Goal: Task Accomplishment & Management: Use online tool/utility

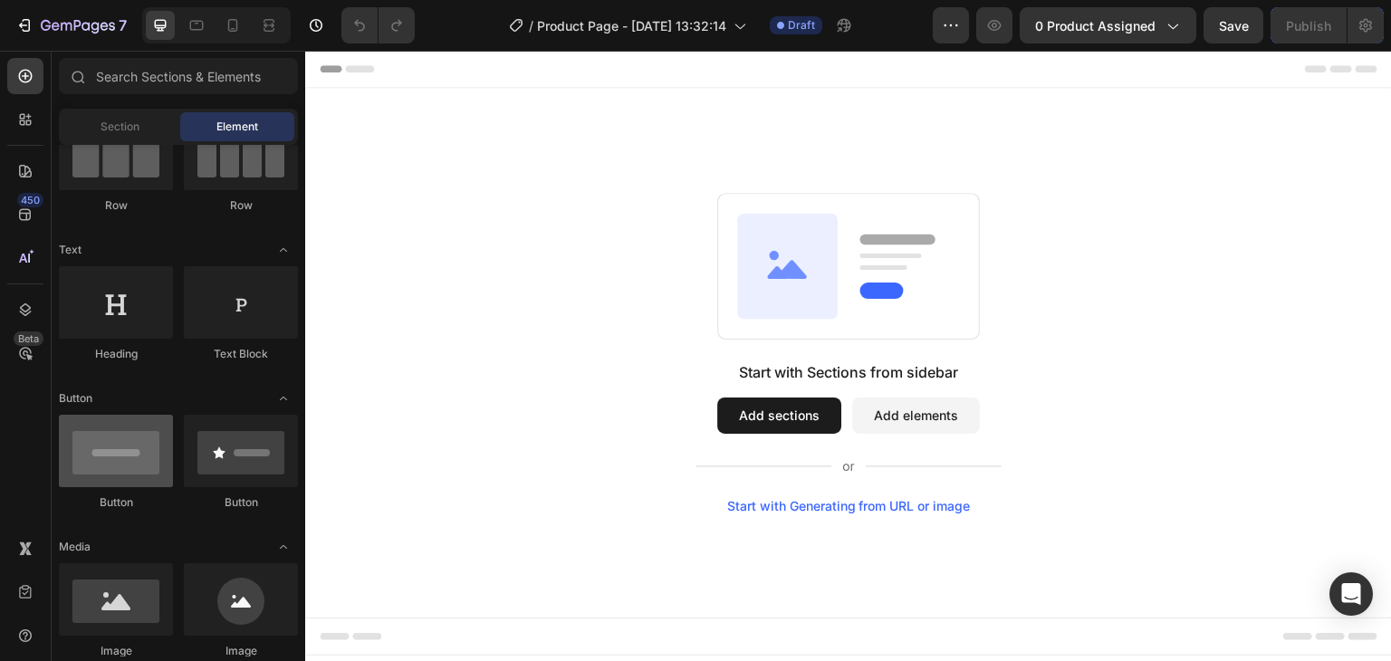
scroll to position [362, 0]
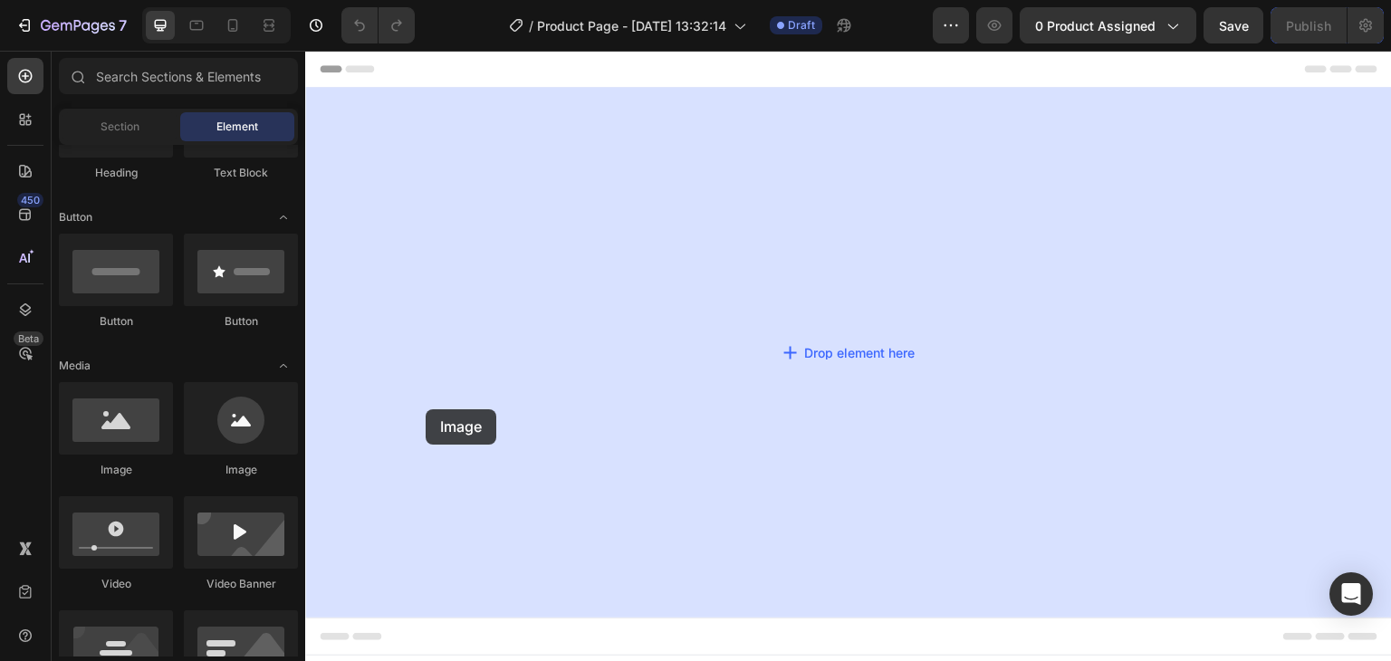
drag, startPoint x: 417, startPoint y: 464, endPoint x: 431, endPoint y: 400, distance: 65.0
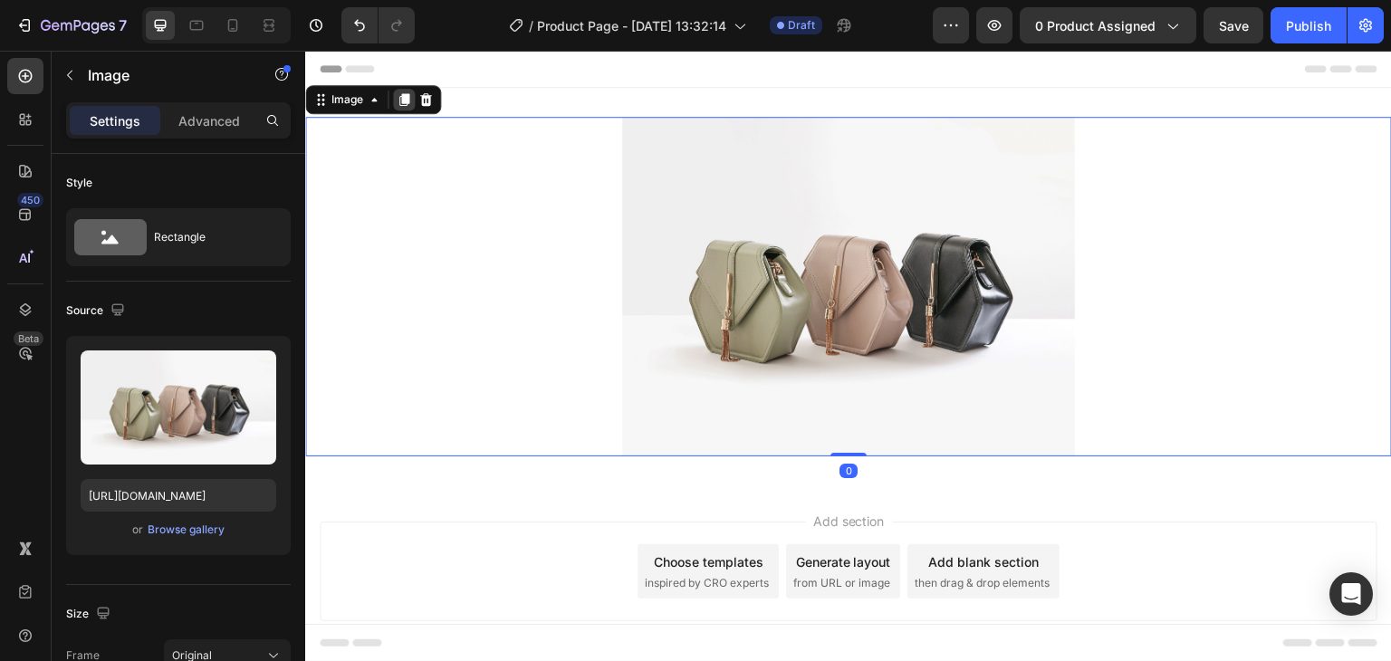
click at [407, 96] on icon at bounding box center [404, 99] width 10 height 13
click at [678, 229] on img at bounding box center [848, 285] width 453 height 340
click at [427, 101] on icon at bounding box center [426, 97] width 12 height 13
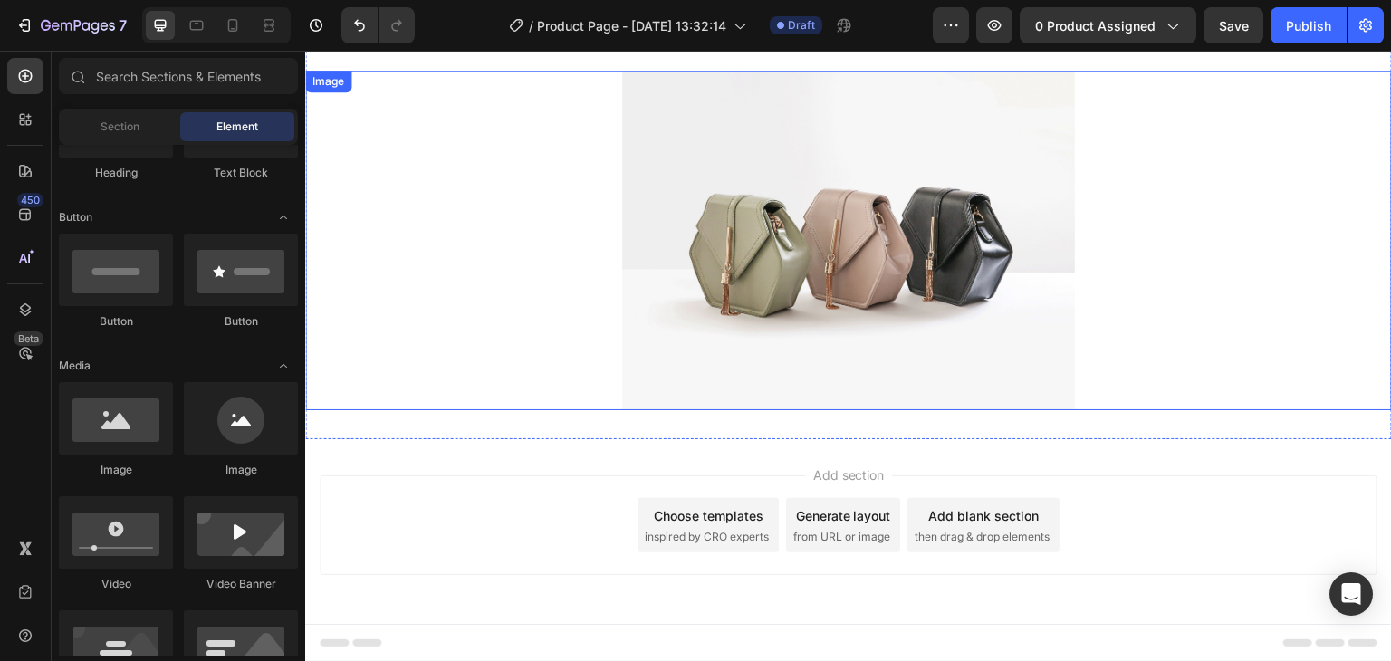
click at [675, 164] on img at bounding box center [848, 241] width 453 height 340
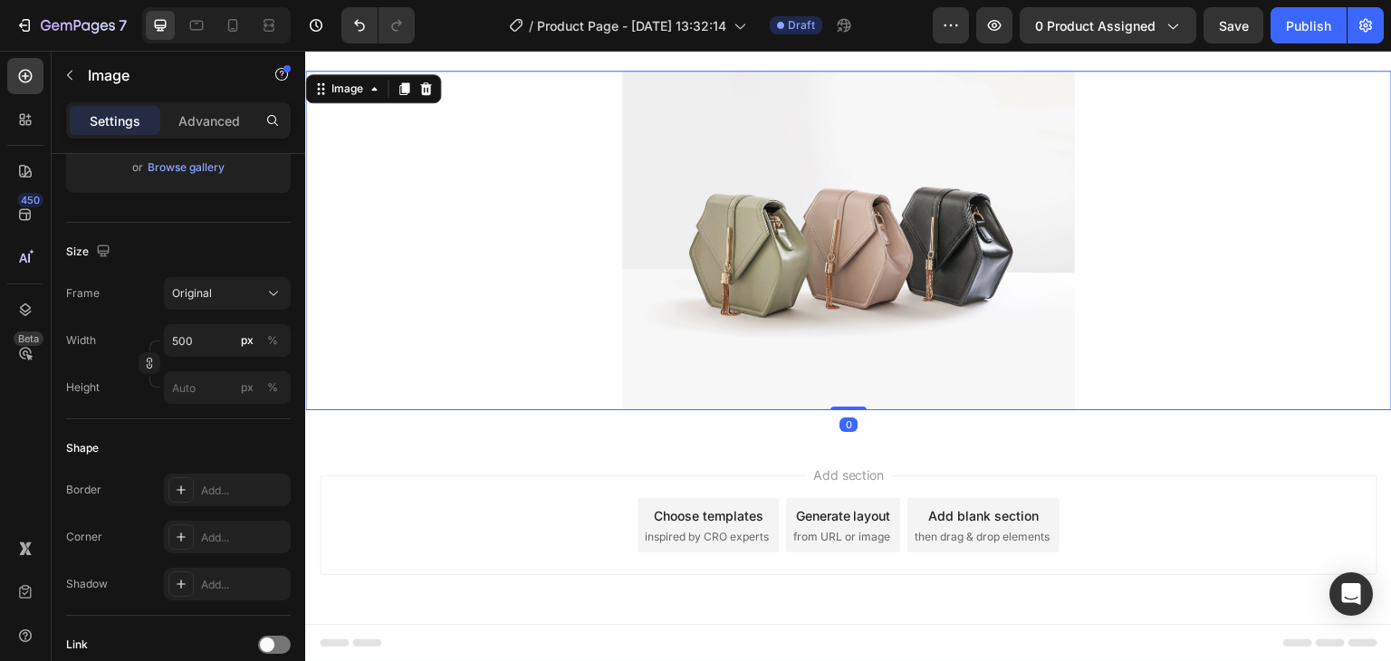
scroll to position [453, 0]
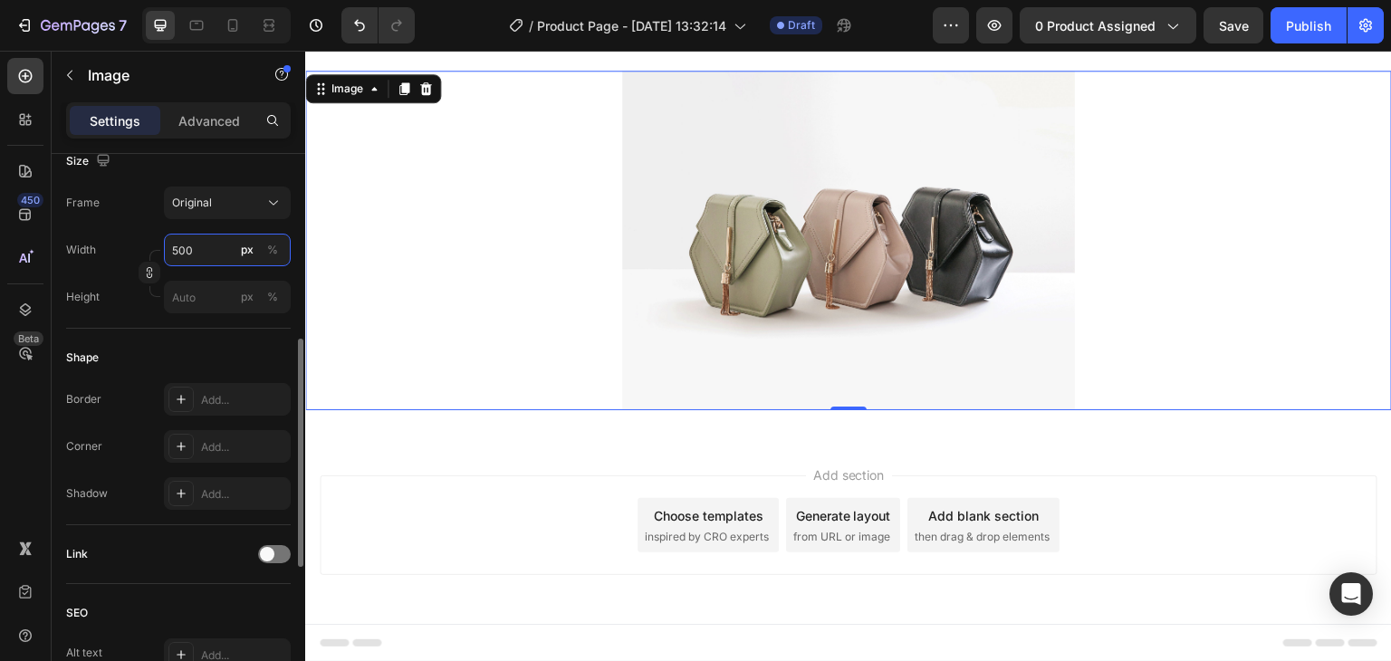
click at [214, 251] on input "500" at bounding box center [227, 250] width 127 height 33
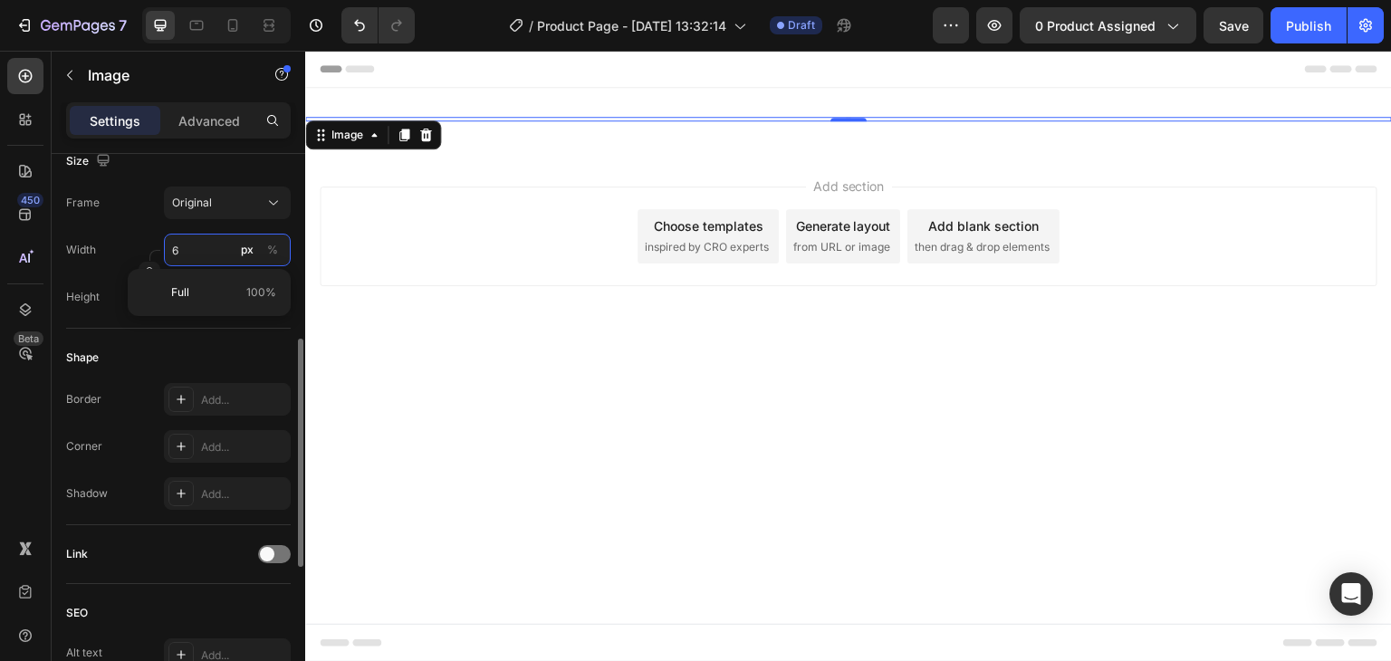
scroll to position [0, 0]
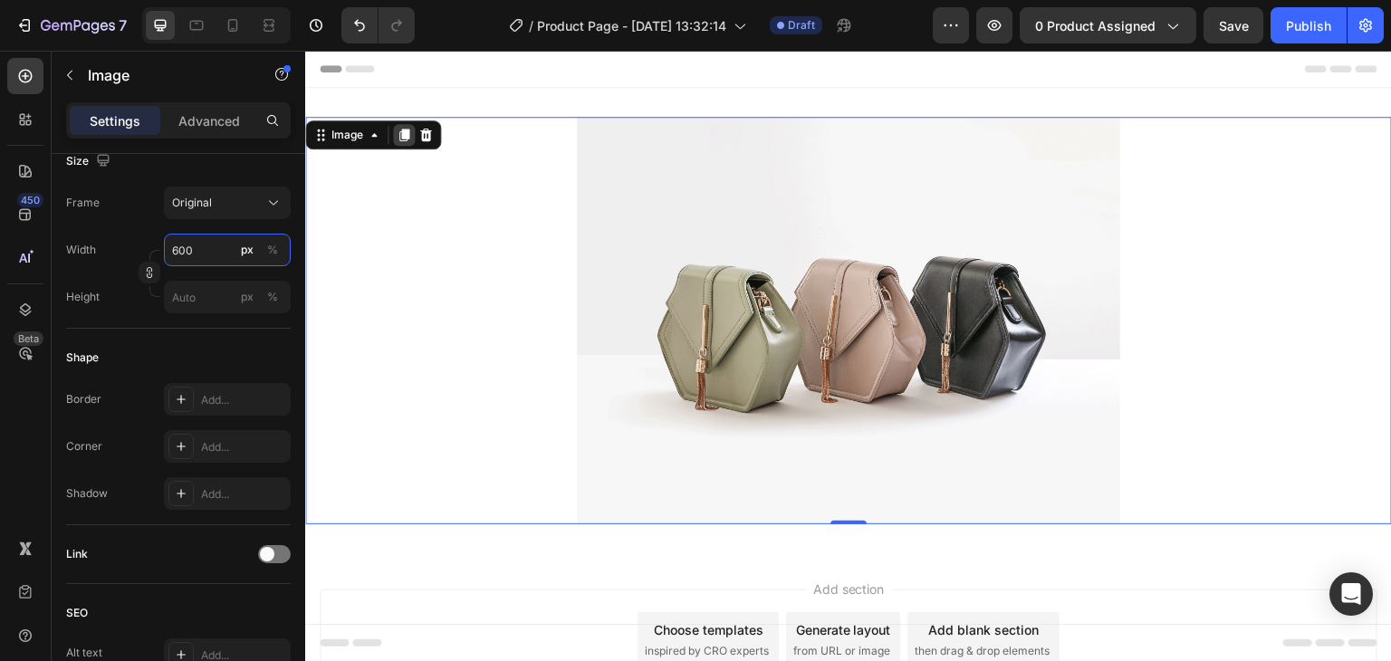
type input "600"
click at [398, 140] on icon at bounding box center [404, 135] width 14 height 14
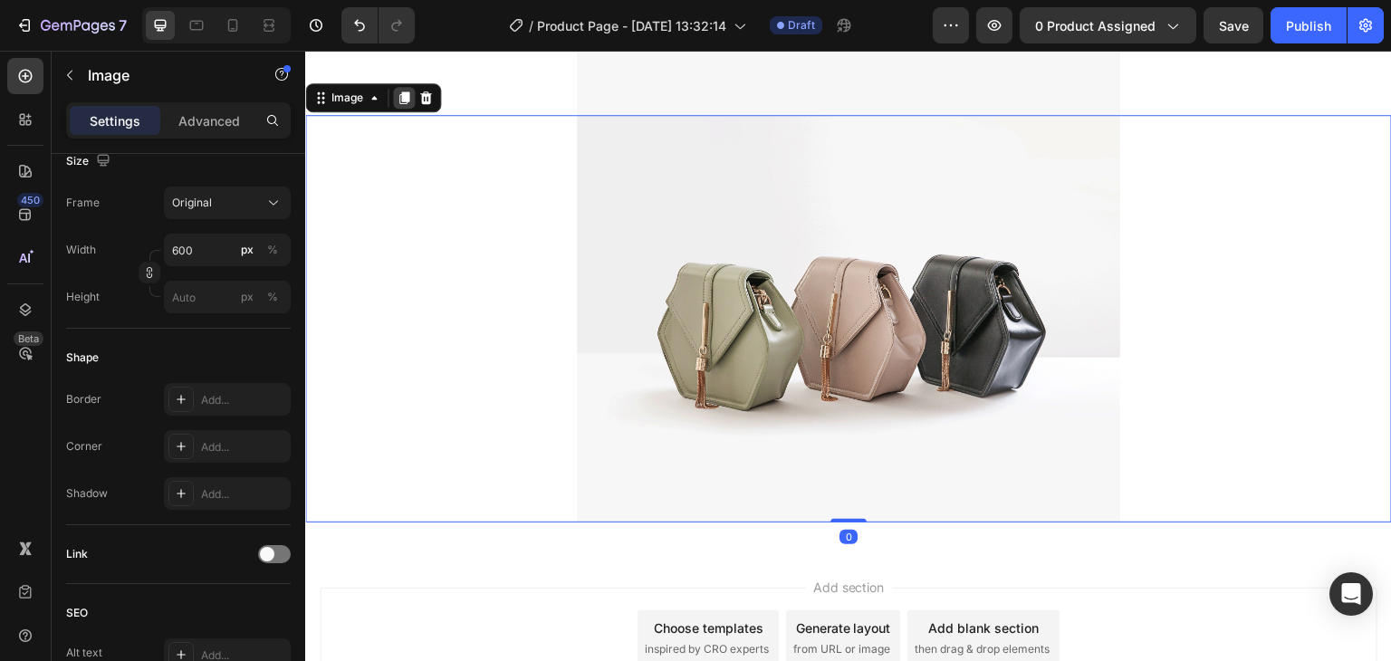
click at [411, 101] on div at bounding box center [404, 98] width 22 height 22
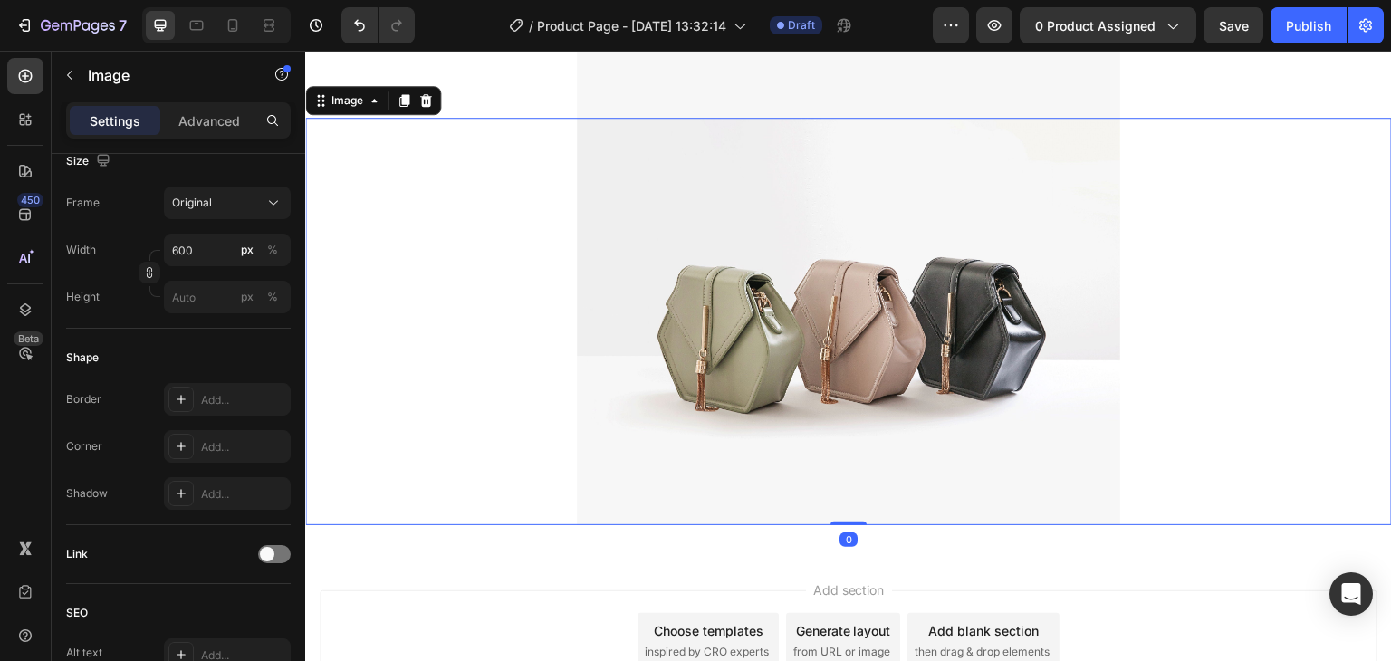
scroll to position [818, 0]
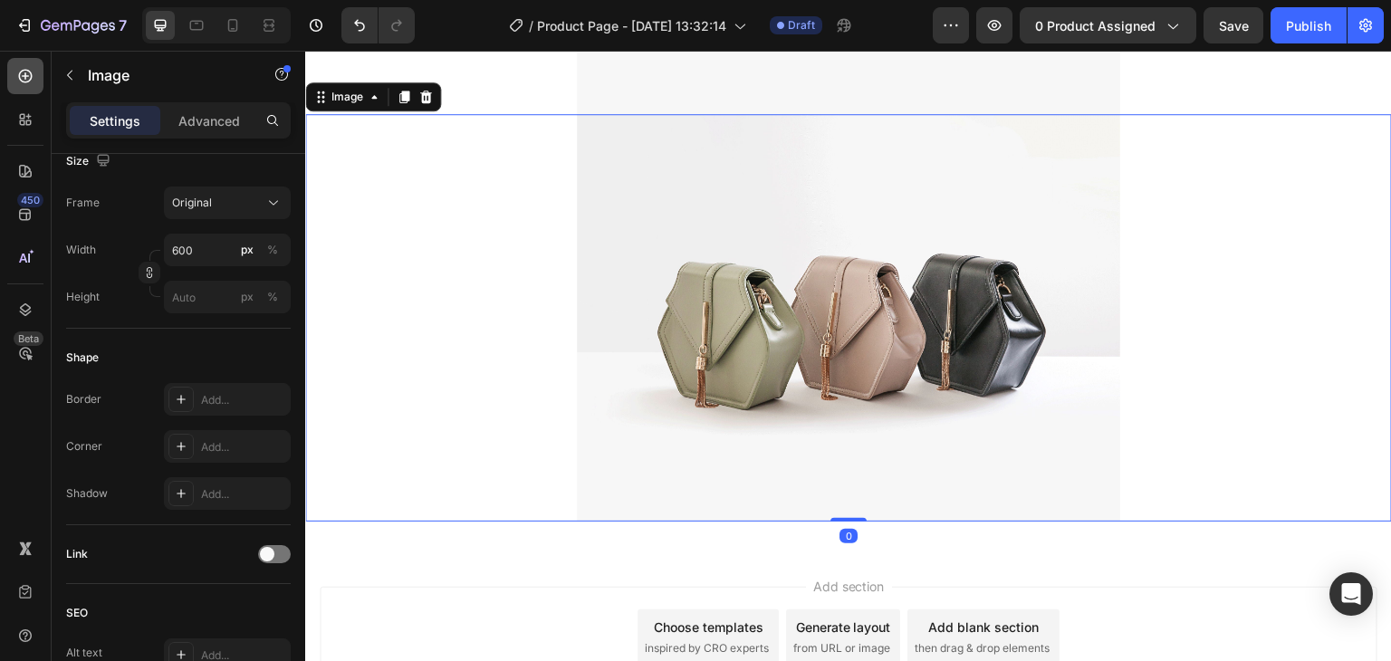
click at [34, 77] on div at bounding box center [25, 76] width 36 height 36
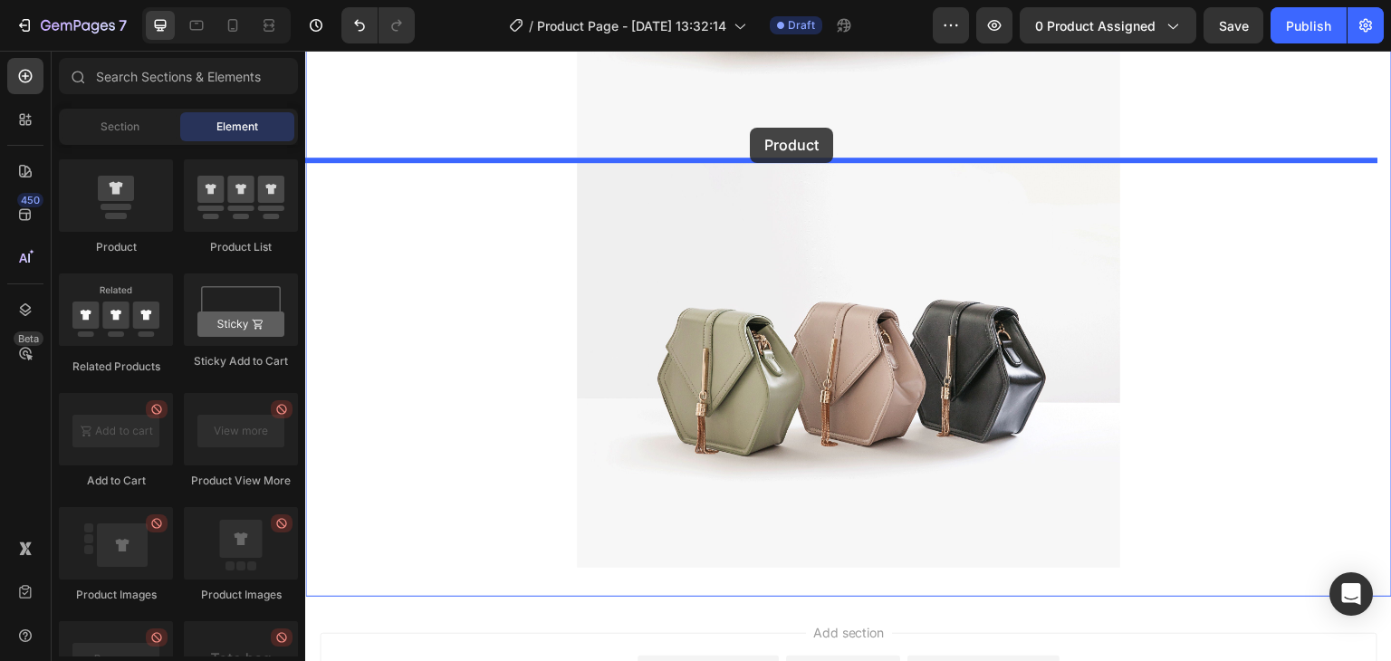
scroll to position [746, 0]
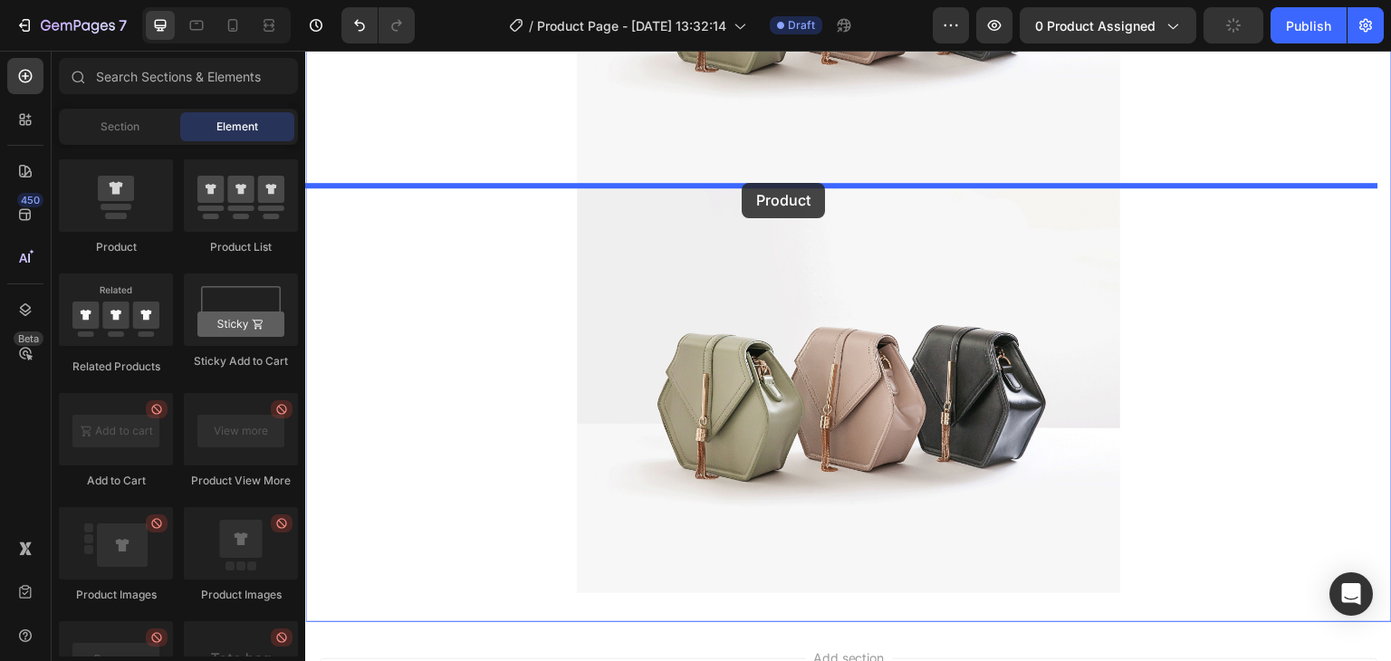
drag, startPoint x: 433, startPoint y: 283, endPoint x: 742, endPoint y: 183, distance: 324.8
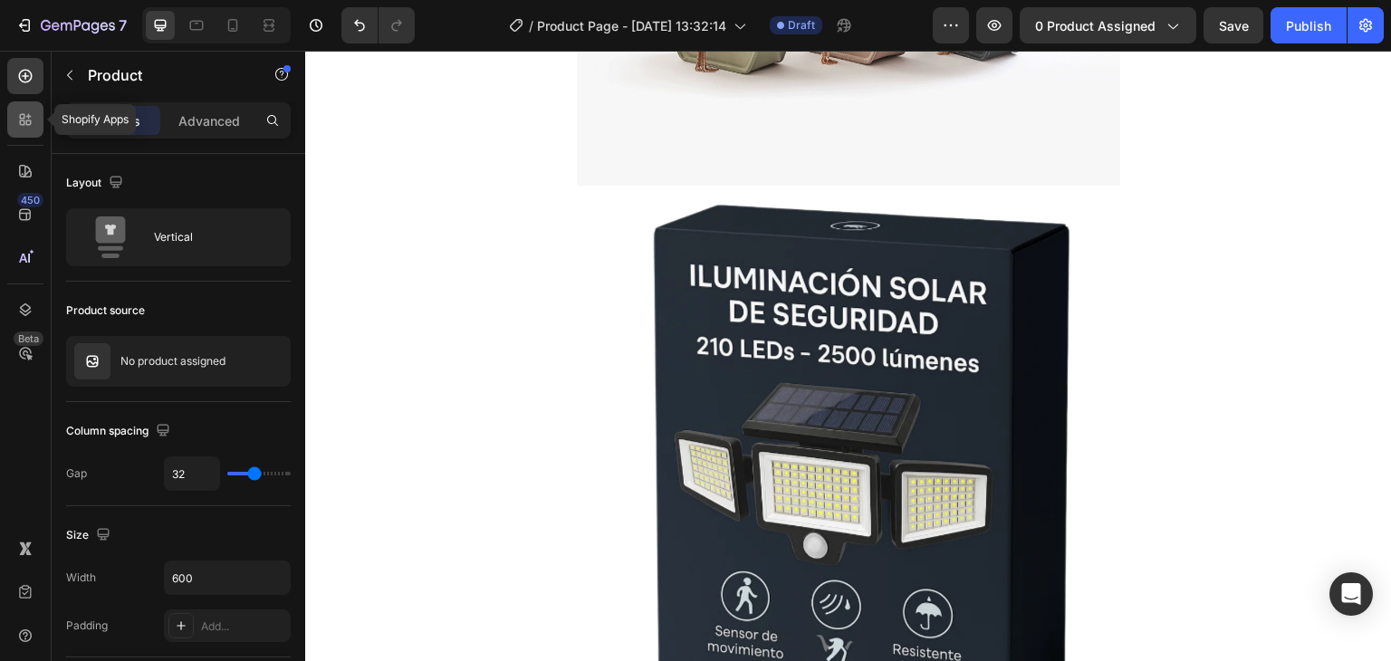
click at [29, 125] on icon at bounding box center [25, 119] width 18 height 18
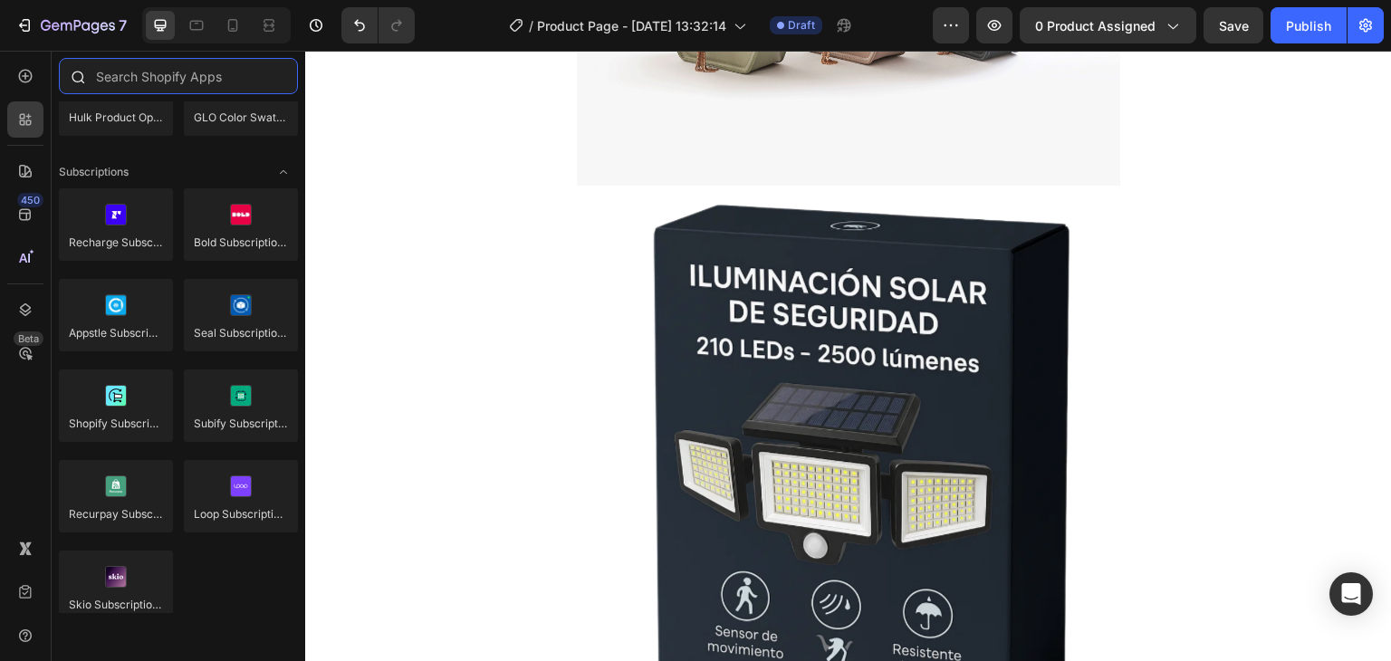
click at [158, 91] on input "text" at bounding box center [178, 76] width 239 height 36
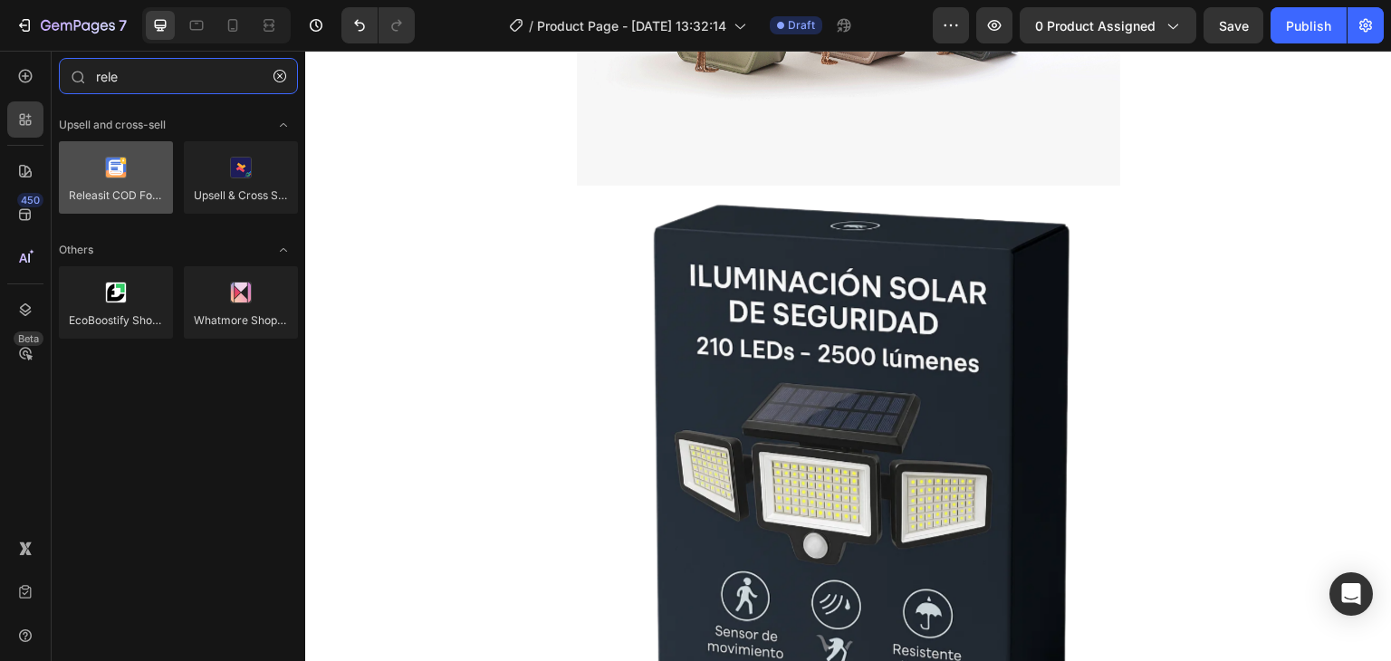
type input "rele"
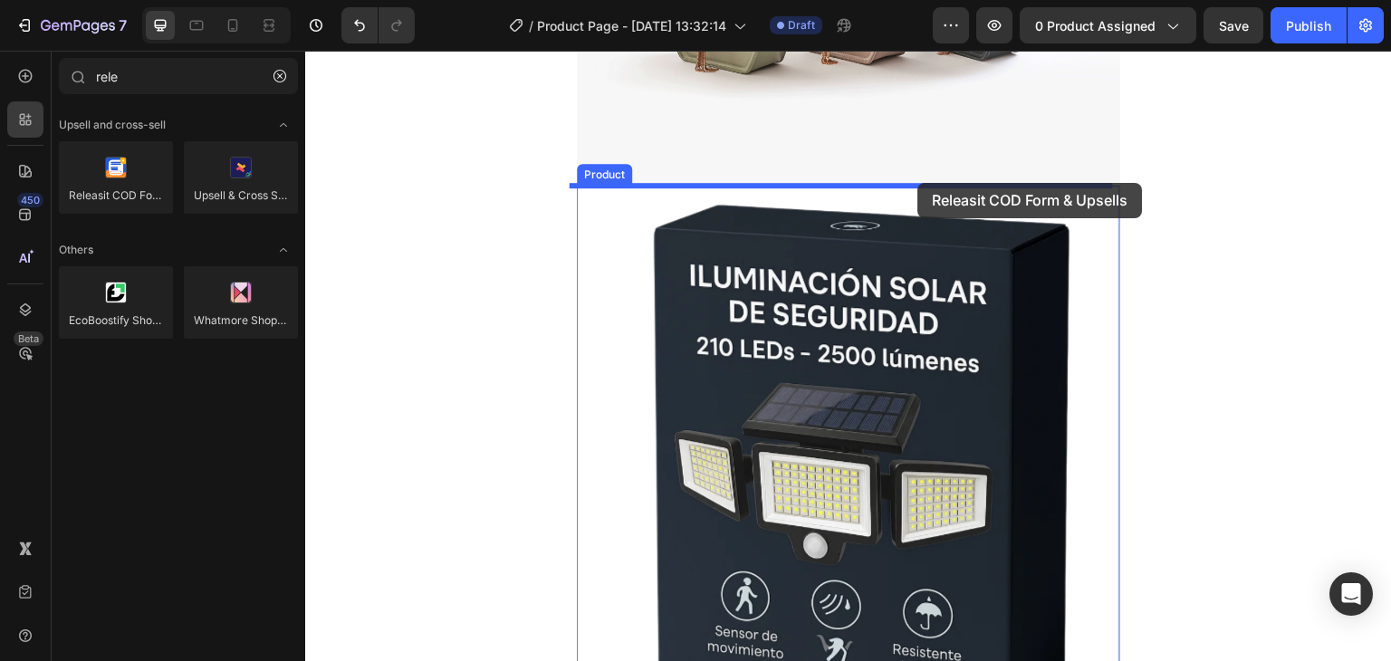
drag, startPoint x: 423, startPoint y: 235, endPoint x: 918, endPoint y: 183, distance: 498.2
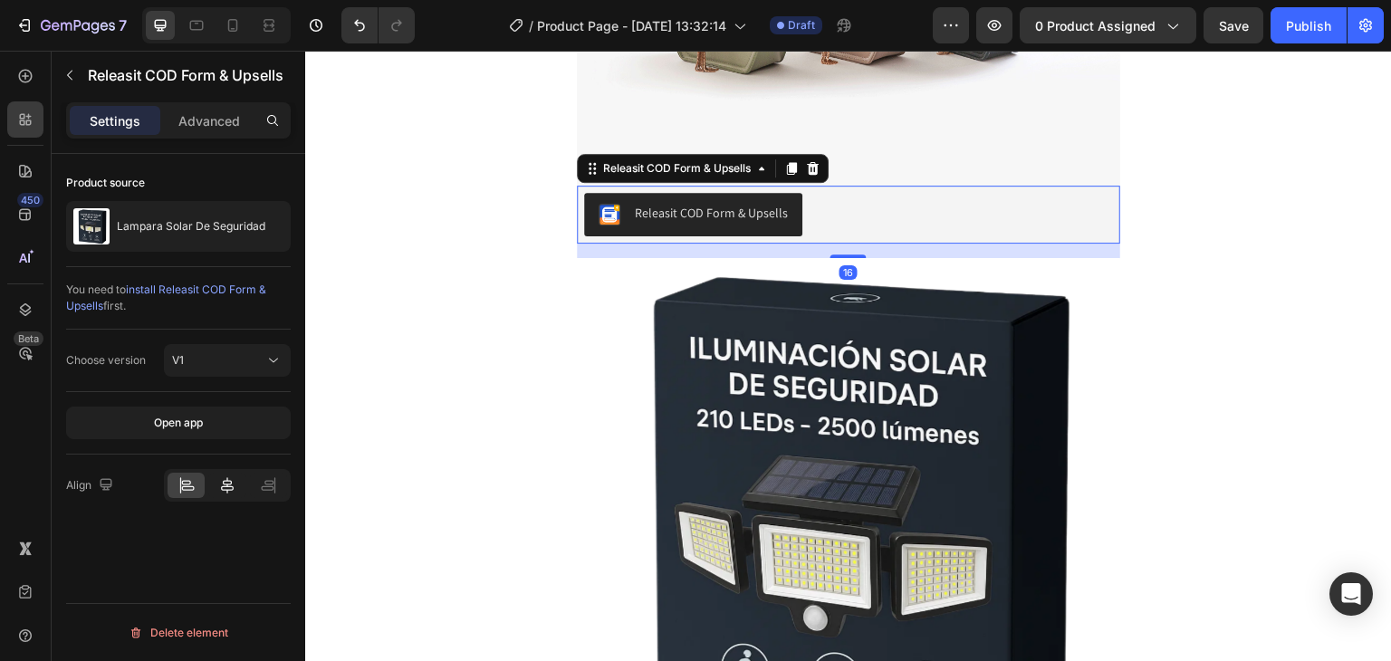
click at [235, 486] on icon at bounding box center [227, 485] width 18 height 18
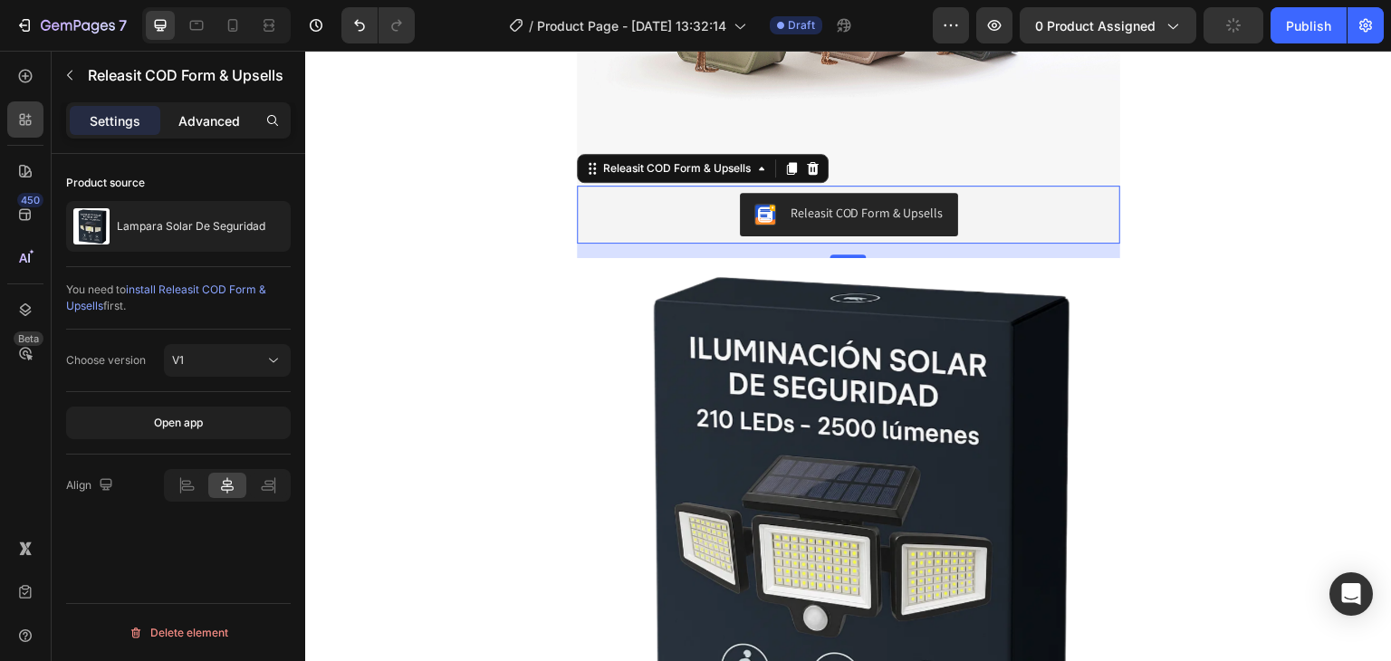
click at [196, 122] on p "Advanced" at bounding box center [209, 120] width 62 height 19
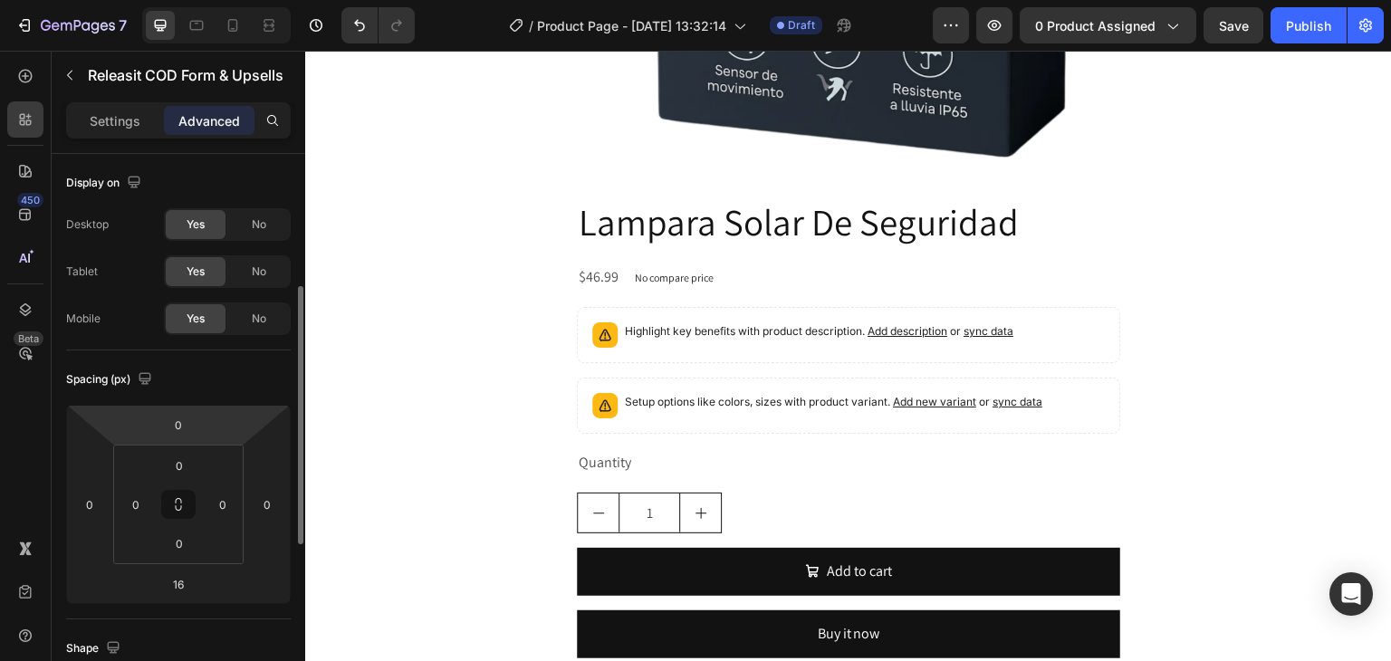
scroll to position [453, 0]
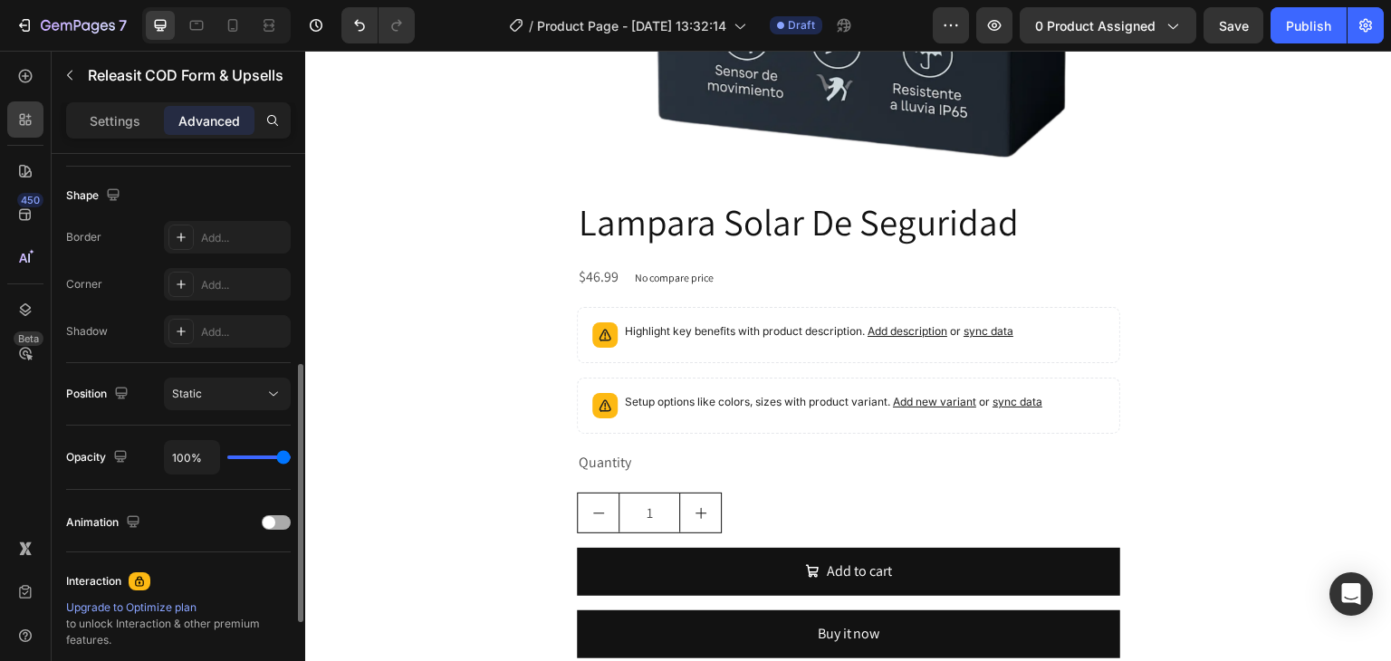
click at [277, 522] on div at bounding box center [276, 522] width 29 height 14
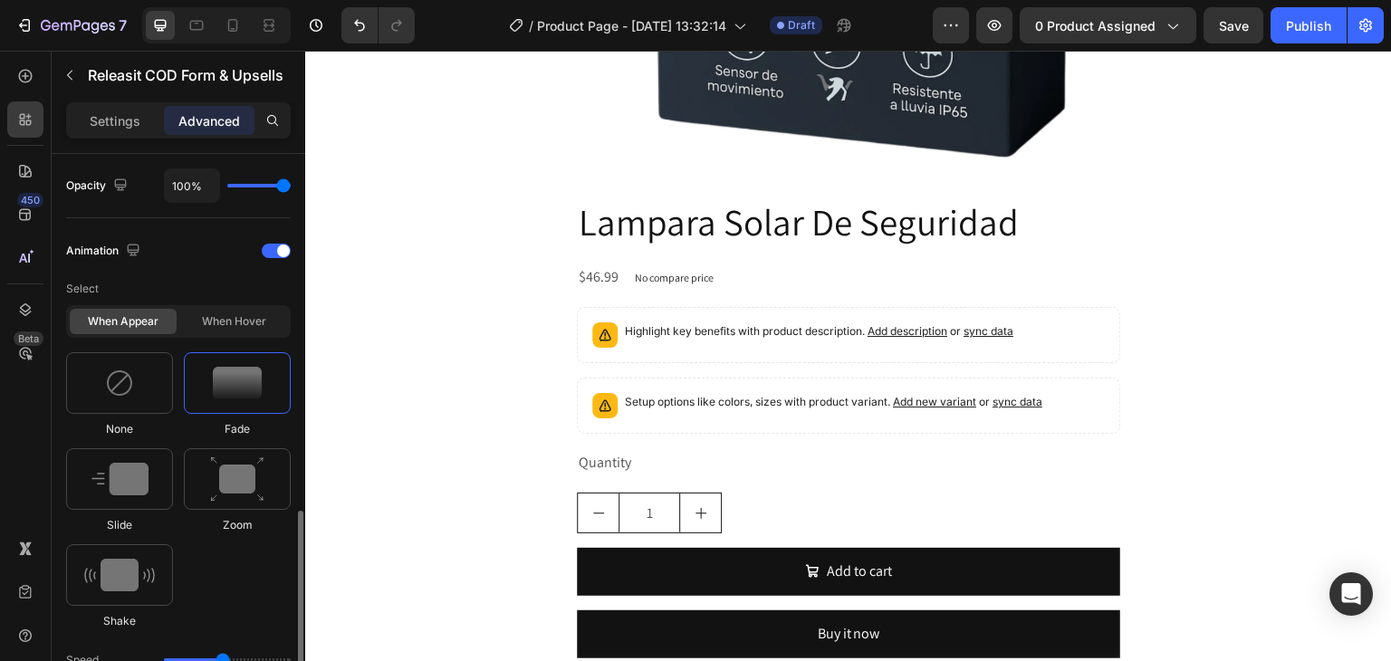
scroll to position [815, 0]
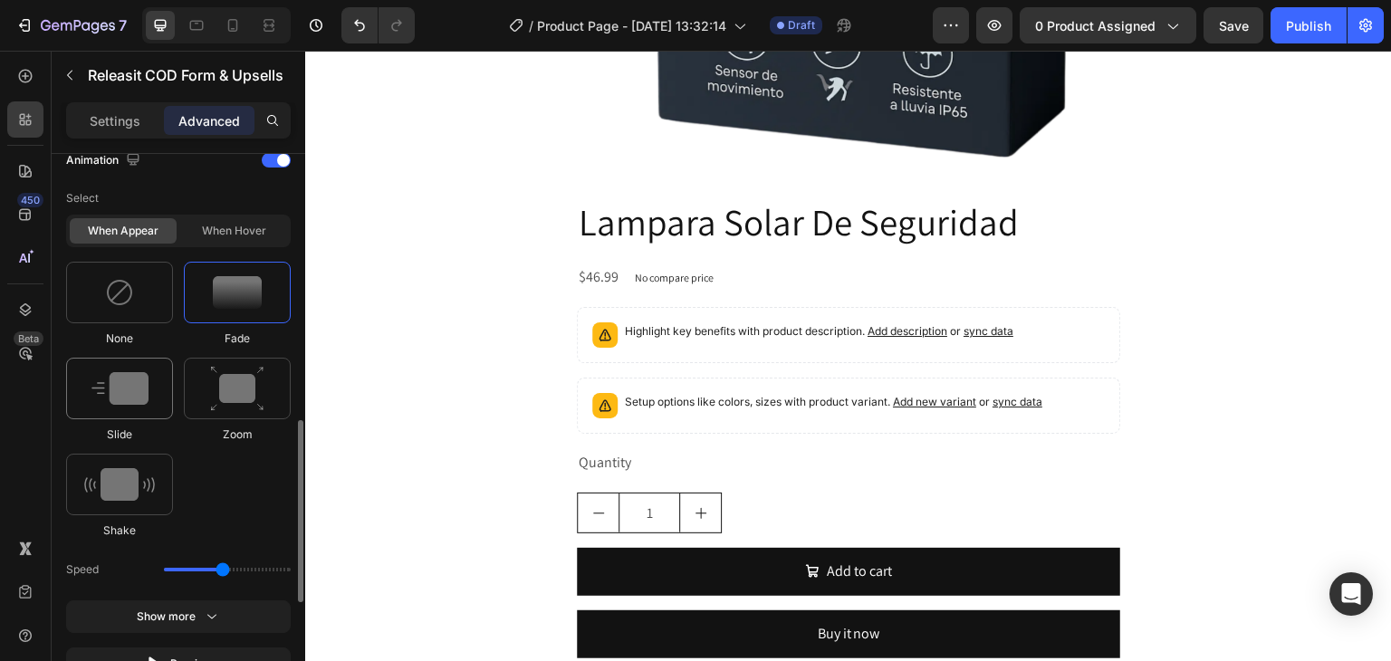
click at [141, 377] on img at bounding box center [119, 388] width 57 height 33
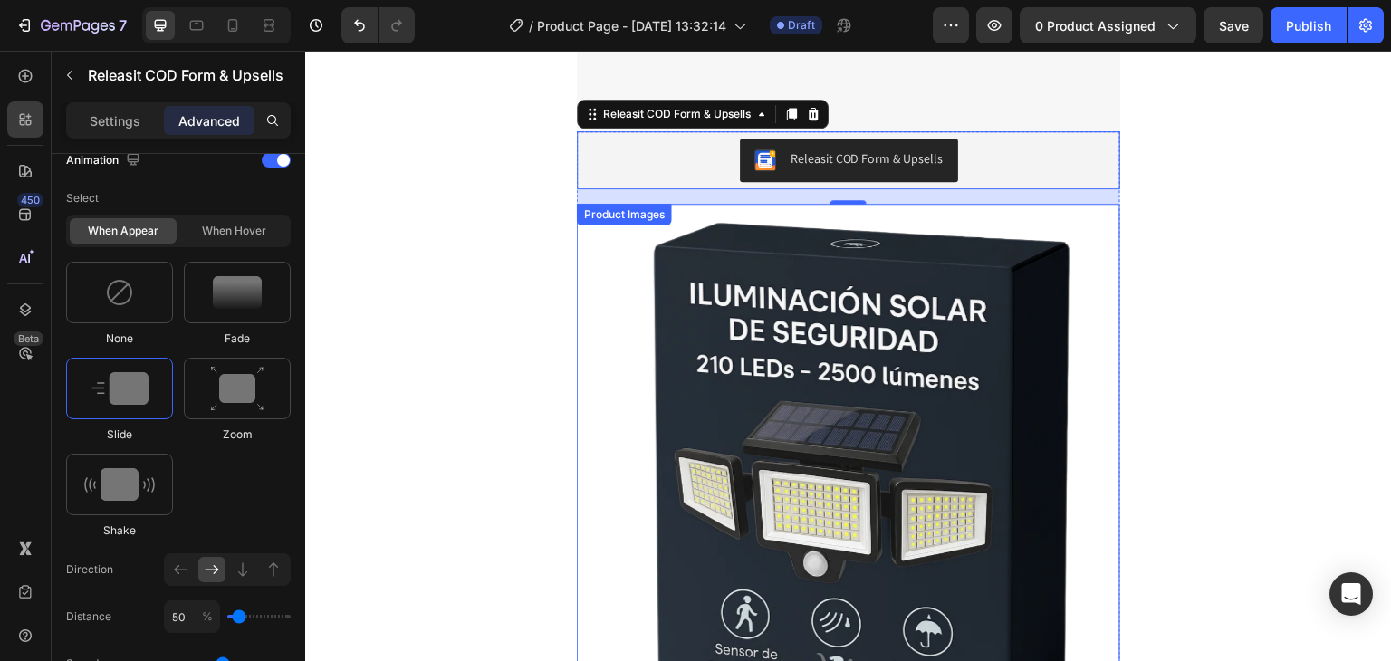
scroll to position [656, 0]
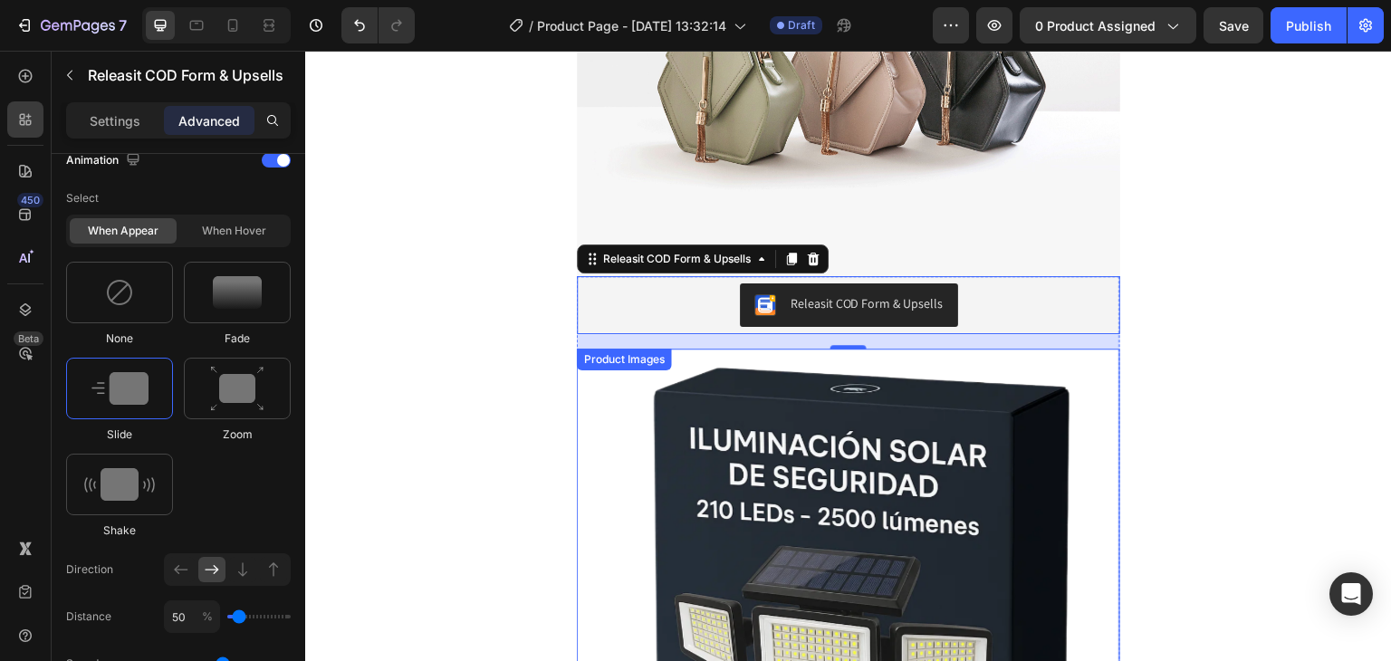
click at [753, 435] on img at bounding box center [848, 620] width 543 height 543
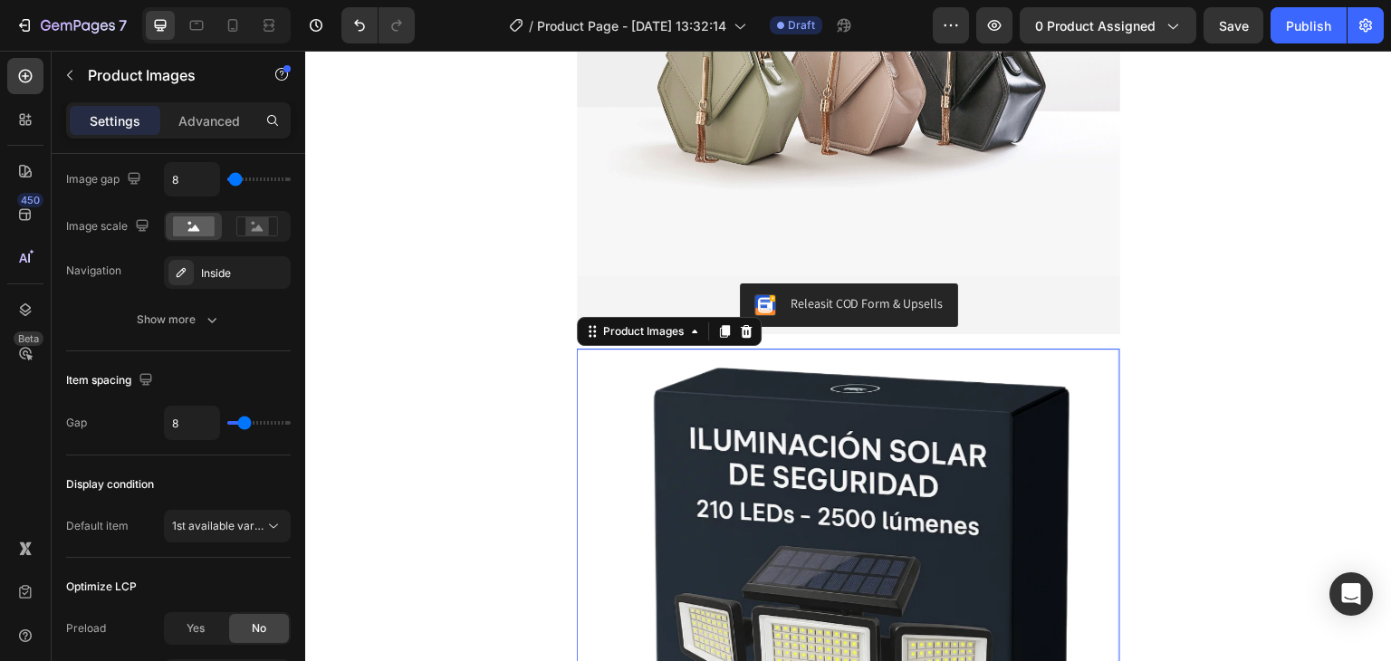
scroll to position [0, 0]
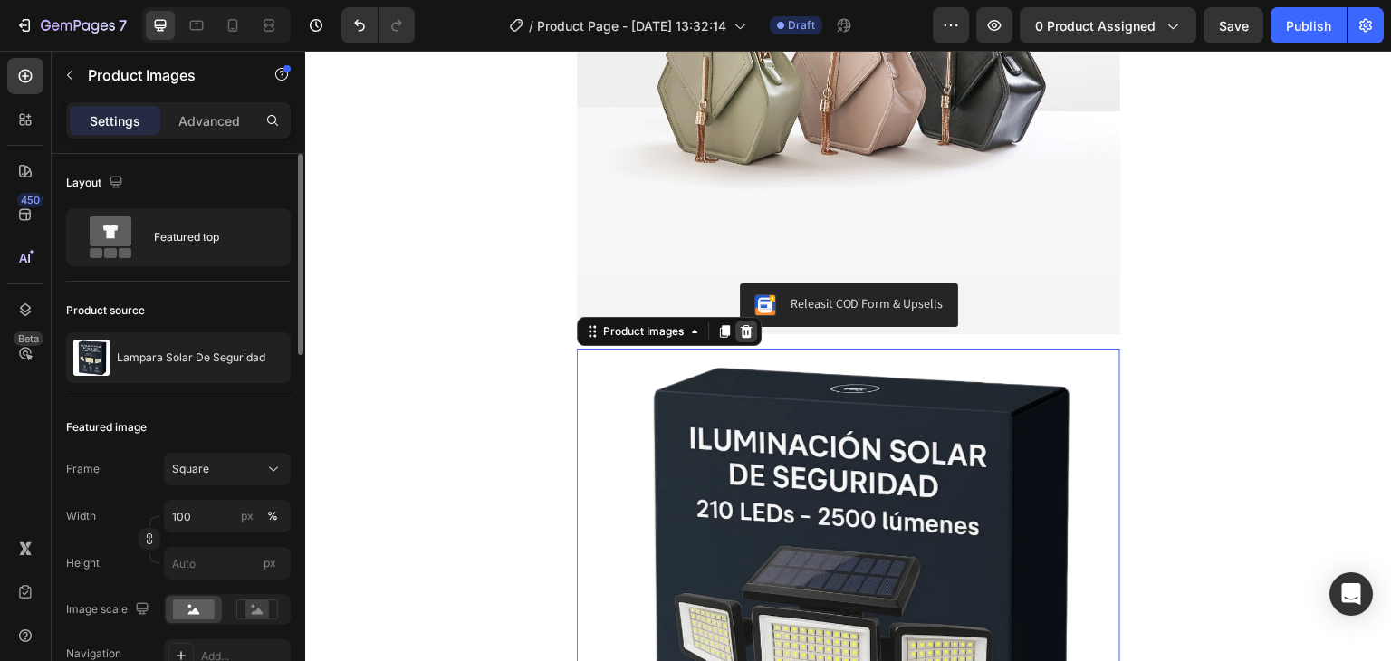
click at [744, 332] on icon at bounding box center [747, 331] width 12 height 13
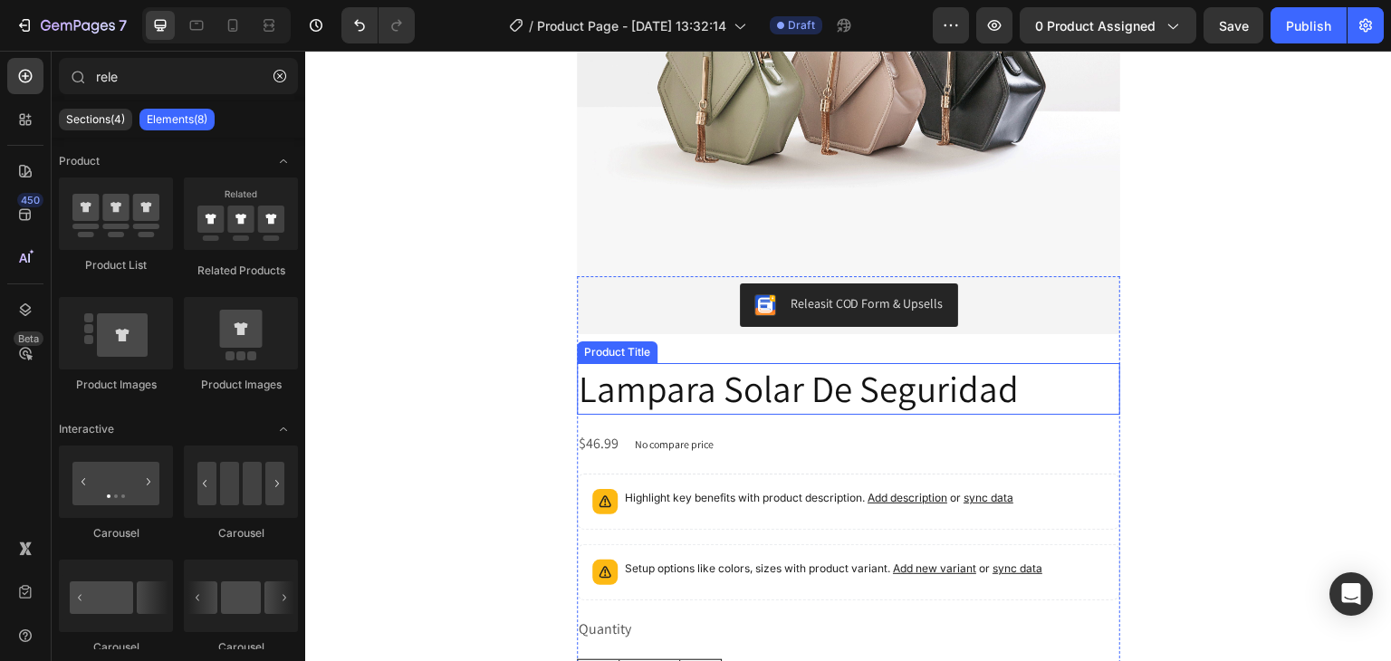
click at [744, 375] on h2 "Lampara Solar De Seguridad" at bounding box center [848, 389] width 543 height 52
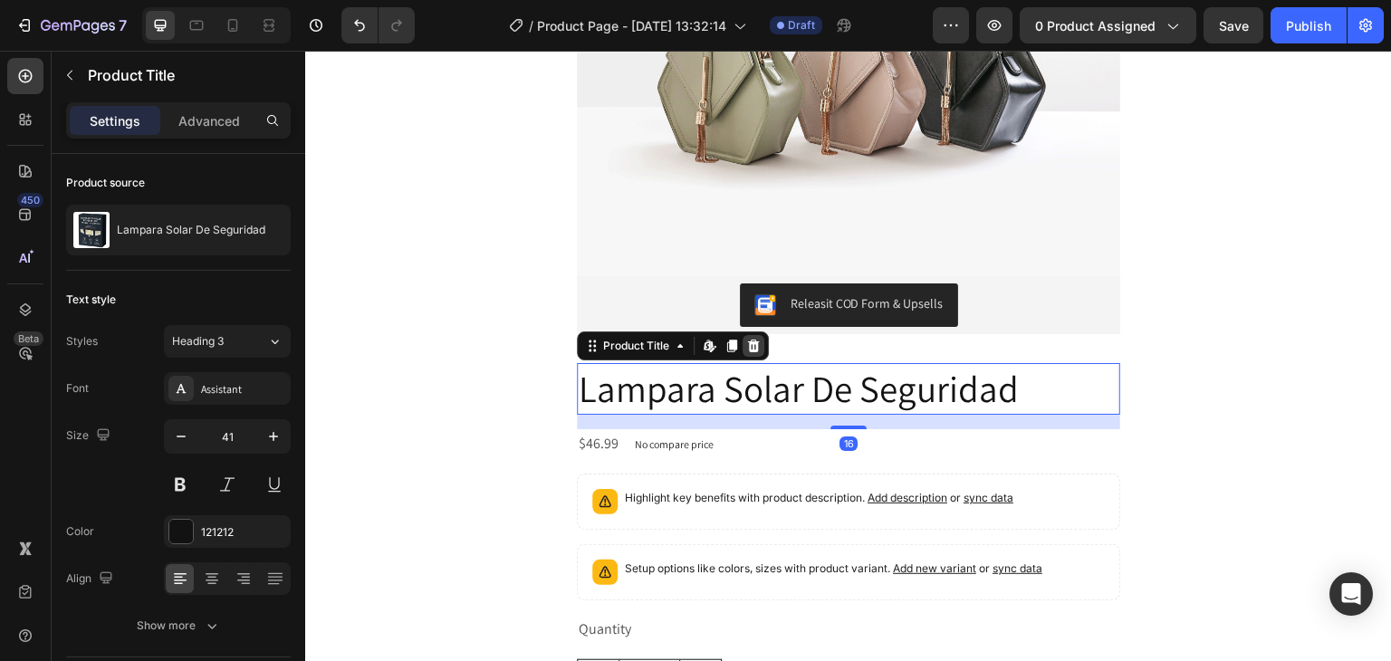
click at [746, 346] on icon at bounding box center [753, 346] width 14 height 14
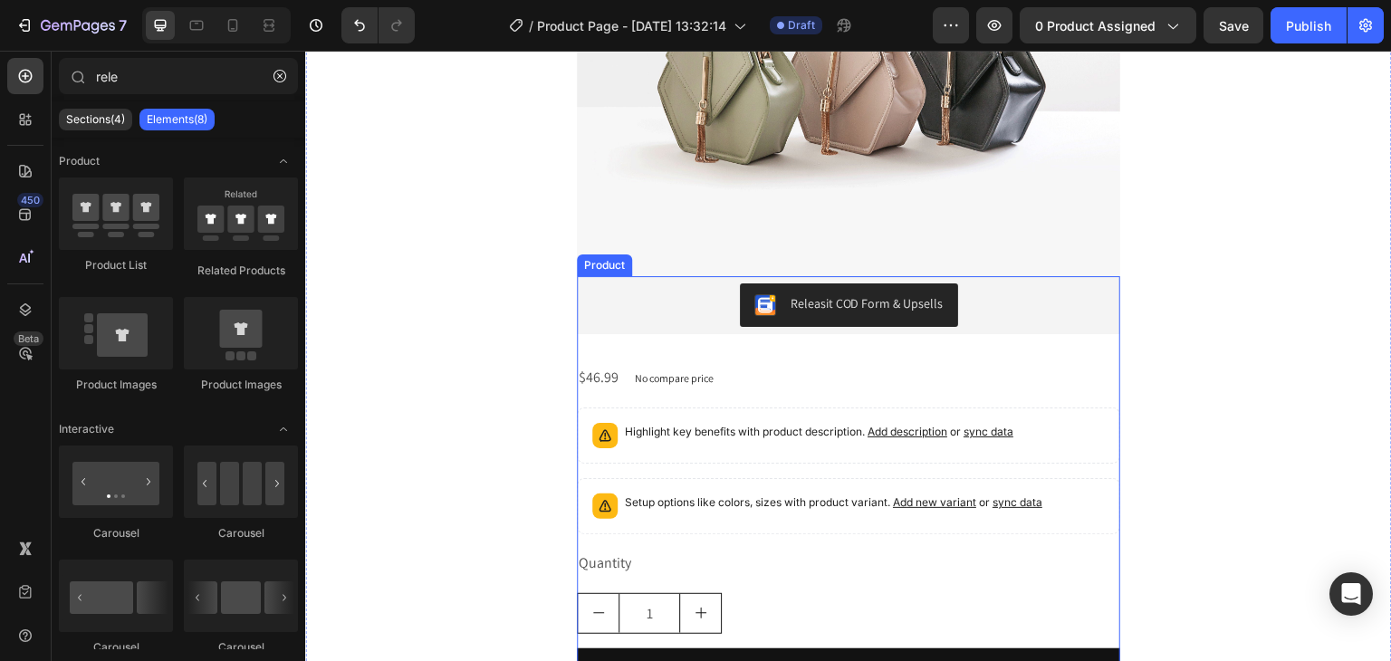
click at [744, 389] on div "$46.99 Product Price Product Price No compare price Product Price Row" at bounding box center [848, 378] width 543 height 30
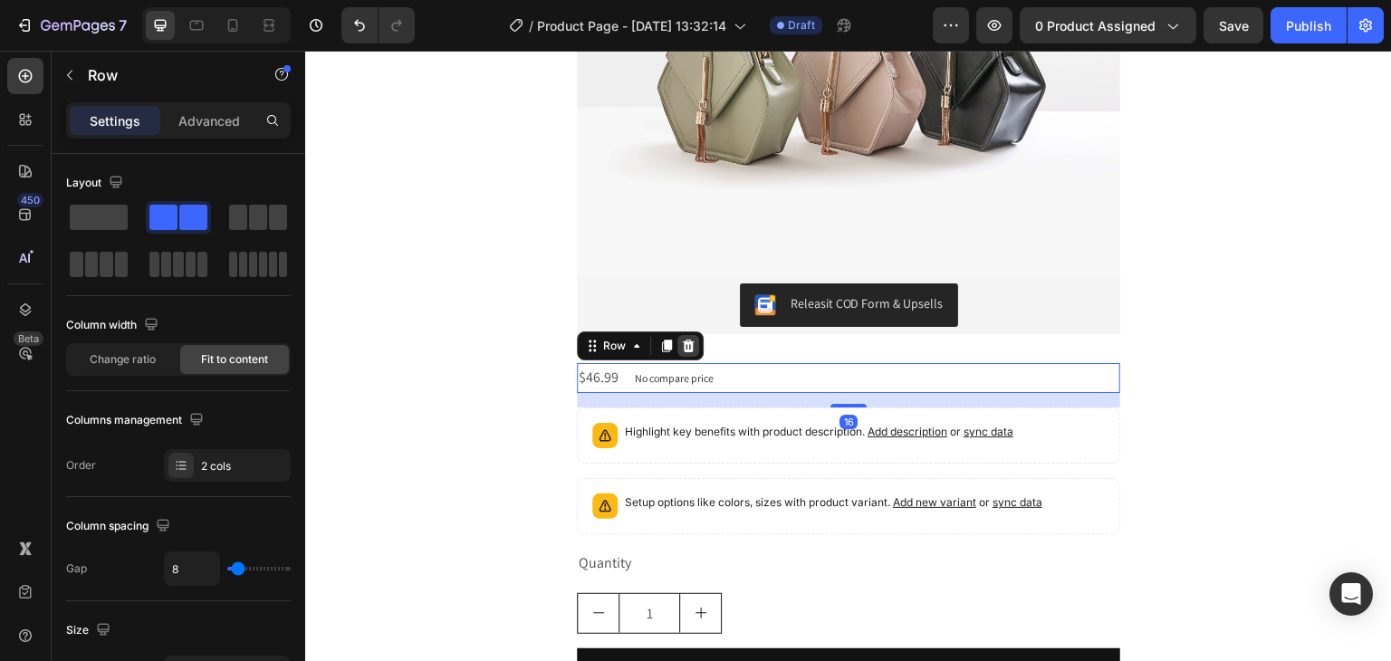
click at [687, 350] on icon at bounding box center [688, 346] width 14 height 14
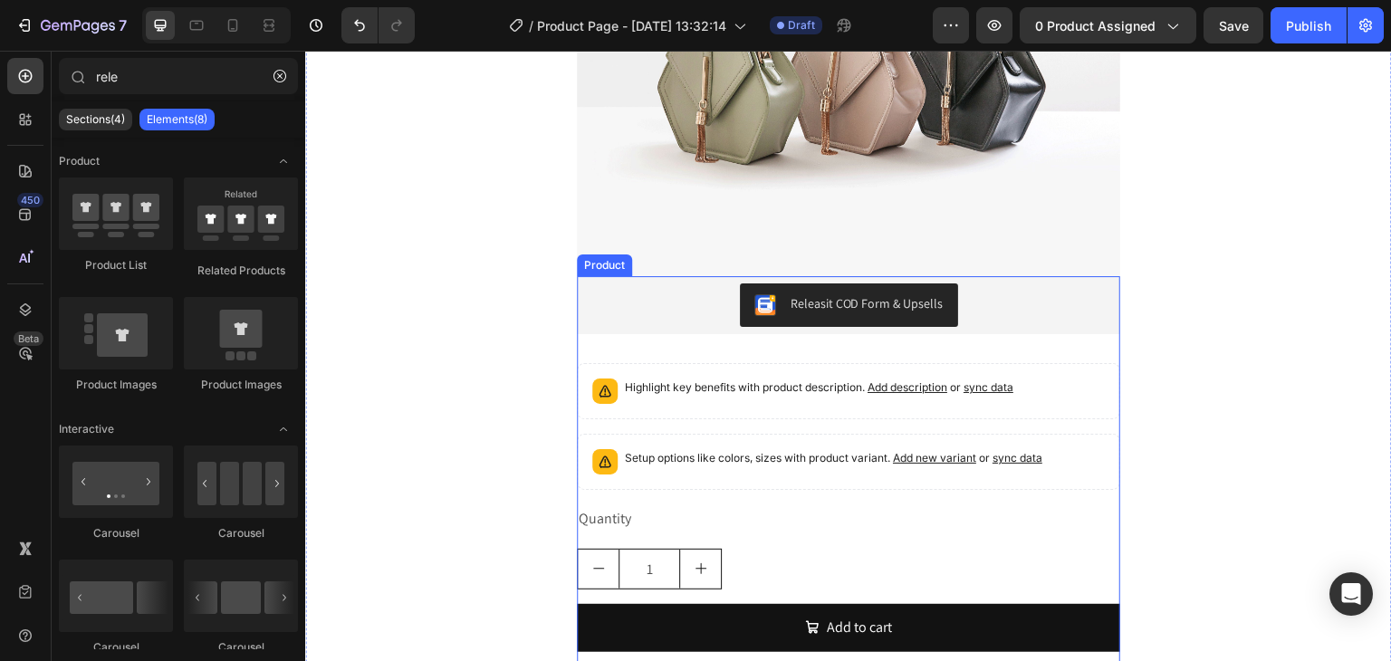
click at [770, 396] on p "Highlight key benefits with product description. Add description or sync data" at bounding box center [819, 388] width 389 height 18
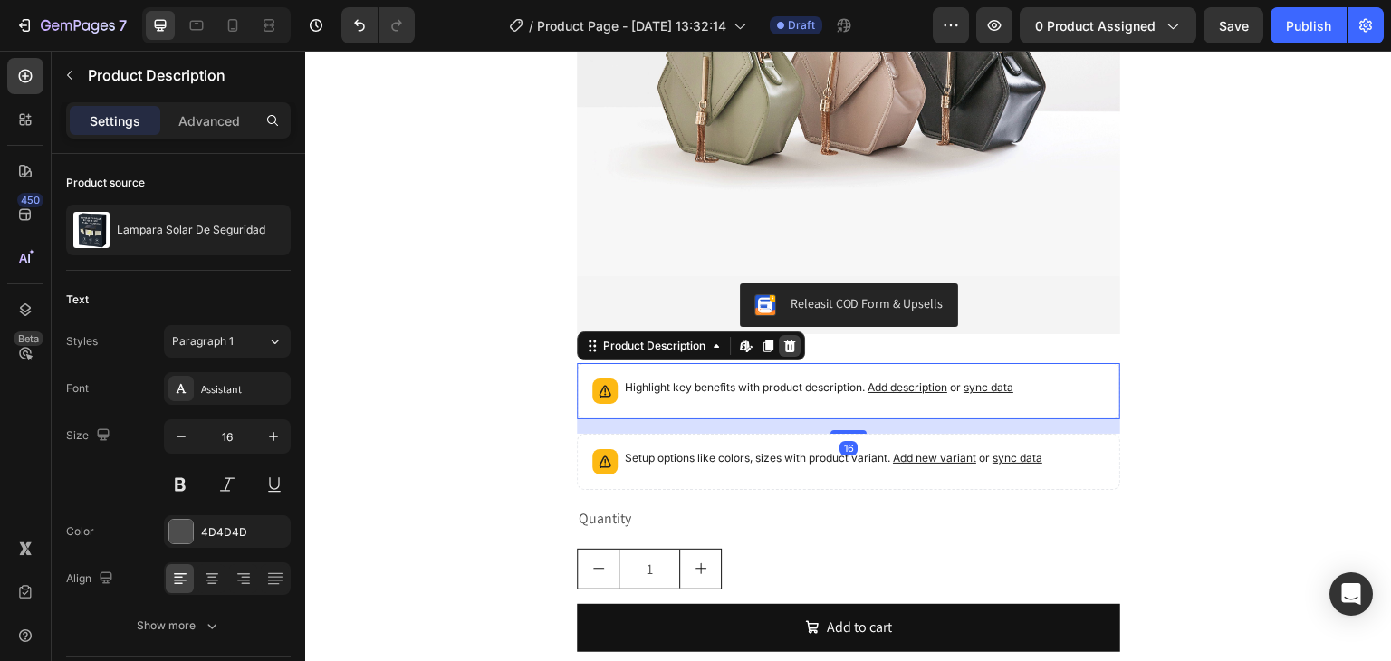
click at [784, 348] on icon at bounding box center [790, 346] width 12 height 13
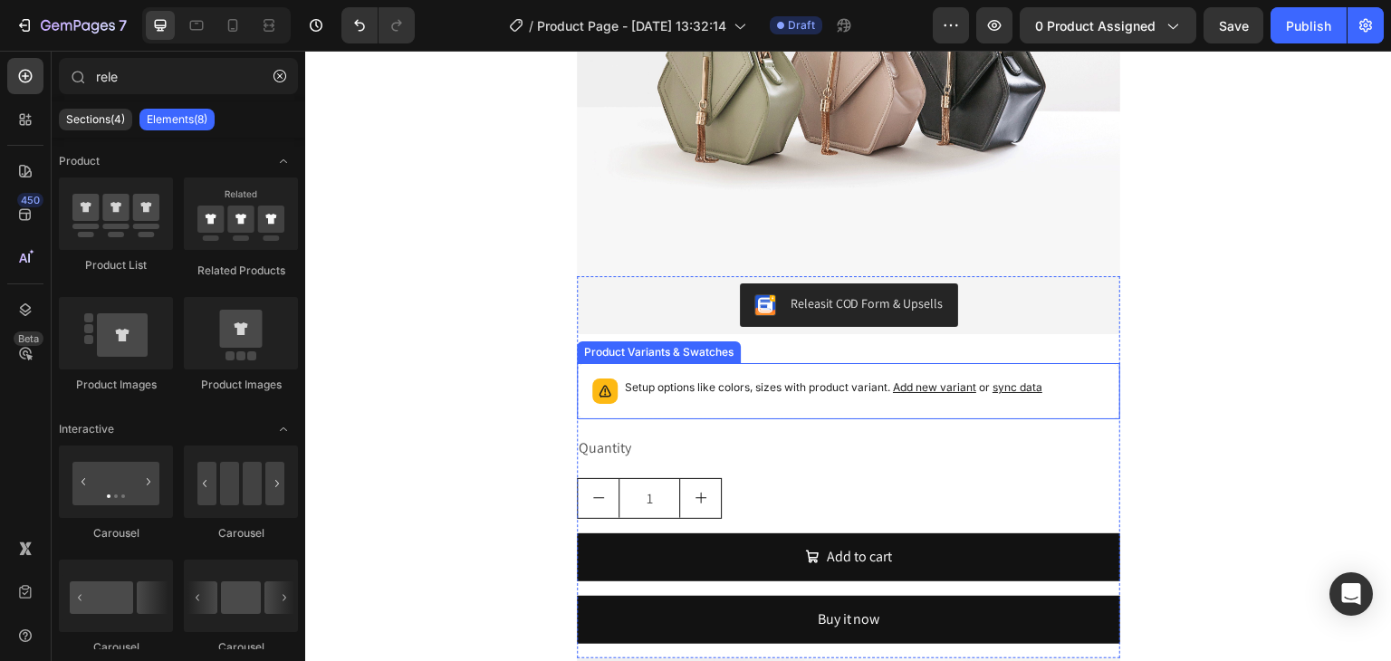
click at [810, 392] on p "Setup options like colors, sizes with product variant. Add new variant or sync …" at bounding box center [833, 388] width 417 height 18
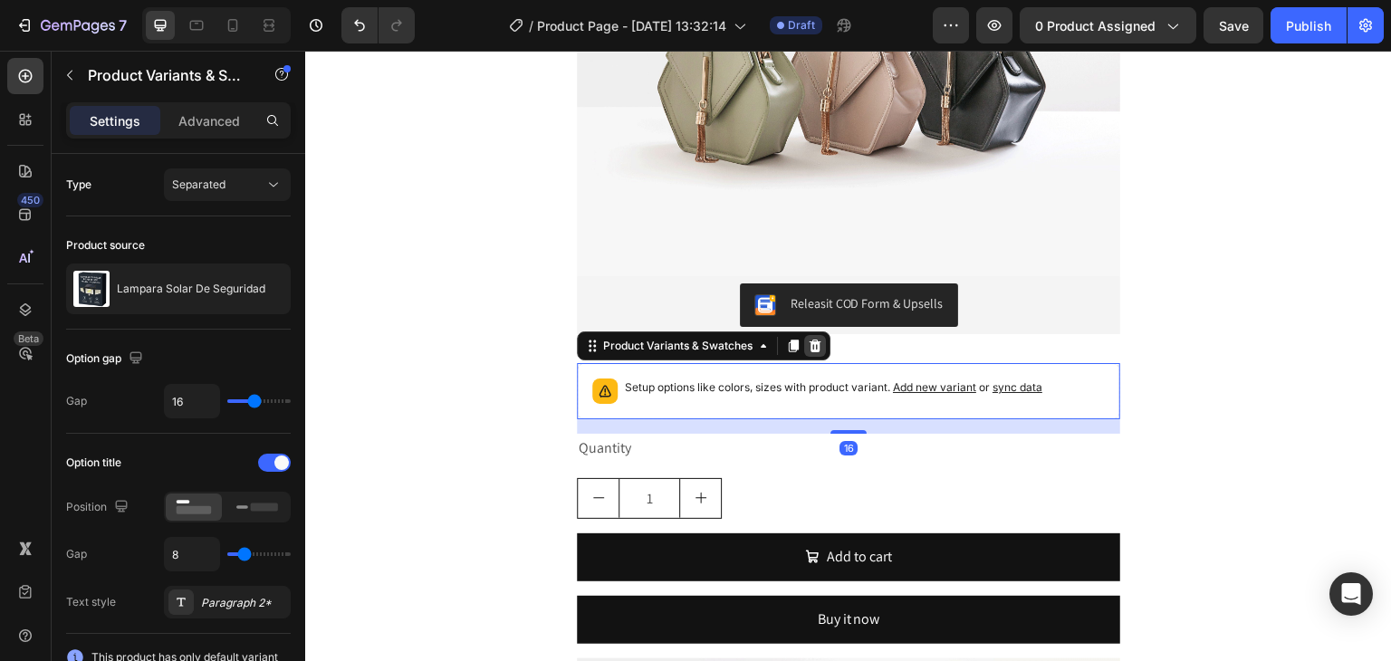
click at [811, 351] on icon at bounding box center [816, 346] width 12 height 13
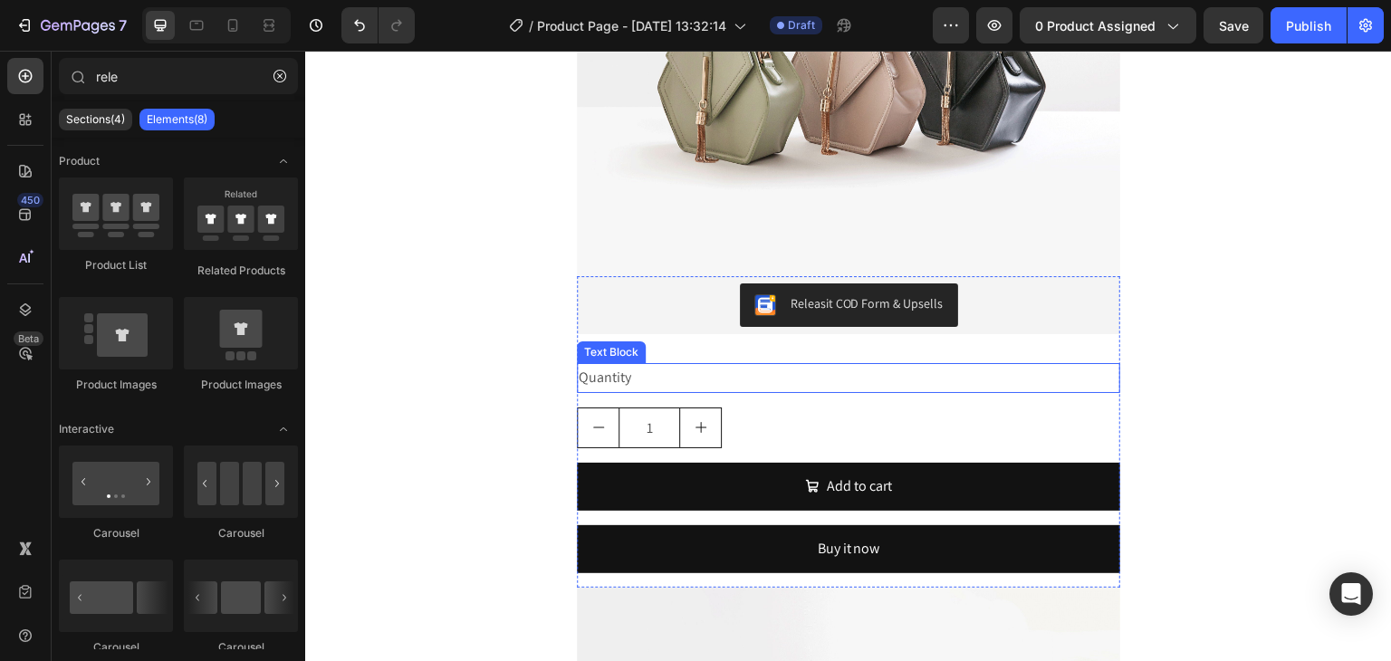
click at [772, 384] on div "Quantity" at bounding box center [848, 378] width 543 height 30
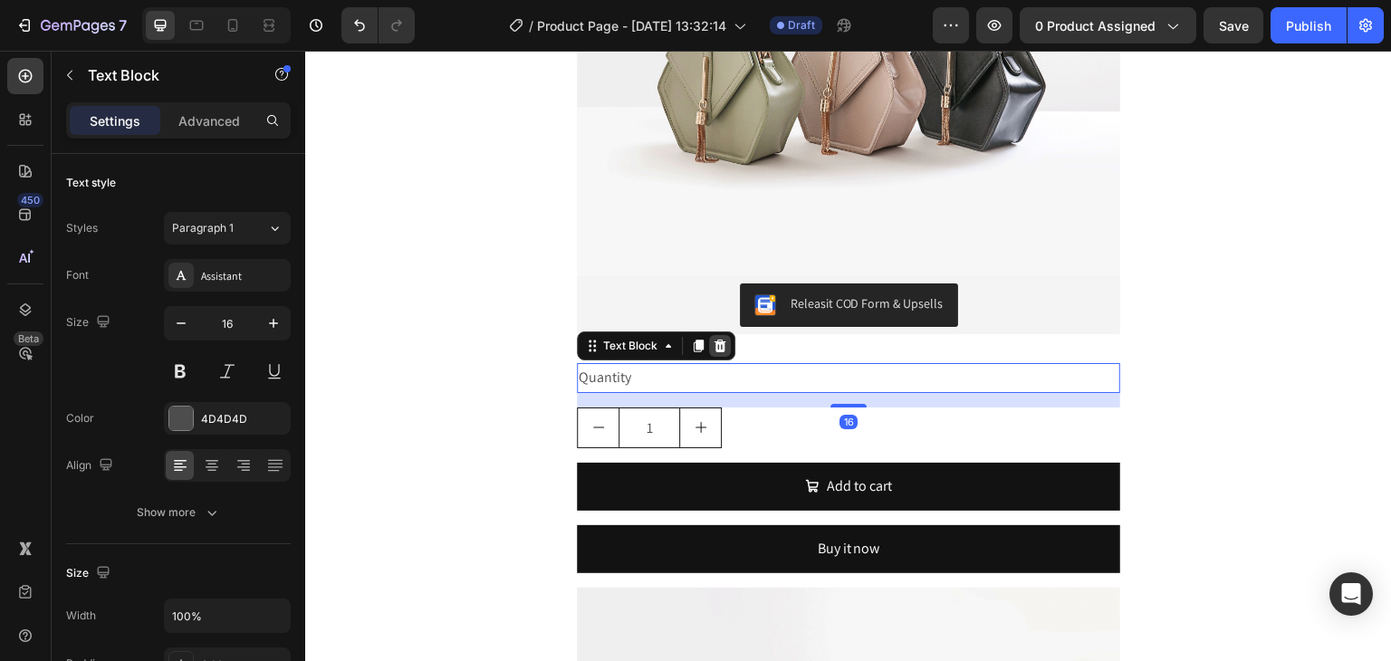
click at [714, 346] on icon at bounding box center [720, 346] width 14 height 14
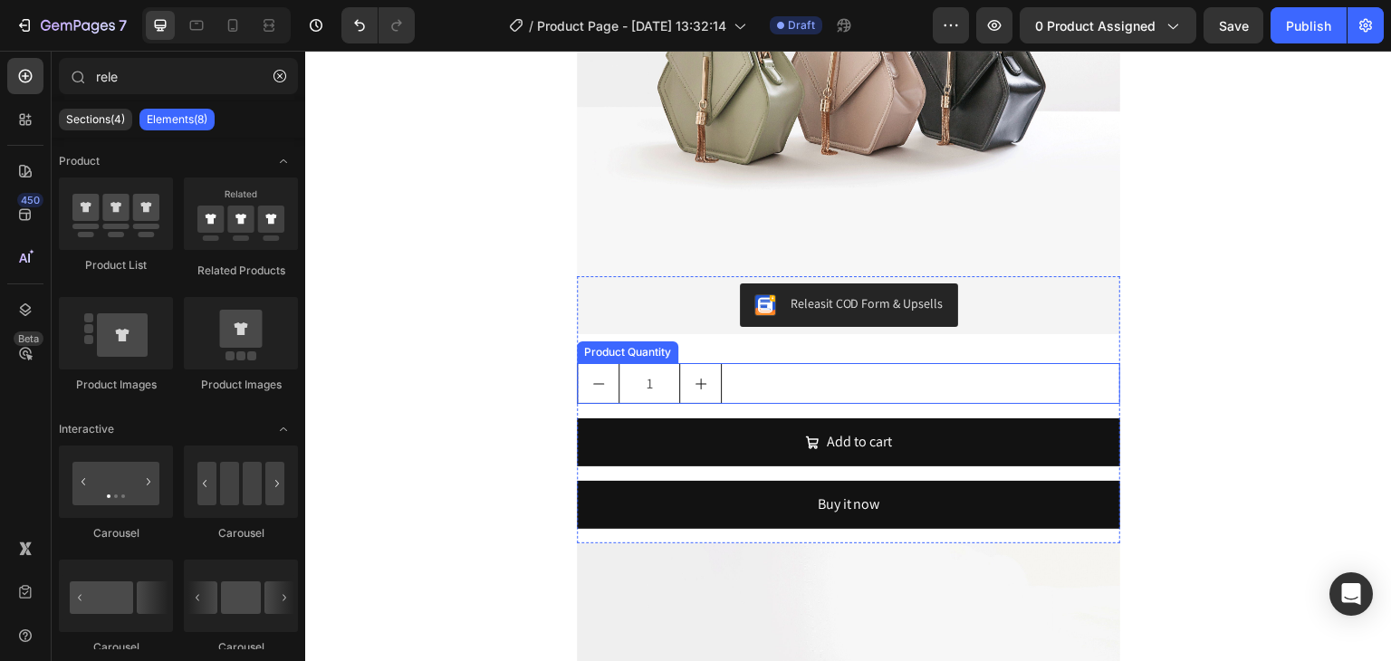
click at [773, 389] on div "1" at bounding box center [848, 383] width 543 height 41
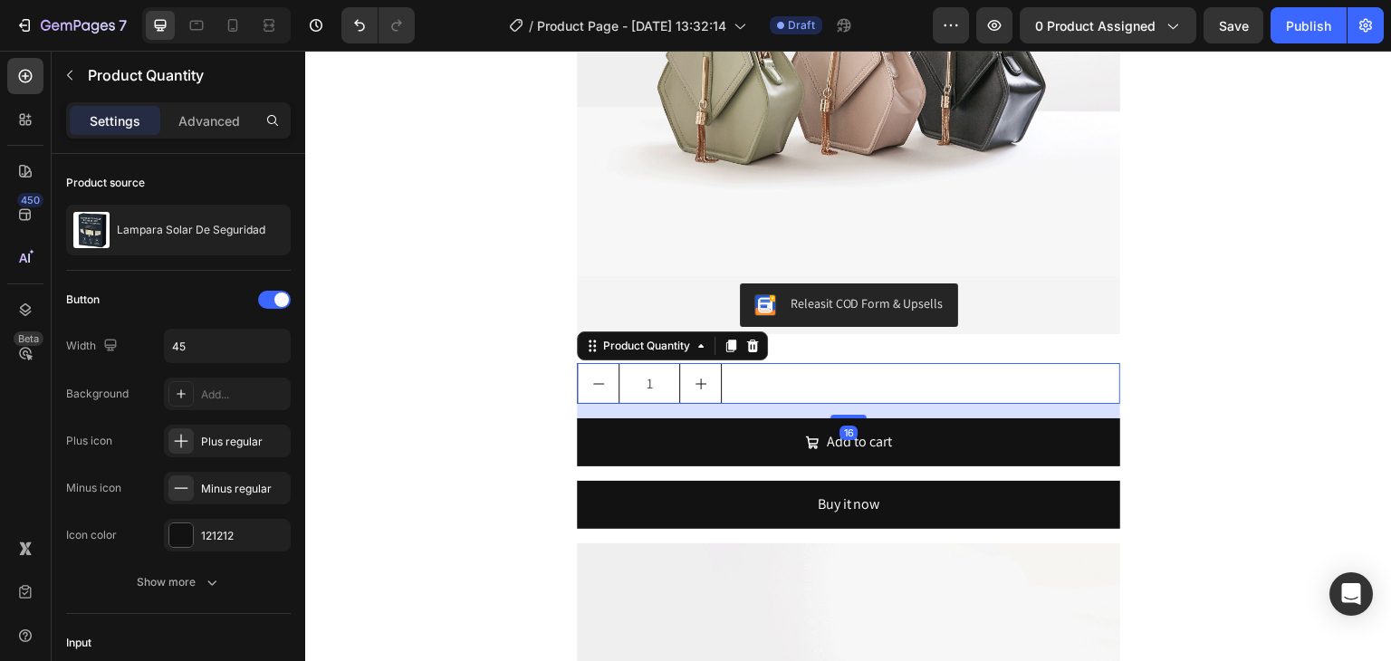
drag, startPoint x: 751, startPoint y: 346, endPoint x: 758, endPoint y: 359, distance: 14.6
click at [751, 346] on icon at bounding box center [753, 346] width 12 height 13
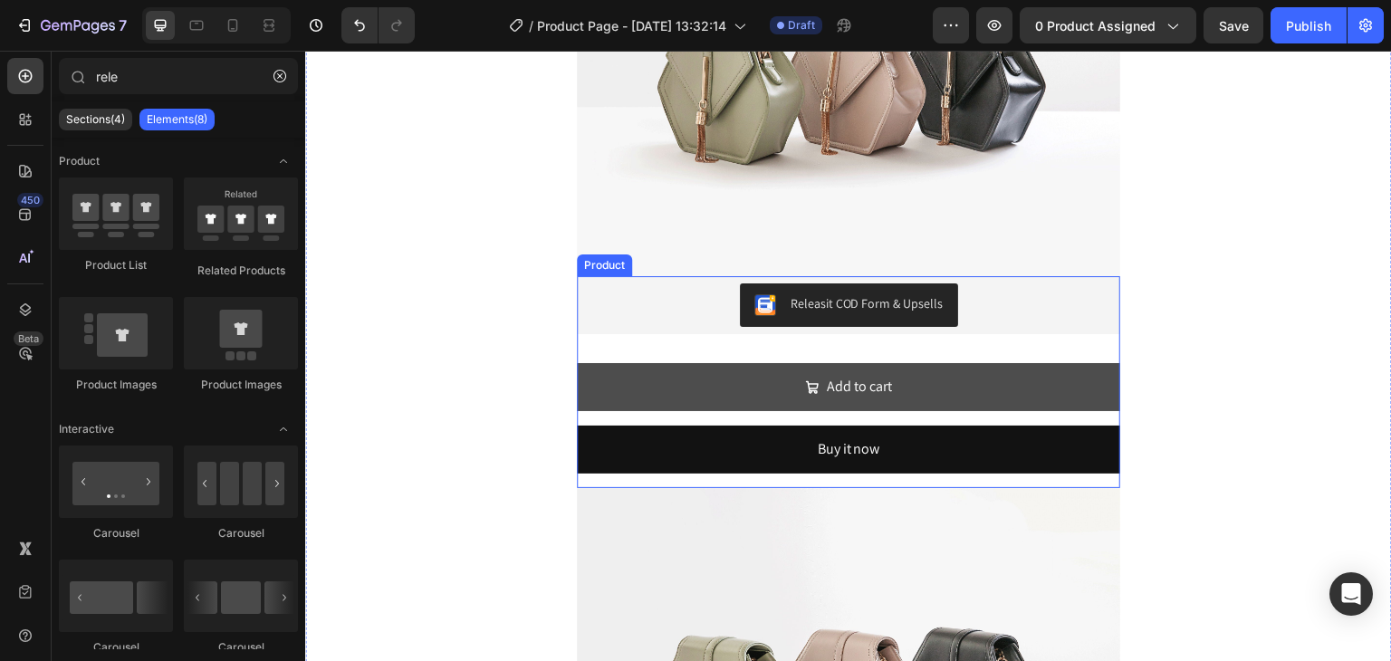
click at [761, 410] on button "Add to cart" at bounding box center [848, 387] width 543 height 48
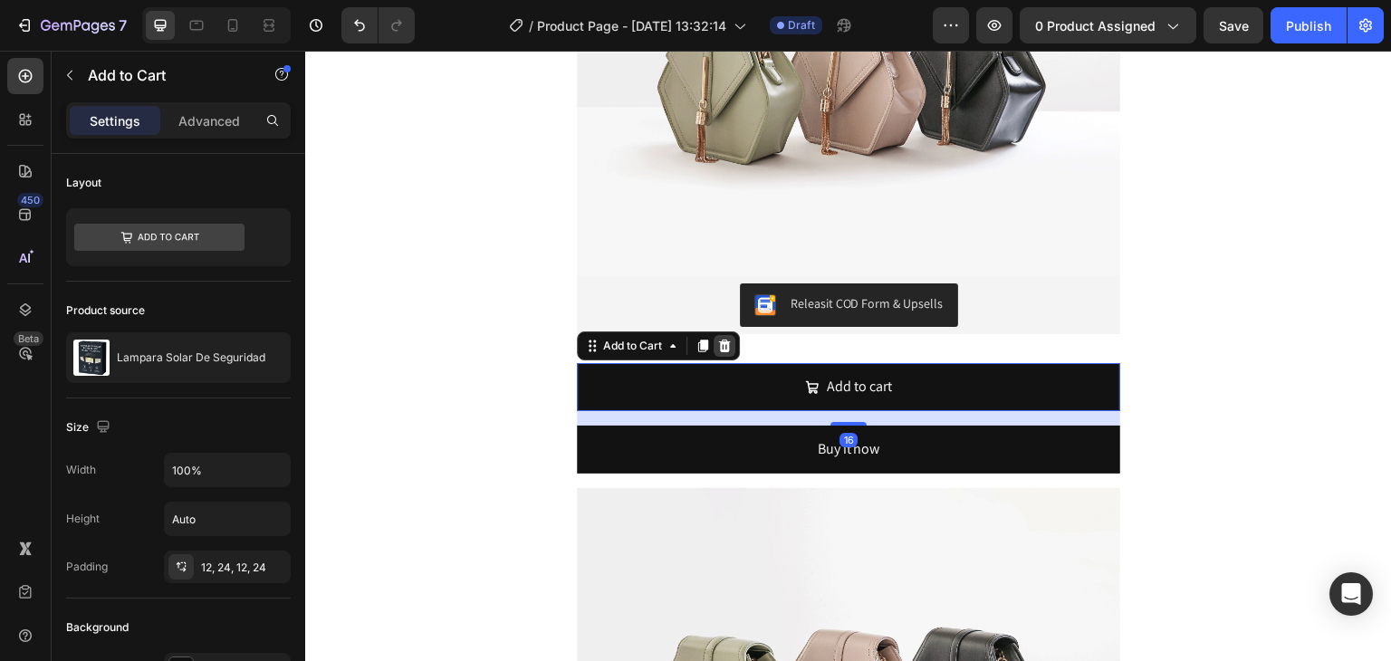
click at [724, 350] on icon at bounding box center [724, 346] width 14 height 14
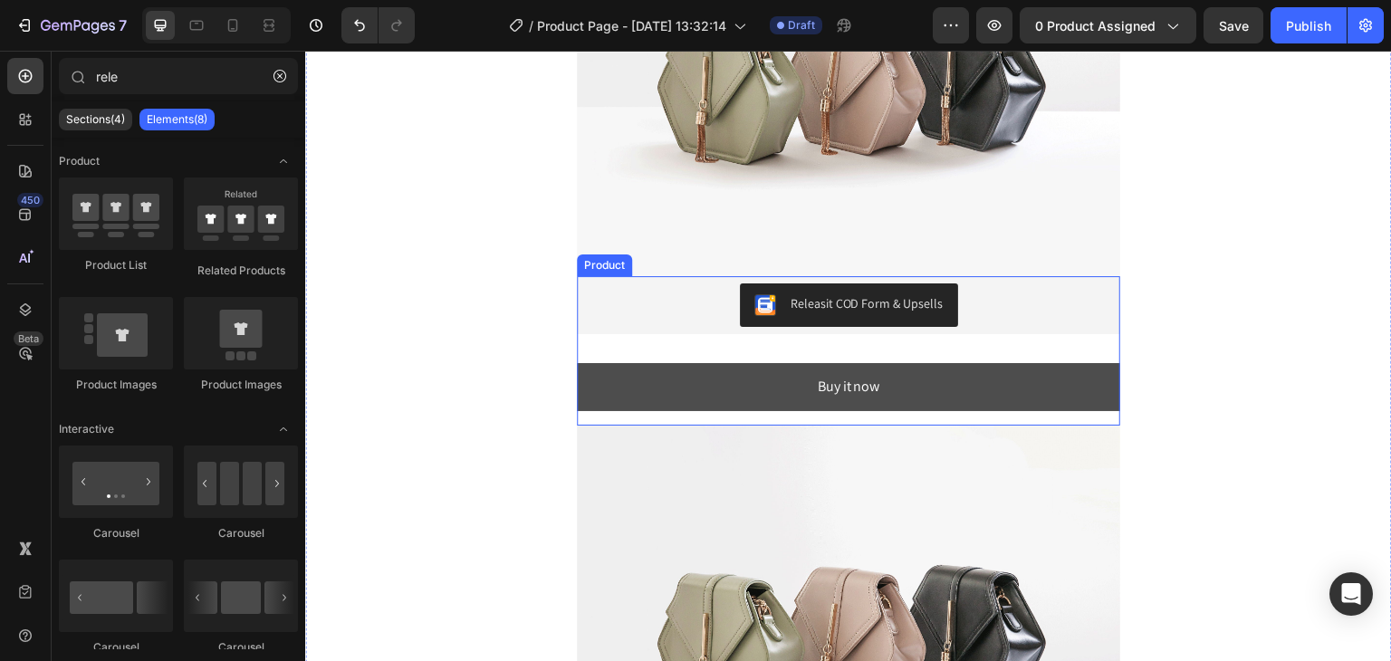
click at [748, 400] on button "Buy it now" at bounding box center [848, 387] width 543 height 48
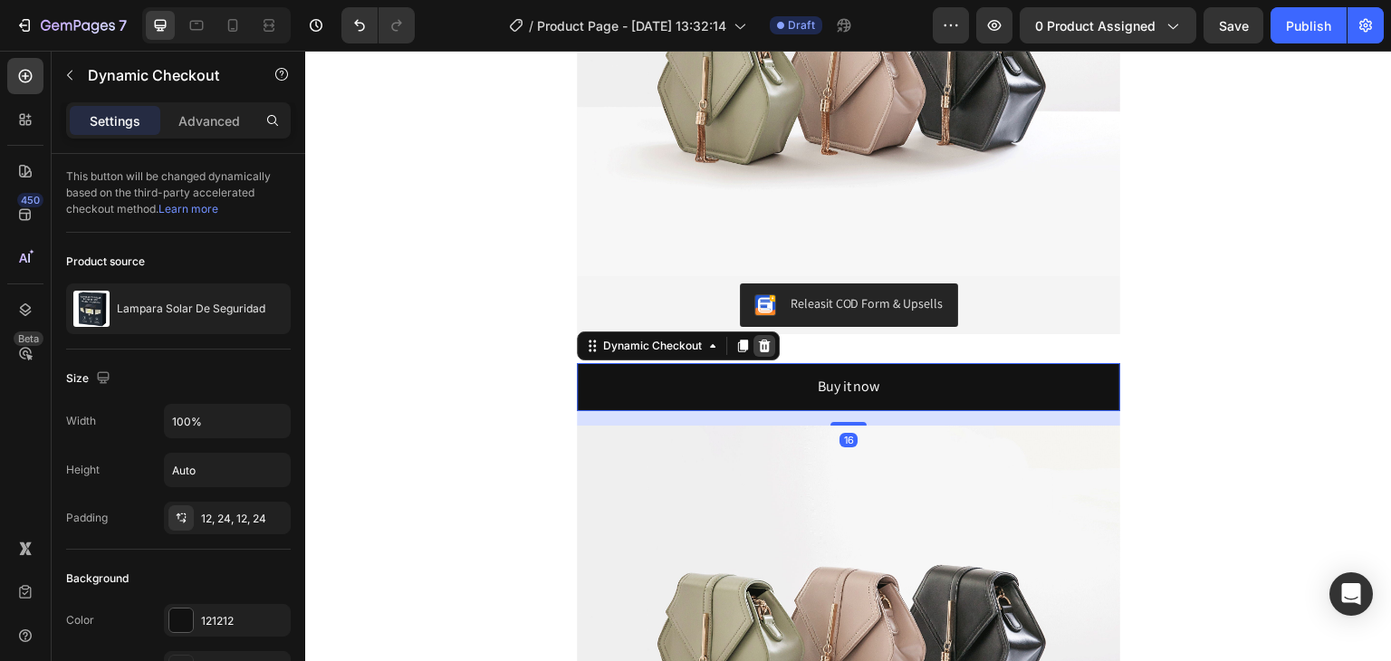
click at [758, 344] on icon at bounding box center [764, 346] width 14 height 14
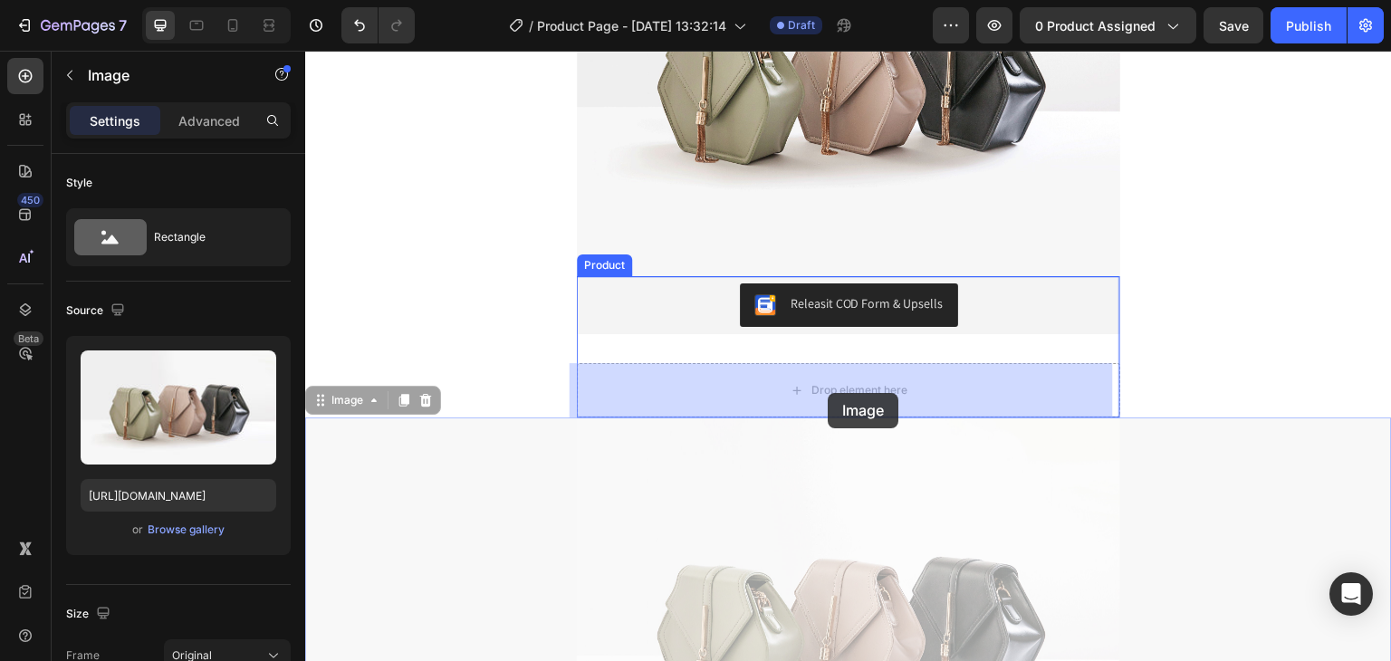
drag, startPoint x: 820, startPoint y: 444, endPoint x: 828, endPoint y: 393, distance: 51.4
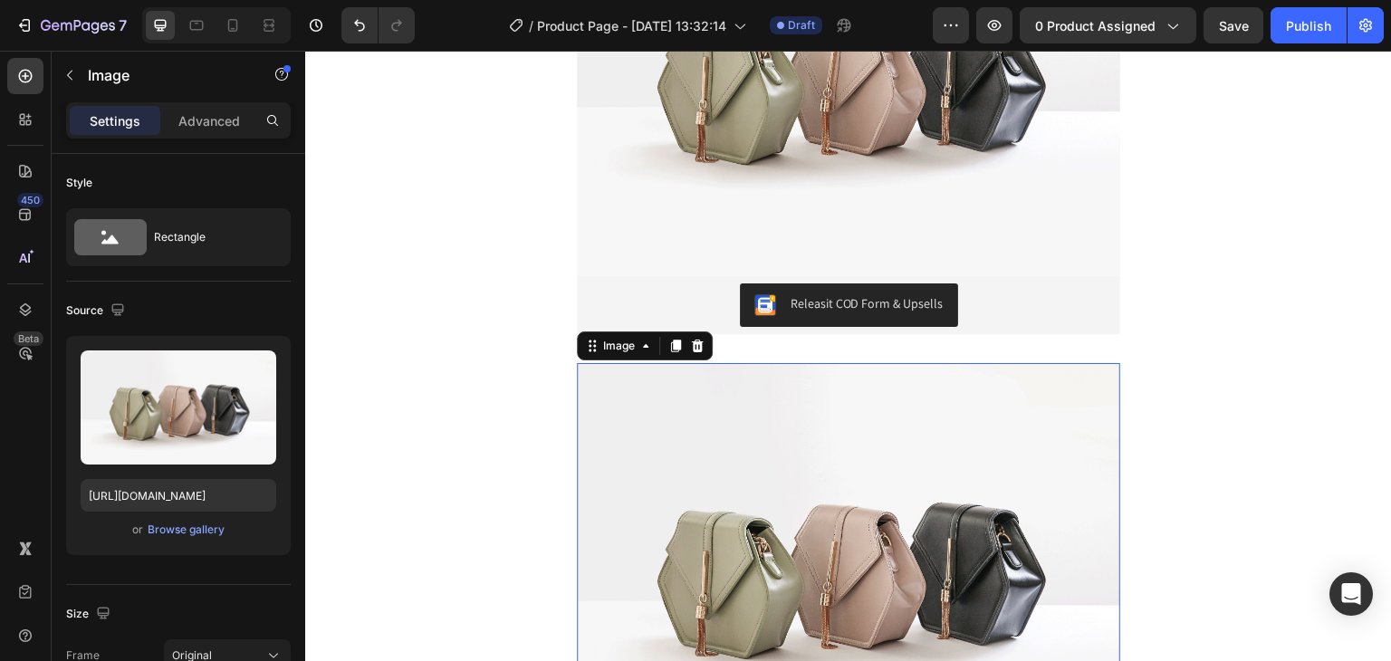
click at [847, 292] on button "Releasit COD Form & Upsells" at bounding box center [849, 304] width 218 height 43
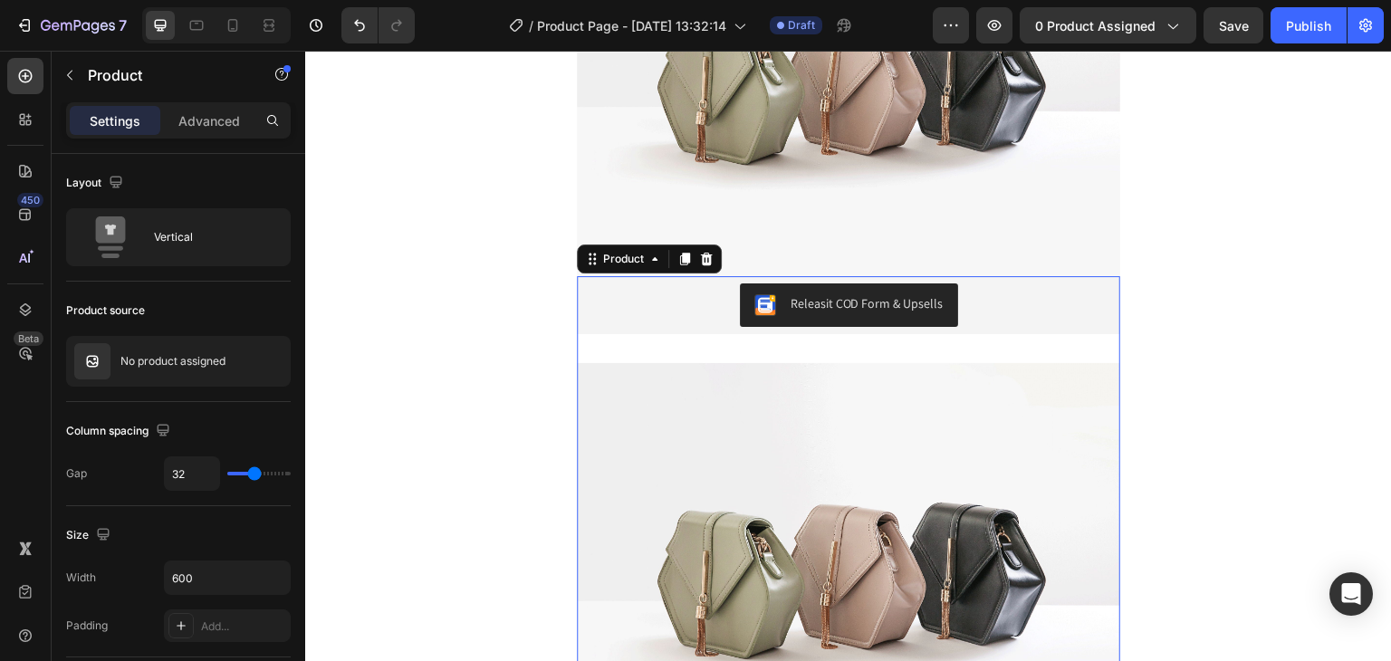
click at [844, 327] on div "Releasit COD Form & Upsells" at bounding box center [848, 305] width 543 height 58
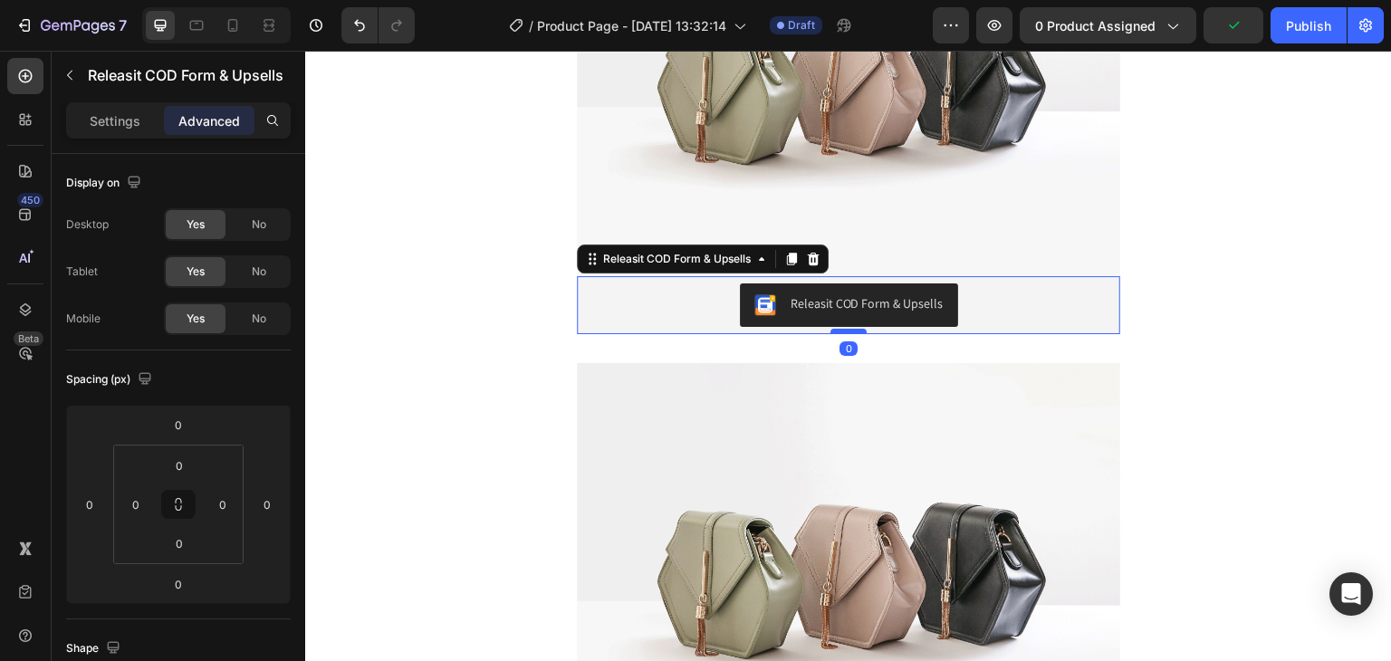
drag, startPoint x: 843, startPoint y: 331, endPoint x: 840, endPoint y: 364, distance: 32.7
click at [839, 334] on div at bounding box center [848, 331] width 36 height 5
type input "36"
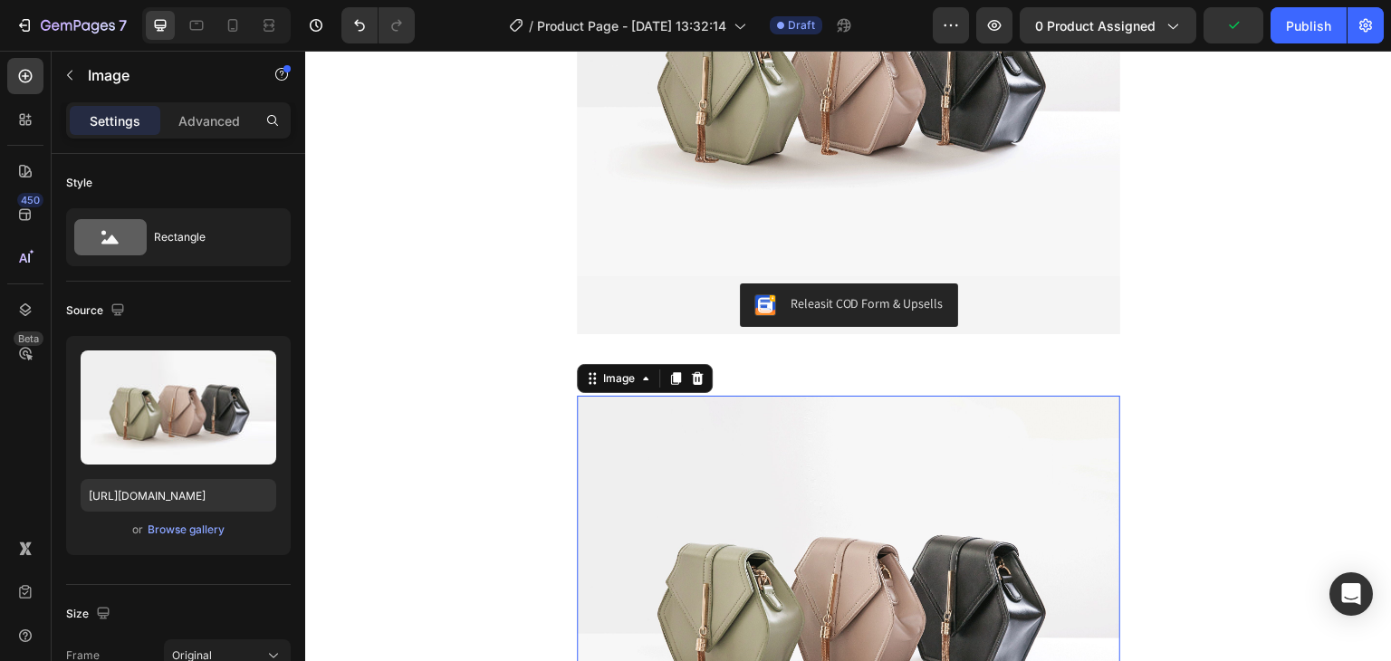
click at [831, 404] on img at bounding box center [848, 600] width 543 height 408
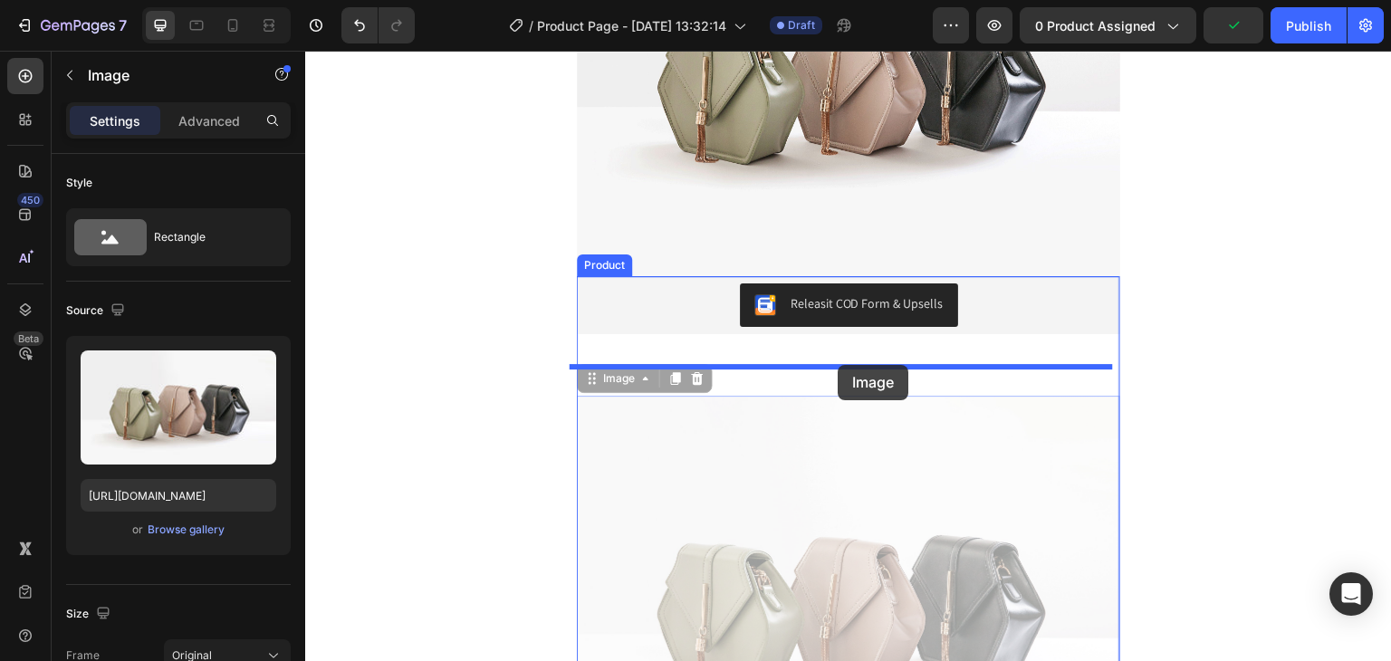
drag, startPoint x: 830, startPoint y: 404, endPoint x: 838, endPoint y: 365, distance: 39.6
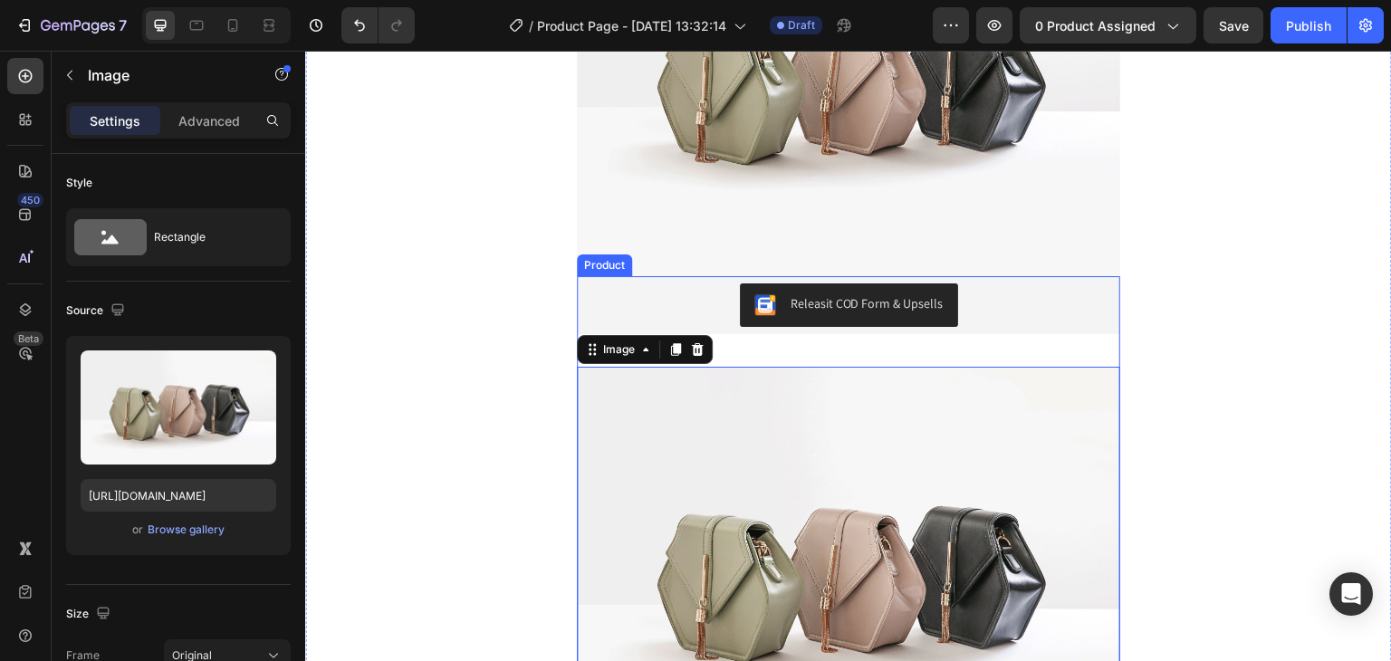
click at [863, 334] on div "Releasit COD Form & Upsells Releasit COD Form & Upsells Image 0" at bounding box center [848, 525] width 543 height 498
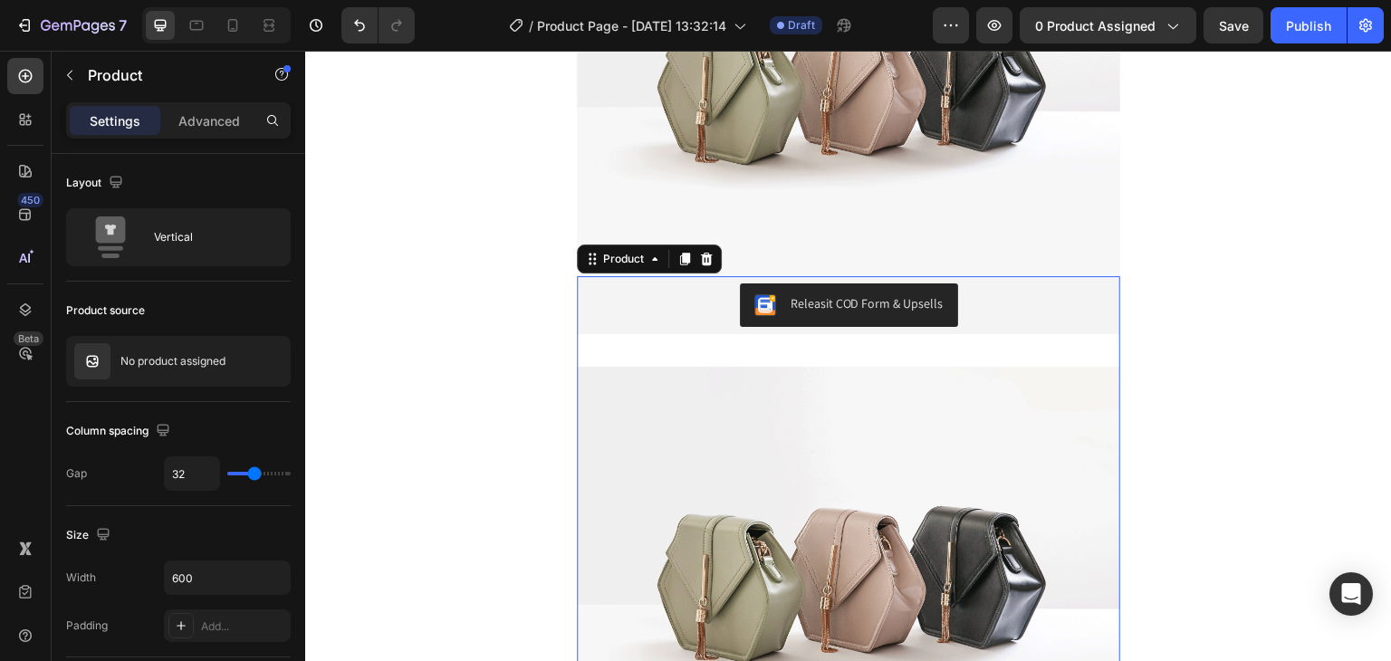
click at [844, 359] on div "Releasit COD Form & Upsells Releasit COD Form & Upsells Image" at bounding box center [848, 525] width 543 height 498
click at [853, 349] on div "Releasit COD Form & Upsells Releasit COD Form & Upsells Image" at bounding box center [848, 525] width 543 height 498
click at [775, 318] on button "Releasit COD Form & Upsells" at bounding box center [849, 304] width 218 height 43
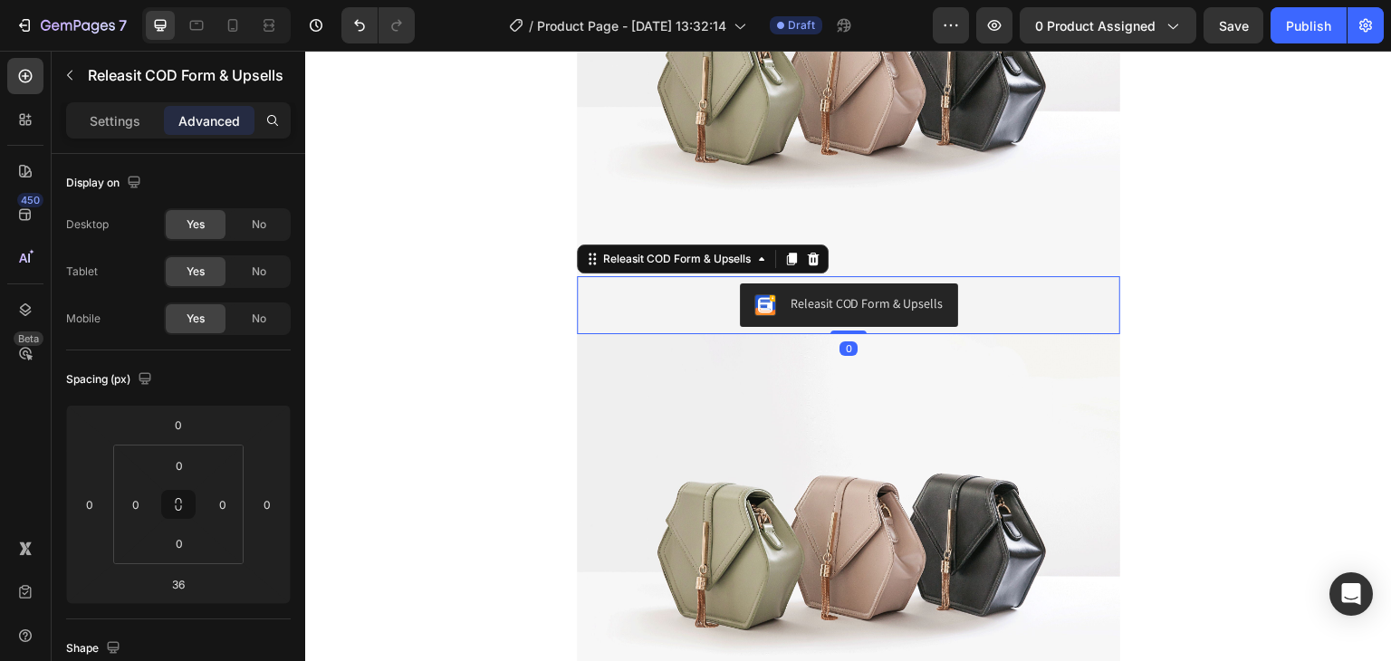
drag, startPoint x: 840, startPoint y: 364, endPoint x: 871, endPoint y: 308, distance: 64.5
click at [868, 308] on div "Releasit COD Form & Upsells Releasit COD Form & Upsells 0" at bounding box center [848, 305] width 543 height 58
type input "0"
click at [761, 385] on img at bounding box center [848, 538] width 543 height 408
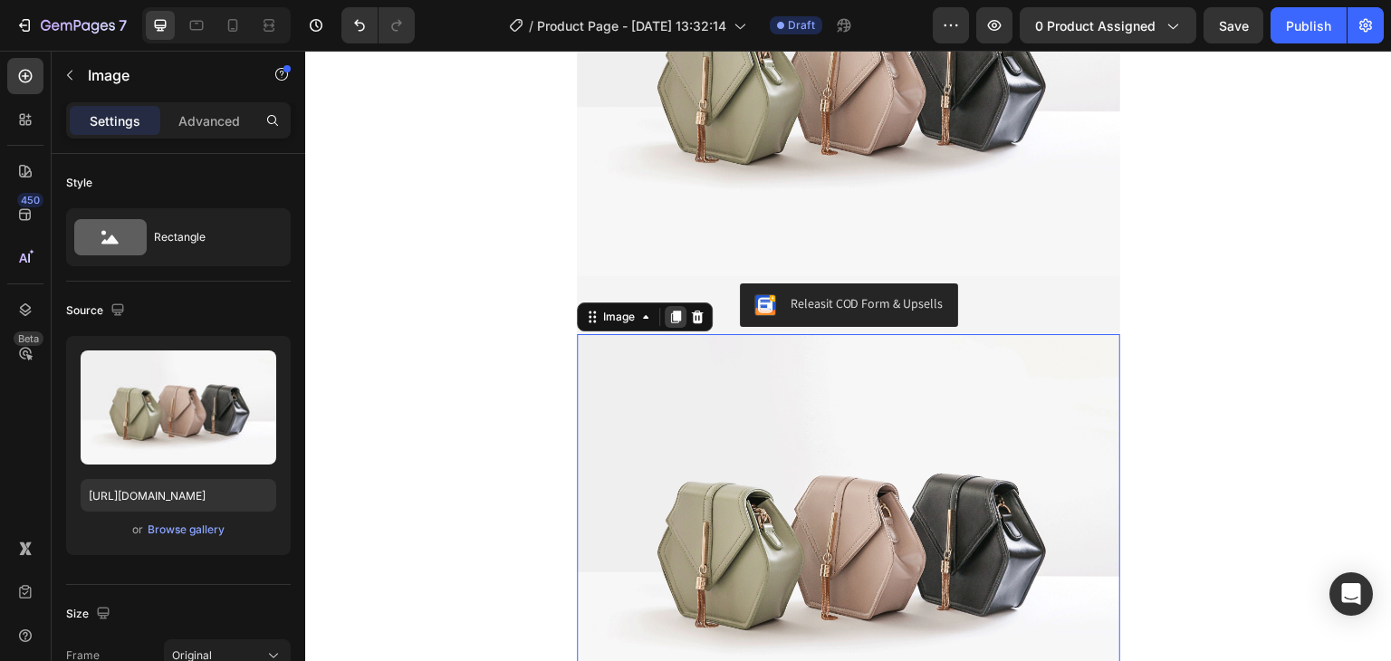
click at [671, 321] on icon at bounding box center [676, 317] width 10 height 13
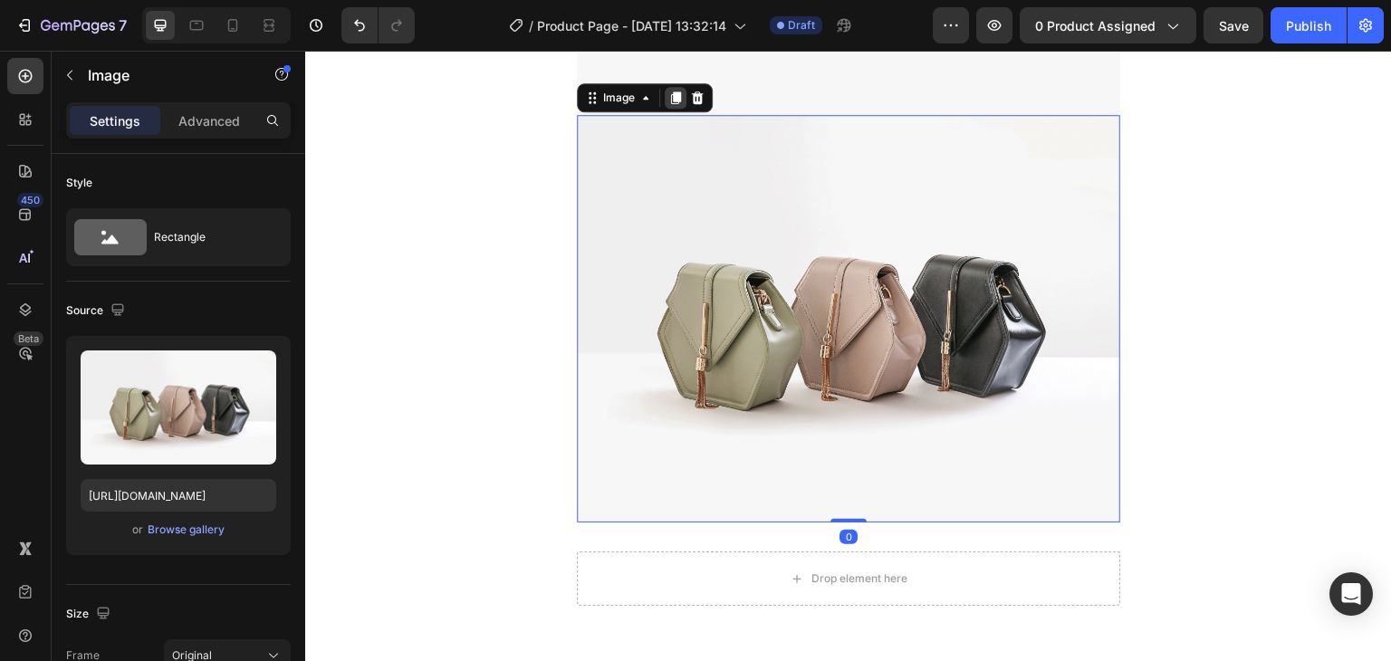
click at [671, 93] on icon at bounding box center [676, 97] width 10 height 13
click at [671, 93] on icon at bounding box center [676, 98] width 10 height 13
click at [671, 92] on icon at bounding box center [676, 97] width 10 height 13
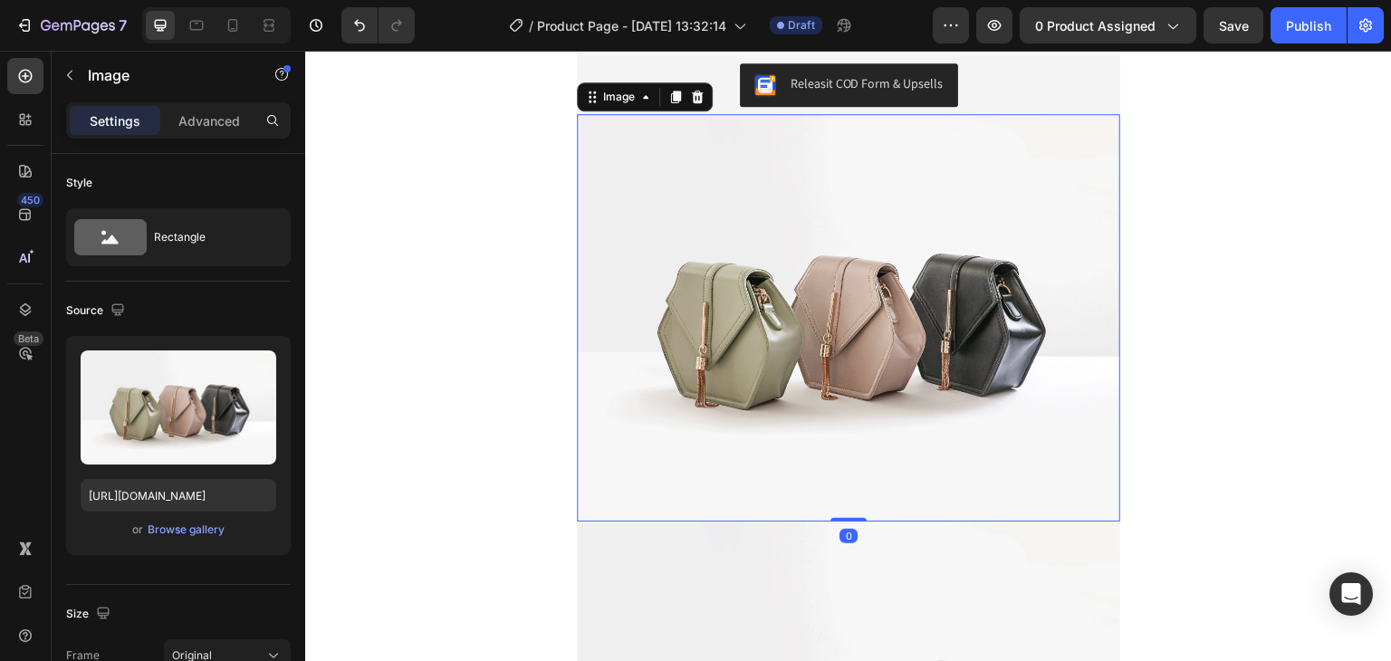
click at [886, 311] on img at bounding box center [848, 318] width 543 height 408
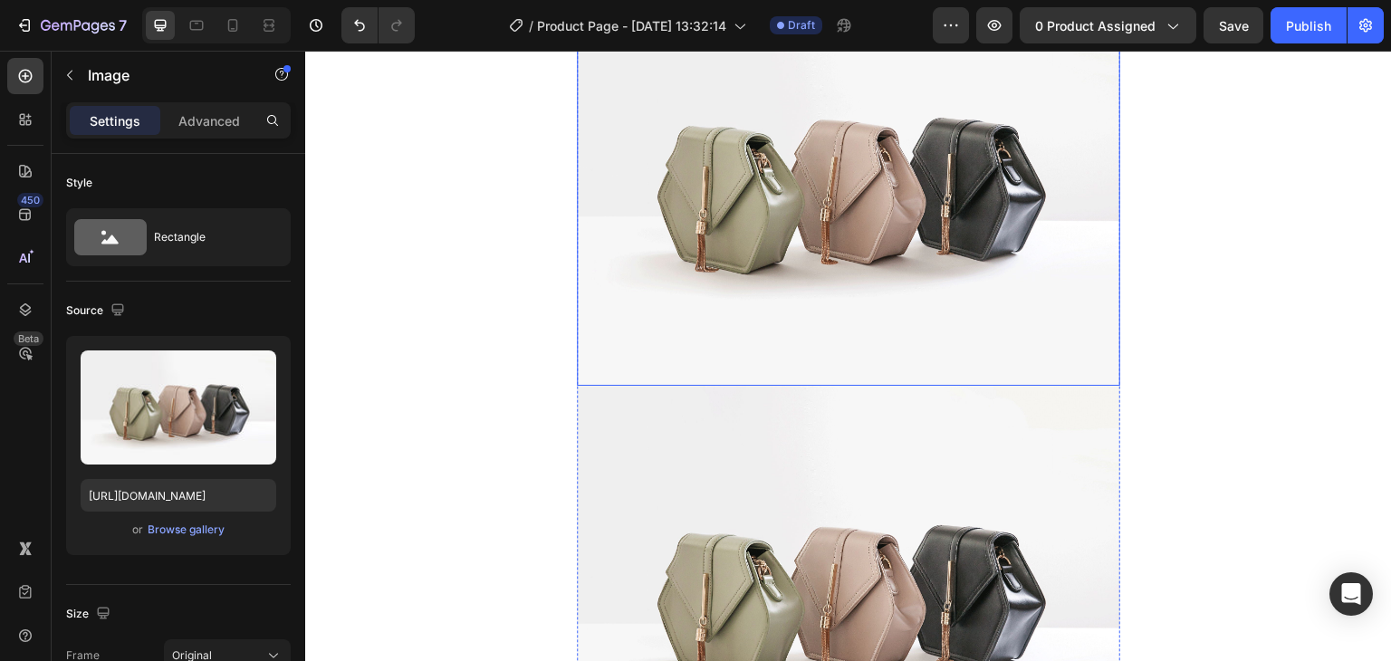
click at [878, 317] on img at bounding box center [848, 182] width 543 height 408
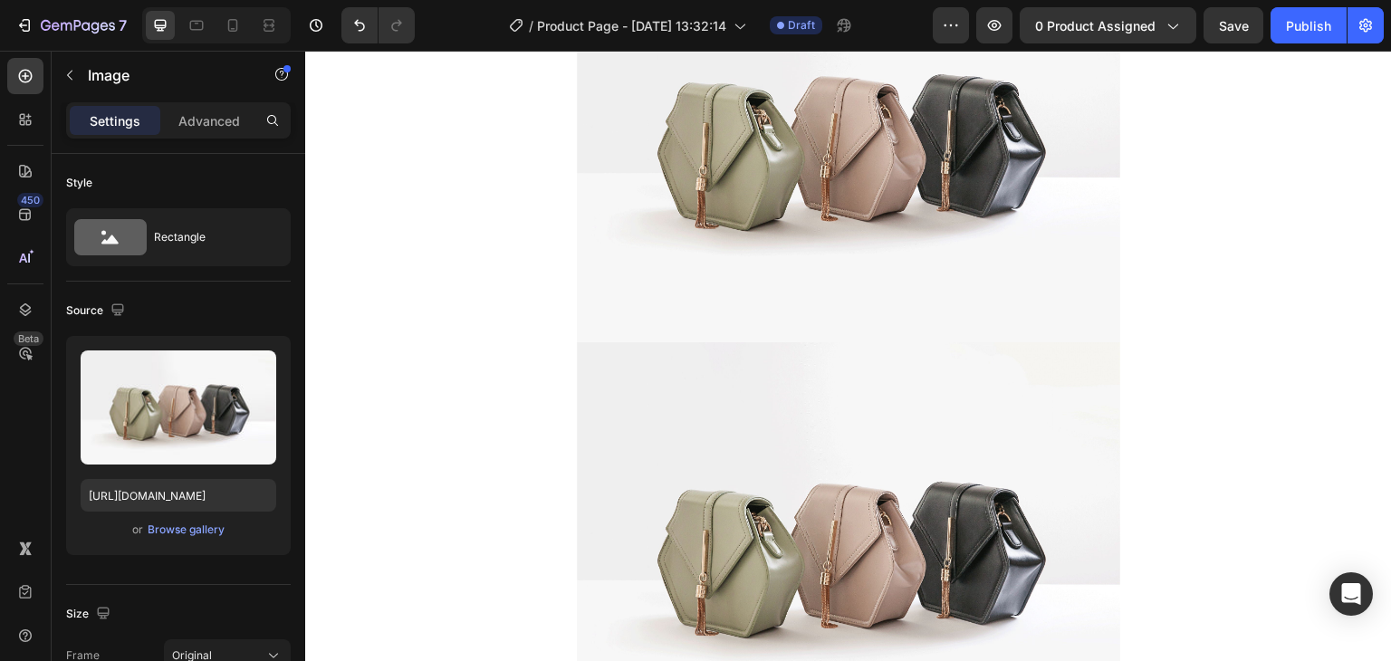
scroll to position [1872, 0]
click at [866, 324] on img at bounding box center [848, 137] width 543 height 408
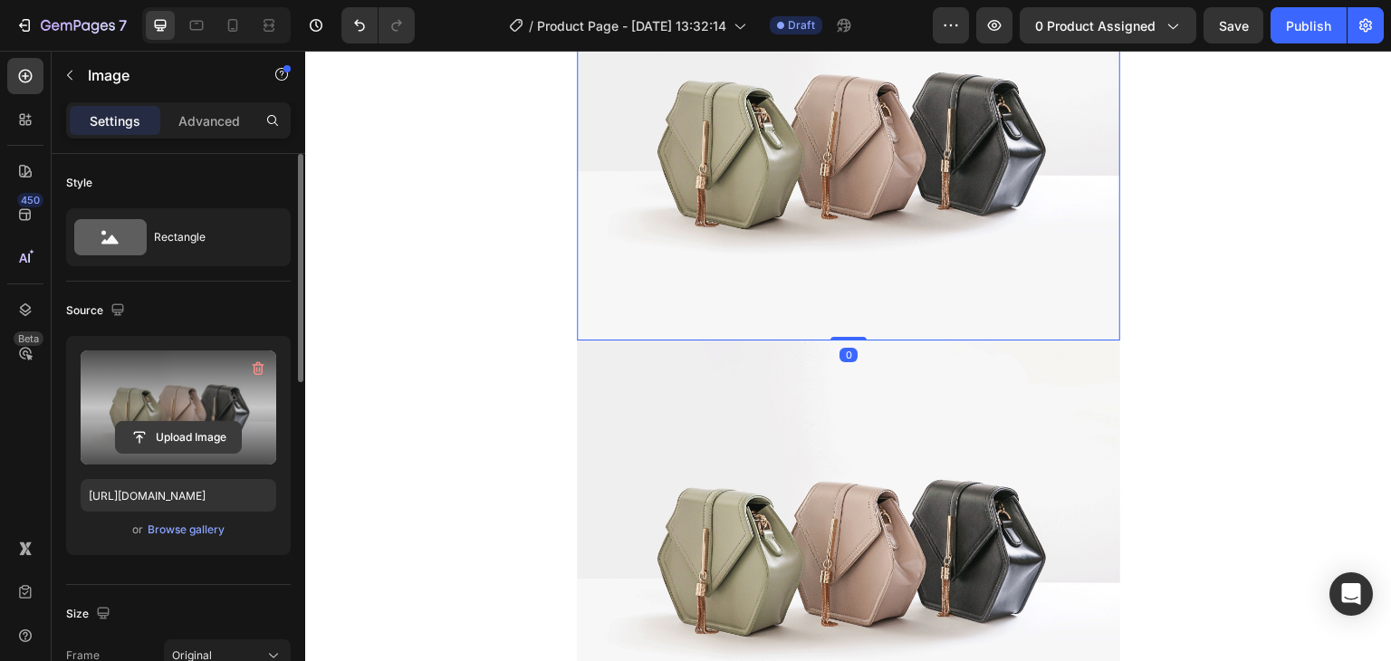
click at [159, 432] on input "file" at bounding box center [178, 437] width 125 height 31
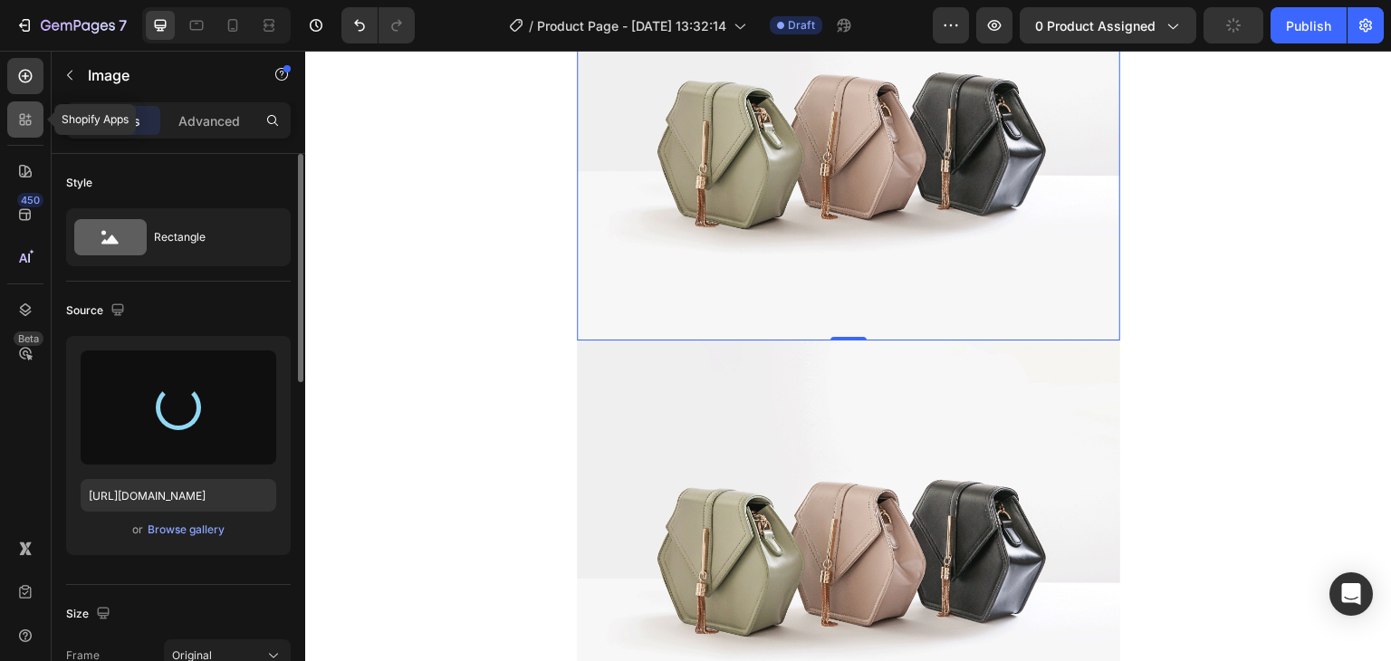
click at [25, 131] on div at bounding box center [25, 119] width 36 height 36
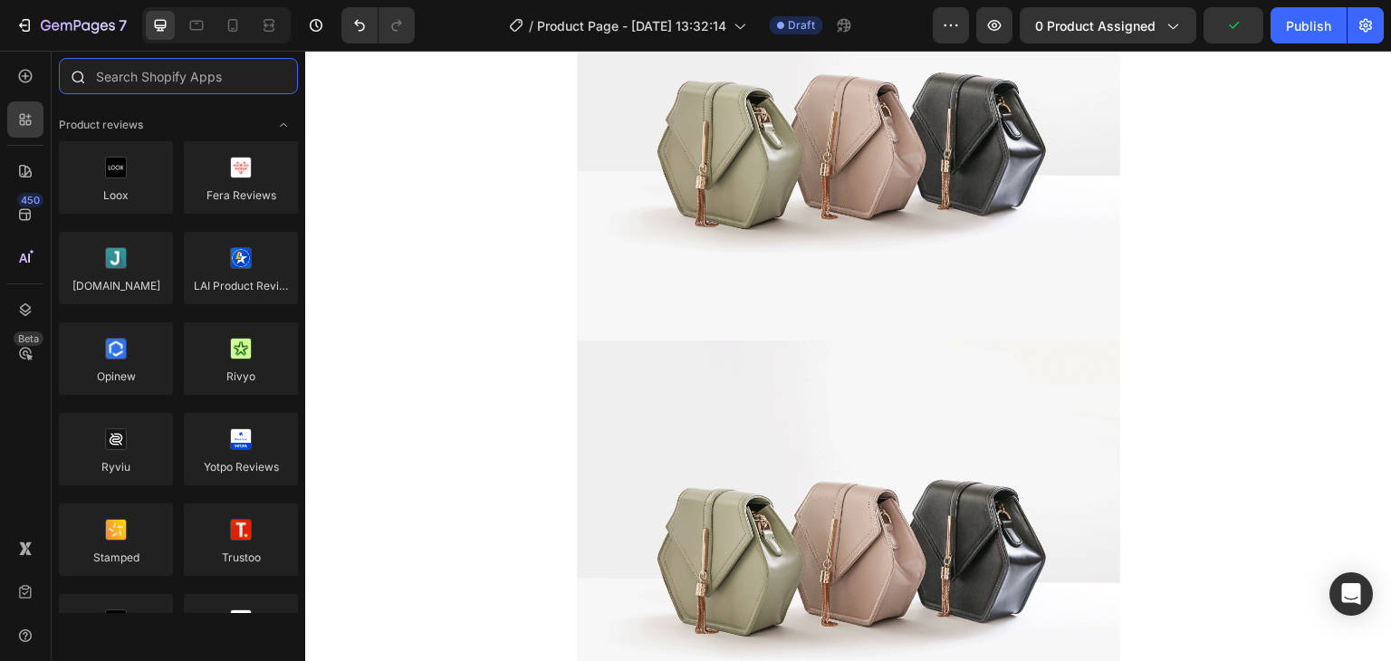
click at [129, 82] on input "text" at bounding box center [178, 76] width 239 height 36
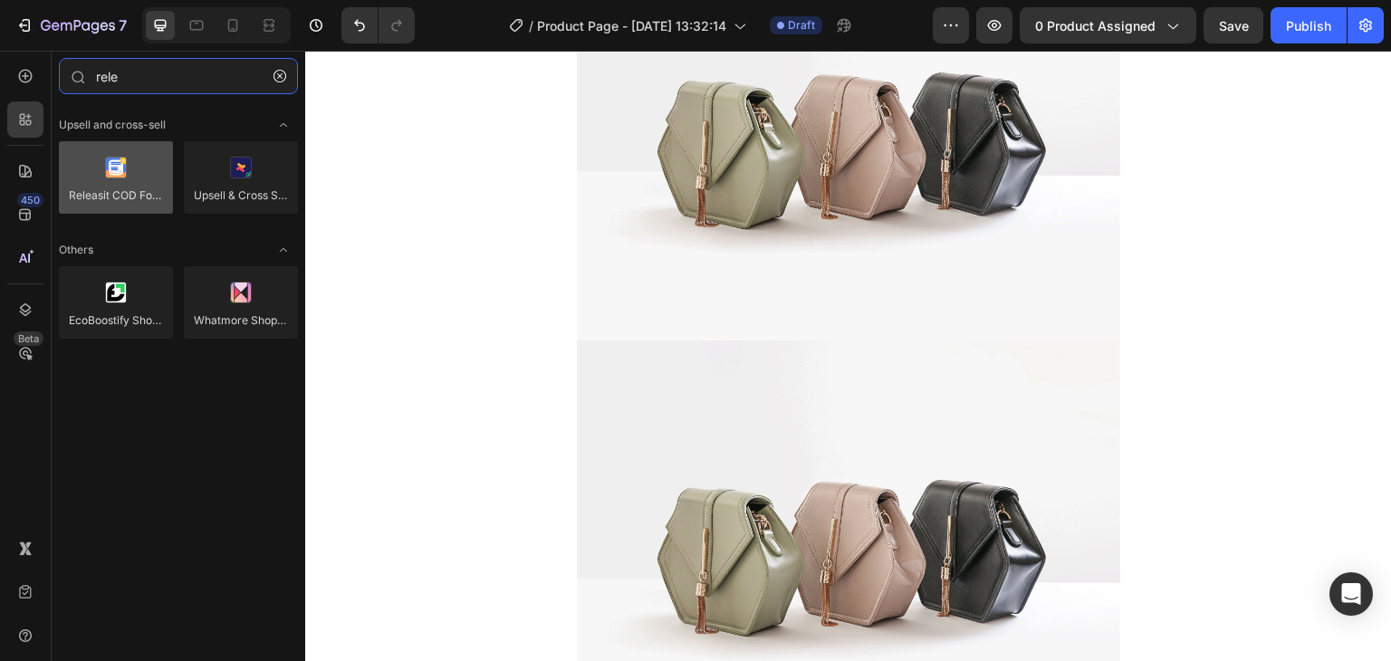
type input "rele"
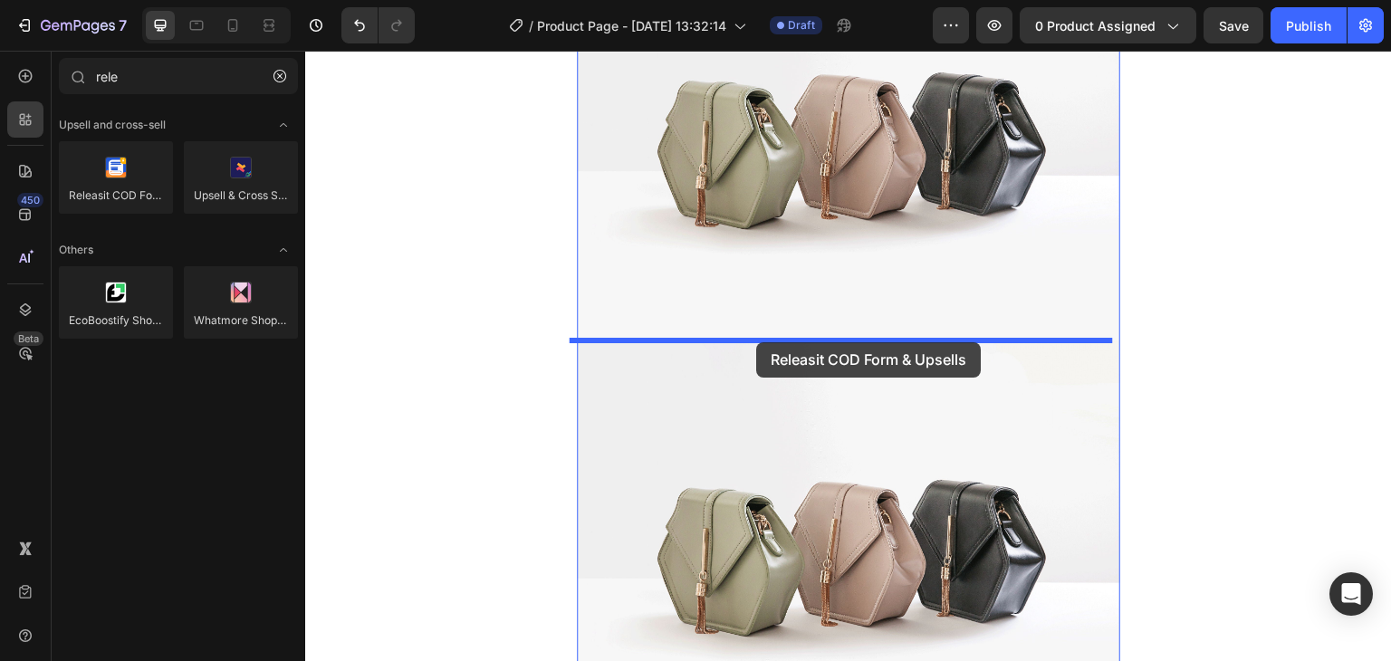
drag, startPoint x: 443, startPoint y: 239, endPoint x: 756, endPoint y: 342, distance: 329.9
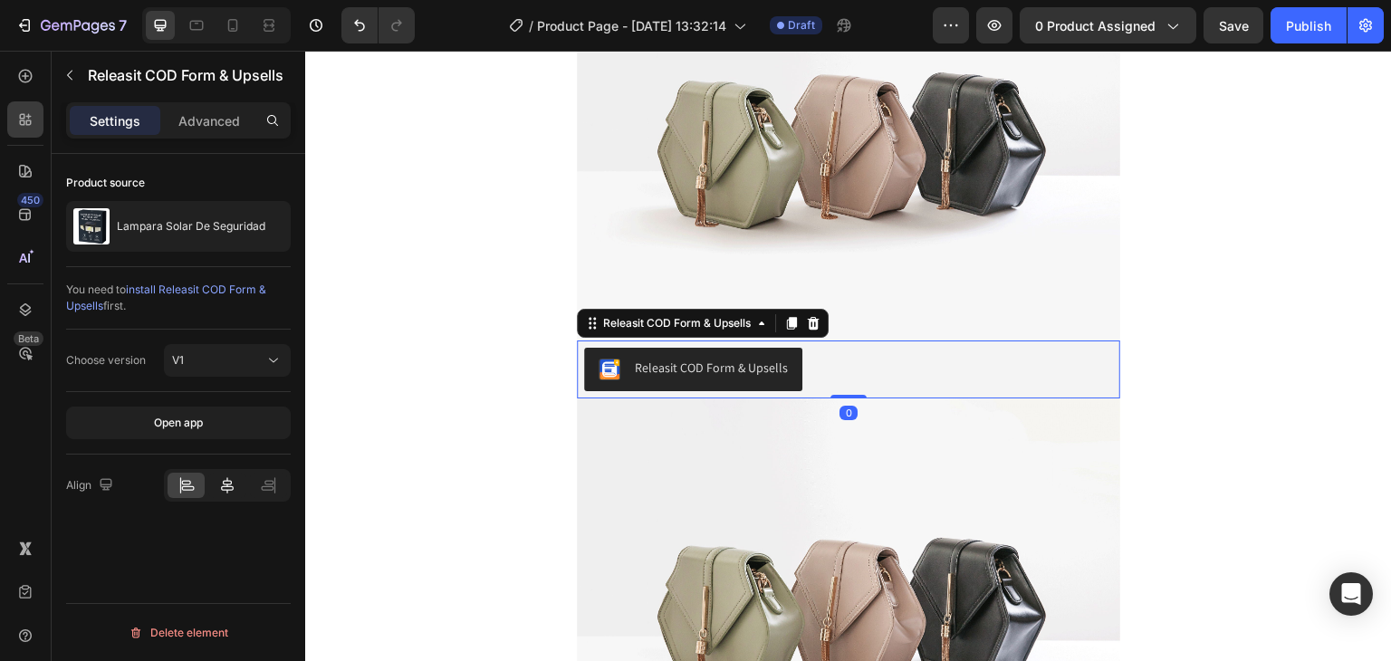
click at [227, 479] on icon at bounding box center [227, 485] width 13 height 16
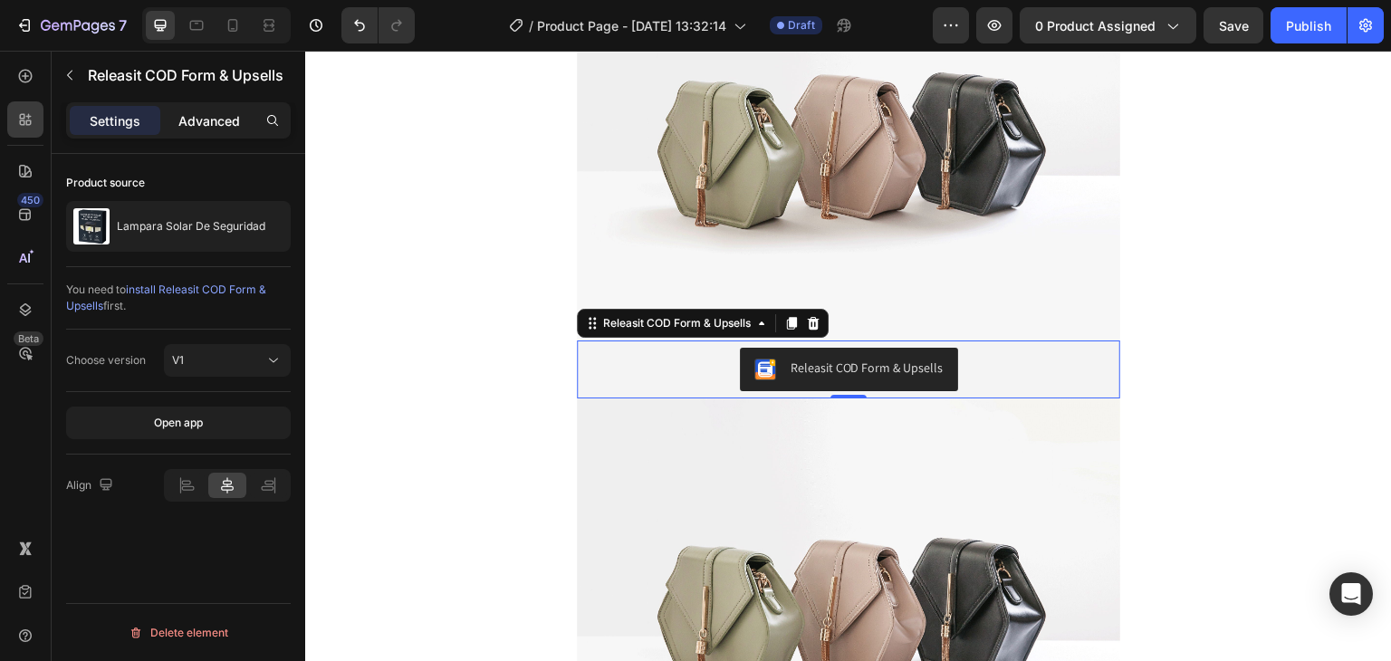
click at [210, 119] on p "Advanced" at bounding box center [209, 120] width 62 height 19
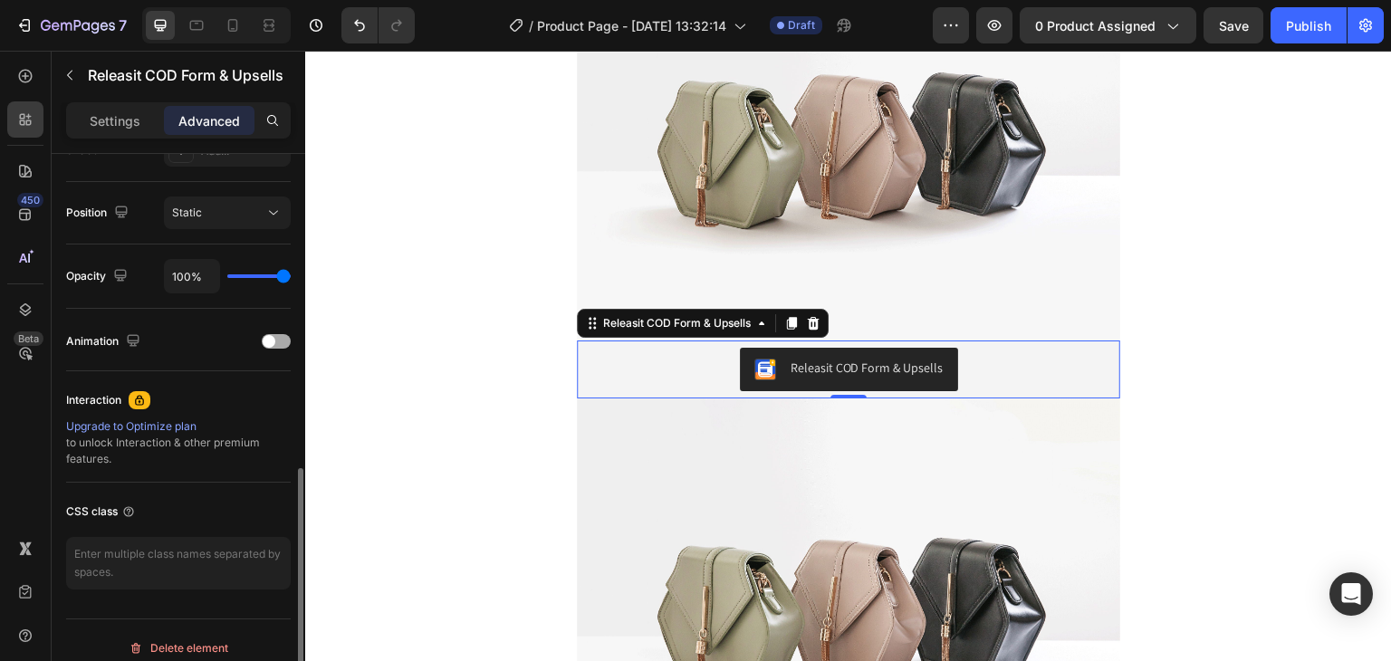
scroll to position [648, 0]
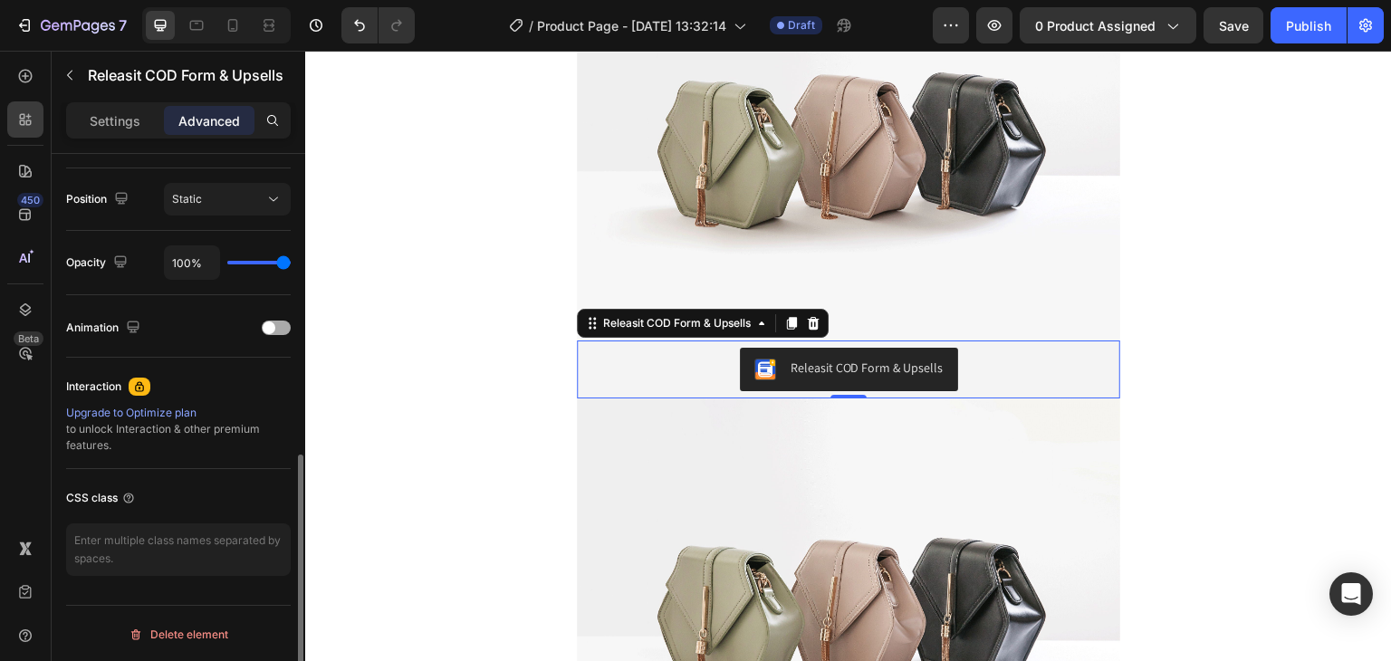
click at [275, 321] on div at bounding box center [276, 328] width 29 height 14
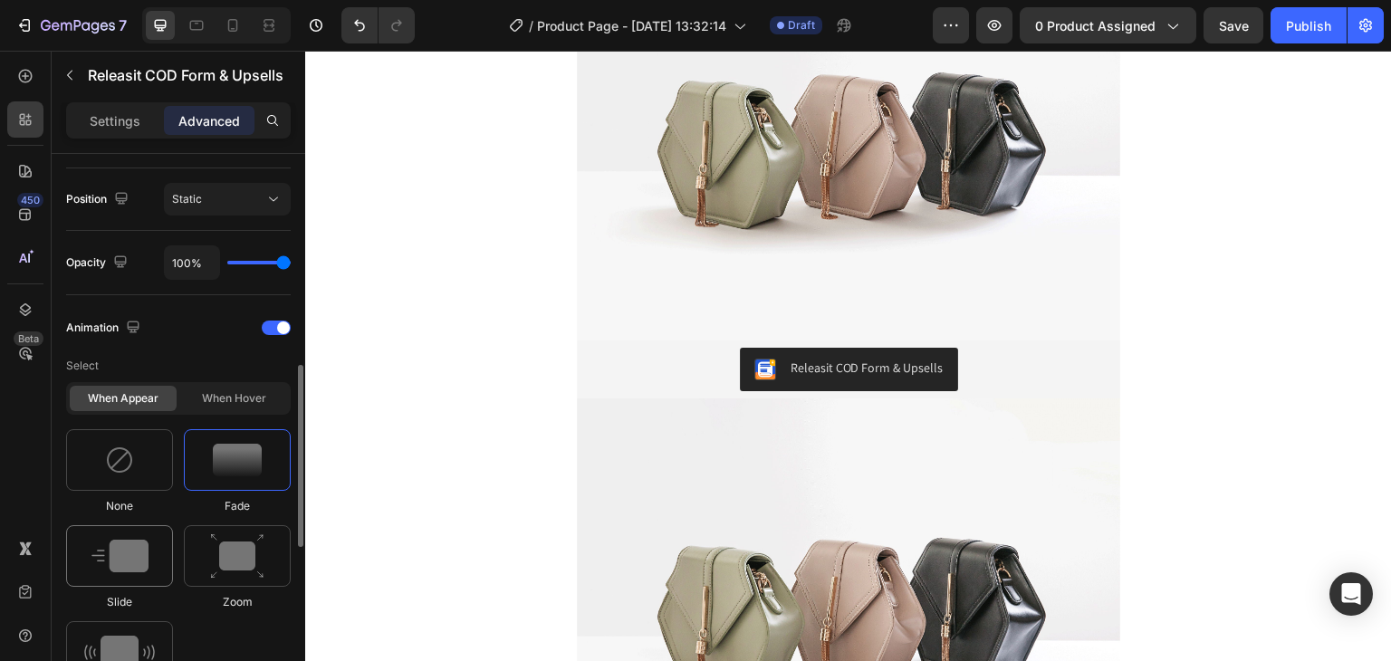
click at [151, 572] on div at bounding box center [119, 556] width 107 height 62
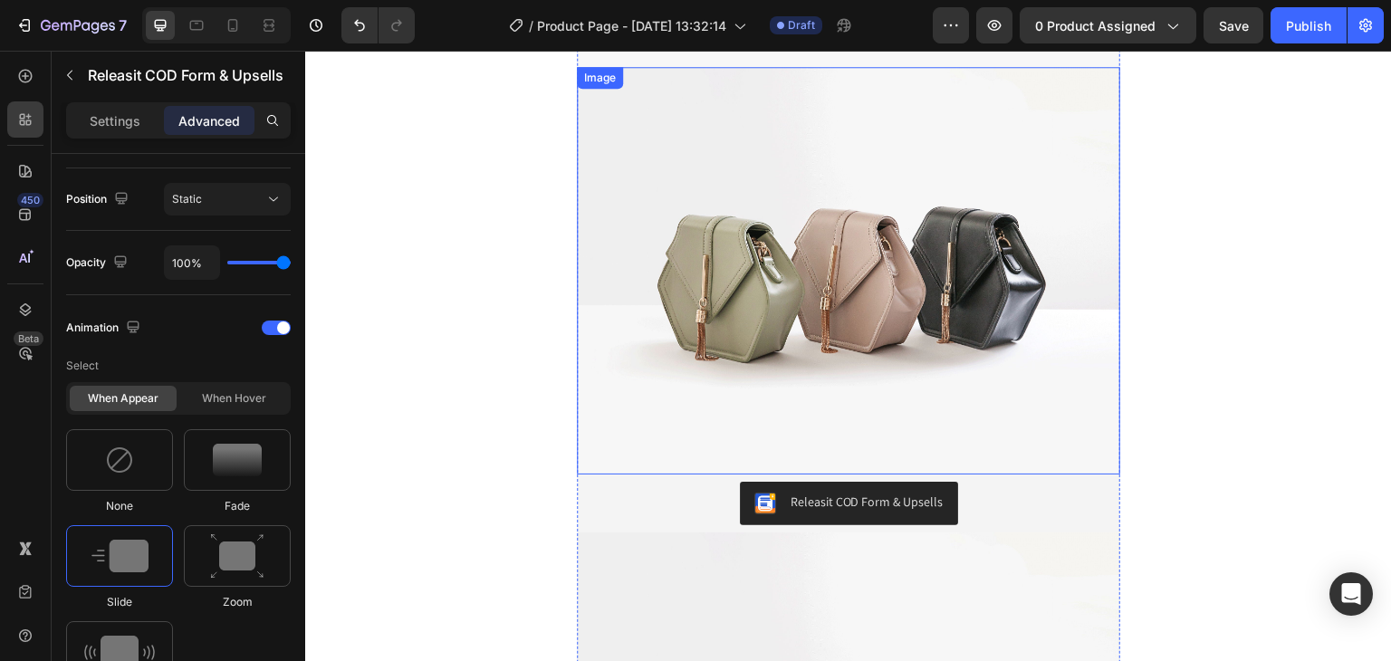
scroll to position [1600, 0]
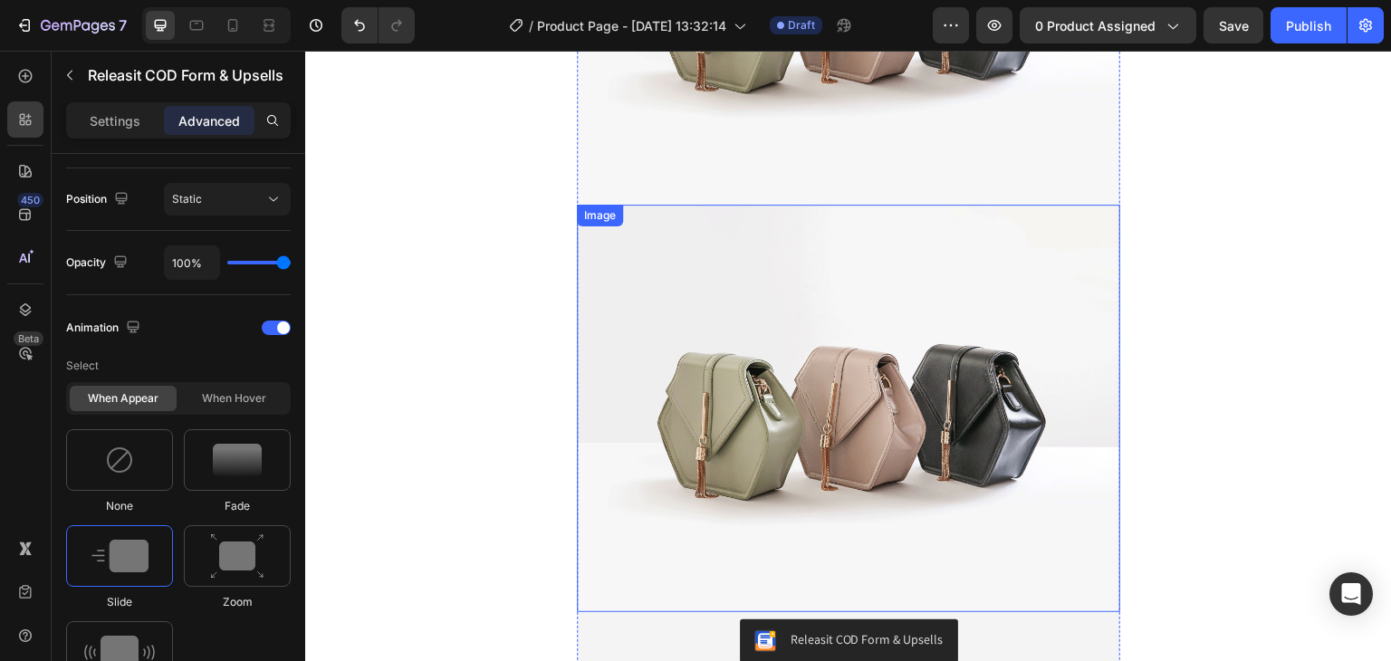
click at [824, 451] on img at bounding box center [848, 409] width 543 height 408
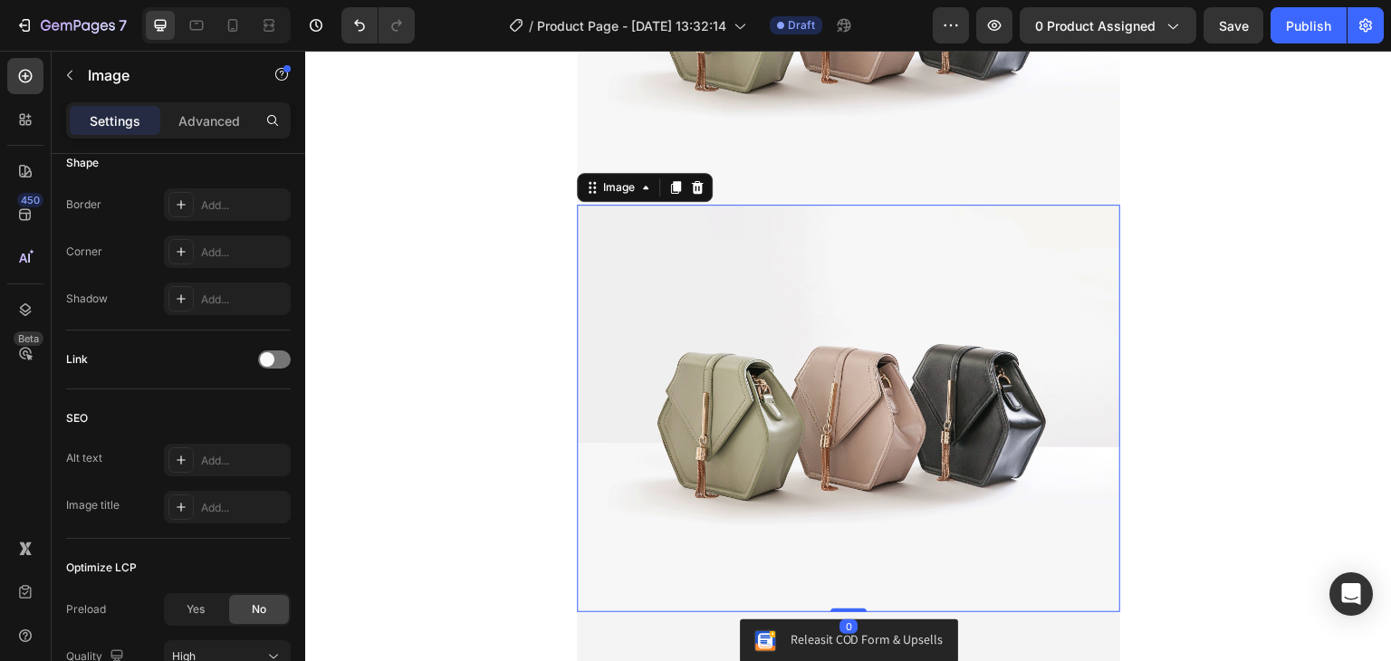
scroll to position [0, 0]
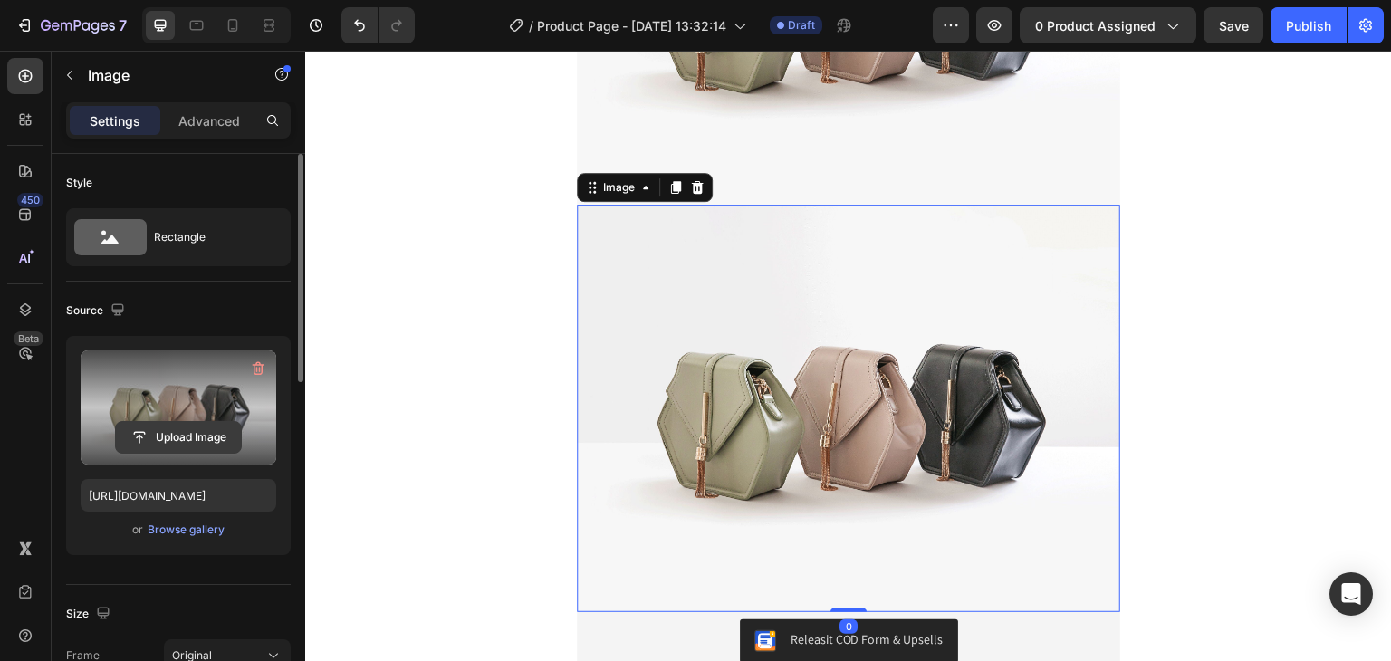
click at [221, 437] on input "file" at bounding box center [178, 437] width 125 height 31
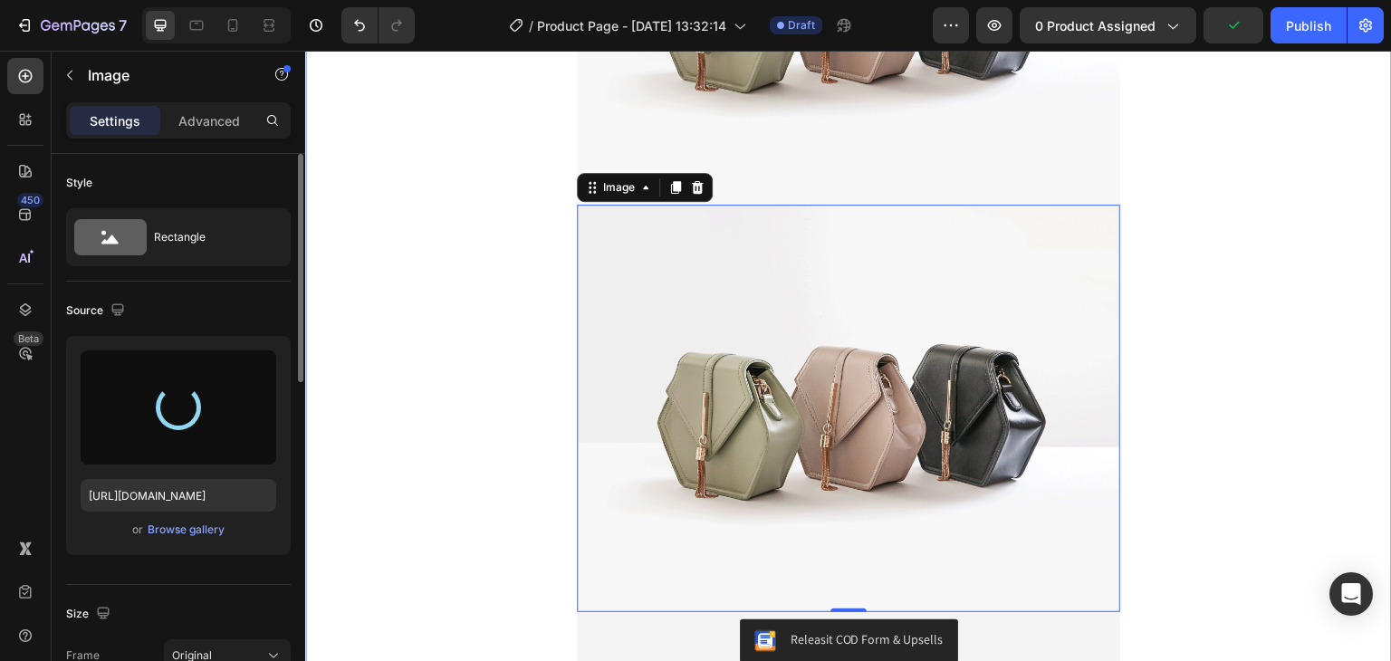
type input "https://cdn.shopify.com/s/files/1/0631/7883/4106/files/gempages_484857481676194…"
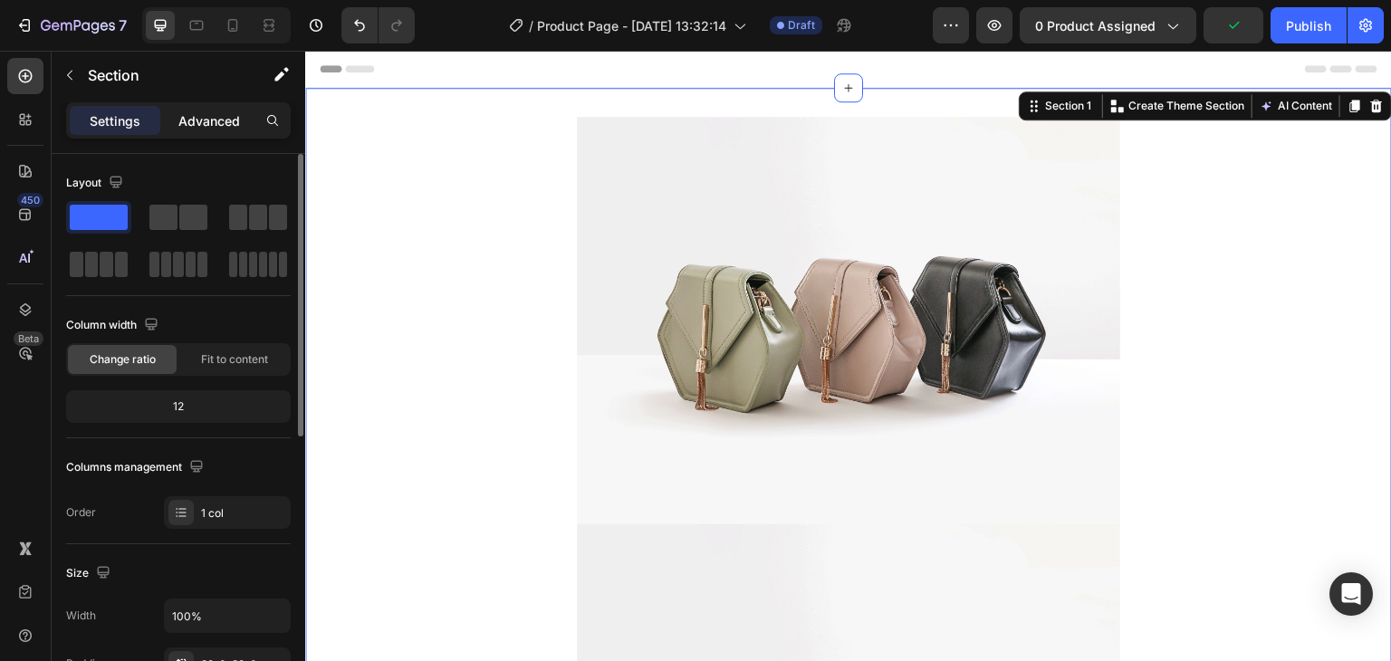
click at [197, 122] on p "Advanced" at bounding box center [209, 120] width 62 height 19
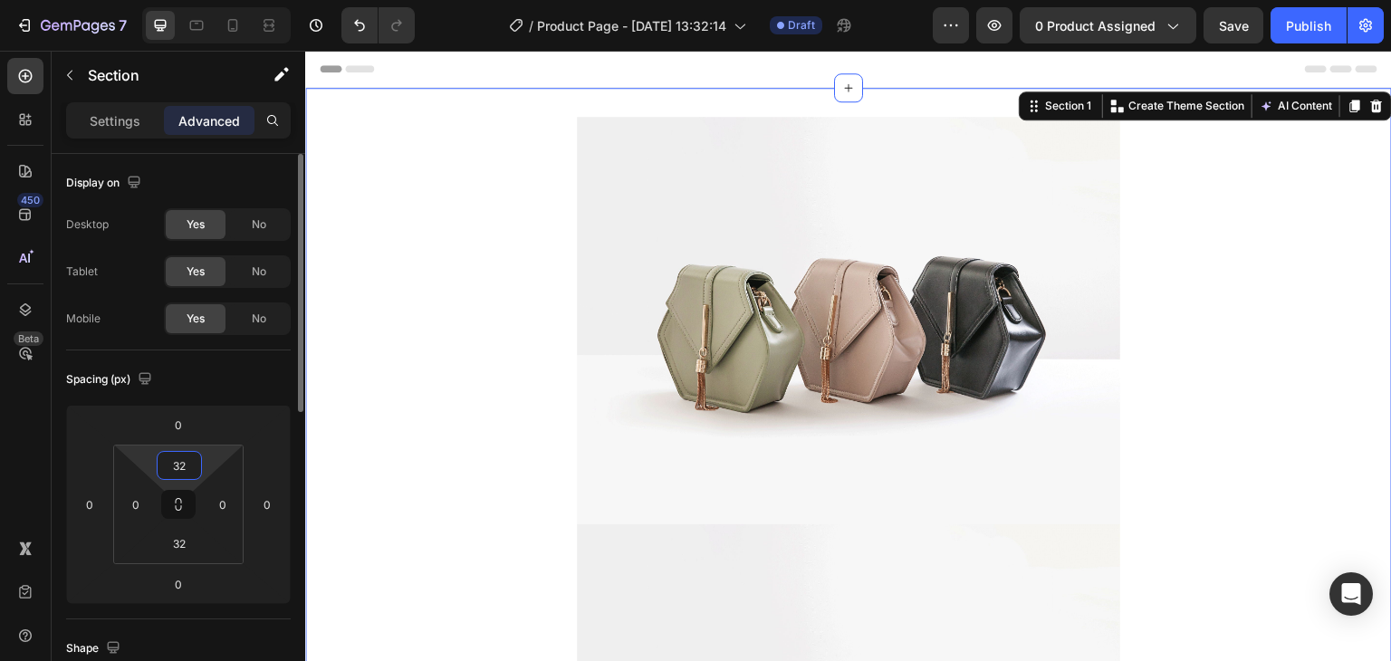
click at [176, 476] on input "32" at bounding box center [179, 465] width 36 height 27
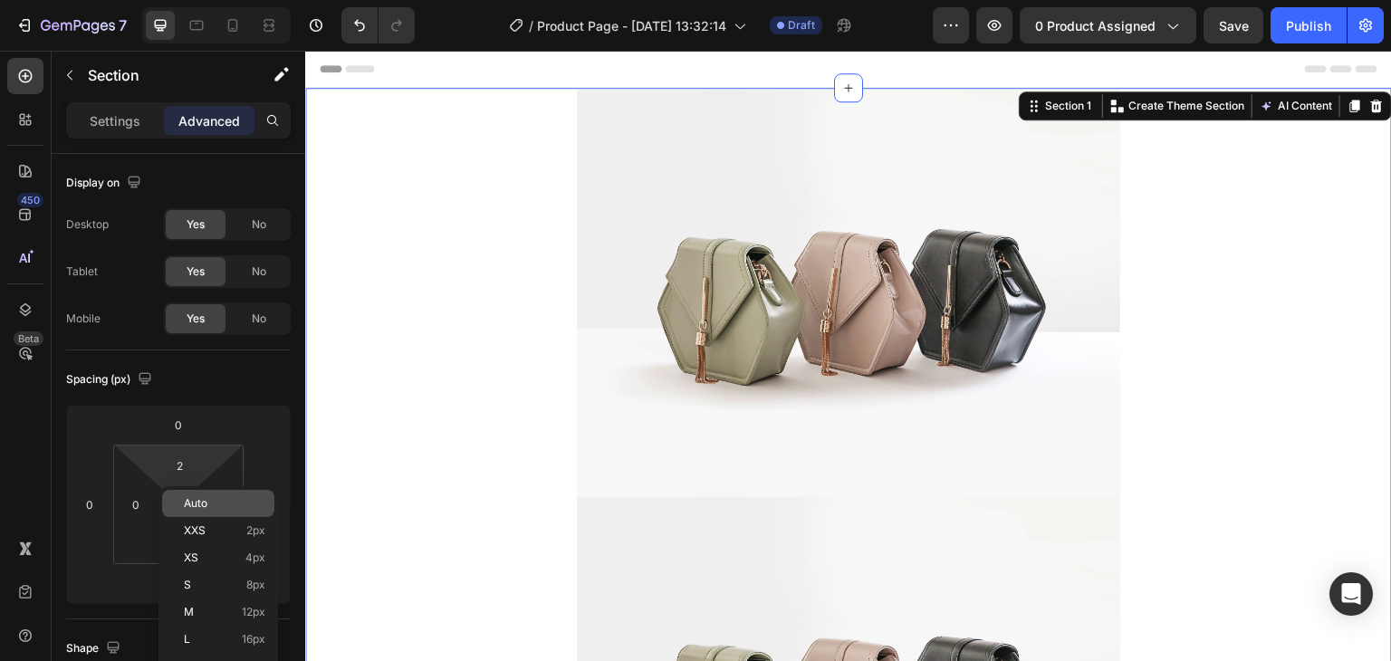
click at [197, 498] on span "Auto" at bounding box center [196, 503] width 24 height 13
type input "Auto"
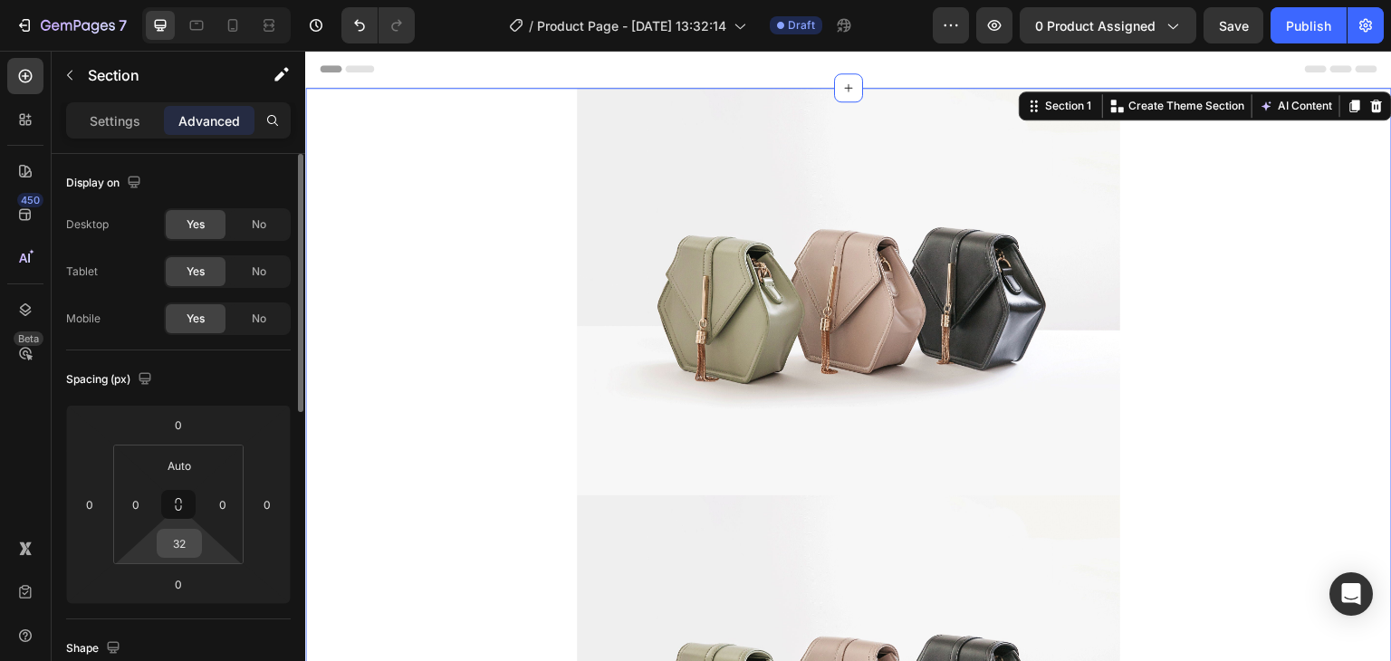
click at [178, 551] on input "32" at bounding box center [179, 543] width 36 height 27
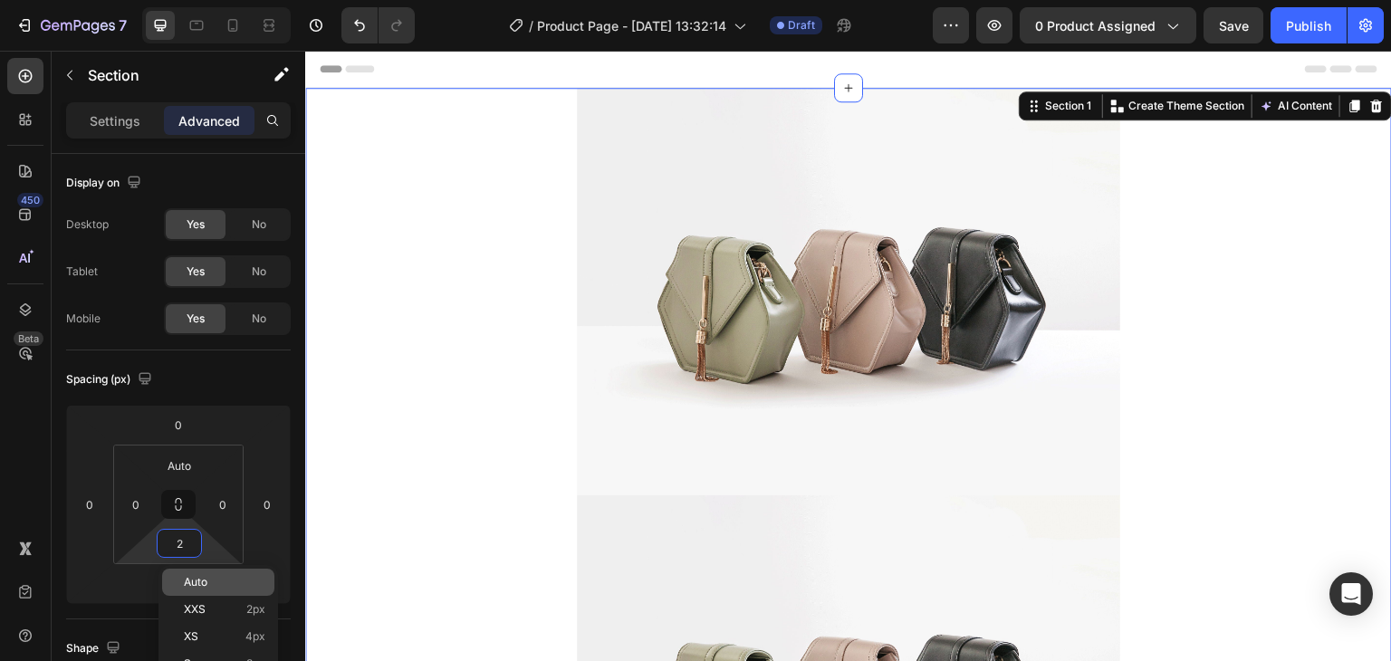
click at [187, 576] on span "Auto" at bounding box center [196, 582] width 24 height 13
type input "Auto"
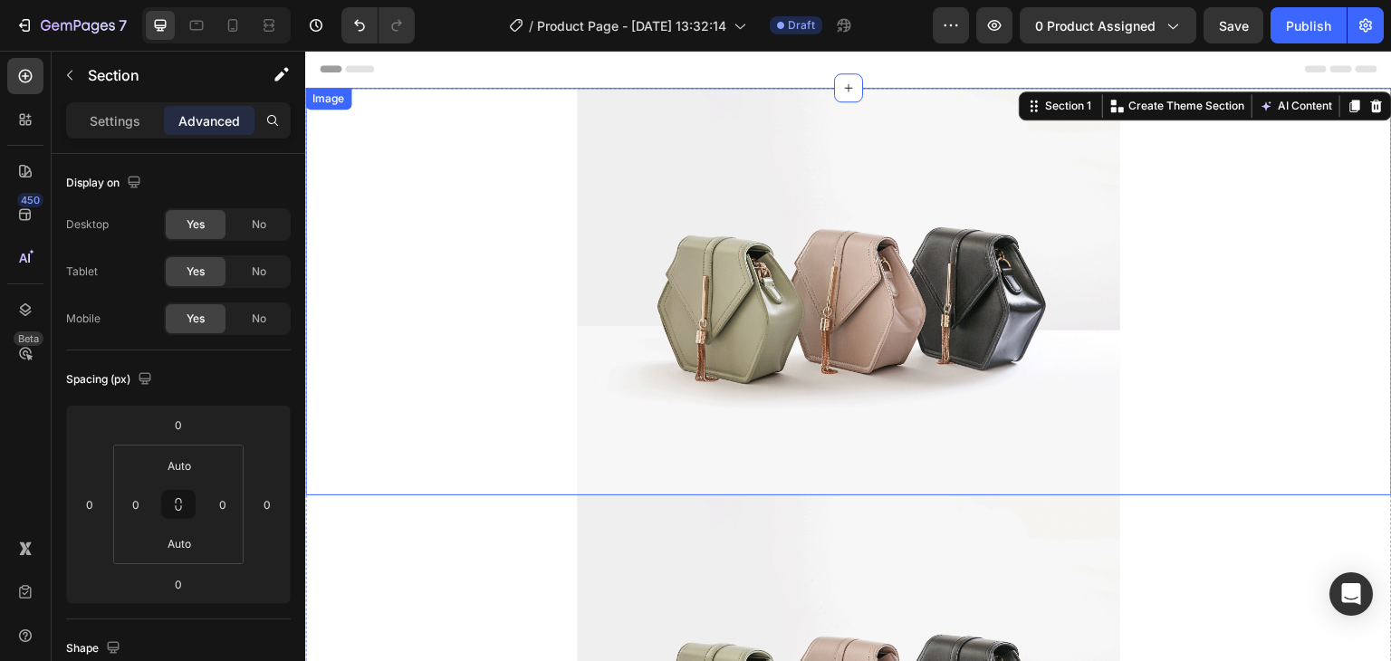
click at [665, 318] on img at bounding box center [848, 292] width 543 height 408
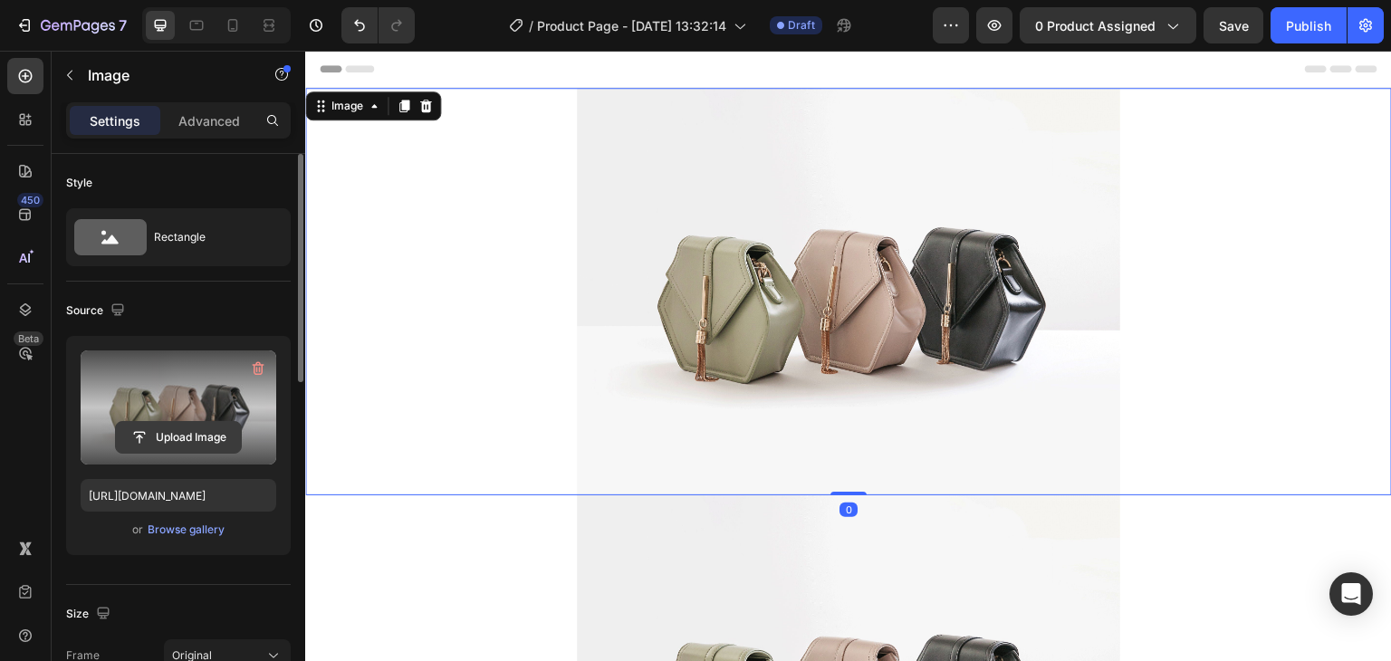
click at [212, 446] on input "file" at bounding box center [178, 437] width 125 height 31
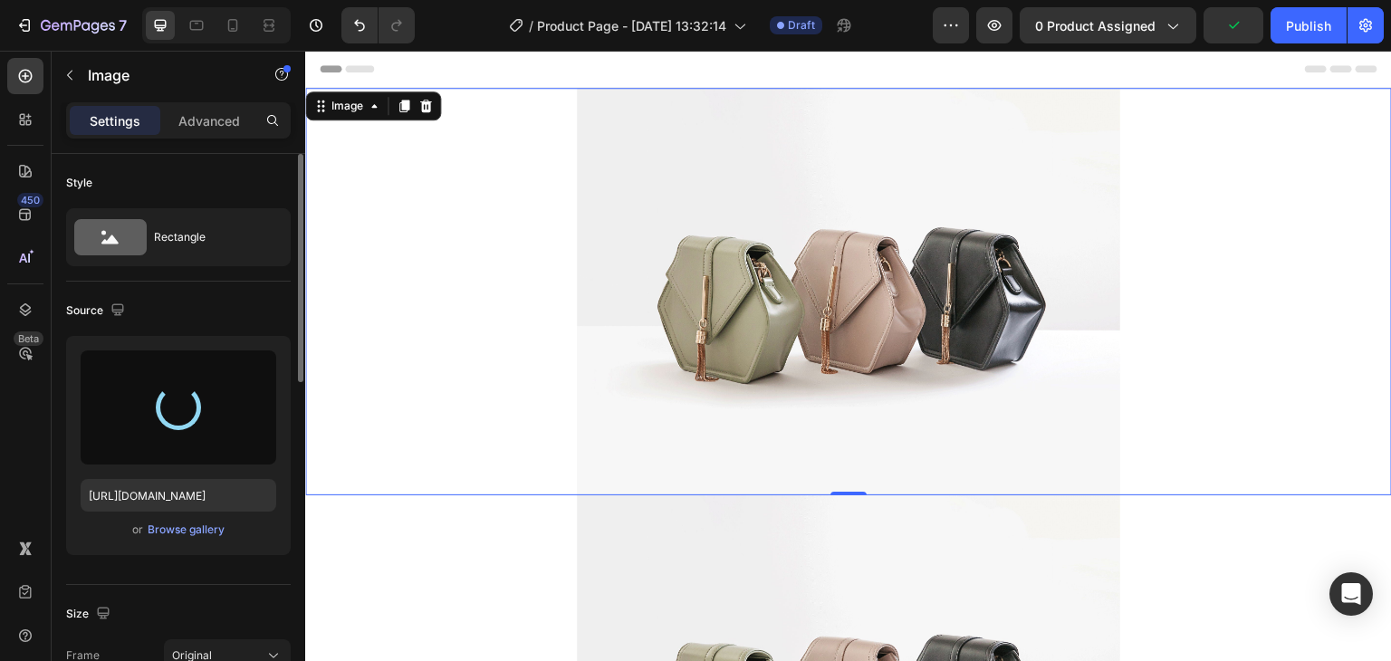
type input "https://cdn.shopify.com/s/files/1/0631/7883/4106/files/gempages_484857481676194…"
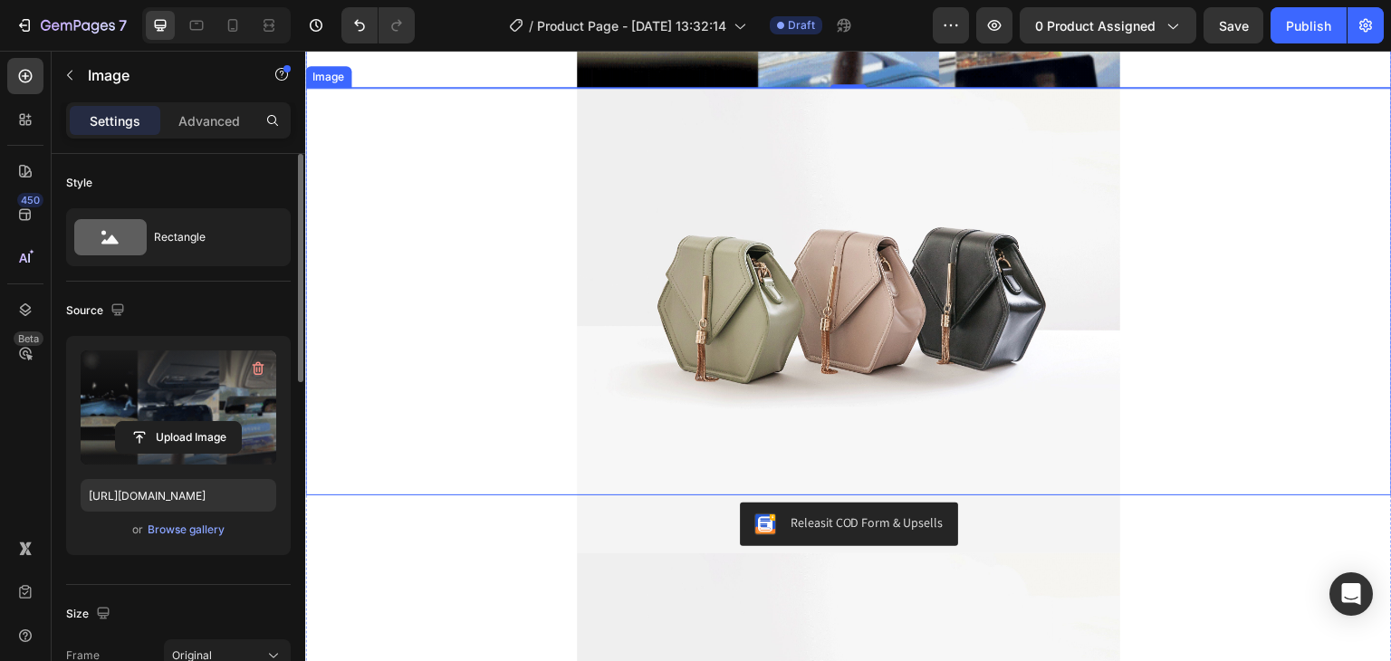
scroll to position [272, 0]
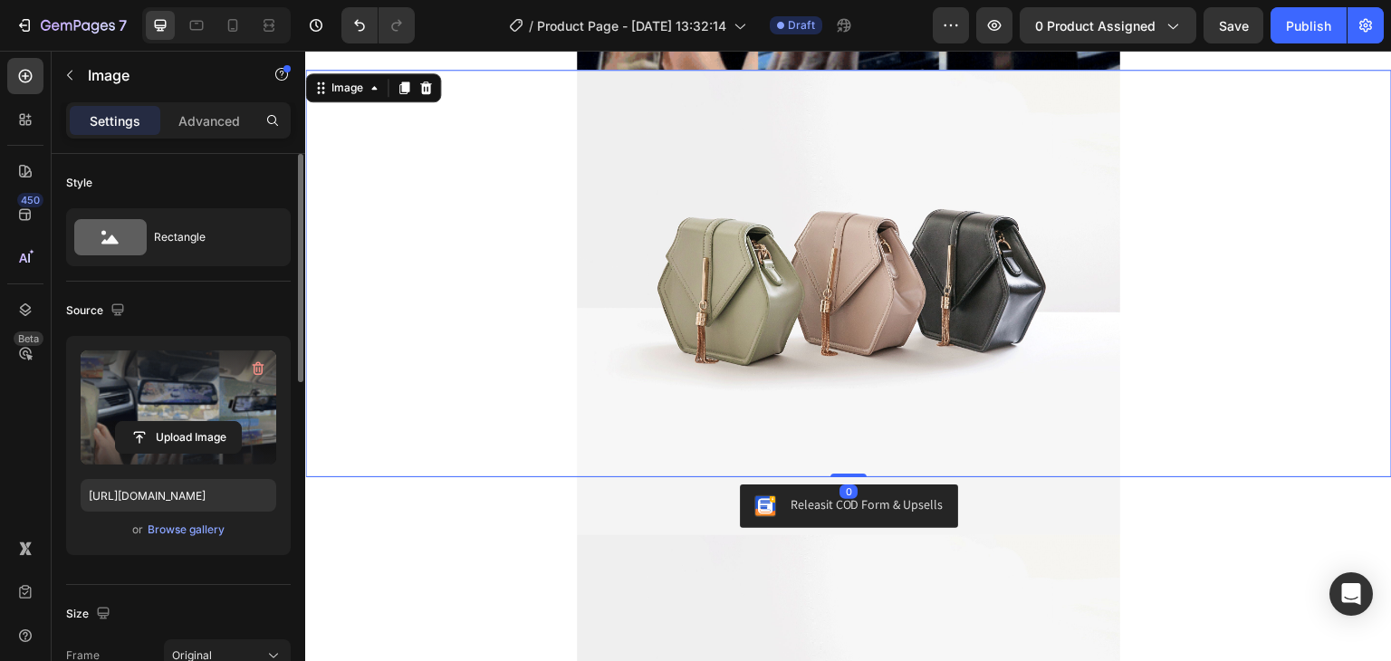
click at [699, 282] on img at bounding box center [848, 274] width 543 height 408
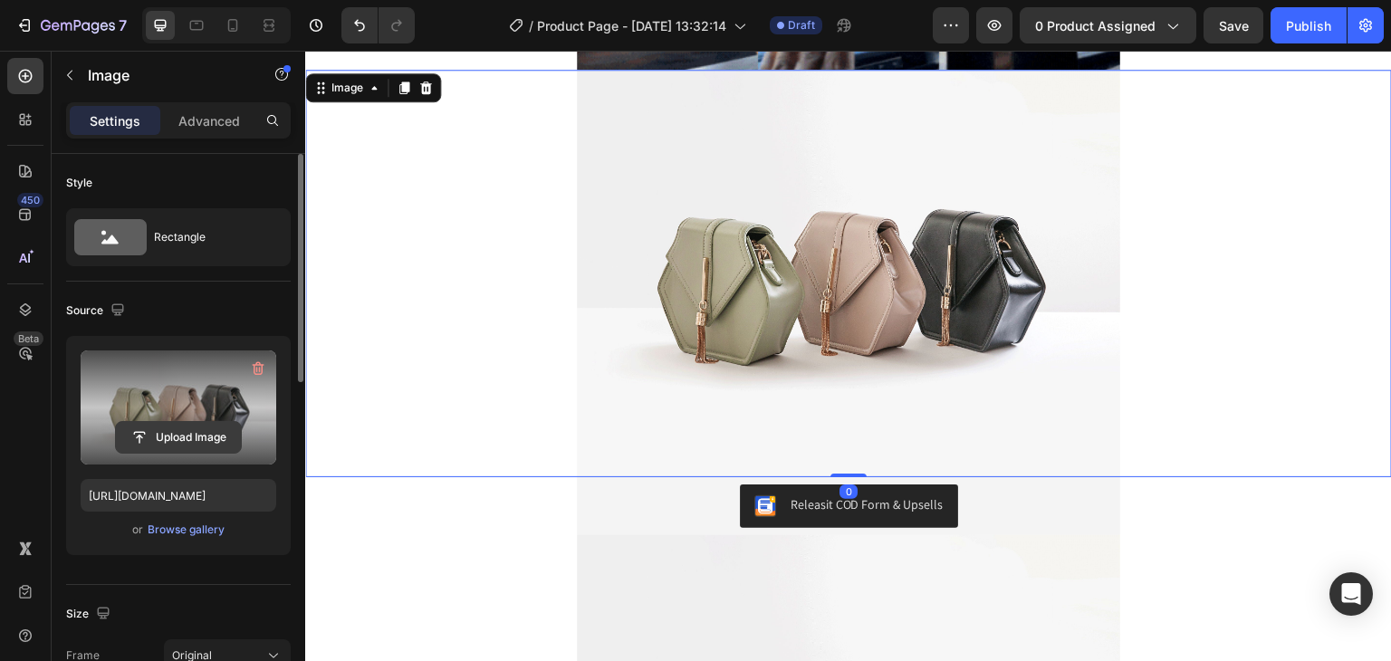
click at [213, 432] on input "file" at bounding box center [178, 437] width 125 height 31
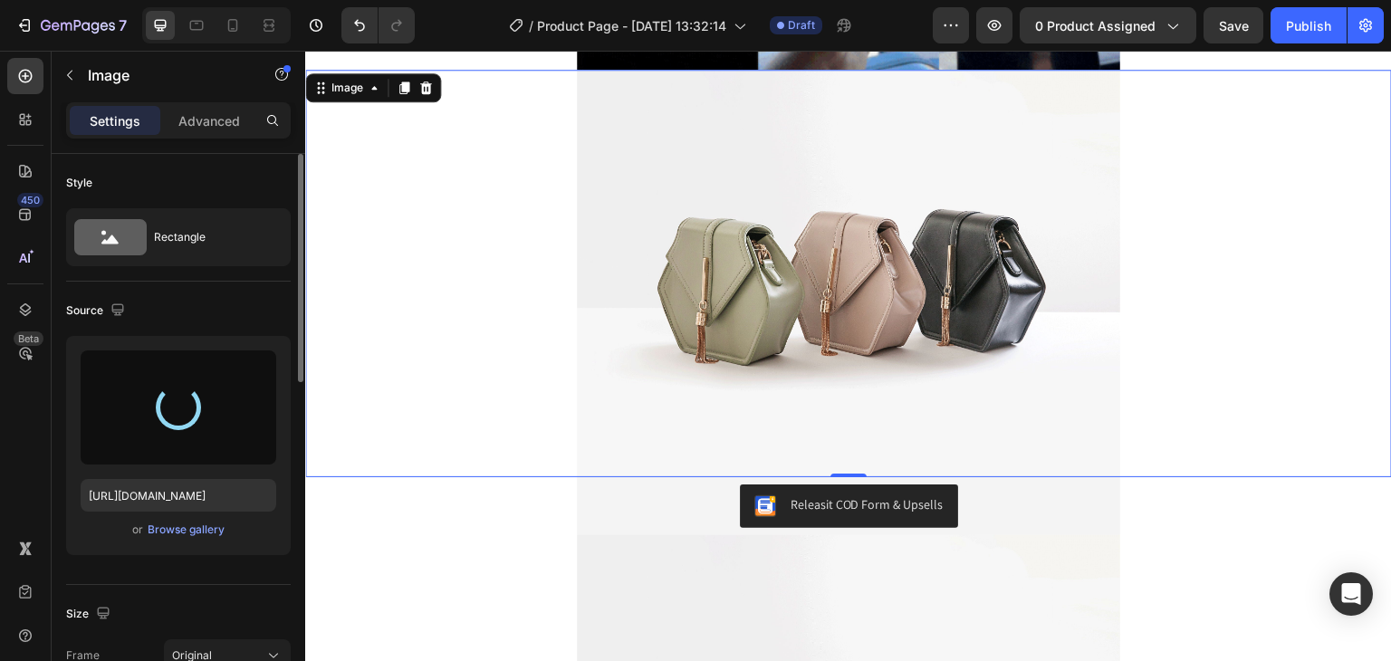
type input "https://cdn.shopify.com/s/files/1/0631/7883/4106/files/gempages_484857481676194…"
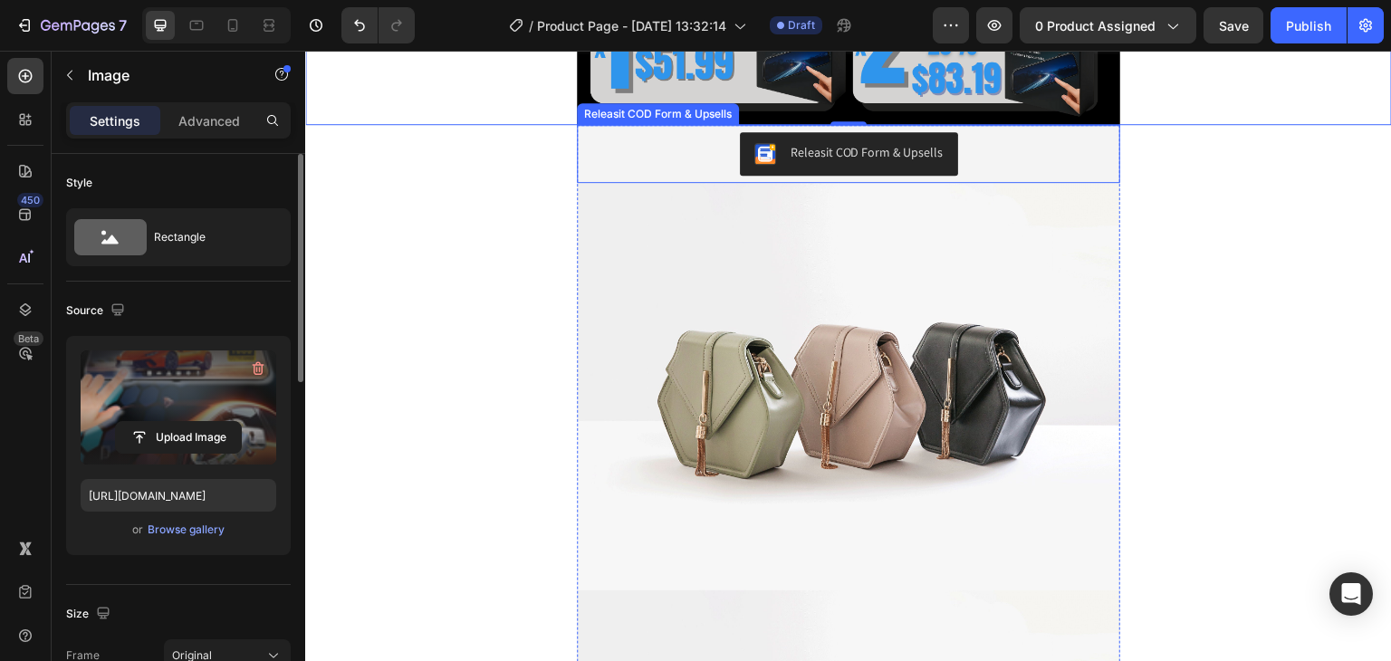
scroll to position [1268, 0]
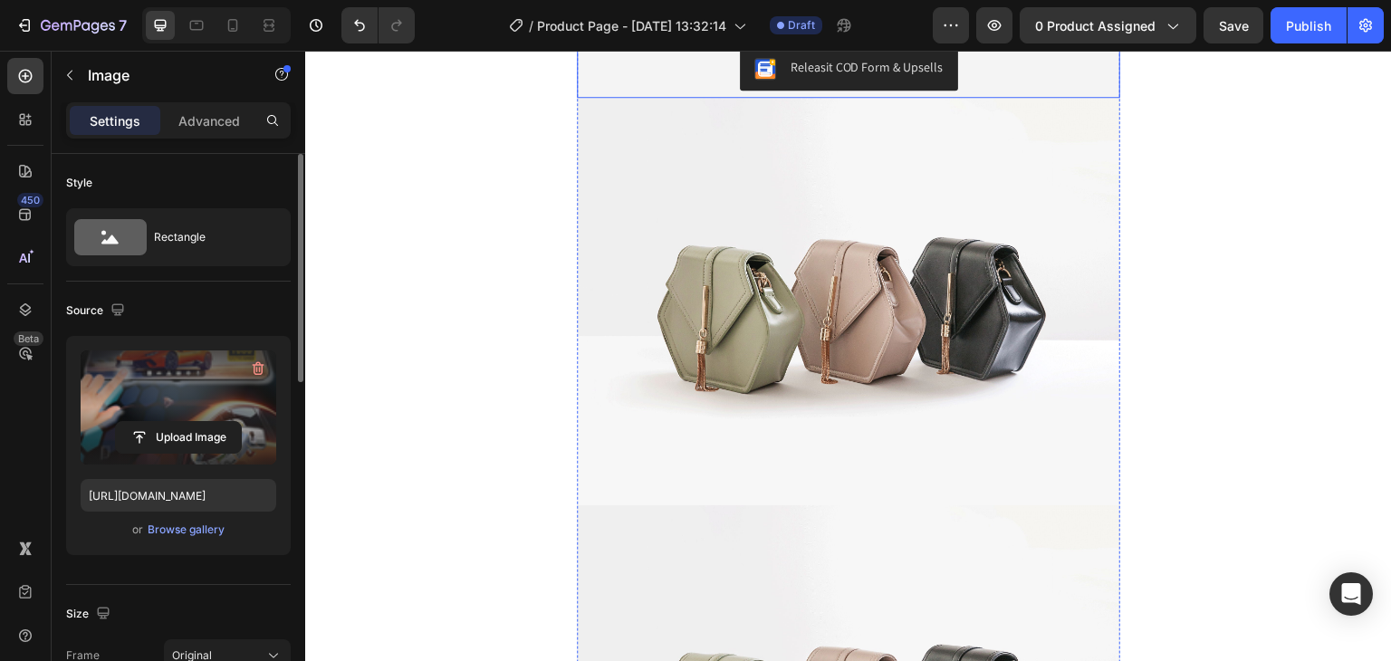
click at [894, 294] on img at bounding box center [848, 302] width 543 height 408
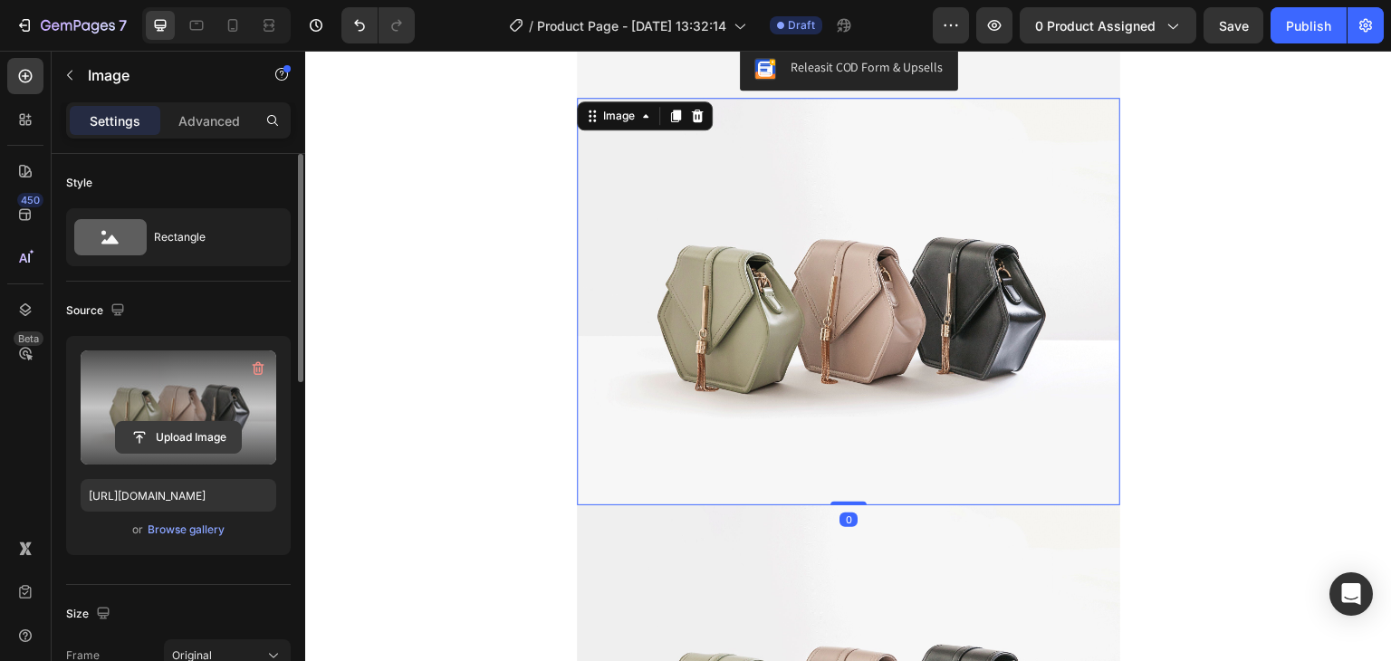
click at [203, 438] on input "file" at bounding box center [178, 437] width 125 height 31
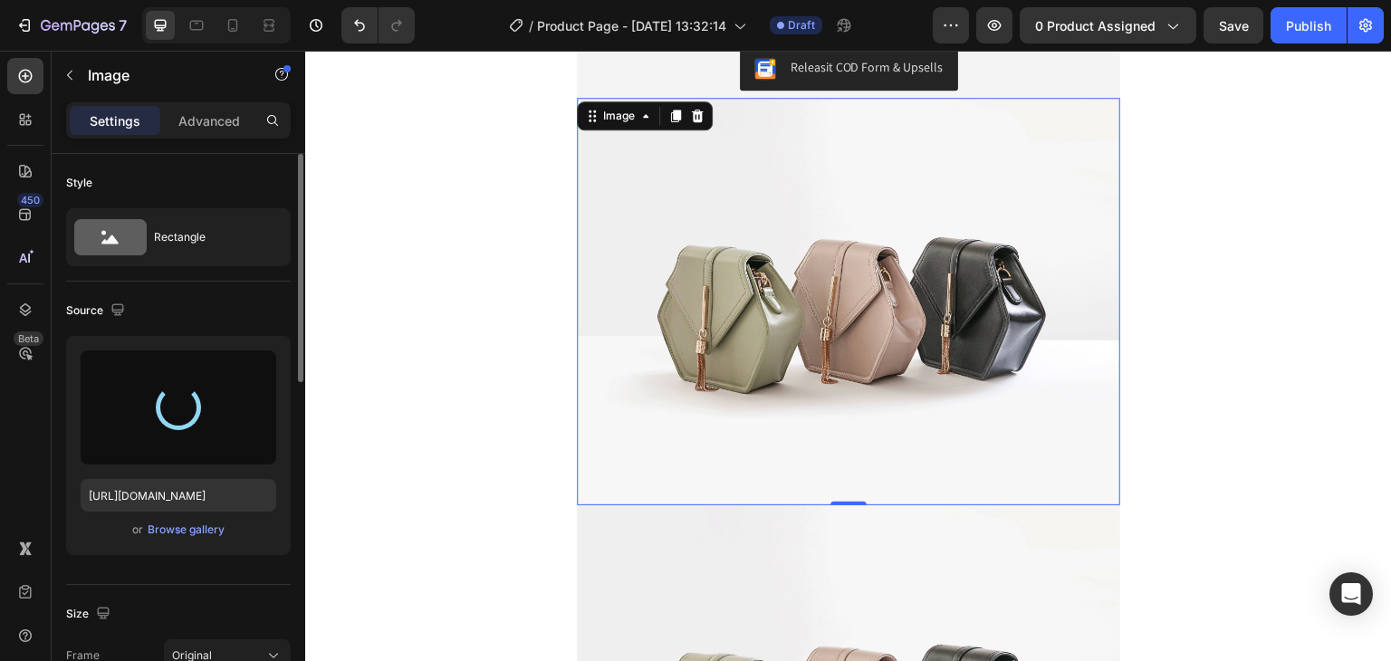
type input "https://cdn.shopify.com/s/files/1/0631/7883/4106/files/gempages_484857481676194…"
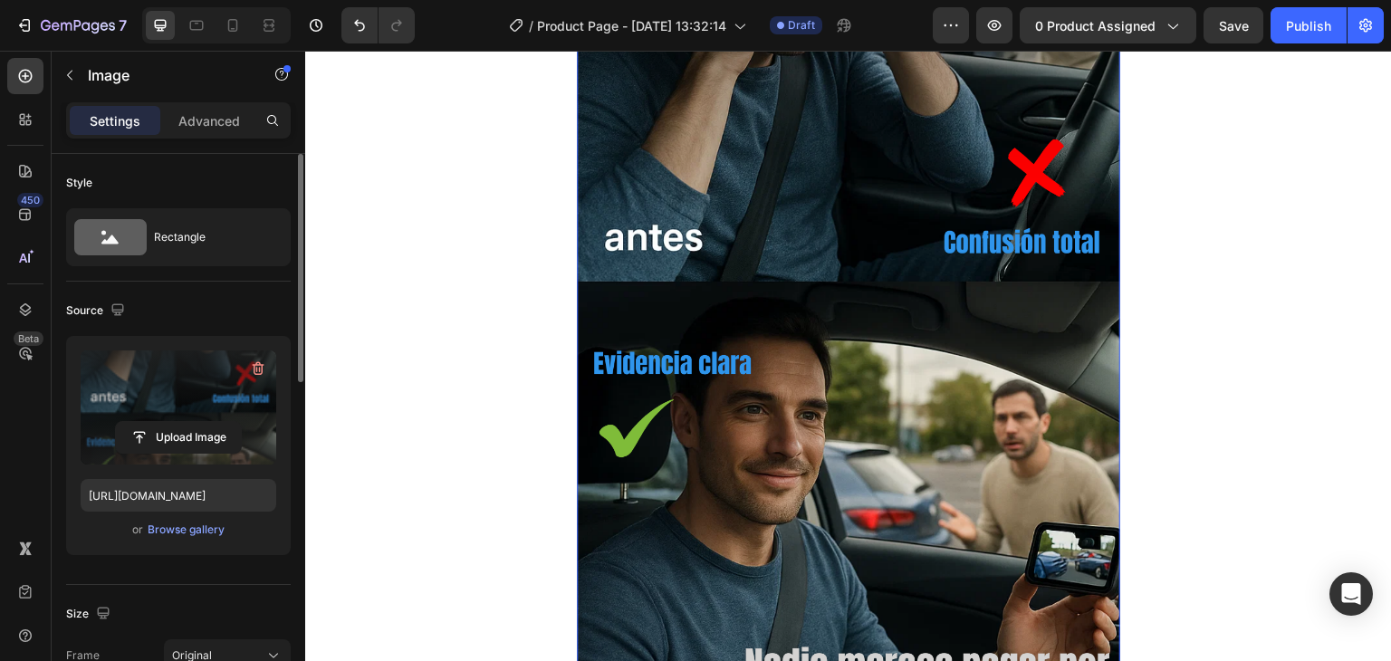
scroll to position [1902, 0]
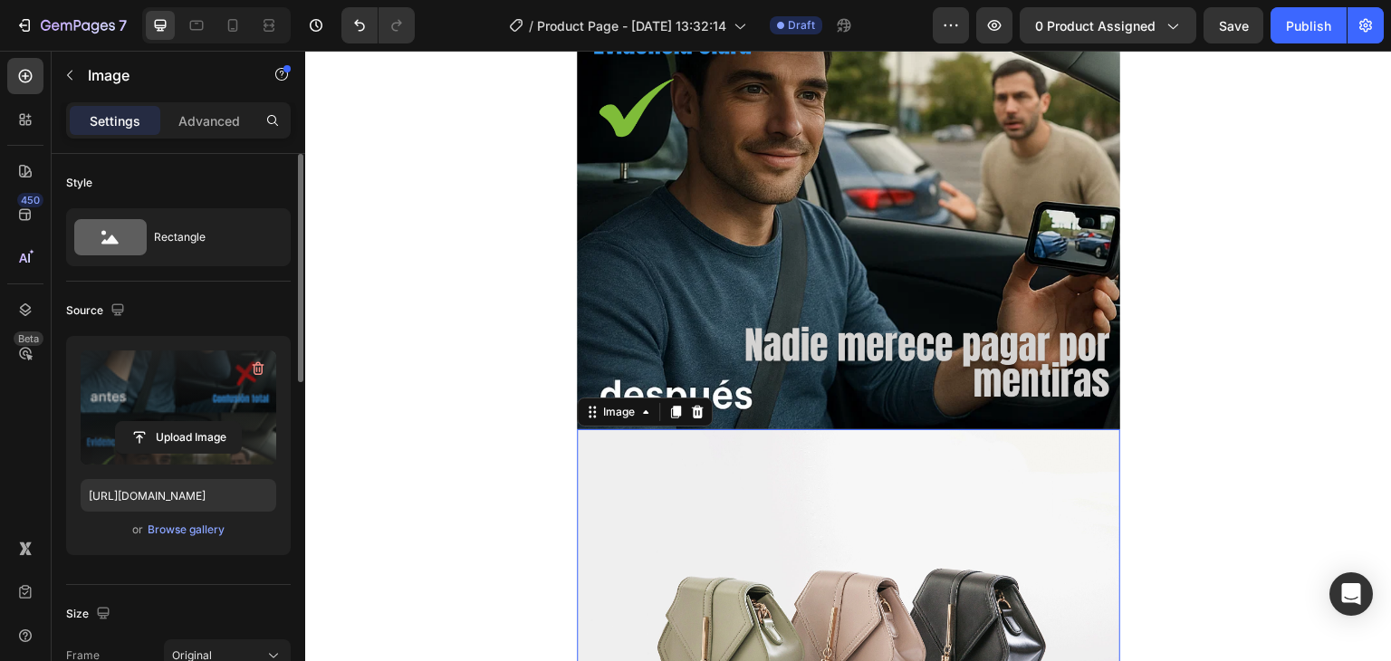
drag, startPoint x: 750, startPoint y: 512, endPoint x: 754, endPoint y: 499, distance: 13.5
click at [752, 511] on img at bounding box center [848, 633] width 543 height 408
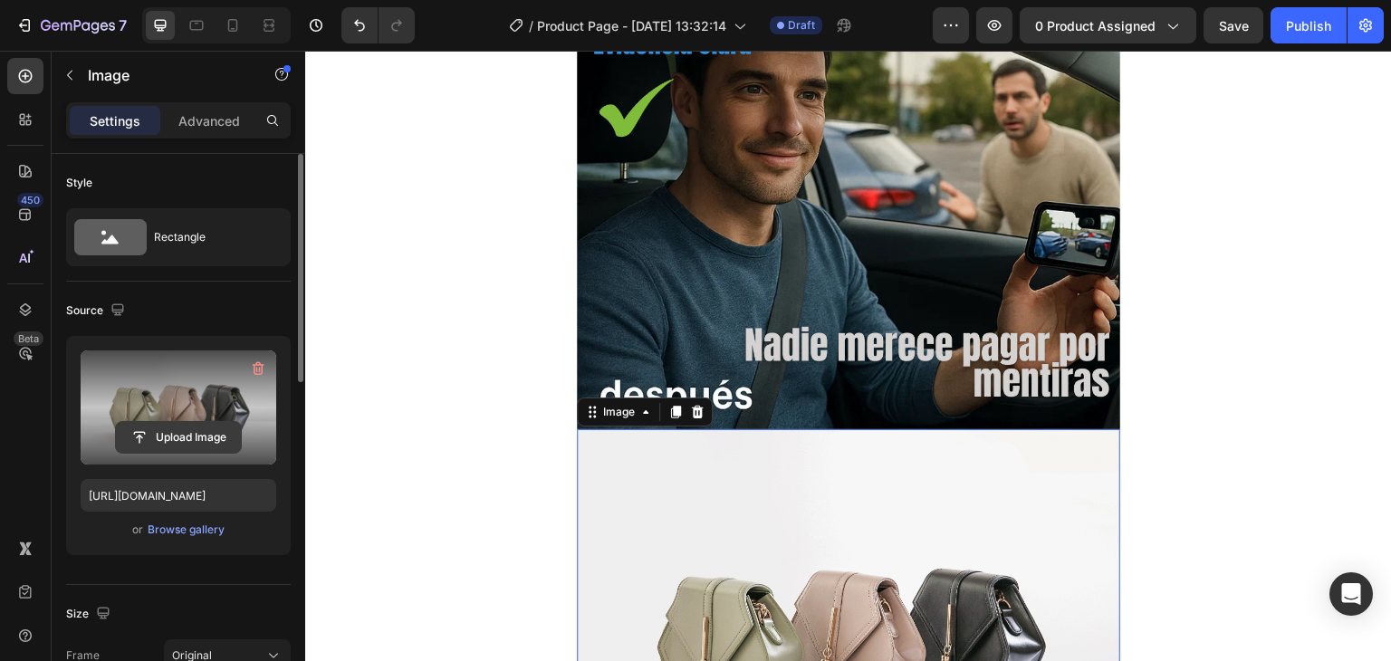
click at [180, 432] on input "file" at bounding box center [178, 437] width 125 height 31
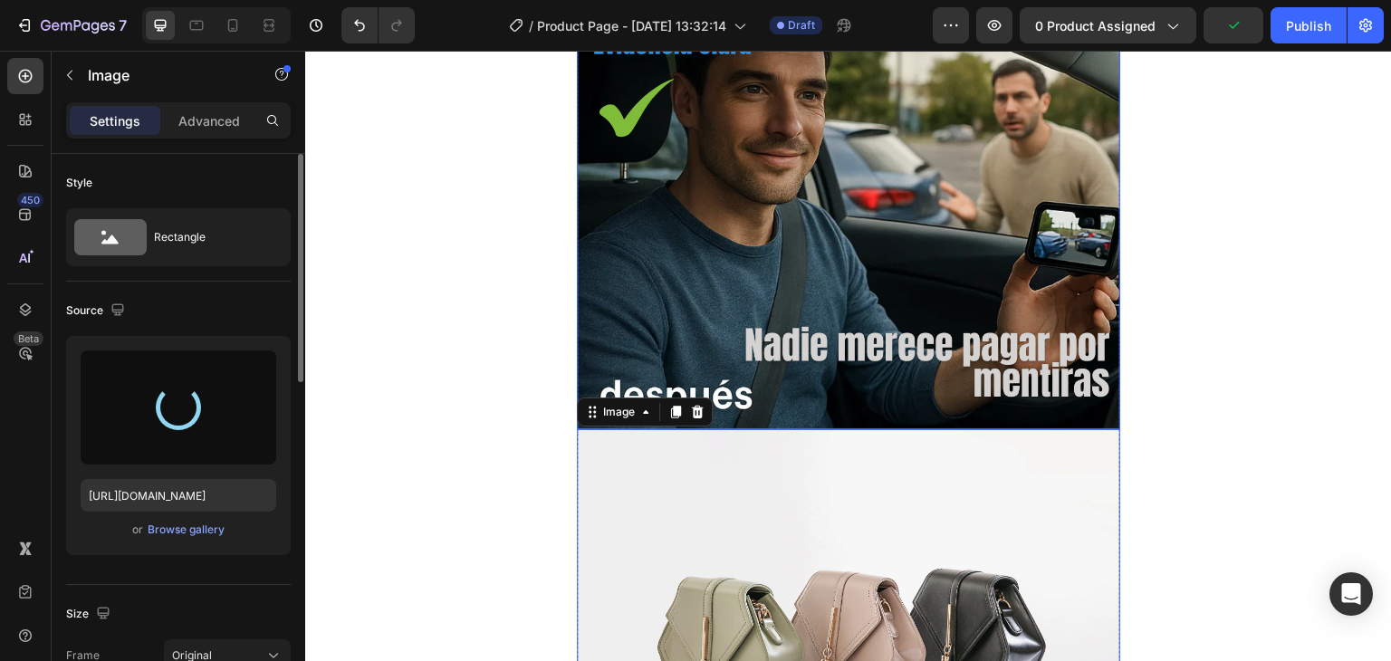
type input "https://cdn.shopify.com/s/files/1/0631/7883/4106/files/gempages_484857481676194…"
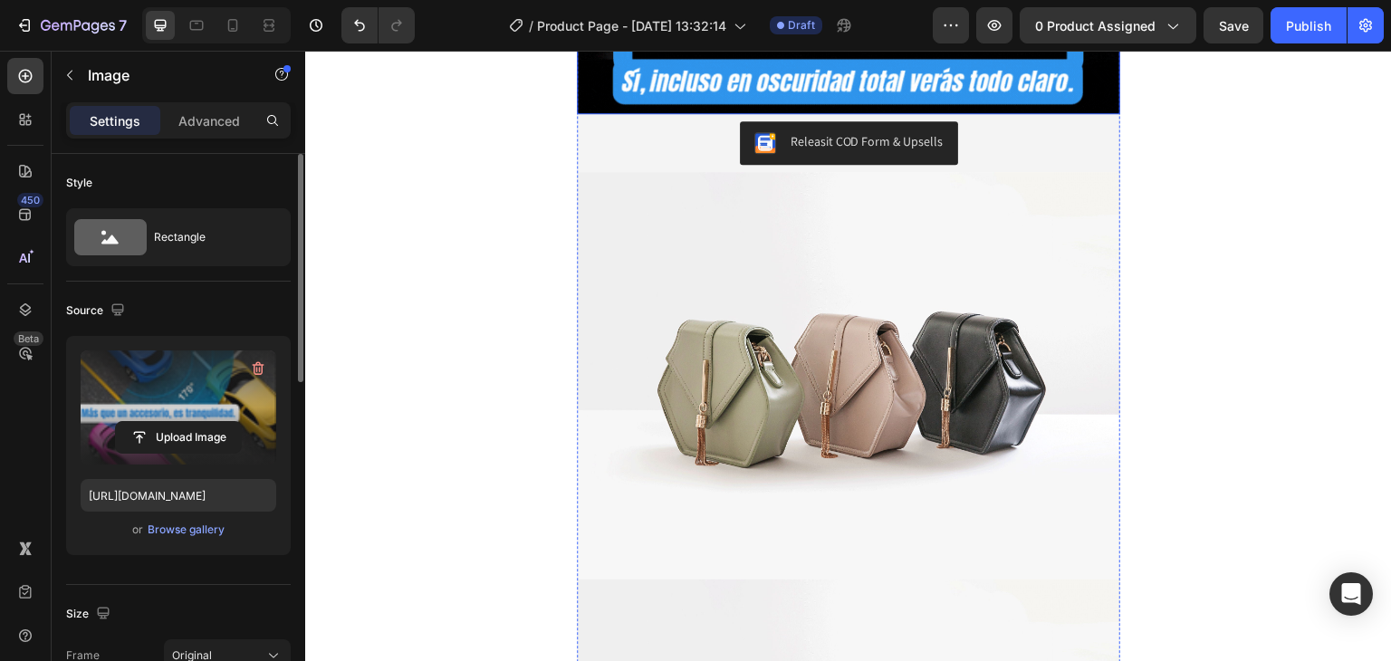
scroll to position [4347, 0]
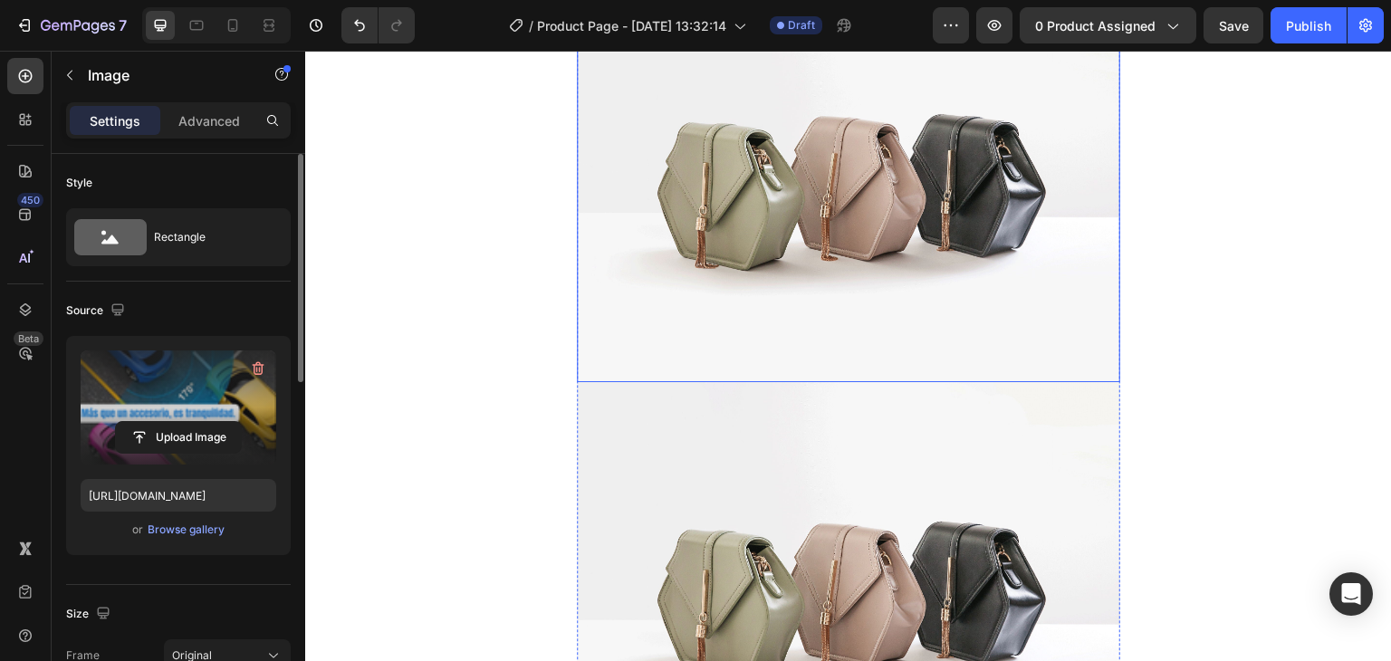
click at [728, 239] on img at bounding box center [848, 179] width 543 height 408
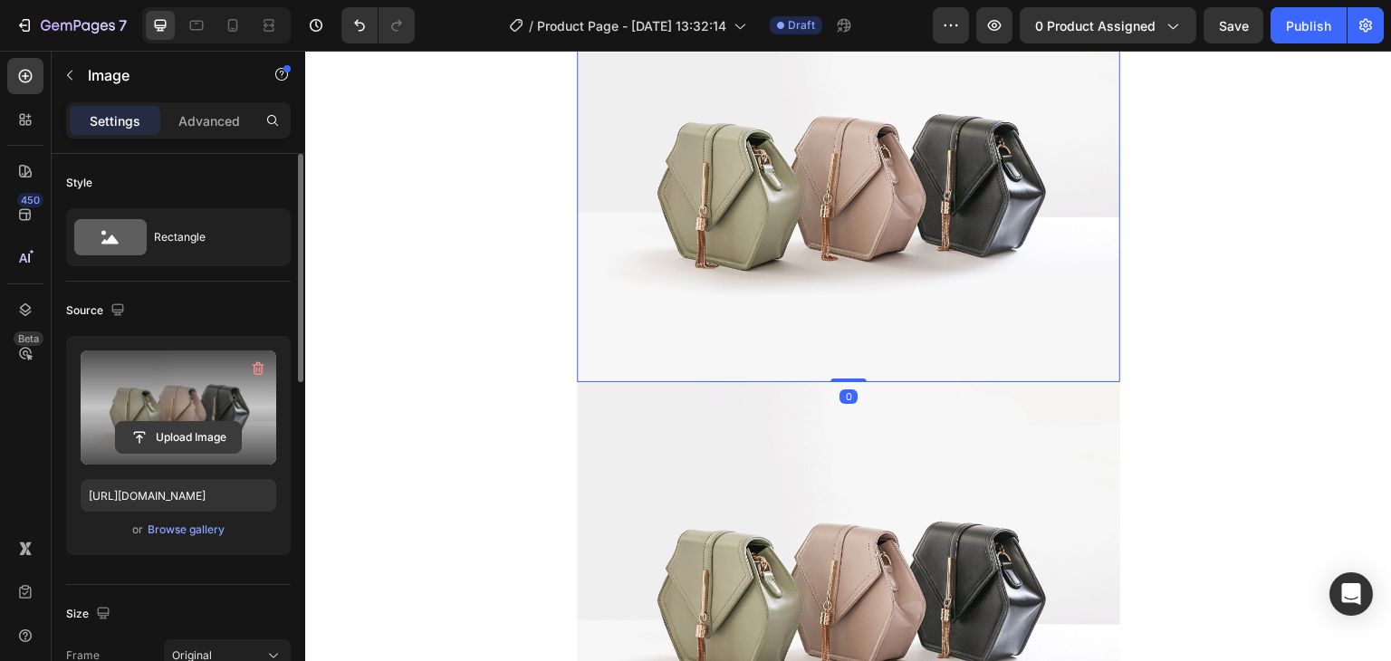
click at [188, 448] on input "file" at bounding box center [178, 437] width 125 height 31
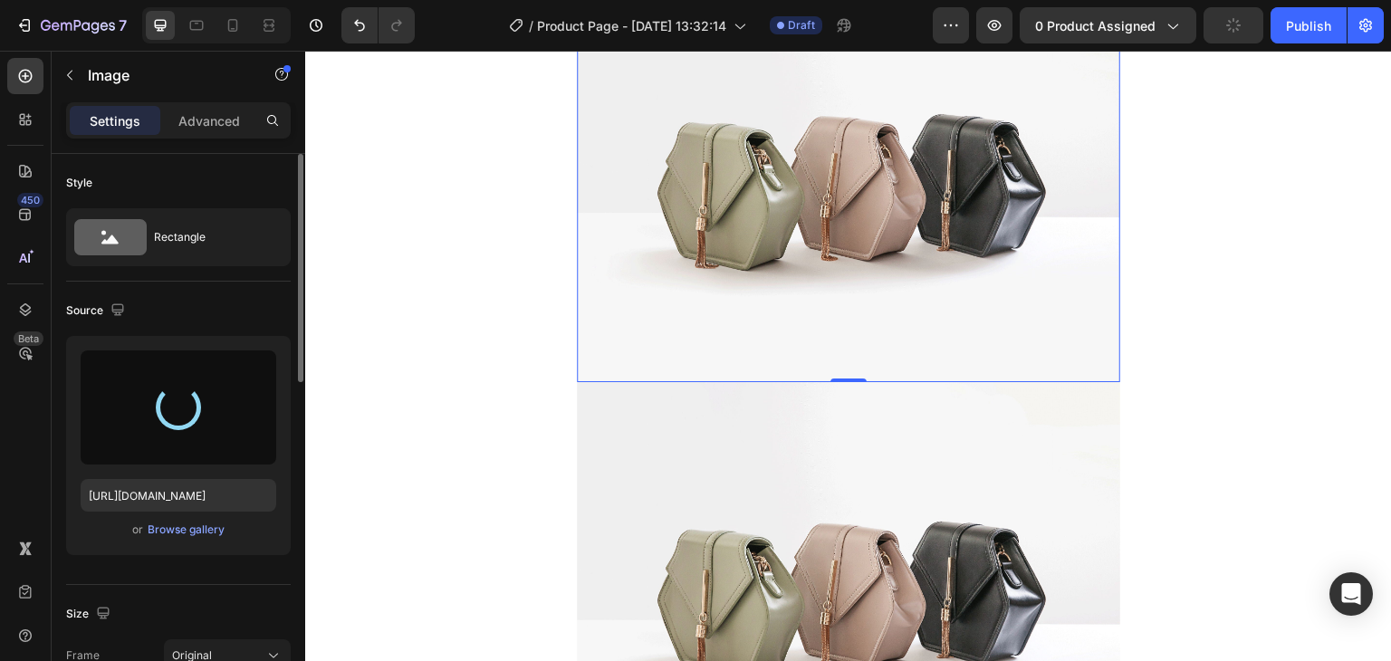
type input "https://cdn.shopify.com/s/files/1/0631/7883/4106/files/gempages_484857481676194…"
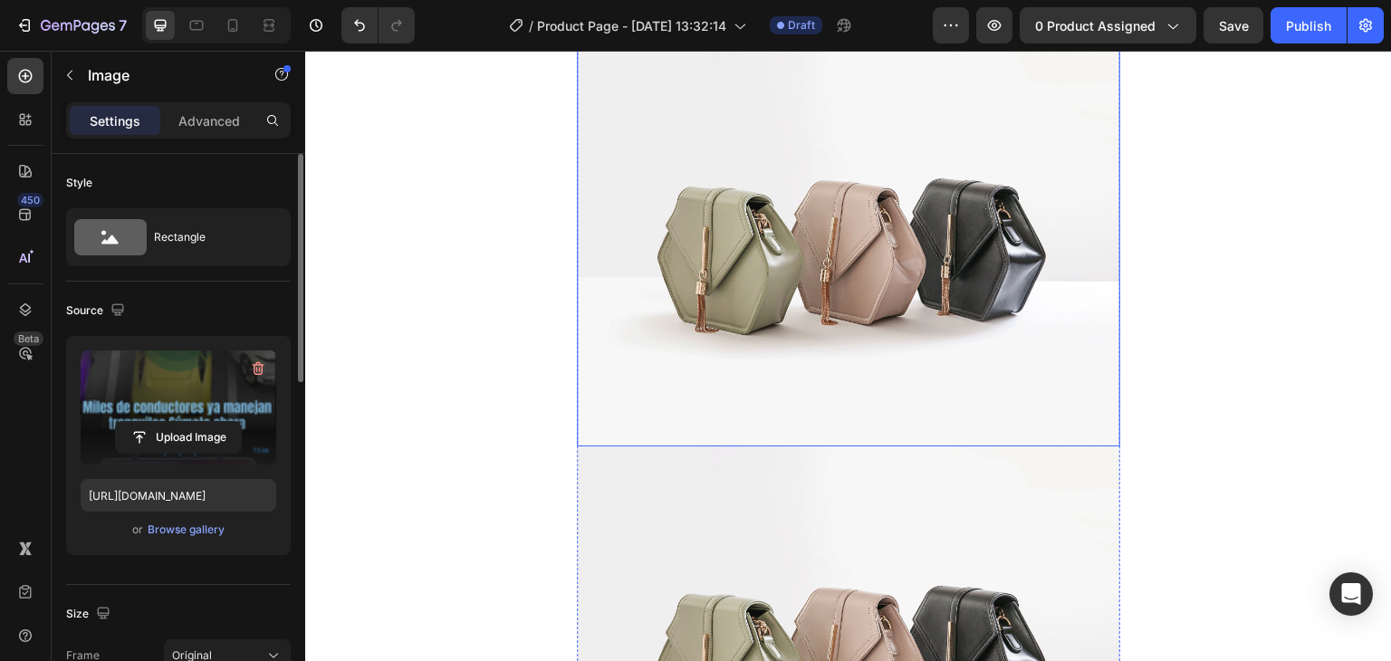
click at [729, 294] on img at bounding box center [848, 243] width 543 height 408
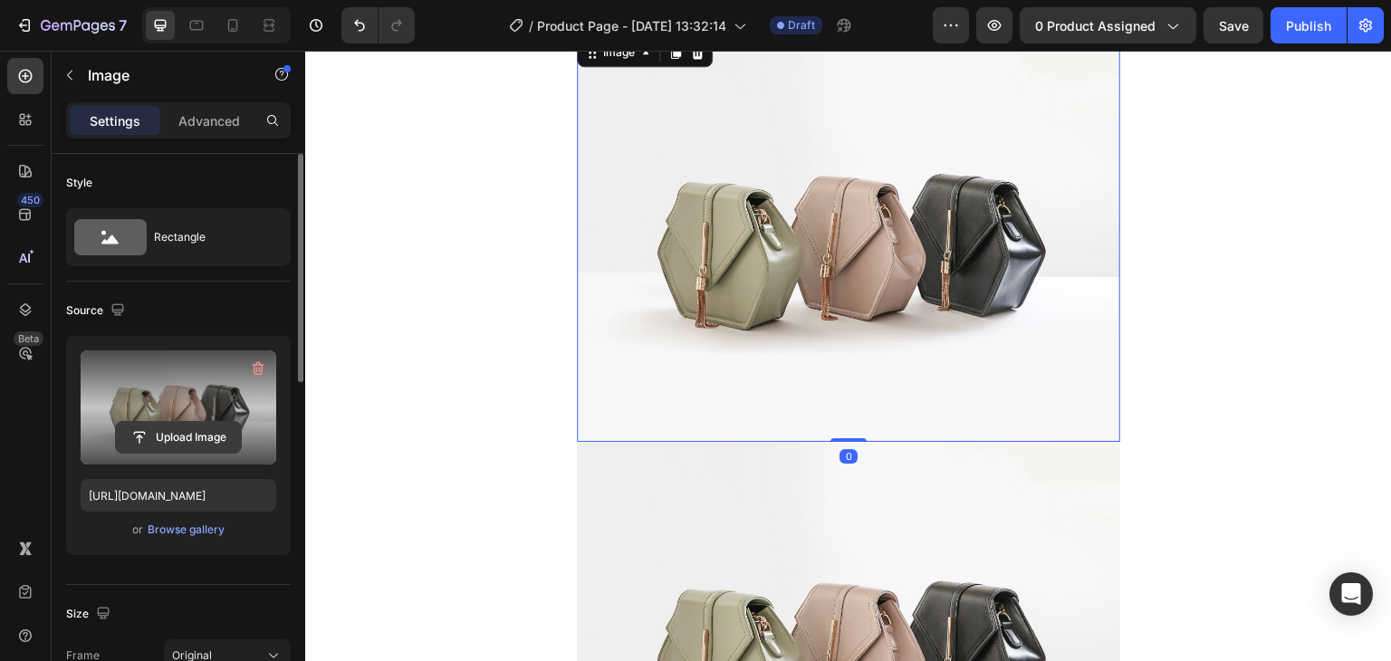
click at [206, 421] on button "Upload Image" at bounding box center [178, 437] width 127 height 33
click at [199, 436] on input "file" at bounding box center [178, 437] width 125 height 31
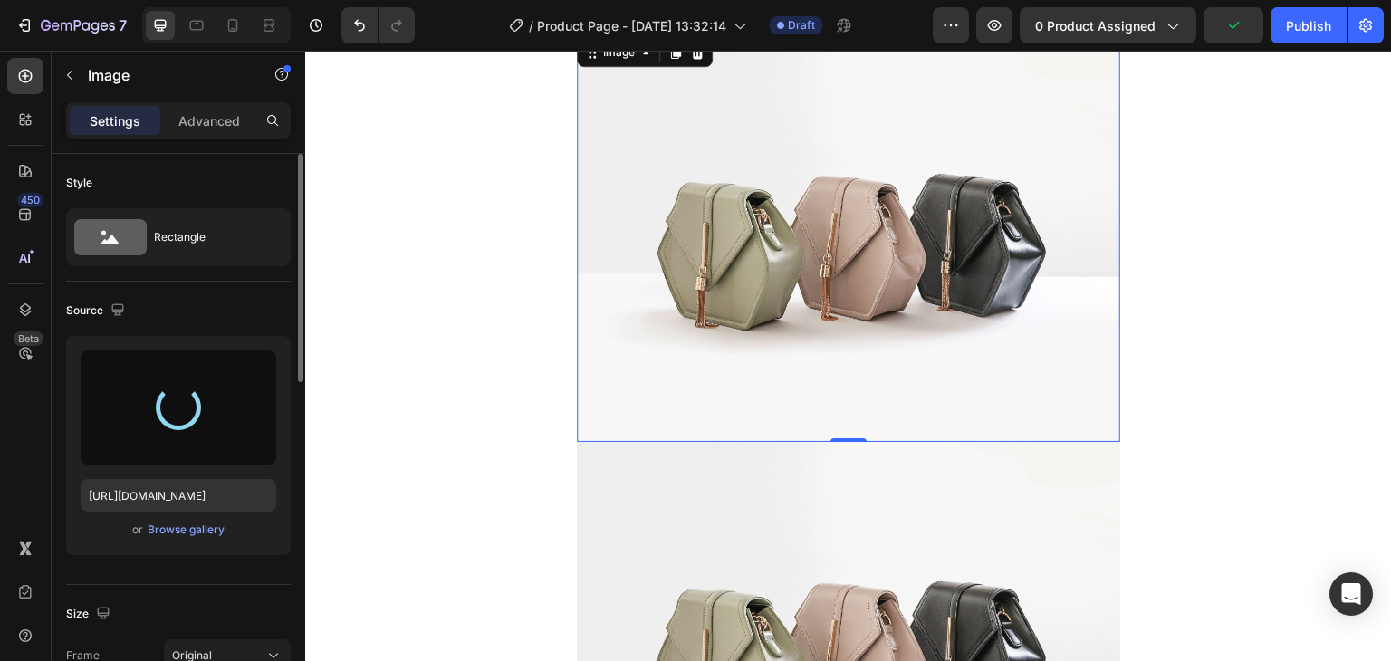
type input "https://cdn.shopify.com/s/files/1/0631/7883/4106/files/gempages_484857481676194…"
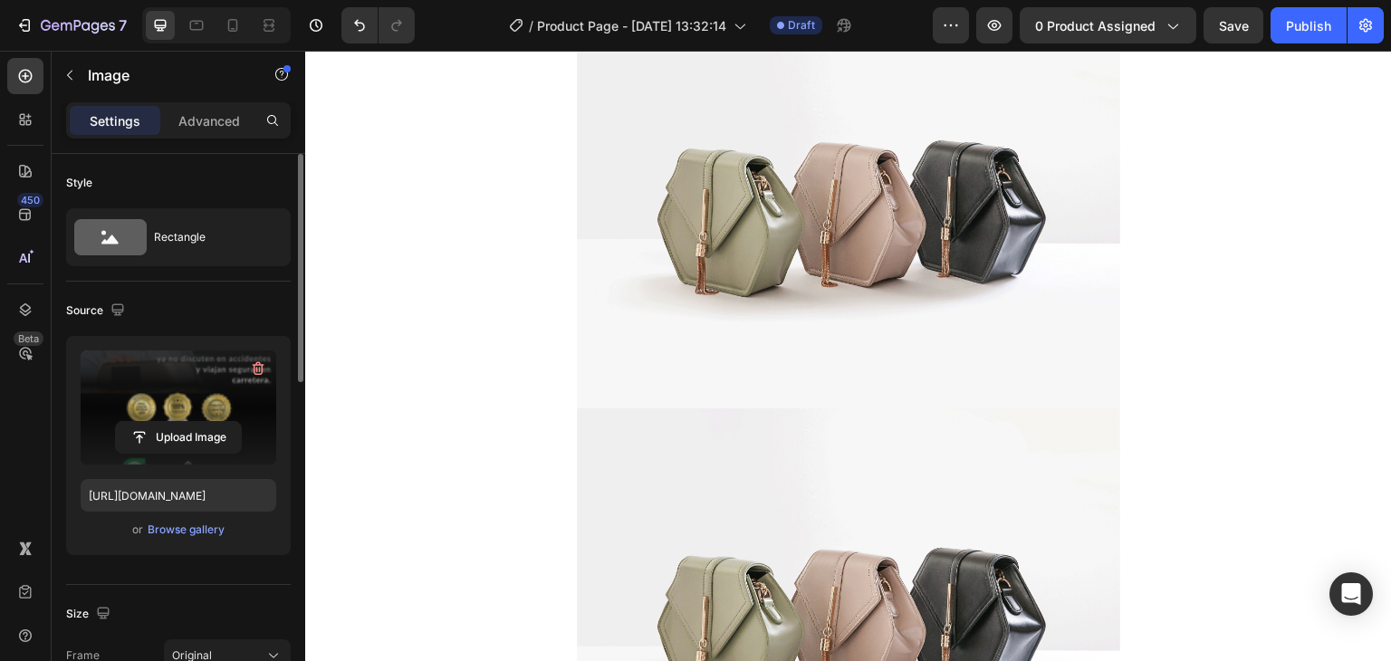
scroll to position [6339, 0]
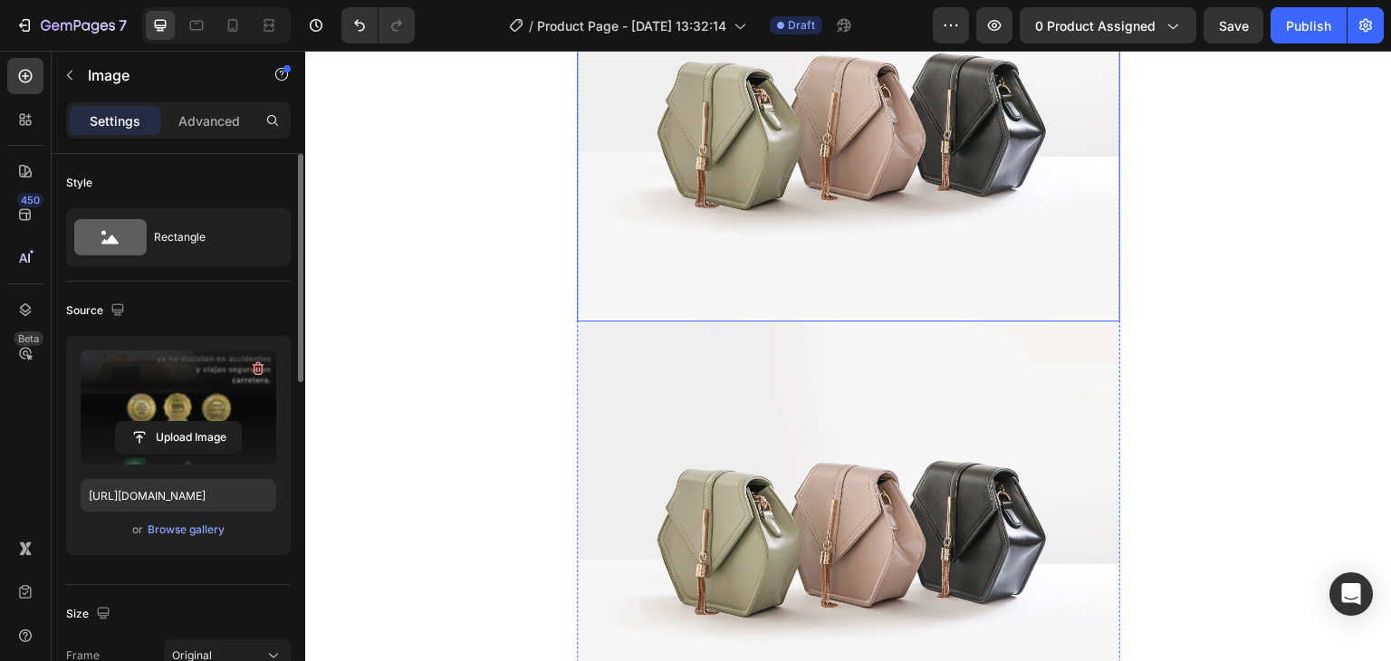
click at [725, 259] on img at bounding box center [848, 118] width 543 height 408
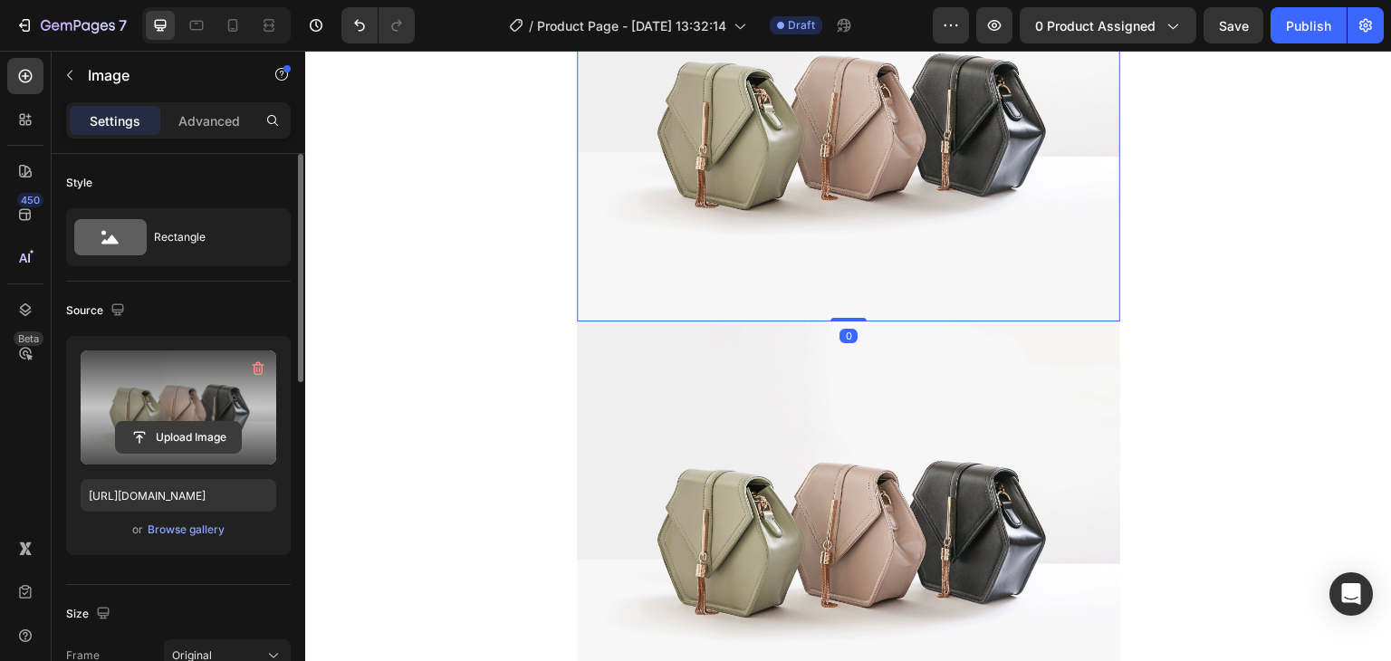
click at [196, 432] on input "file" at bounding box center [178, 437] width 125 height 31
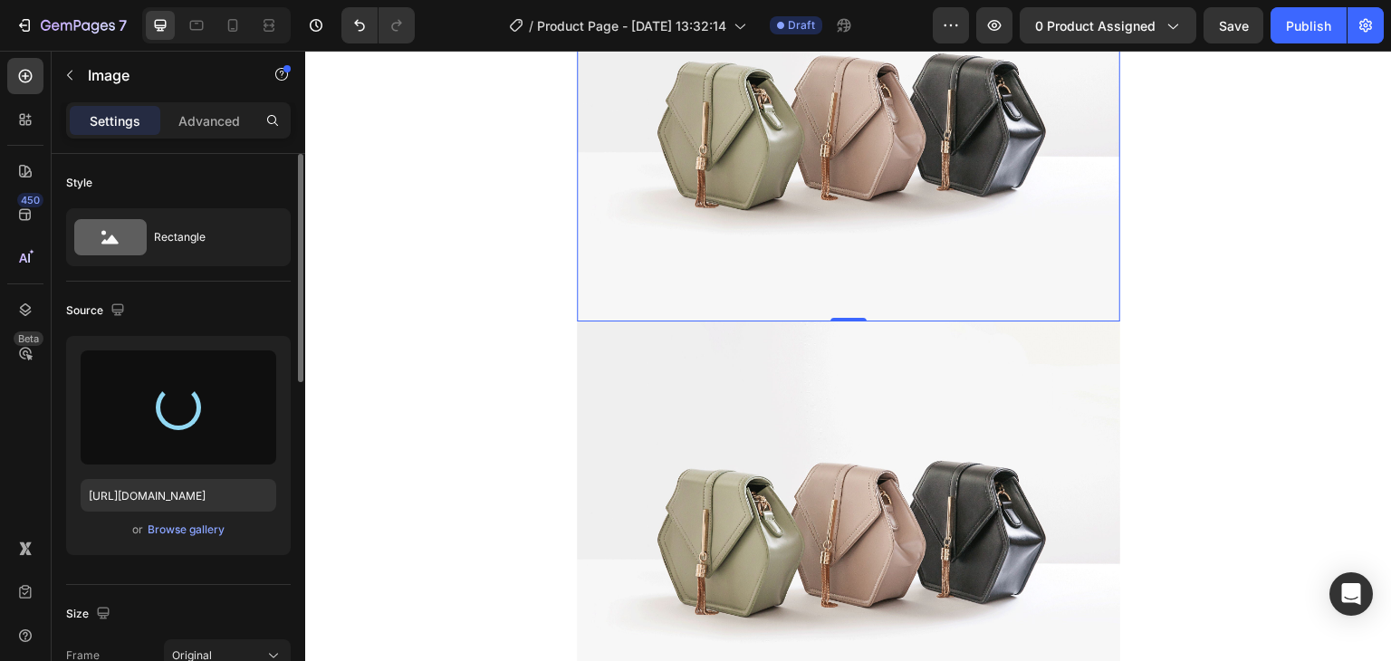
type input "https://cdn.shopify.com/s/files/1/0631/7883/4106/files/gempages_484857481676194…"
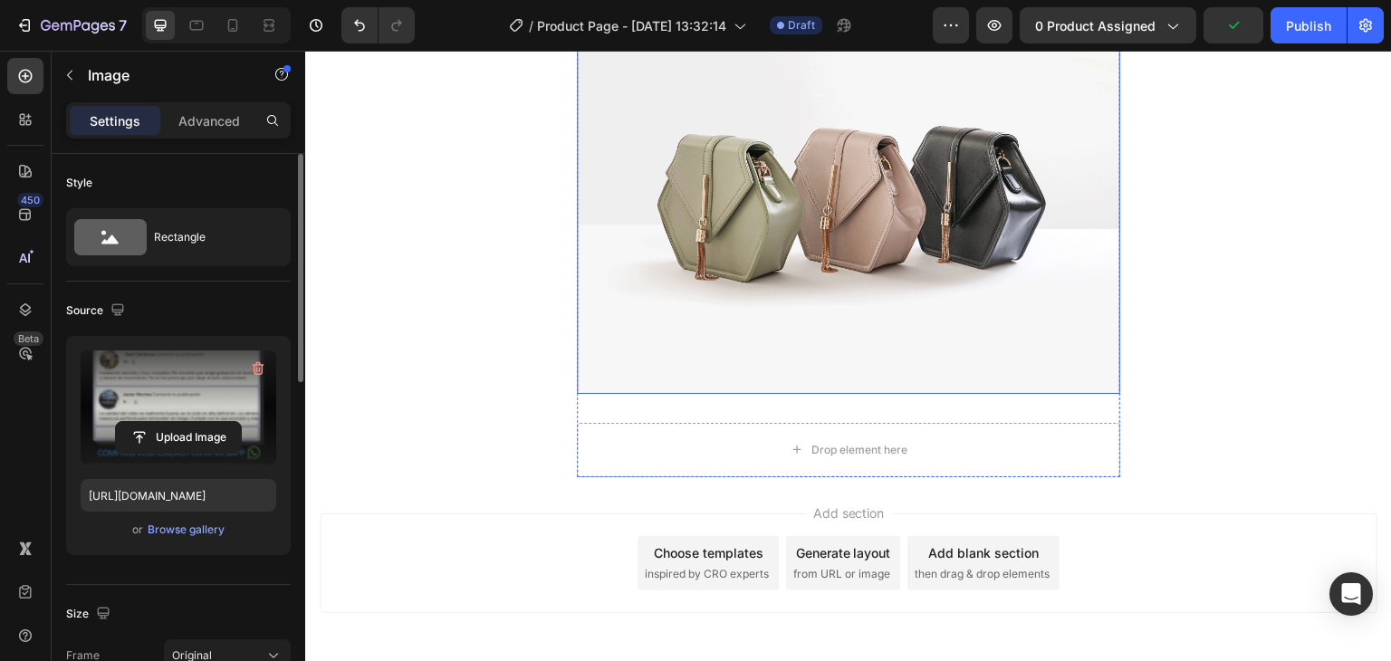
scroll to position [7245, 0]
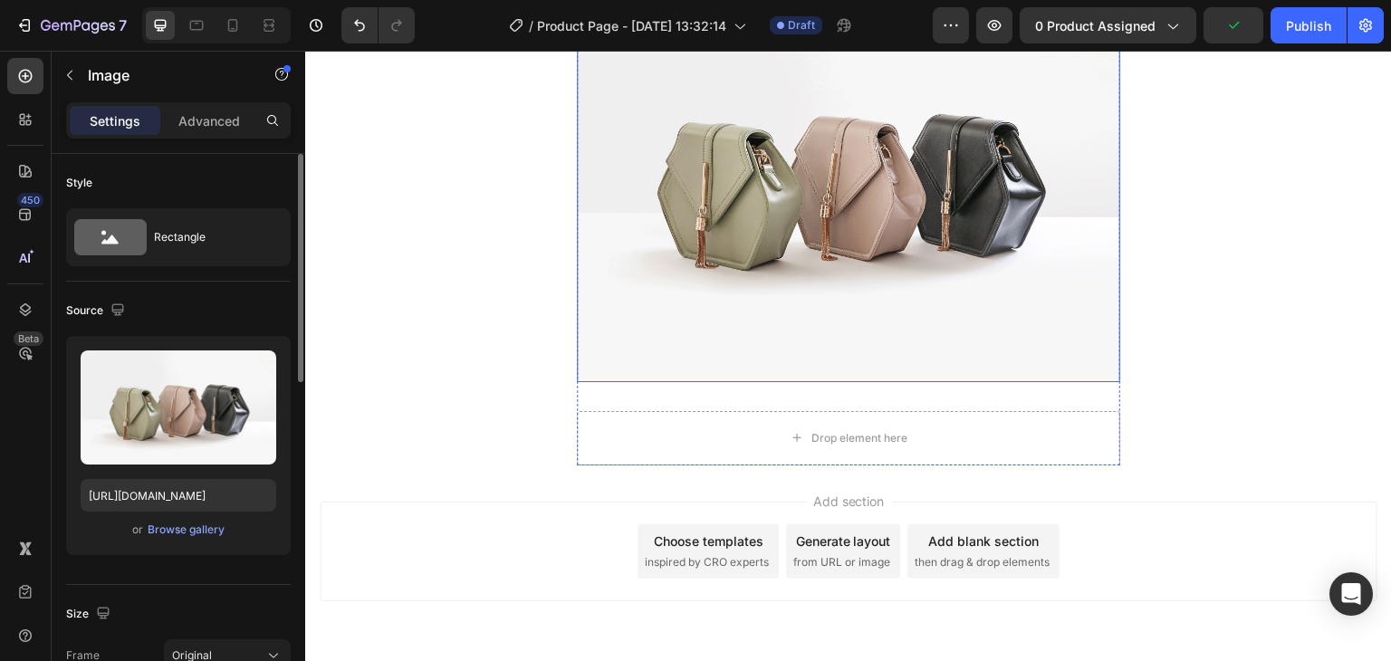
click at [786, 181] on img at bounding box center [848, 179] width 543 height 408
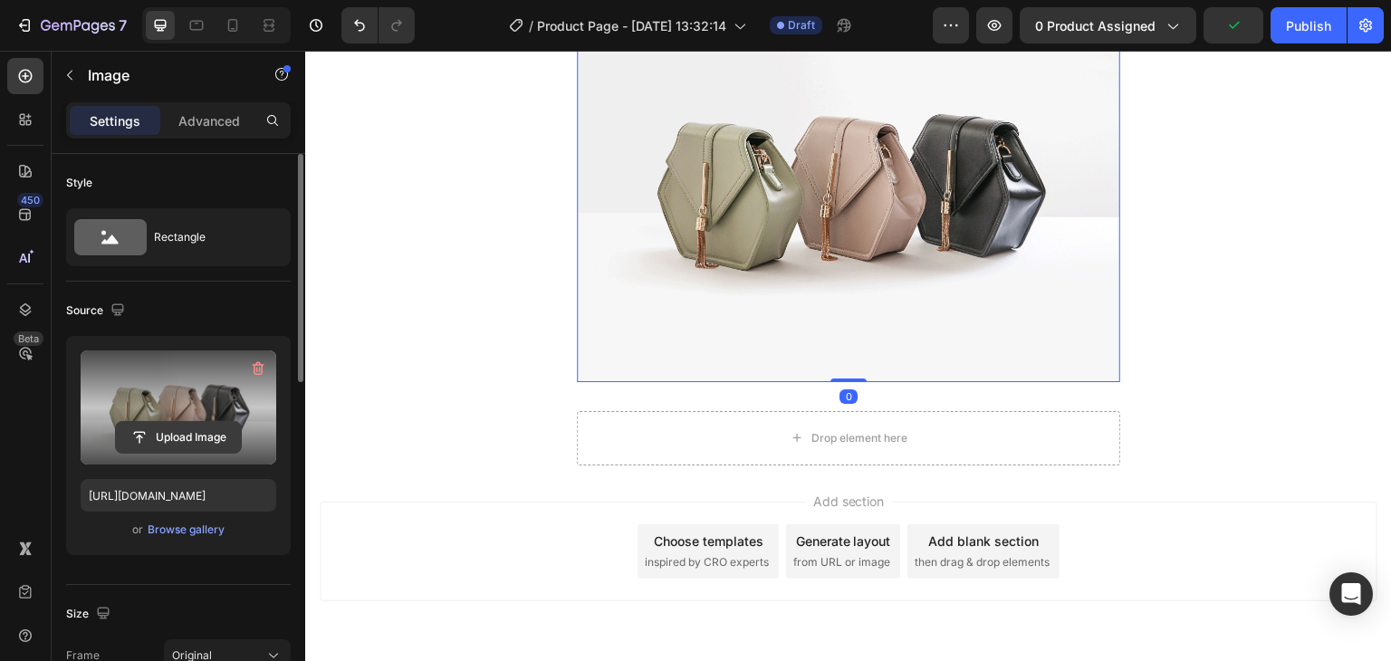
click at [206, 441] on input "file" at bounding box center [178, 437] width 125 height 31
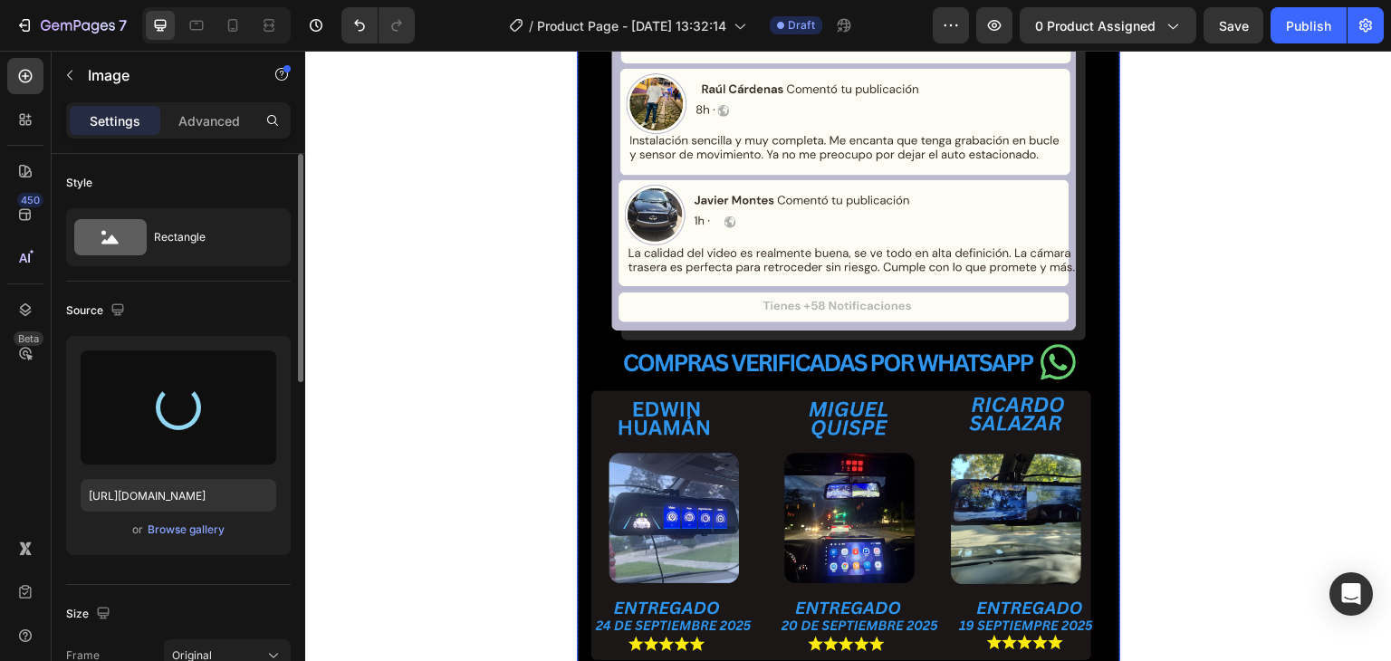
type input "https://cdn.shopify.com/s/files/1/0631/7883/4106/files/gempages_484857481676194…"
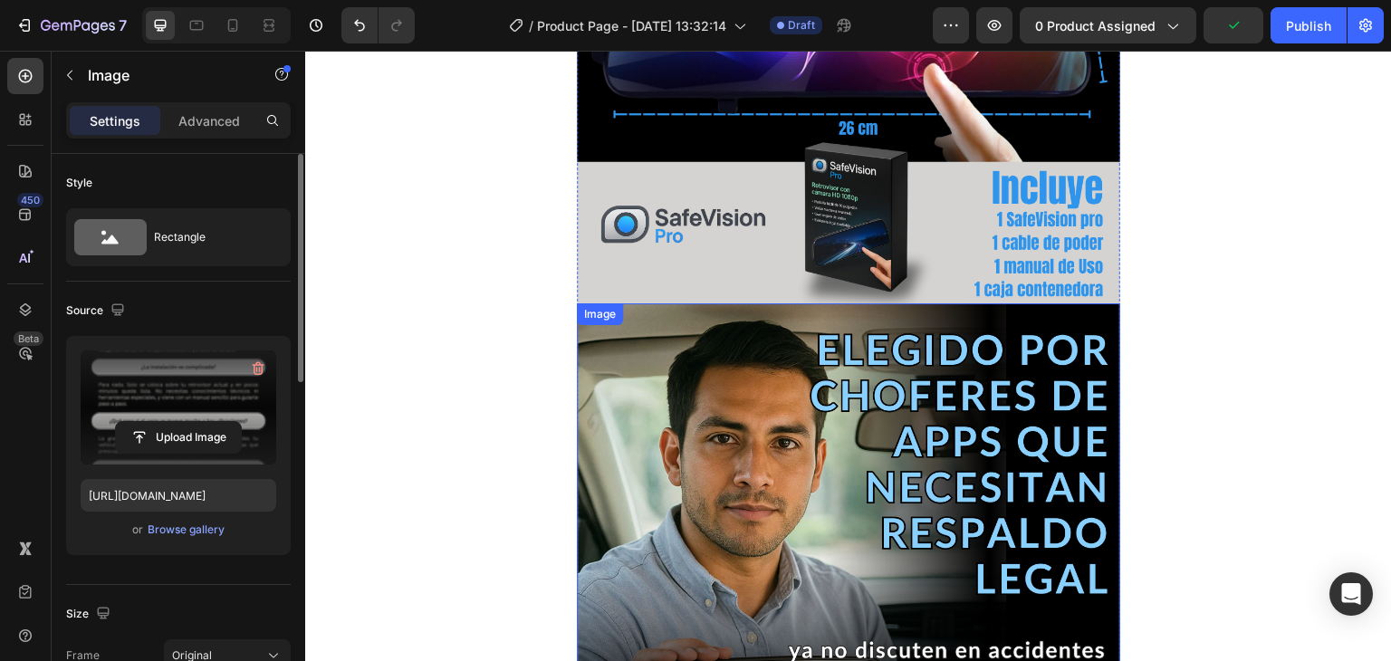
scroll to position [4981, 0]
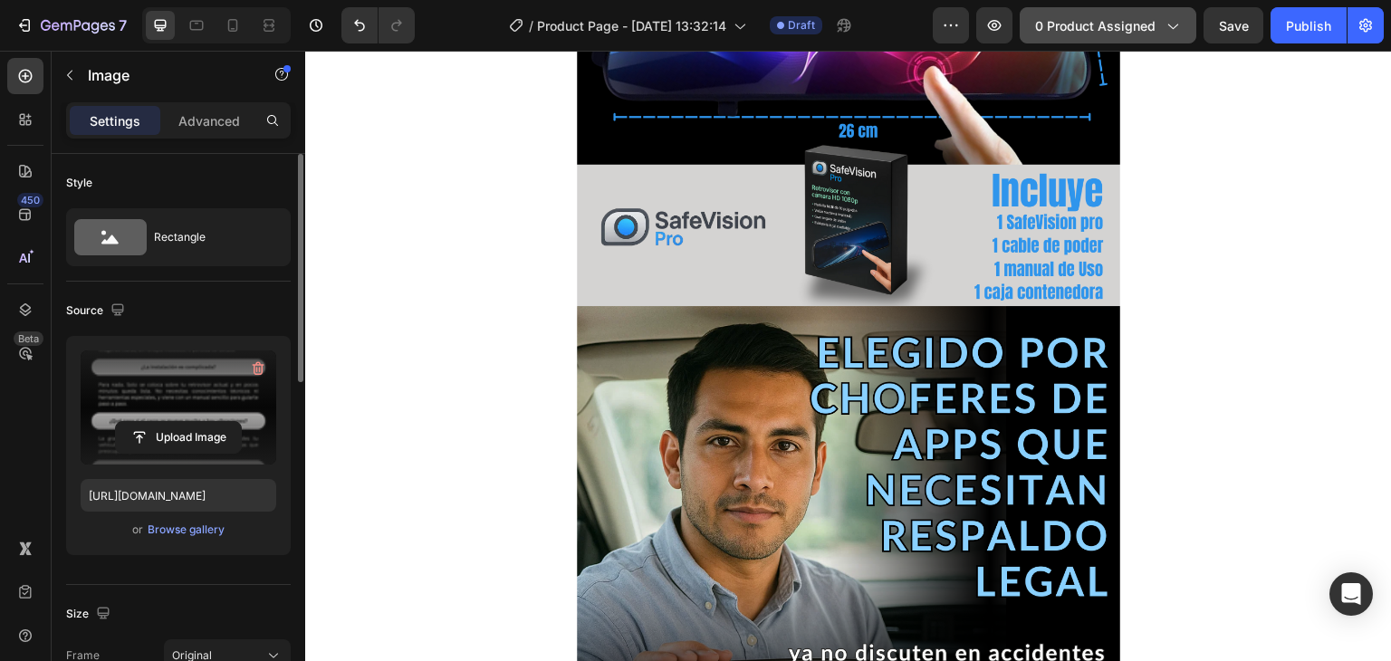
click at [1064, 20] on span "0 product assigned" at bounding box center [1095, 25] width 120 height 19
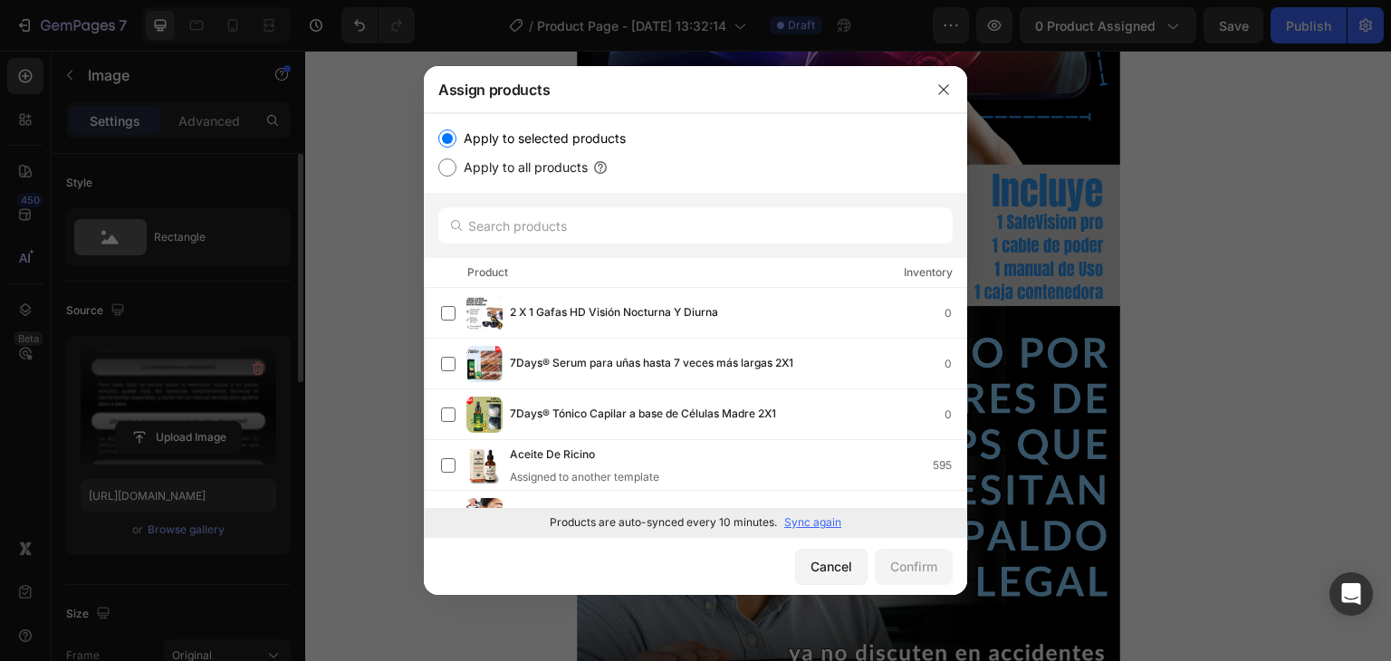
click at [802, 515] on p "Sync again" at bounding box center [812, 522] width 57 height 16
click at [557, 216] on input "text" at bounding box center [695, 225] width 514 height 36
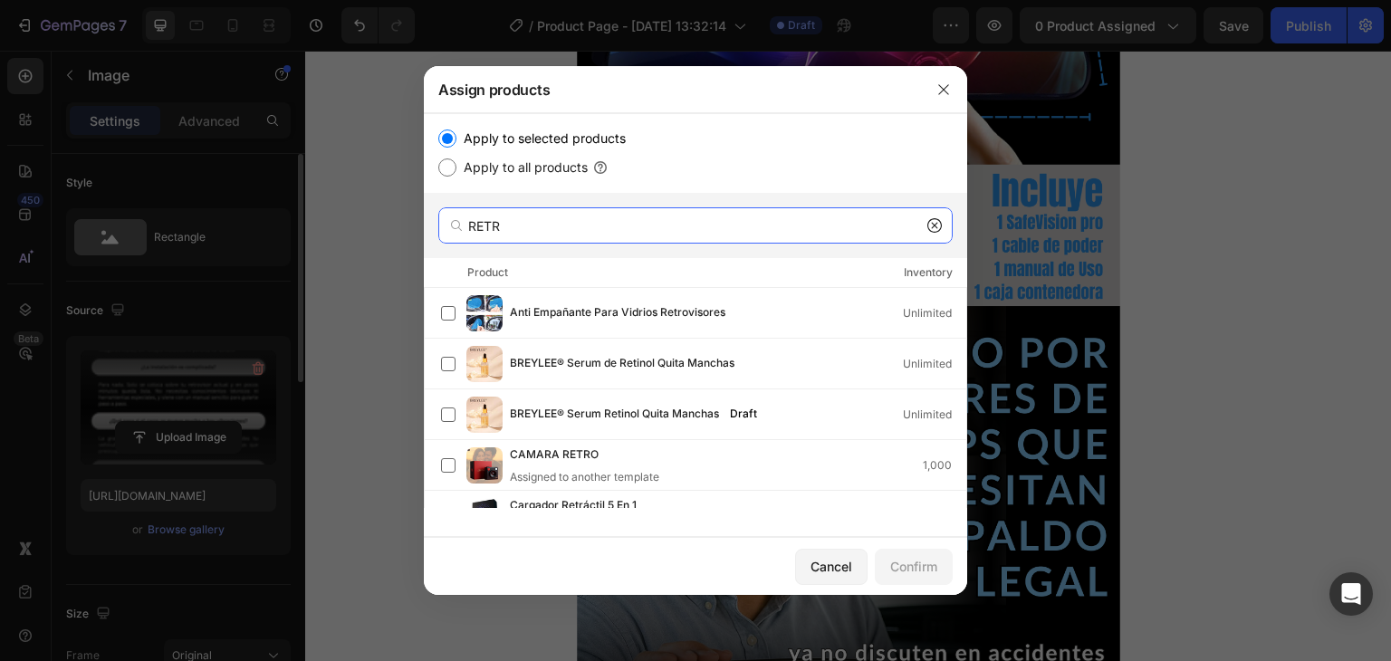
type input "RETR"
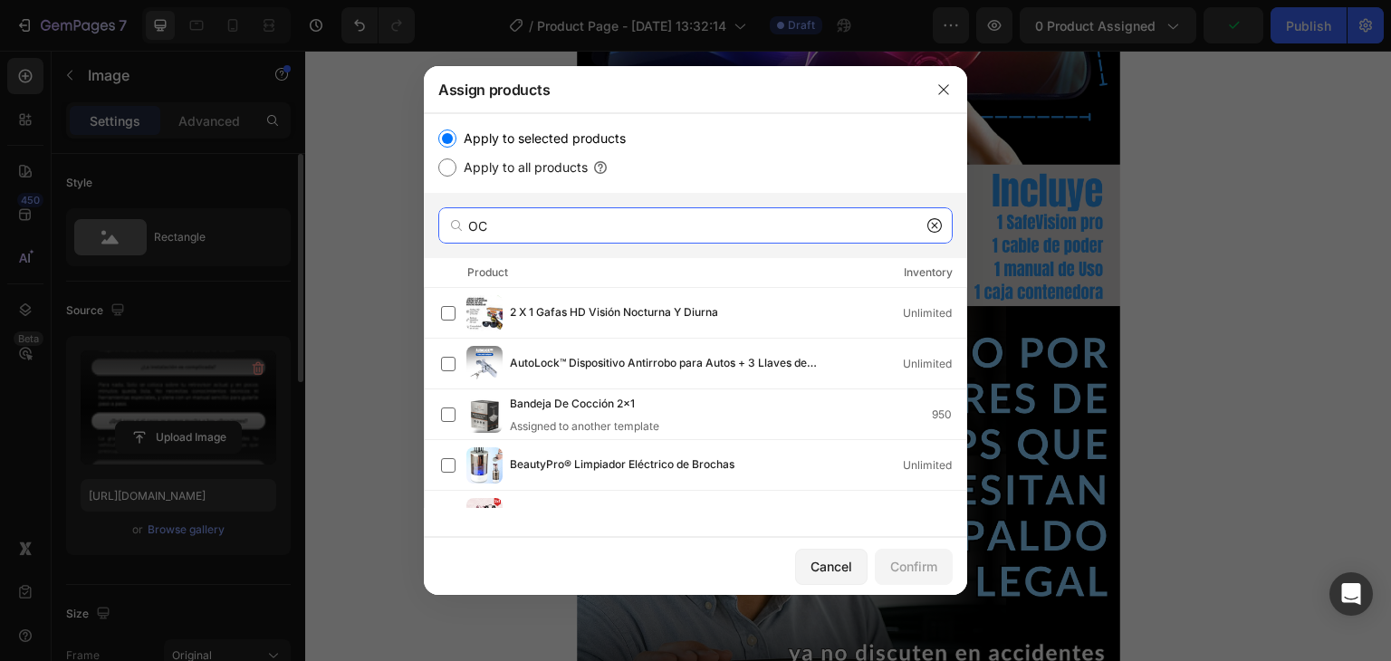
type input "O"
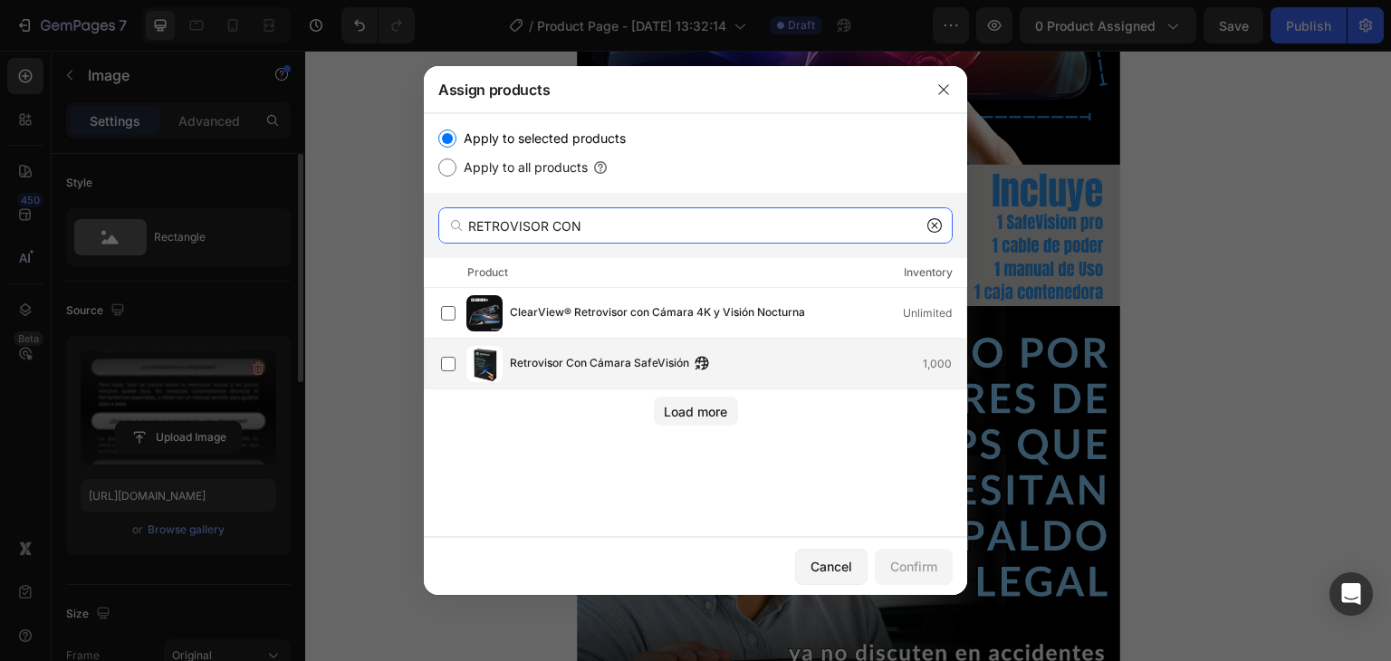
type input "RETROVISOR CON"
click at [649, 356] on span "Retrovisor Con Cámara SafeVisión" at bounding box center [599, 364] width 179 height 20
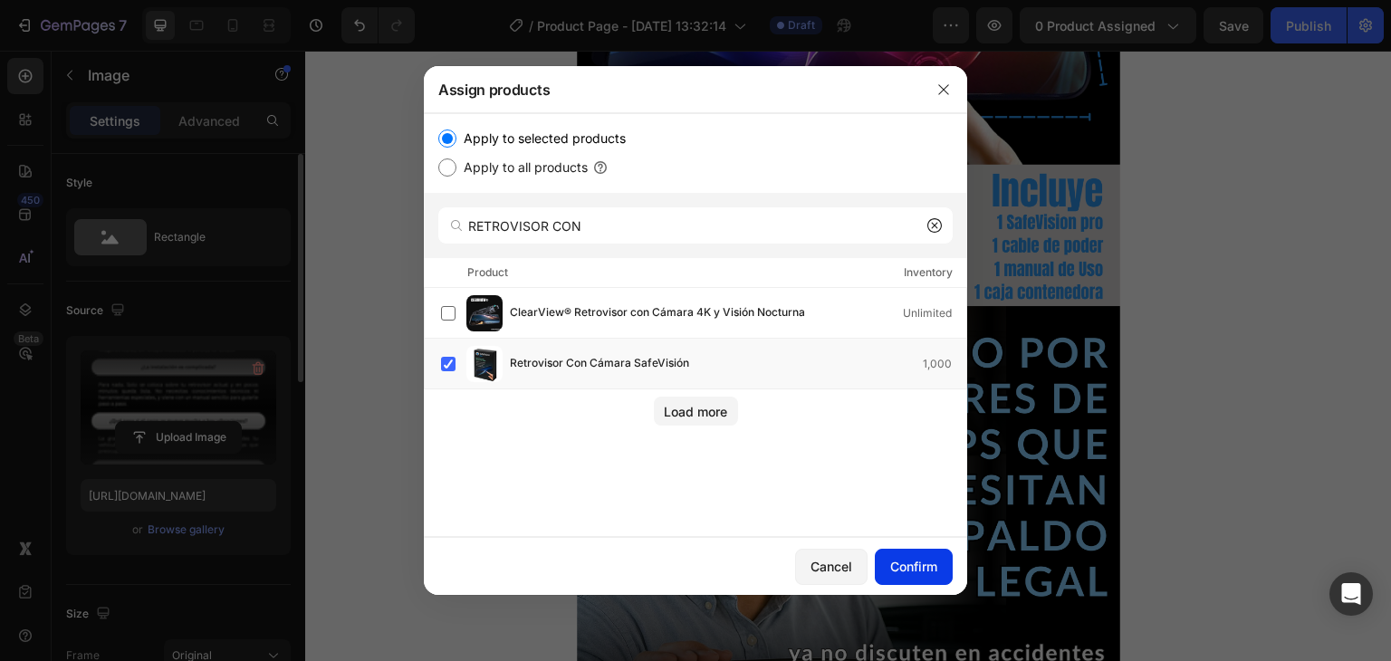
click at [923, 573] on div "Confirm" at bounding box center [913, 566] width 47 height 19
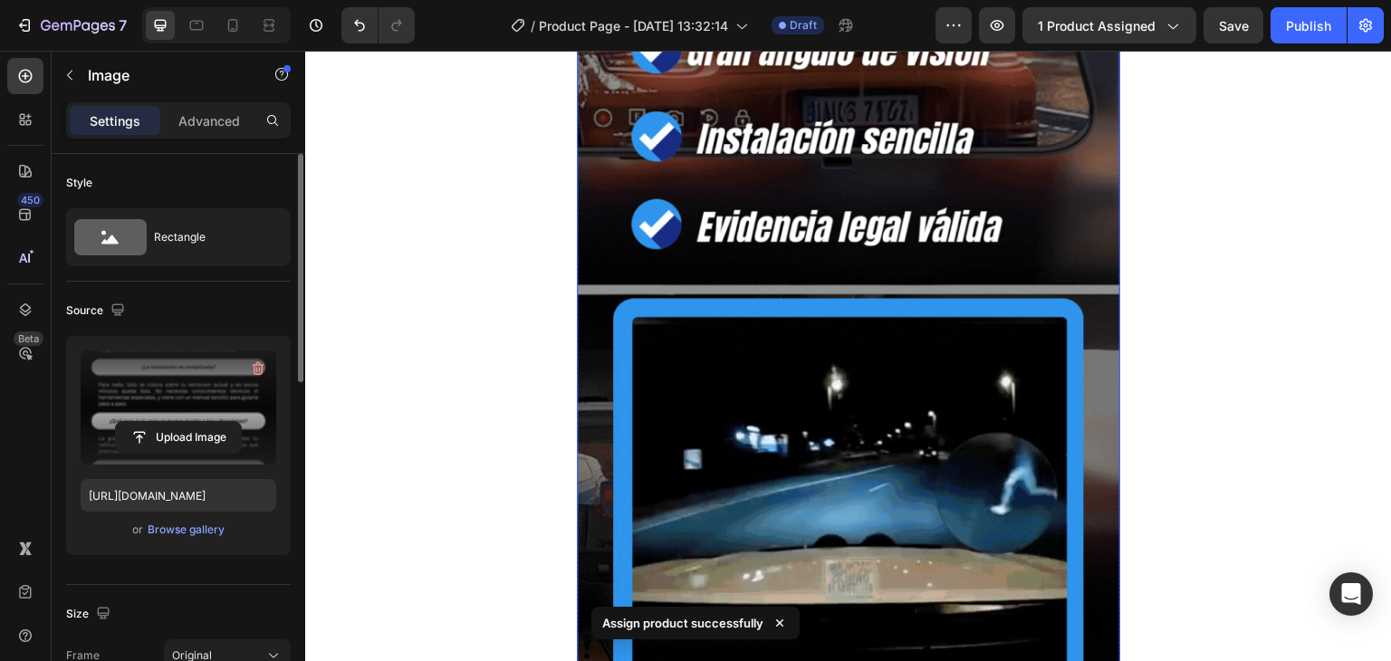
scroll to position [3894, 0]
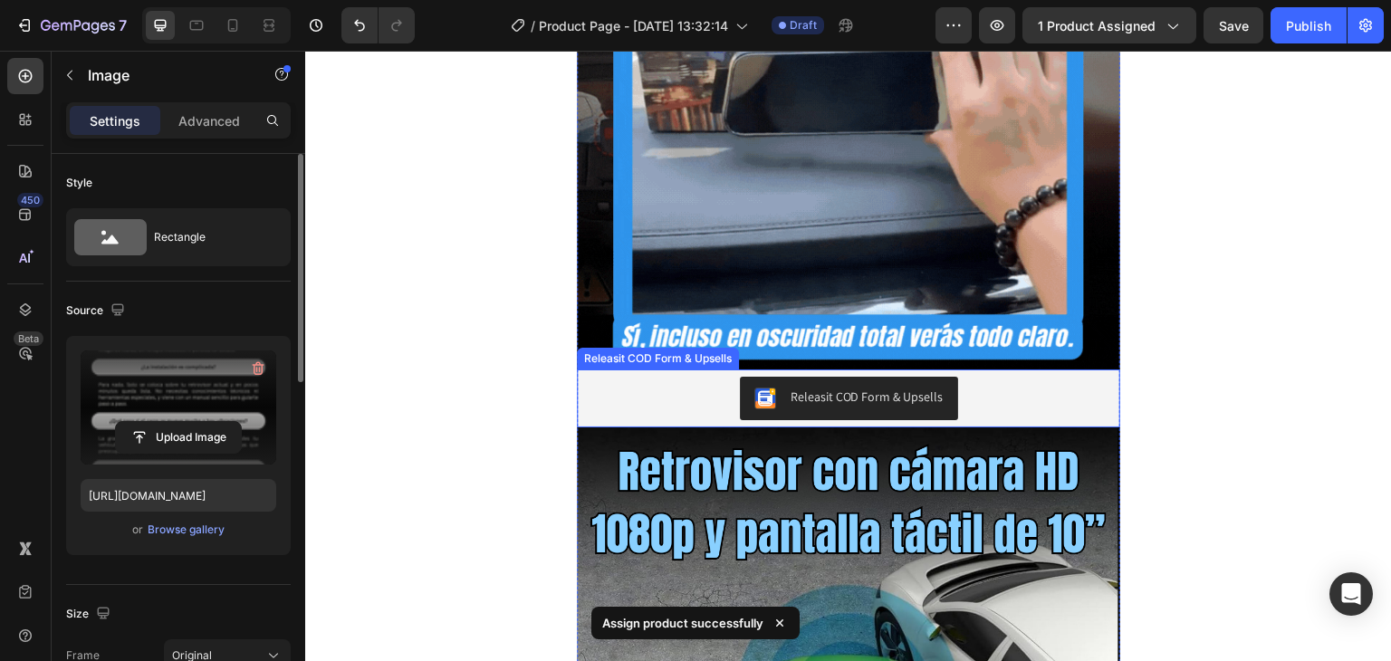
click at [700, 395] on div "Releasit COD Form & Upsells" at bounding box center [848, 398] width 529 height 43
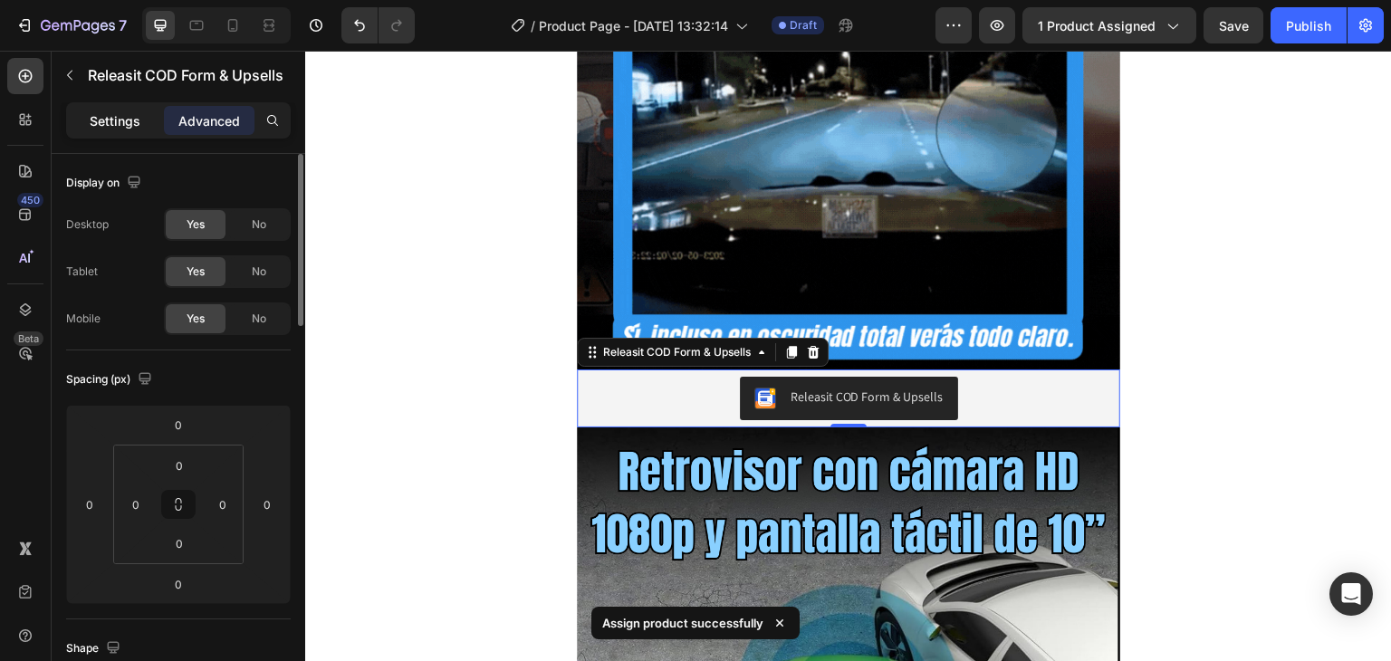
click at [106, 117] on p "Settings" at bounding box center [115, 120] width 51 height 19
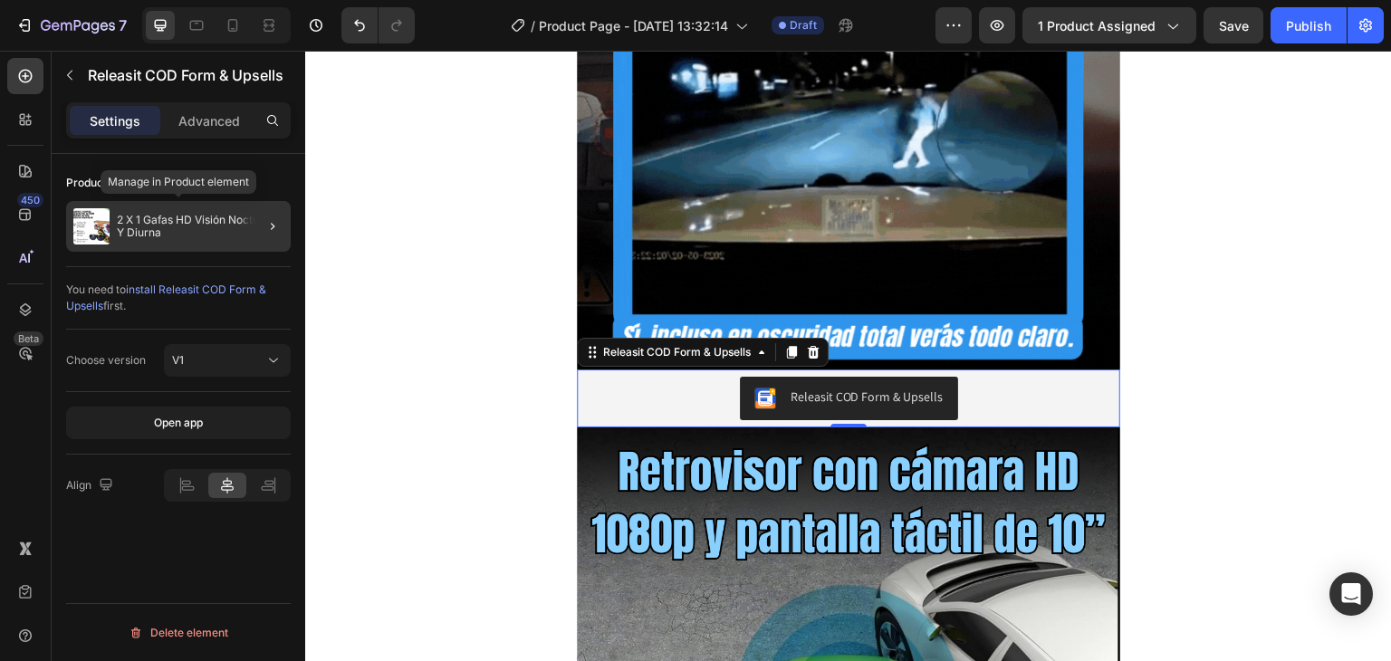
click at [235, 233] on p "2 X 1 Gafas HD Visión Nocturna Y Diurna" at bounding box center [200, 226] width 167 height 25
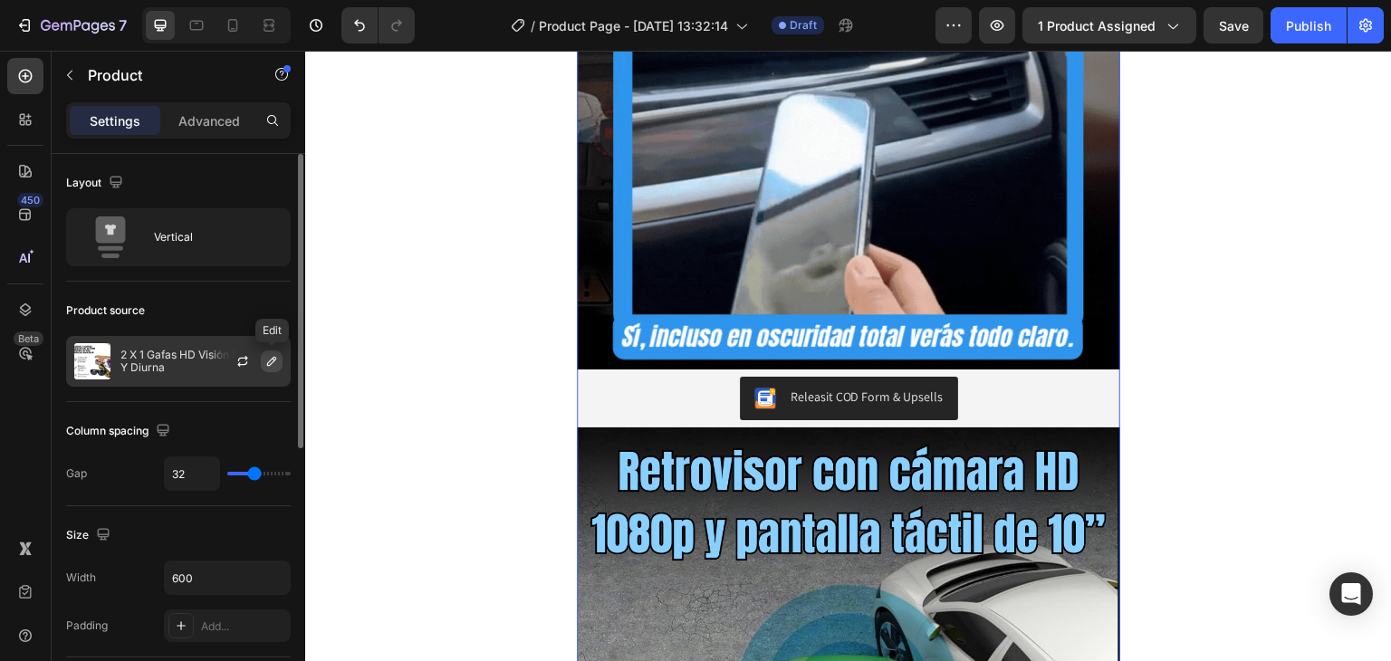
click at [270, 360] on icon "button" at bounding box center [271, 361] width 9 height 9
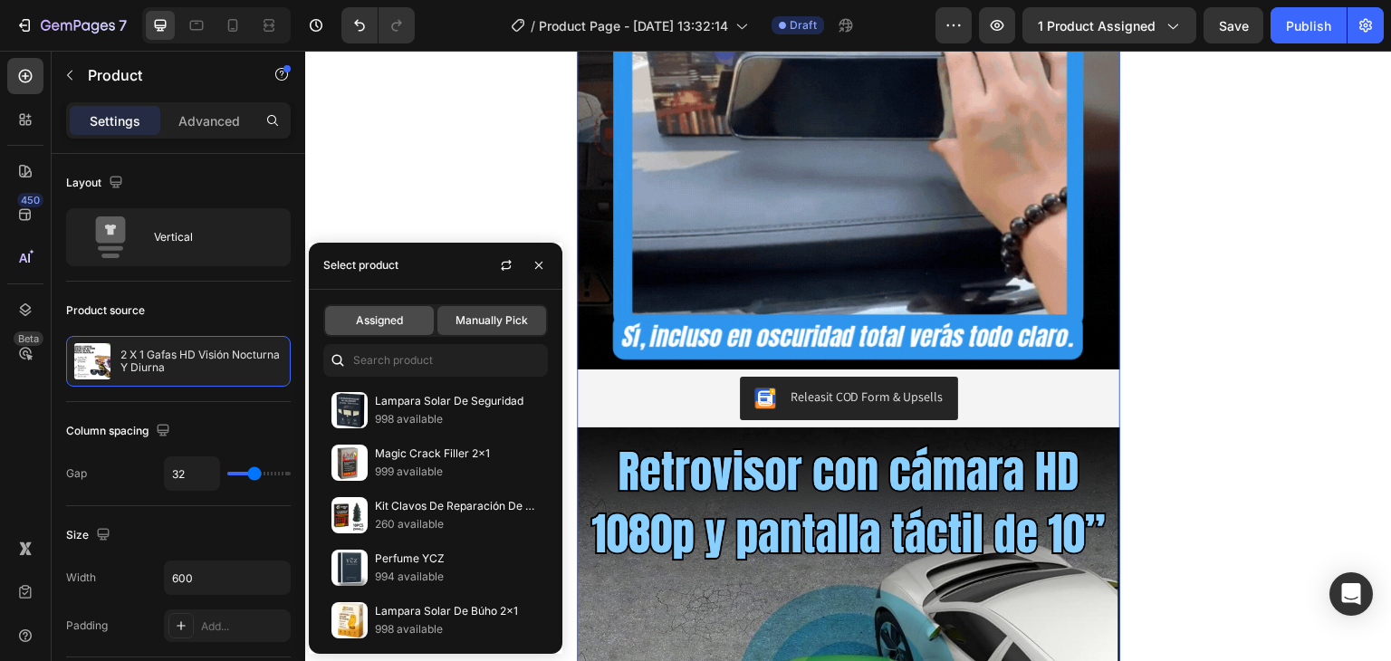
click at [388, 316] on span "Assigned" at bounding box center [379, 320] width 47 height 16
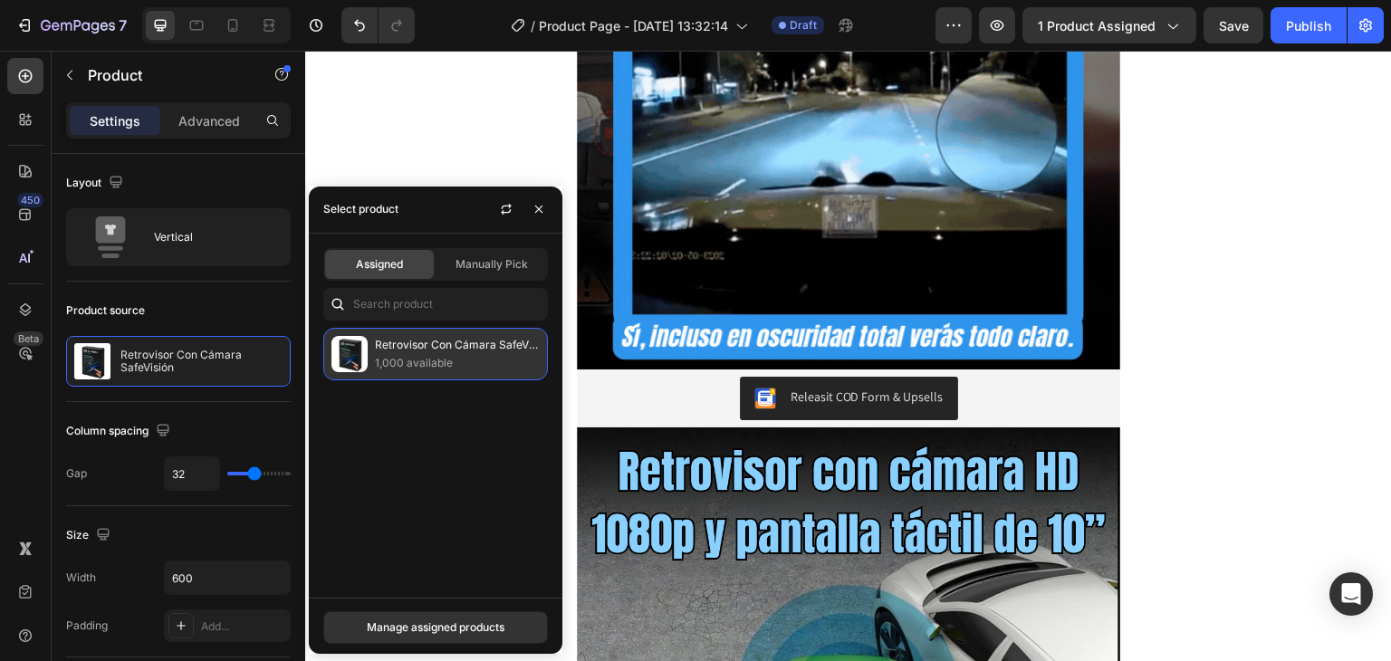
click at [401, 352] on p "Retrovisor Con Cámara SafeVisión" at bounding box center [457, 345] width 165 height 18
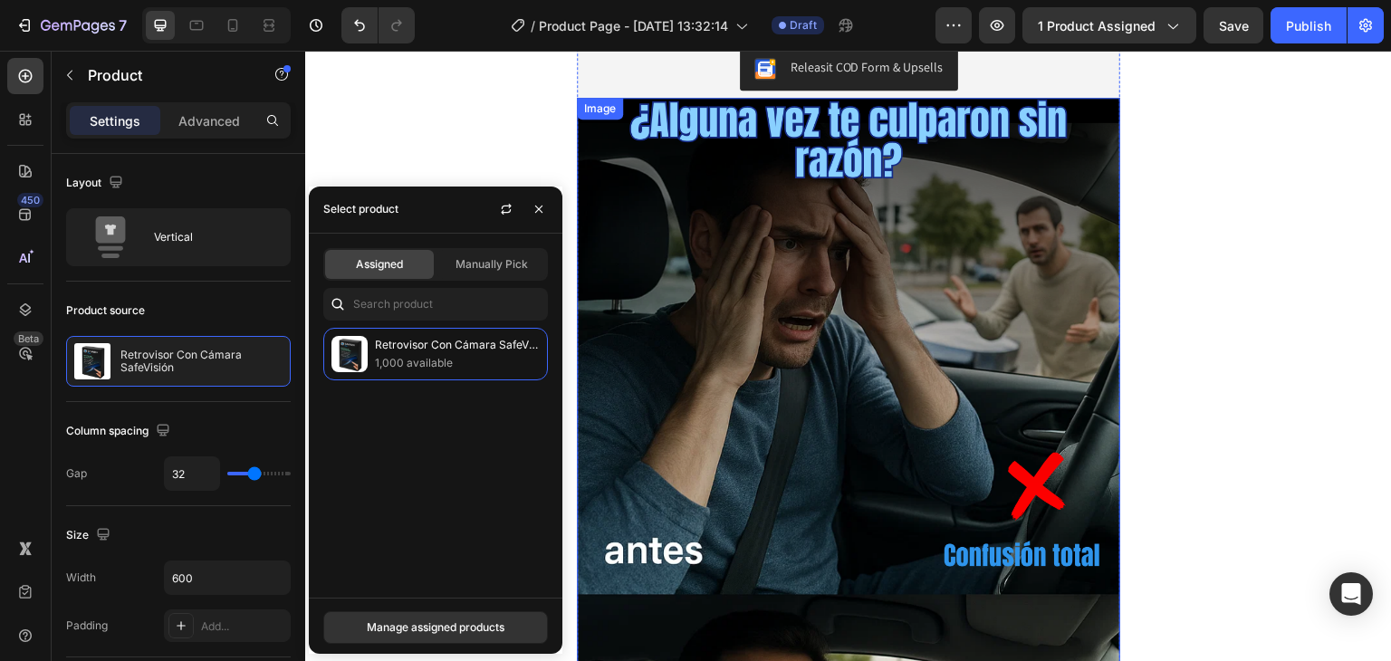
scroll to position [996, 0]
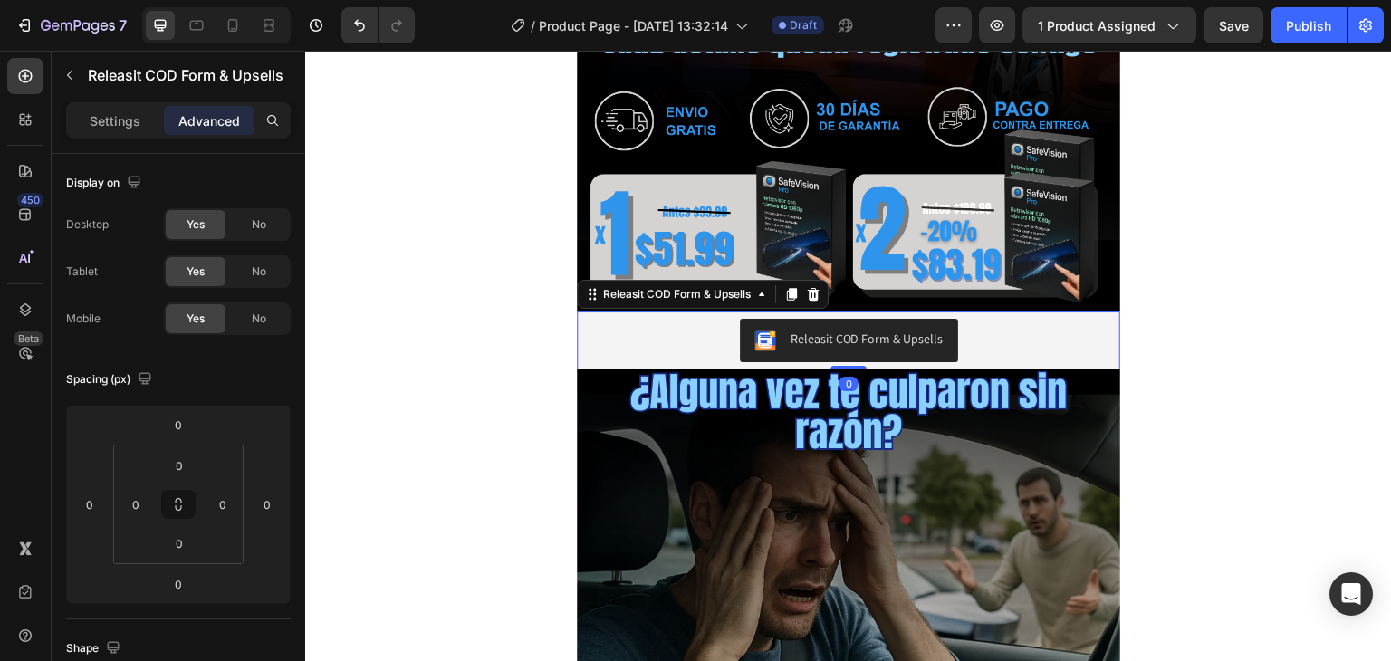
click at [675, 337] on div "Releasit COD Form & Upsells" at bounding box center [848, 340] width 529 height 43
click at [133, 132] on div "Settings Advanced" at bounding box center [178, 120] width 225 height 36
click at [131, 131] on div "Settings" at bounding box center [115, 120] width 91 height 29
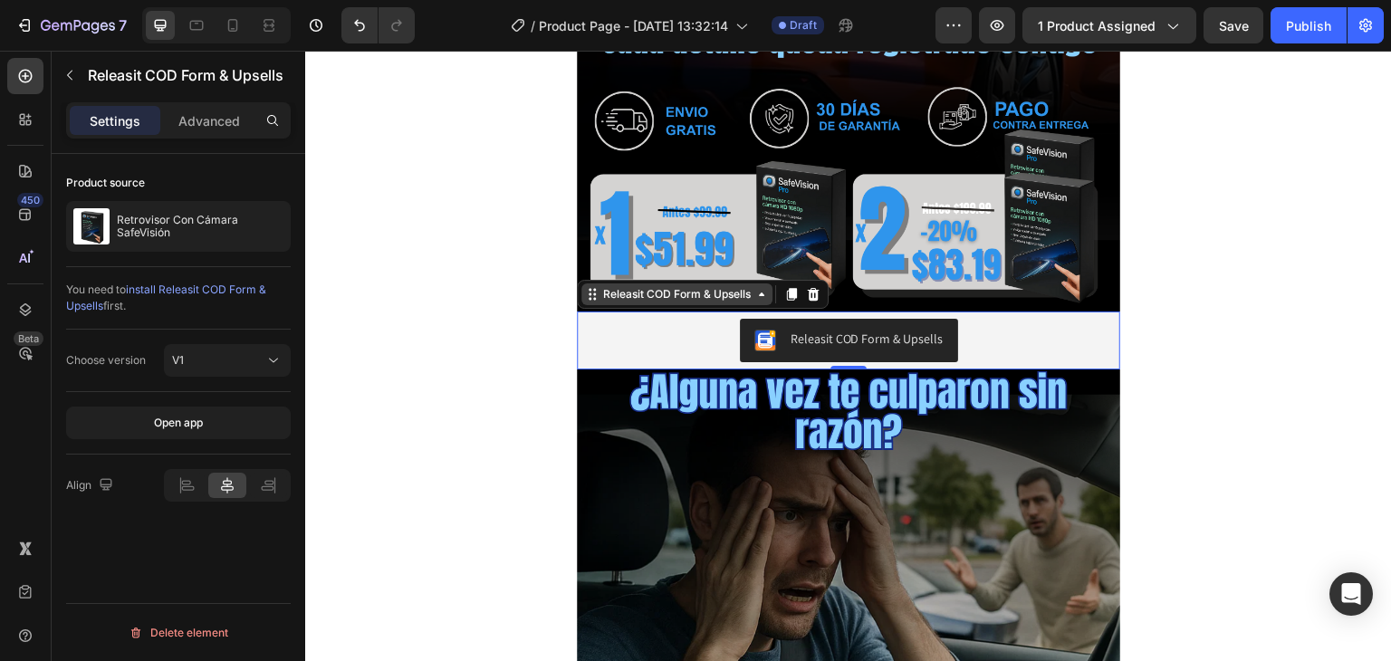
click at [640, 296] on div "Releasit COD Form & Upsells" at bounding box center [677, 294] width 155 height 16
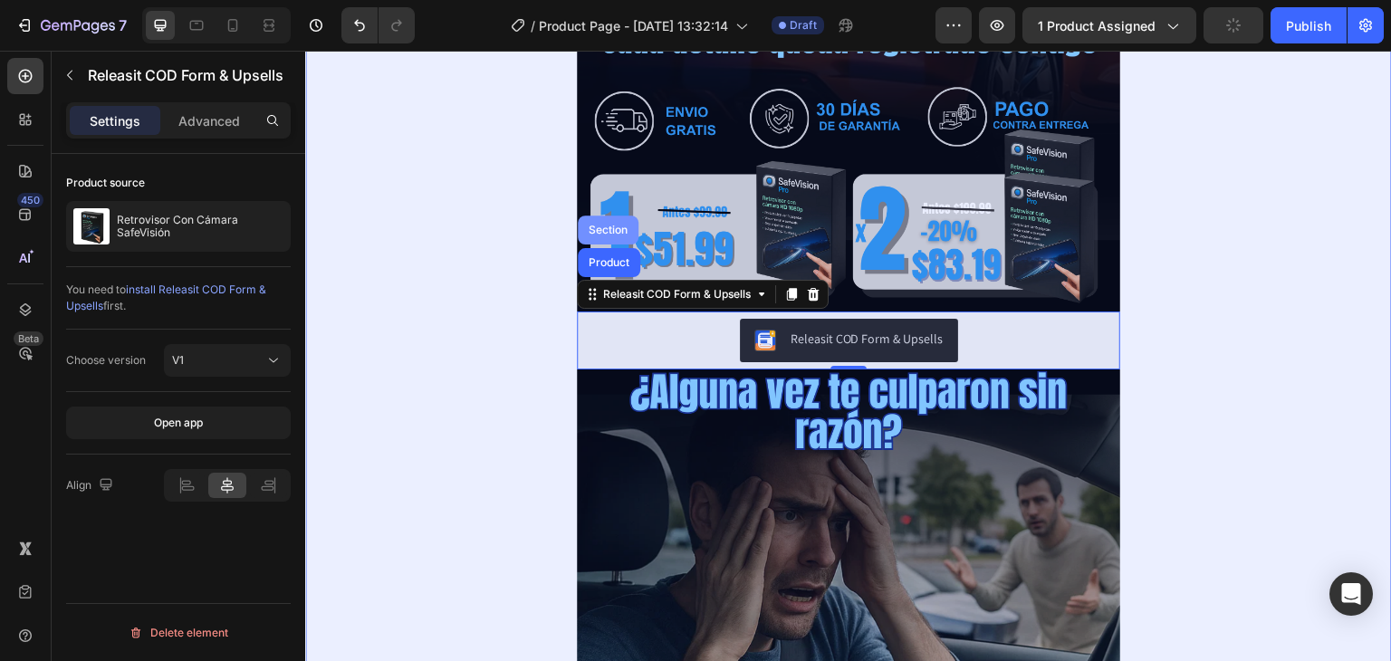
click at [602, 229] on div "Section" at bounding box center [608, 230] width 46 height 11
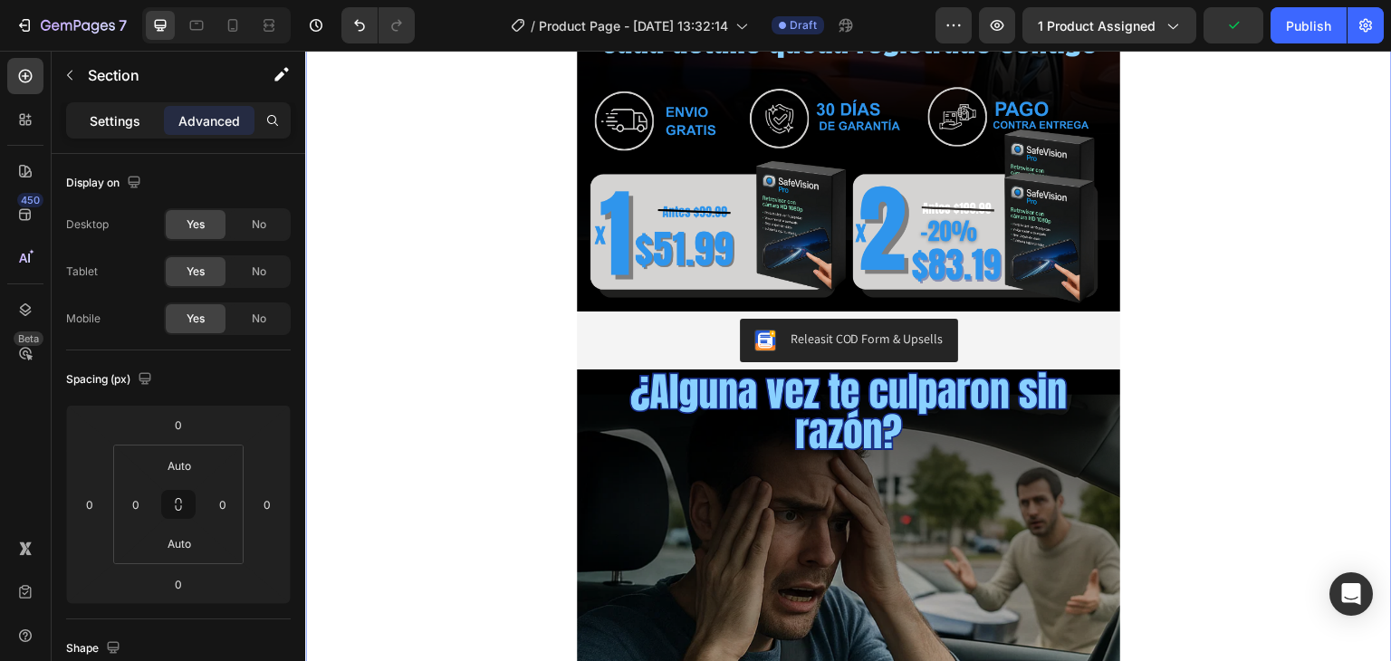
click at [120, 131] on div "Settings" at bounding box center [115, 120] width 91 height 29
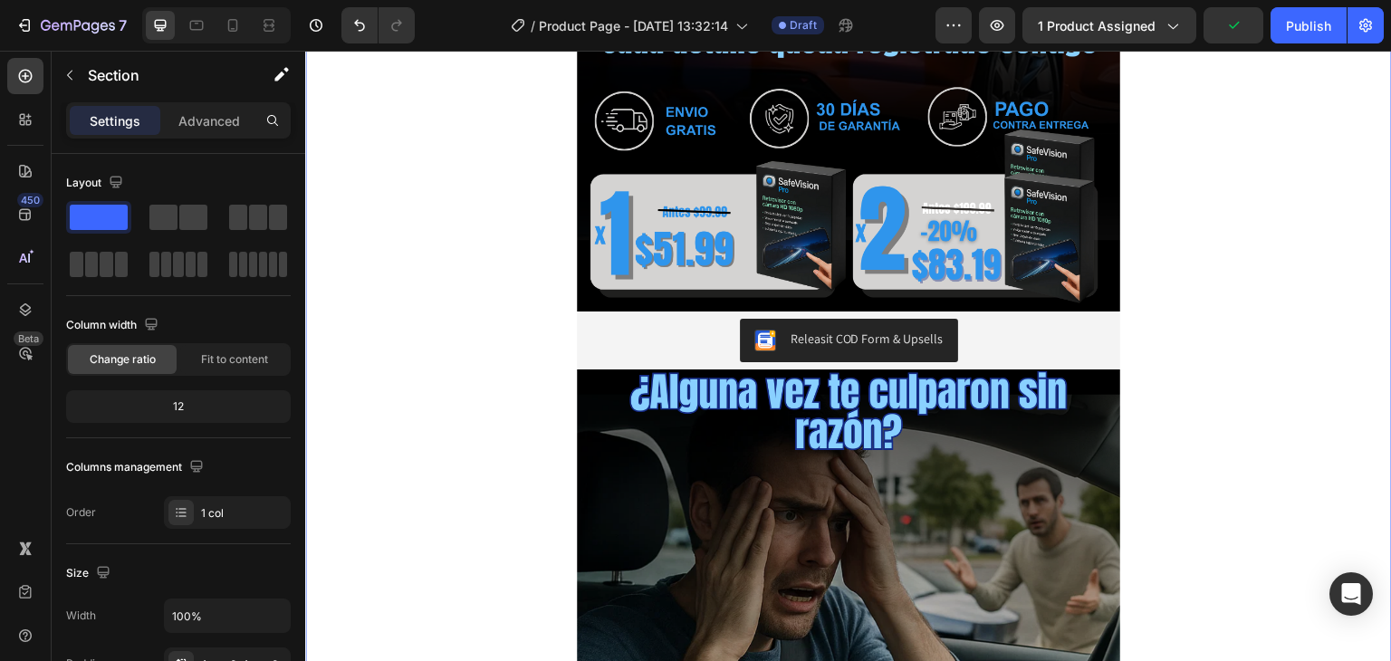
scroll to position [362, 0]
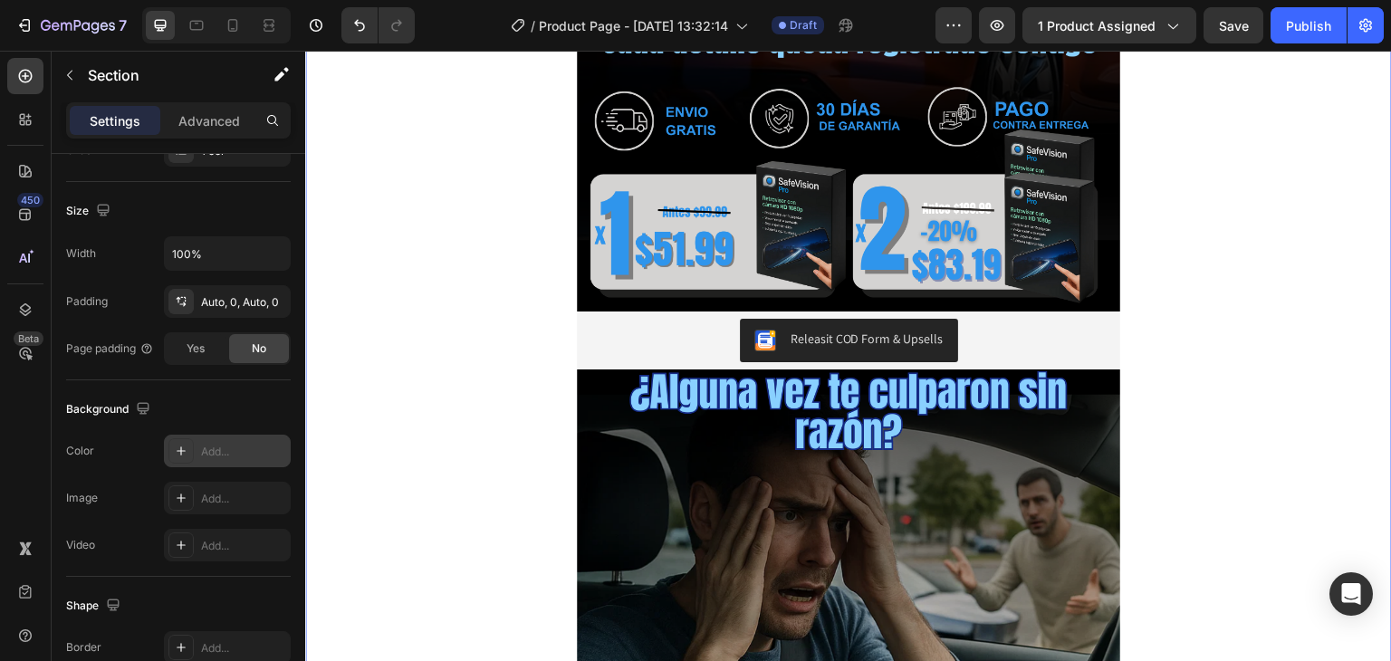
click at [232, 437] on div "Add..." at bounding box center [227, 451] width 127 height 33
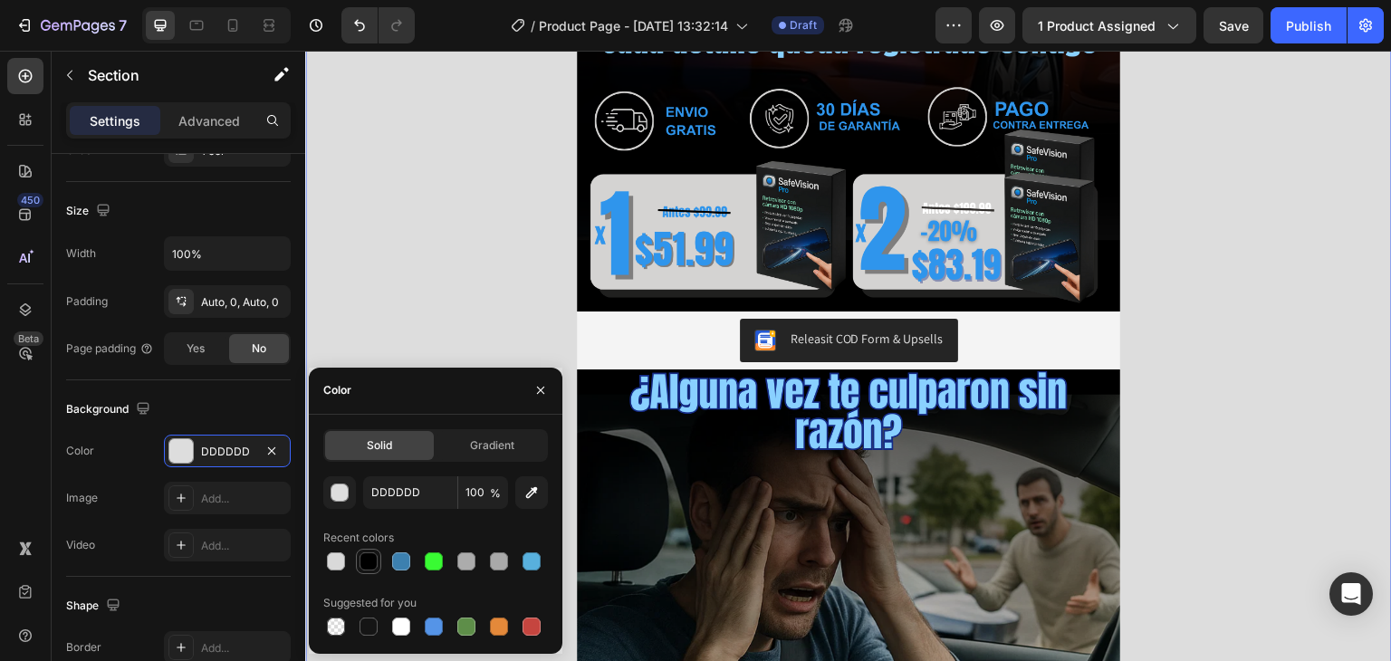
click at [358, 555] on div at bounding box center [369, 562] width 22 height 22
type input "000000"
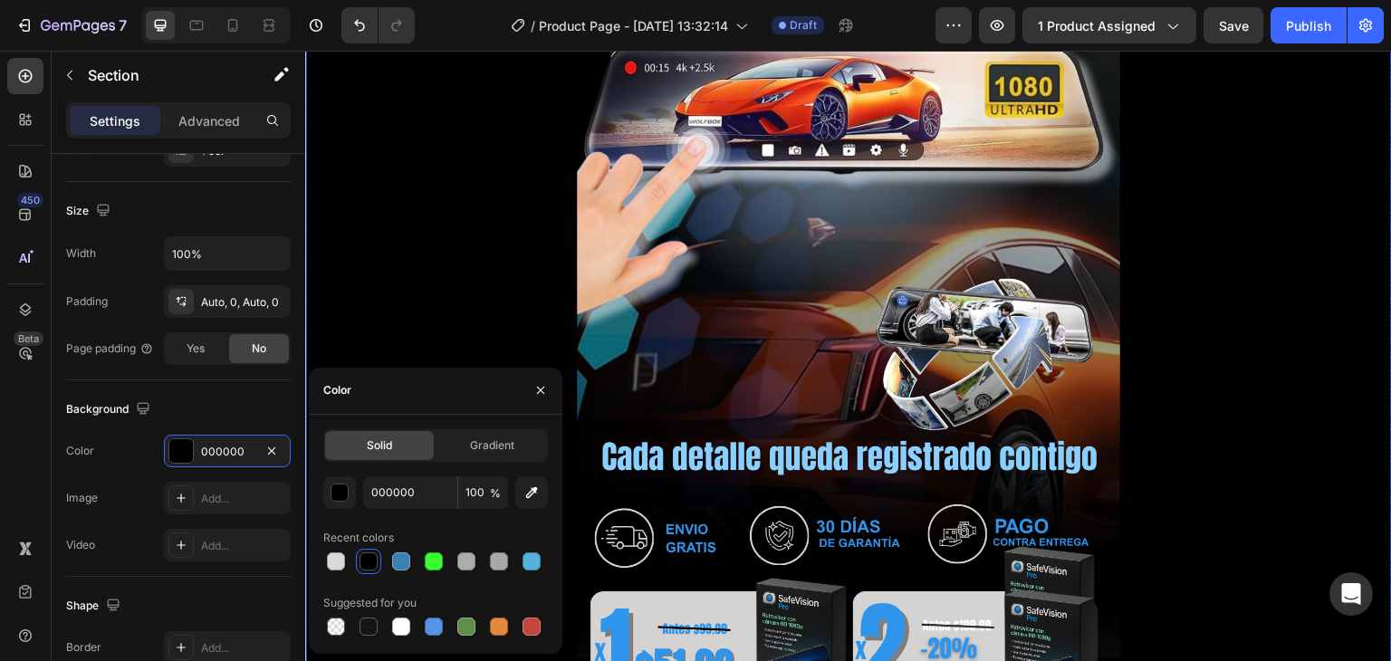
scroll to position [453, 0]
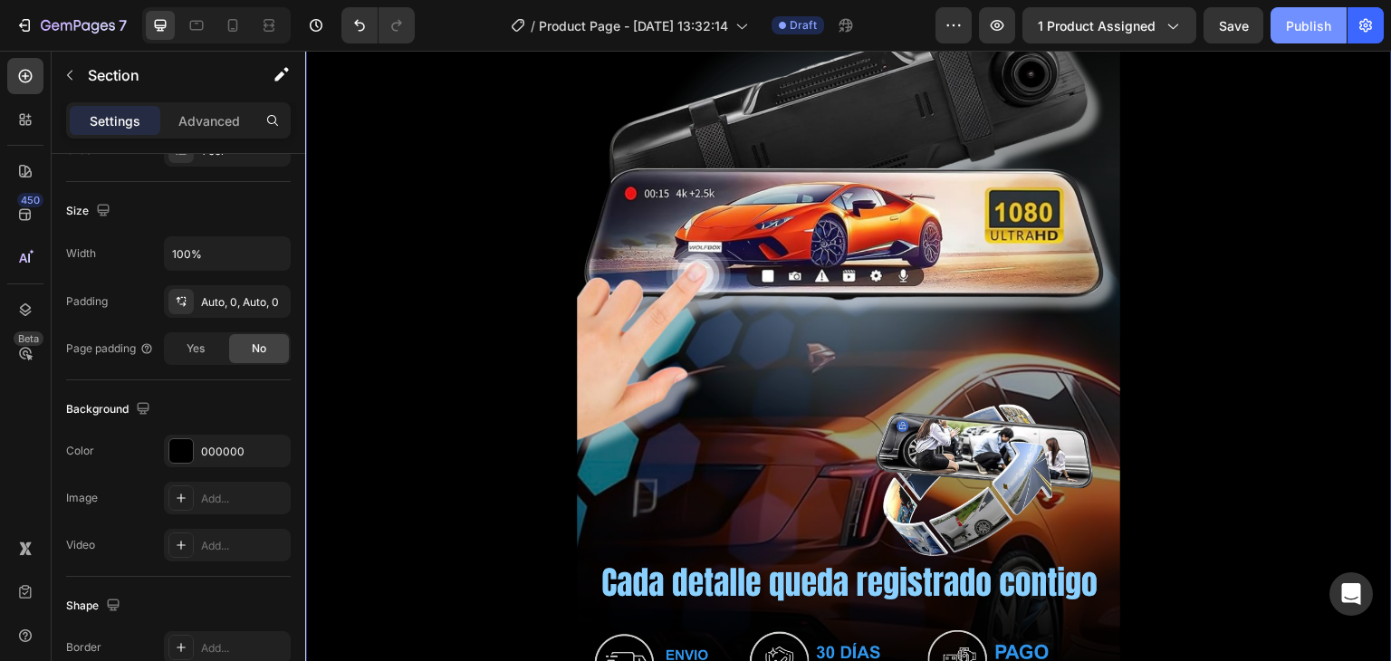
click at [1287, 26] on div "Publish" at bounding box center [1308, 25] width 45 height 19
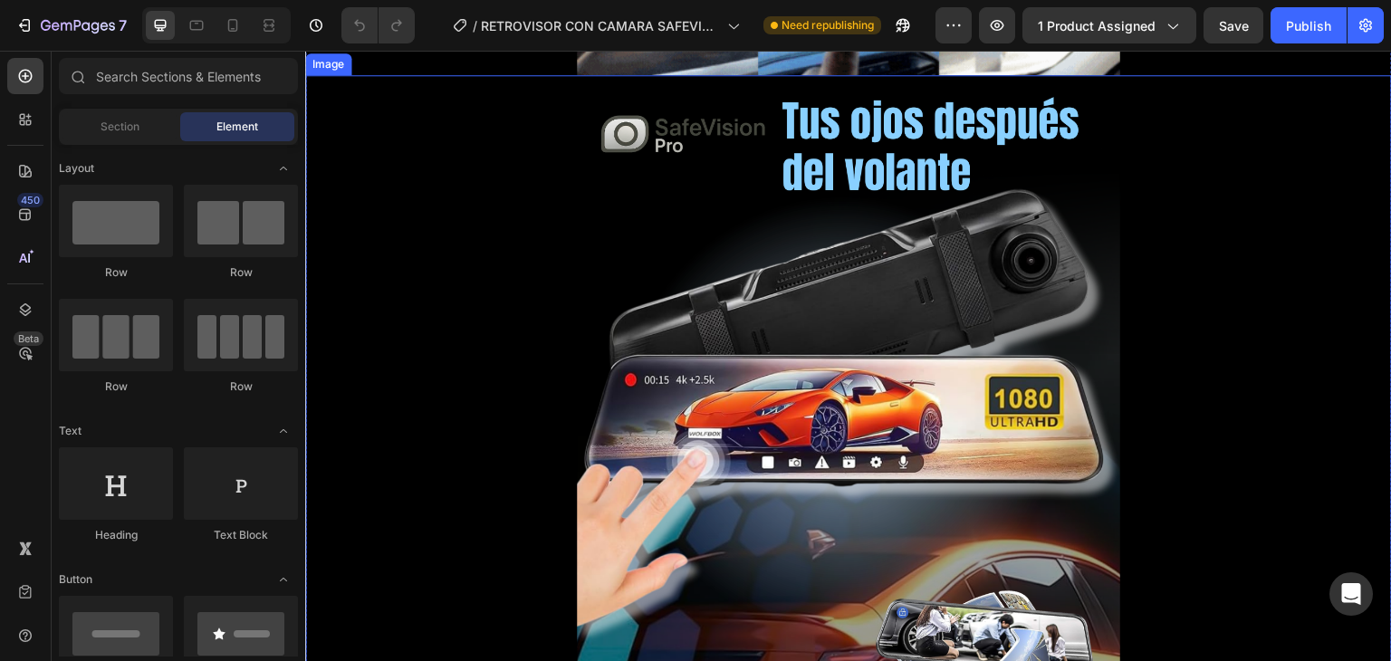
scroll to position [272, 0]
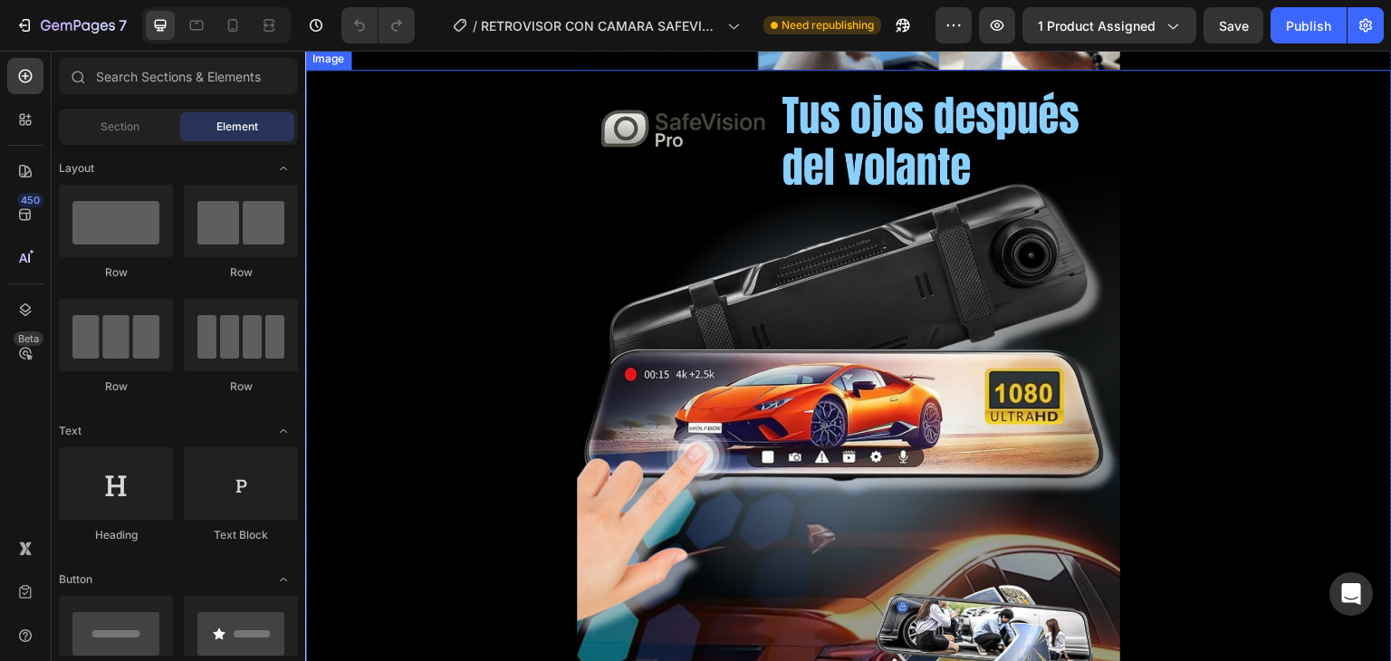
click at [728, 321] on img at bounding box center [848, 553] width 543 height 966
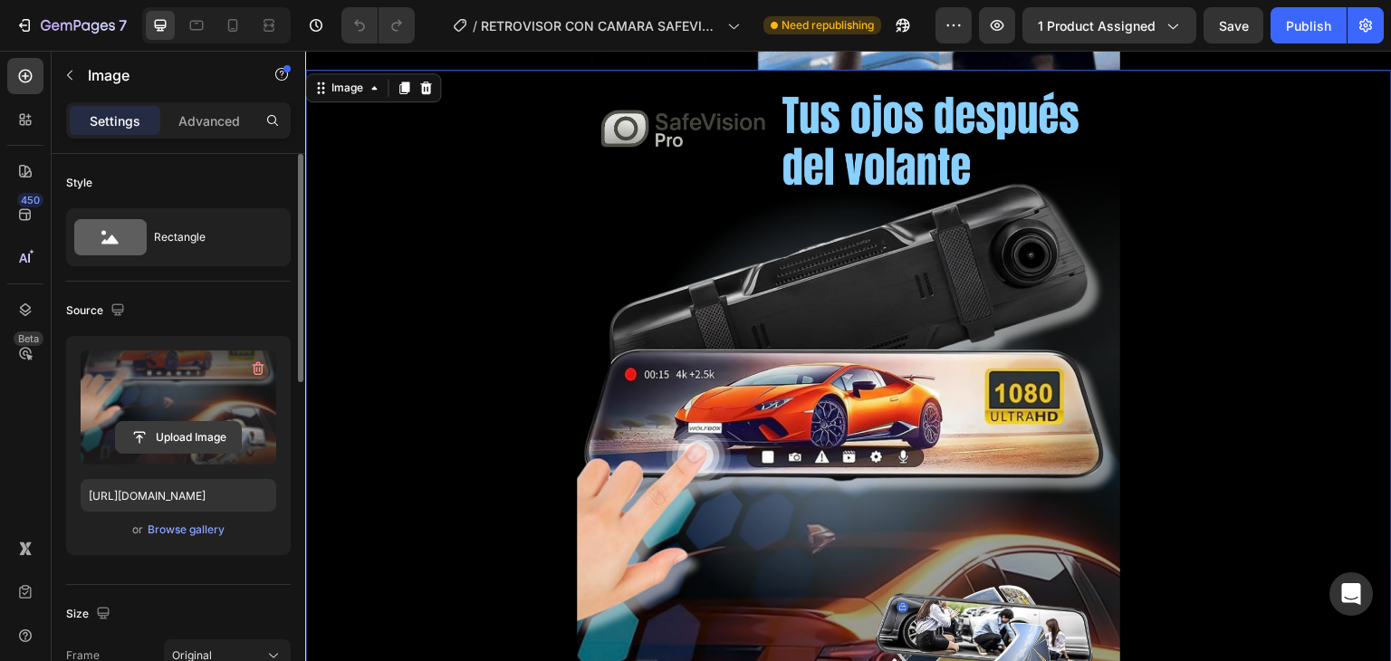
click at [220, 444] on input "file" at bounding box center [178, 437] width 125 height 31
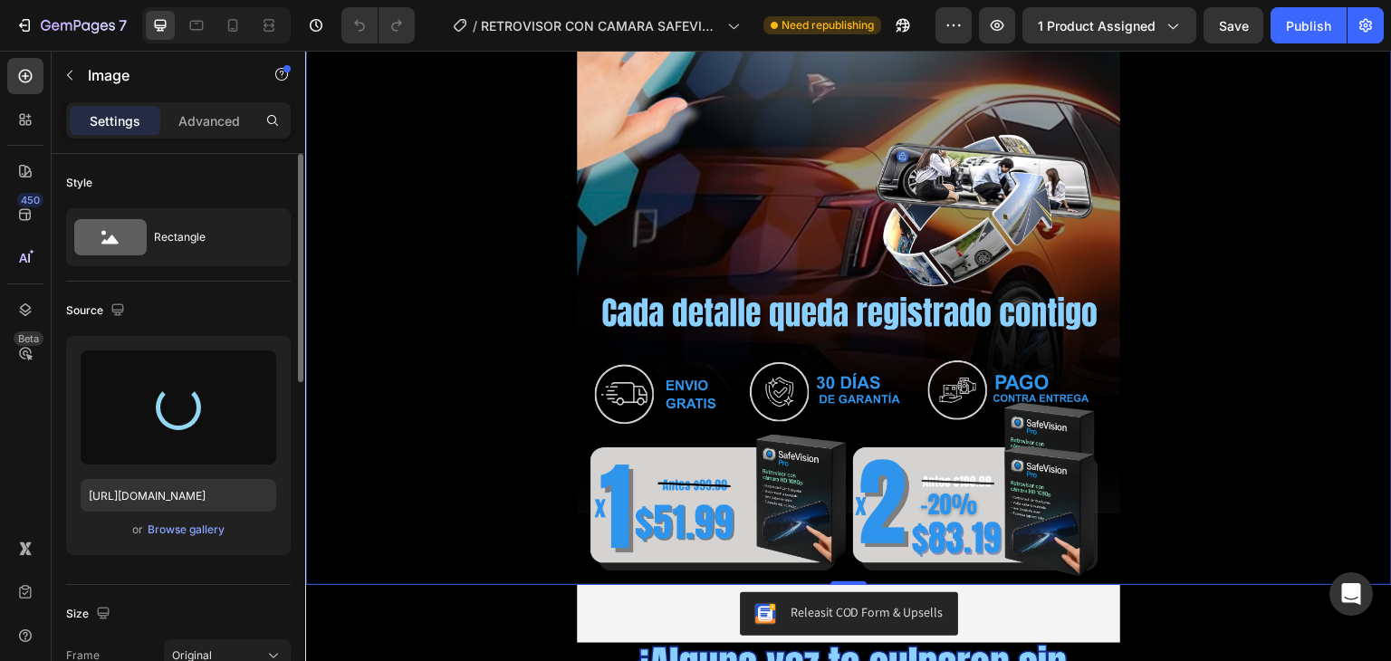
scroll to position [724, 0]
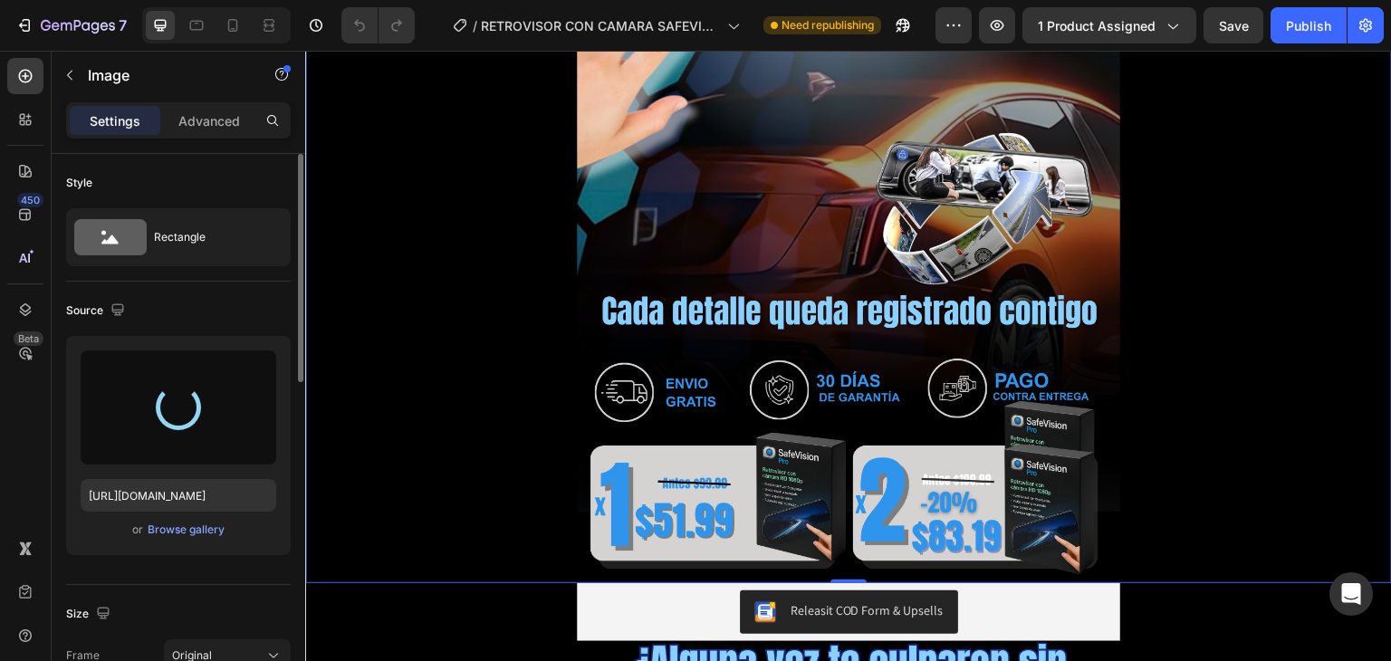
type input "https://cdn.shopify.com/s/files/1/0631/7883/4106/files/gempages_484857481676194…"
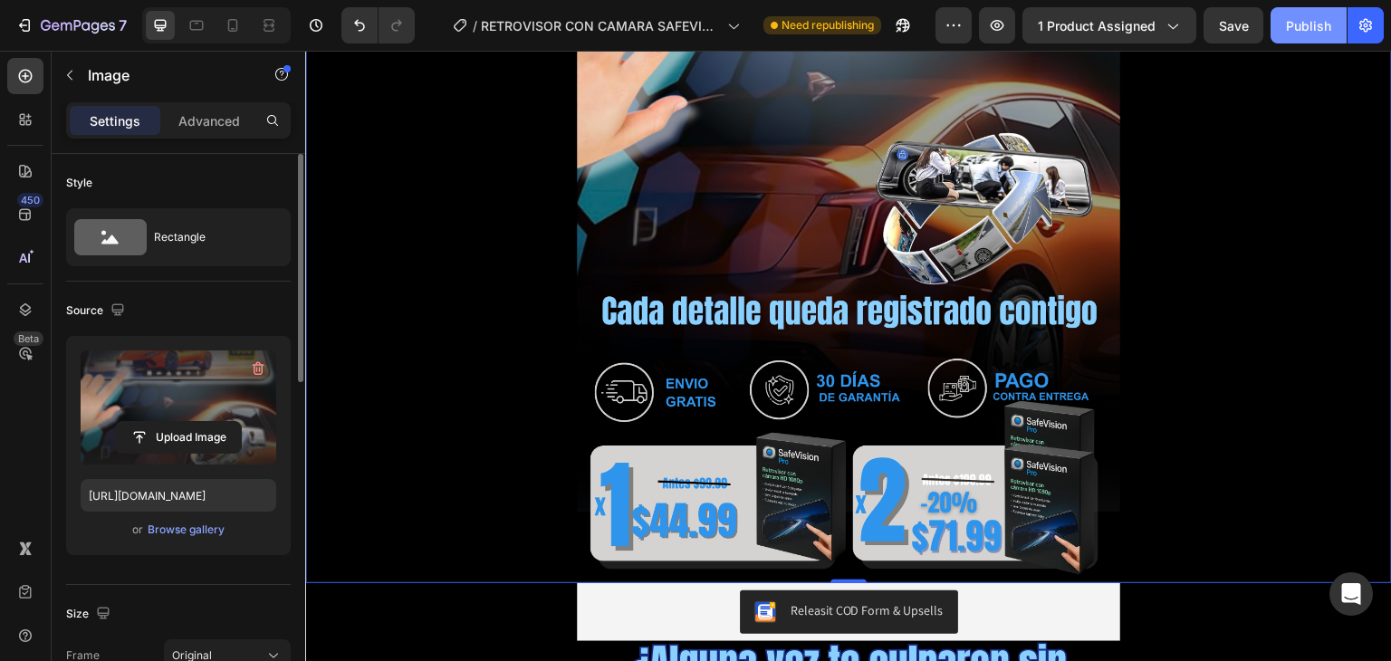
click at [1303, 43] on button "Publish" at bounding box center [1309, 25] width 76 height 36
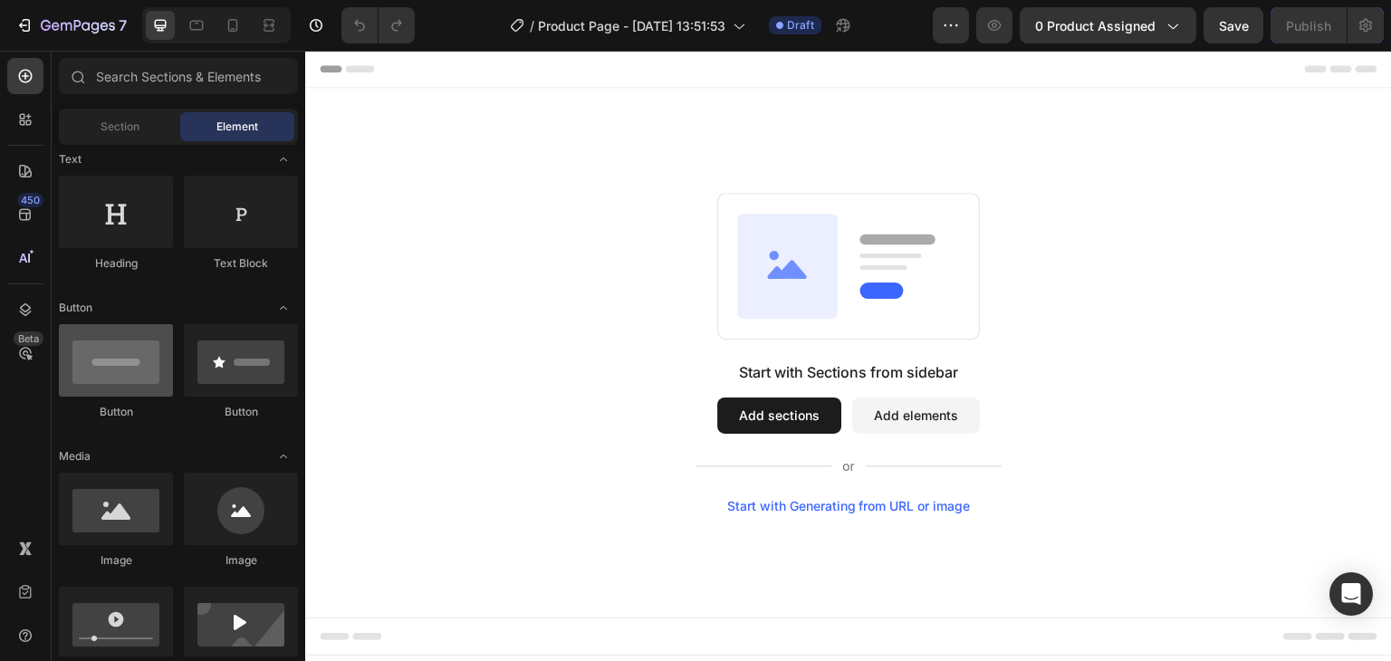
scroll to position [362, 0]
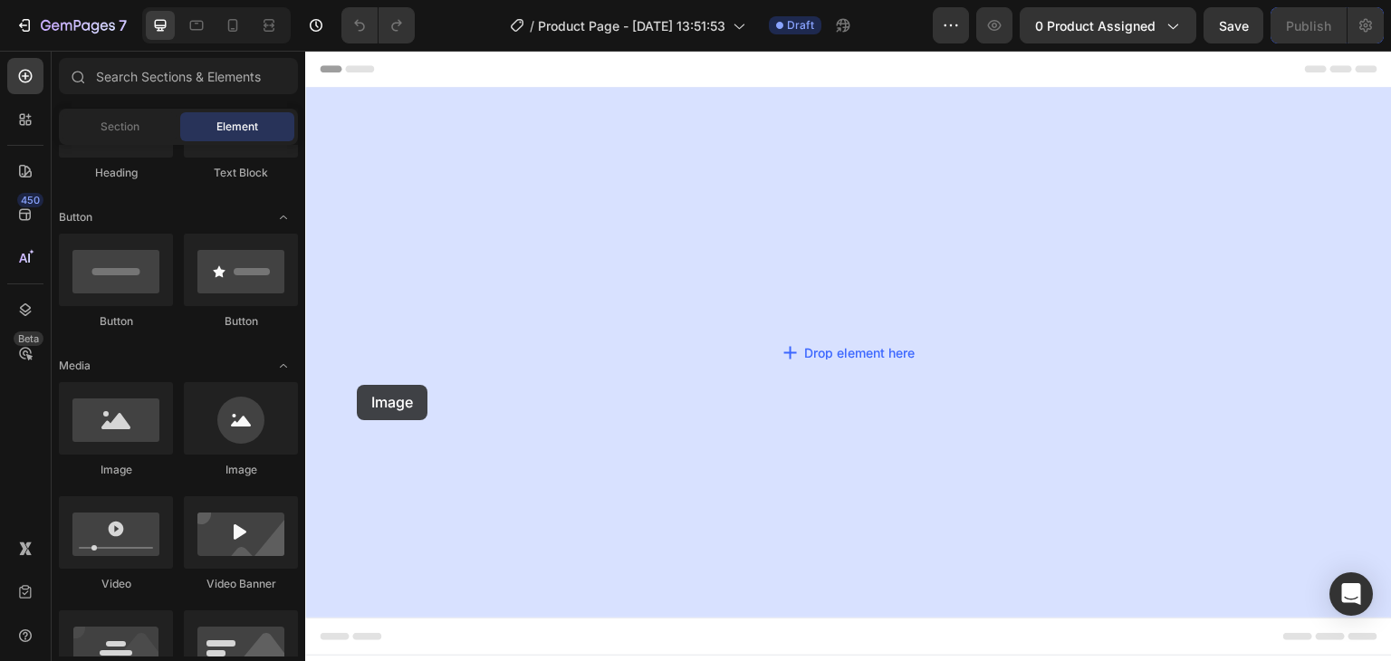
drag, startPoint x: 432, startPoint y: 444, endPoint x: 439, endPoint y: 375, distance: 69.2
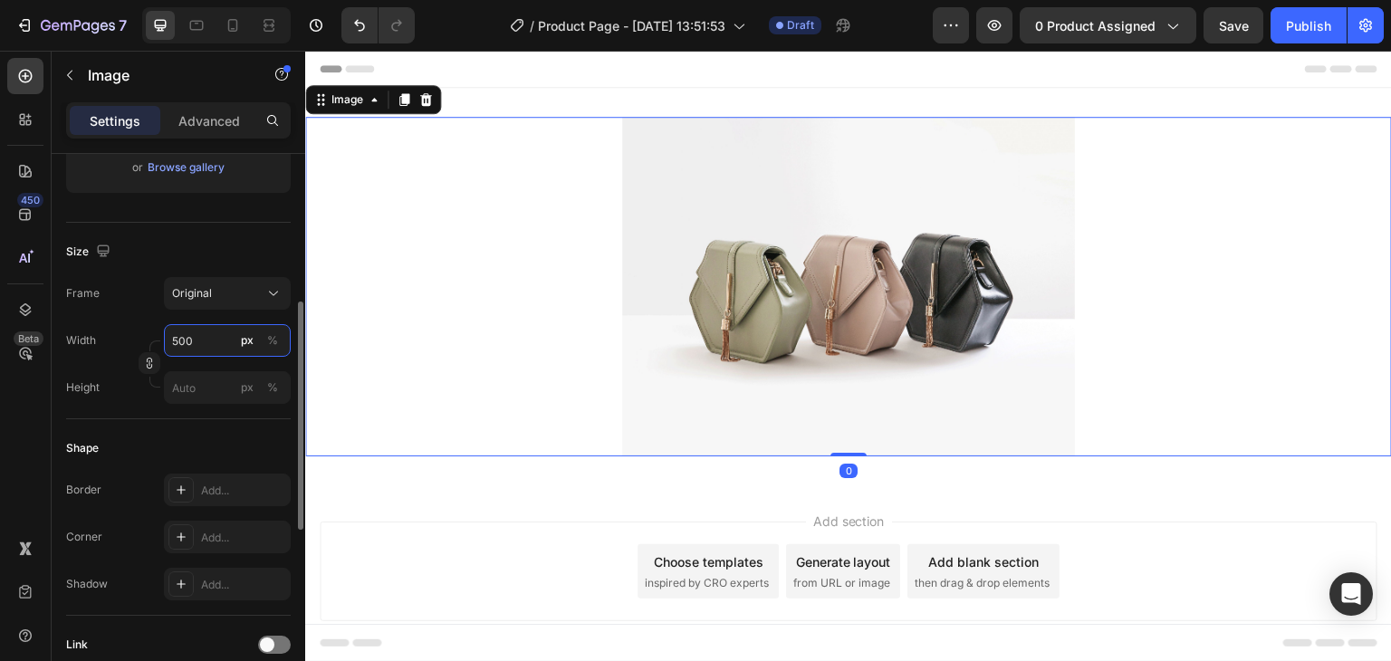
click at [183, 344] on input "500" at bounding box center [227, 340] width 127 height 33
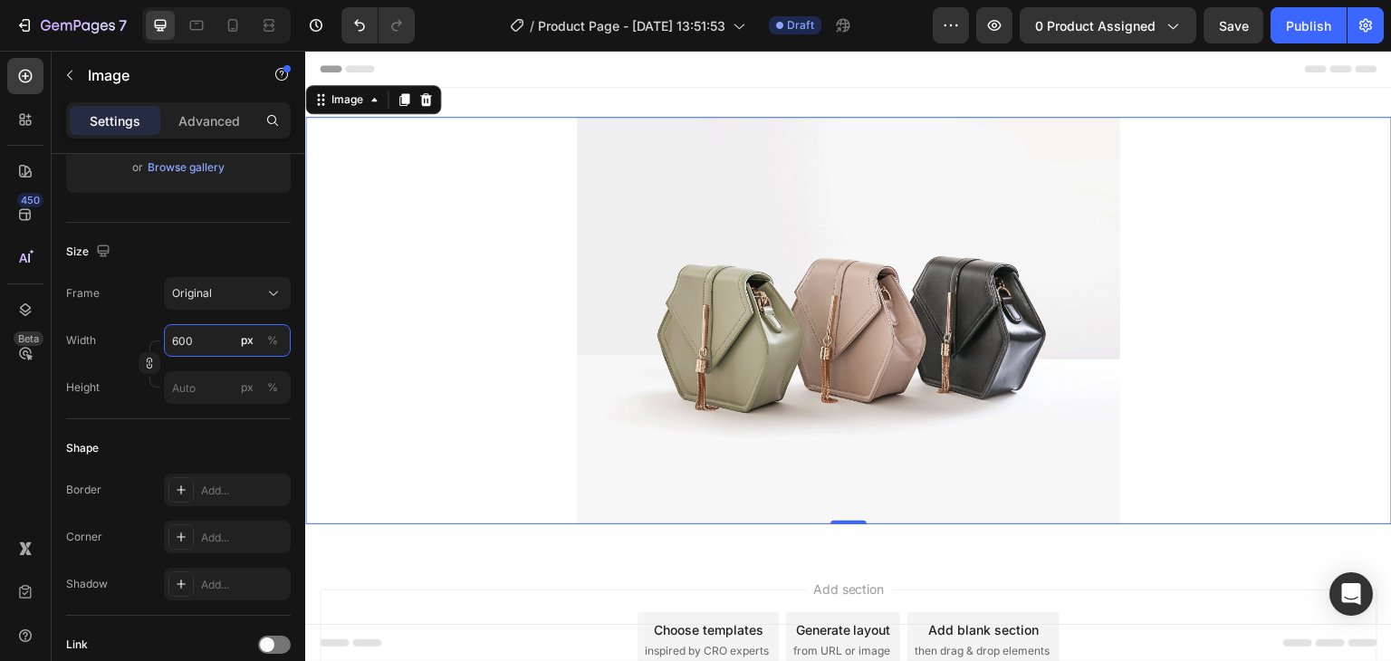
type input "600"
click at [493, 283] on div at bounding box center [848, 321] width 1087 height 408
click at [407, 102] on icon at bounding box center [404, 99] width 10 height 13
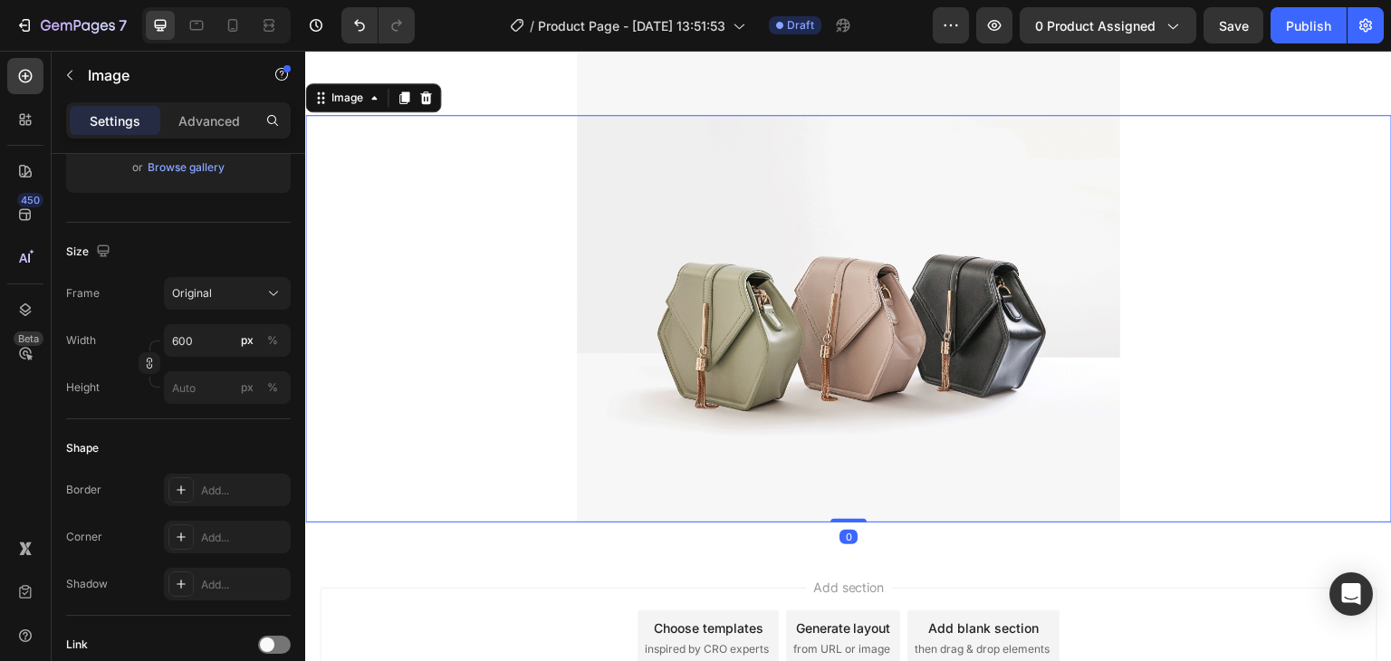
click at [407, 102] on icon at bounding box center [404, 98] width 14 height 14
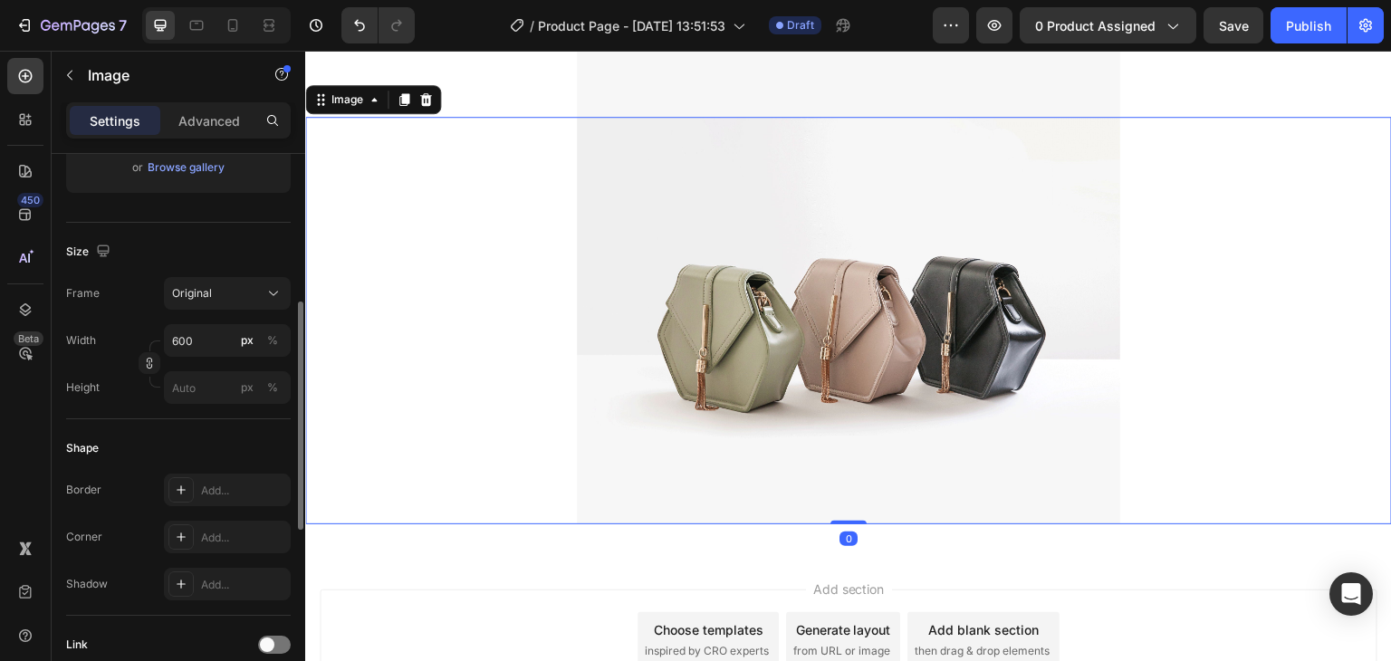
scroll to position [818, 0]
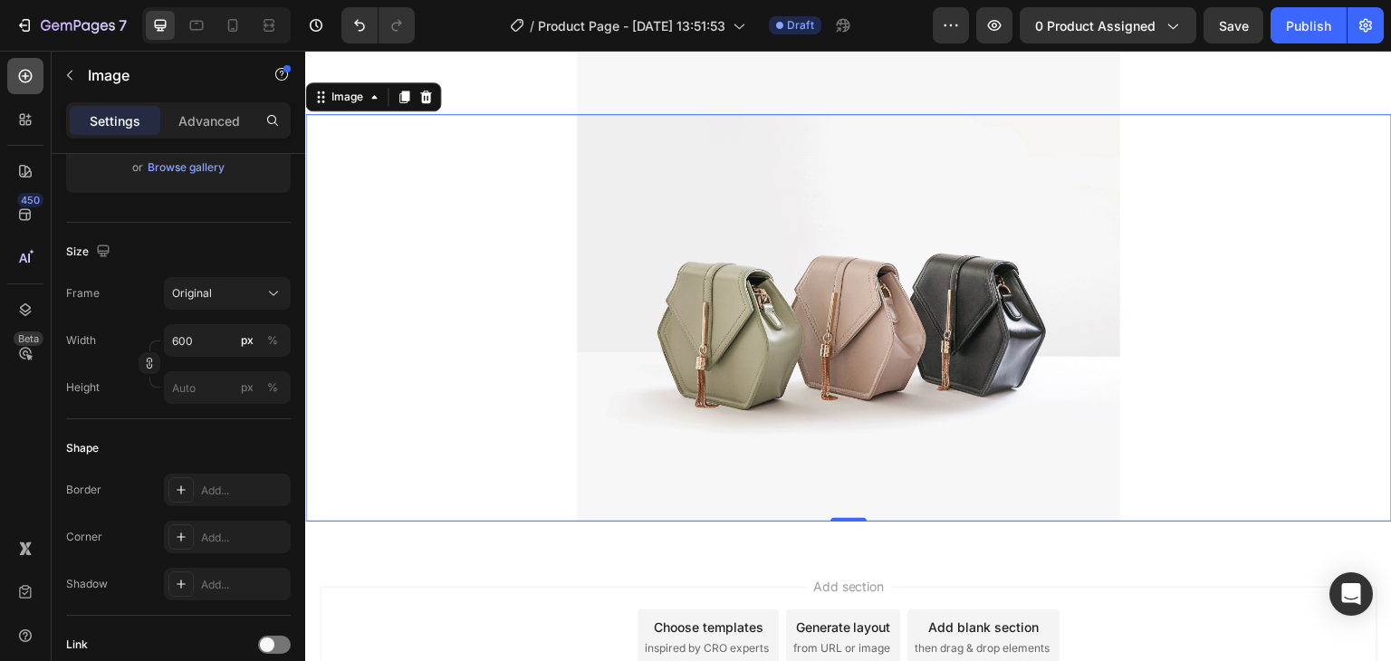
click at [33, 73] on icon at bounding box center [25, 76] width 18 height 18
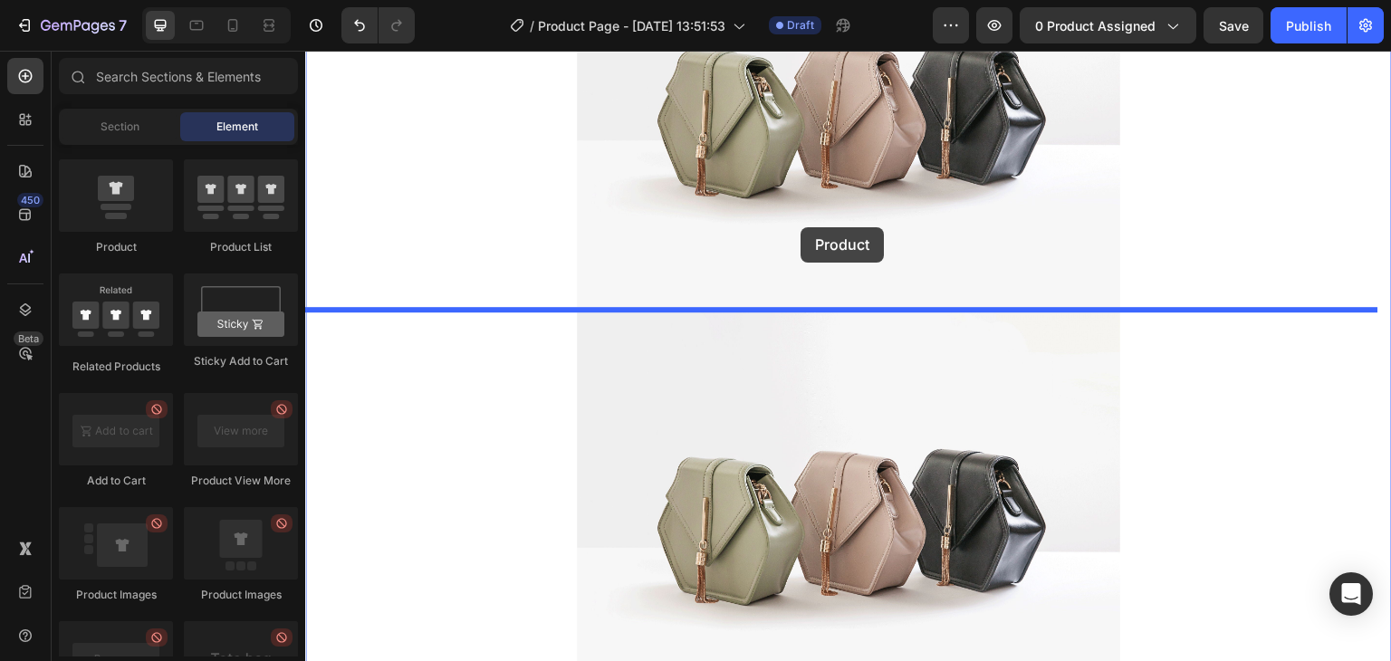
scroll to position [616, 0]
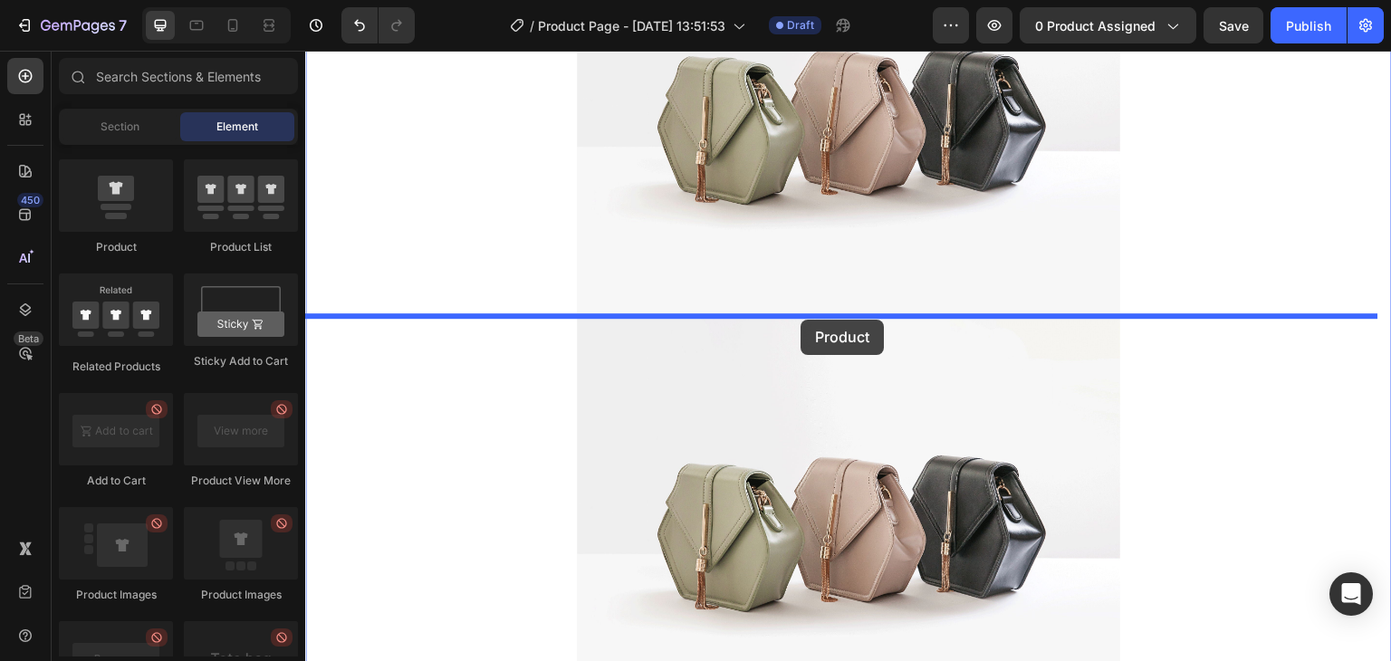
drag, startPoint x: 457, startPoint y: 251, endPoint x: 801, endPoint y: 320, distance: 350.1
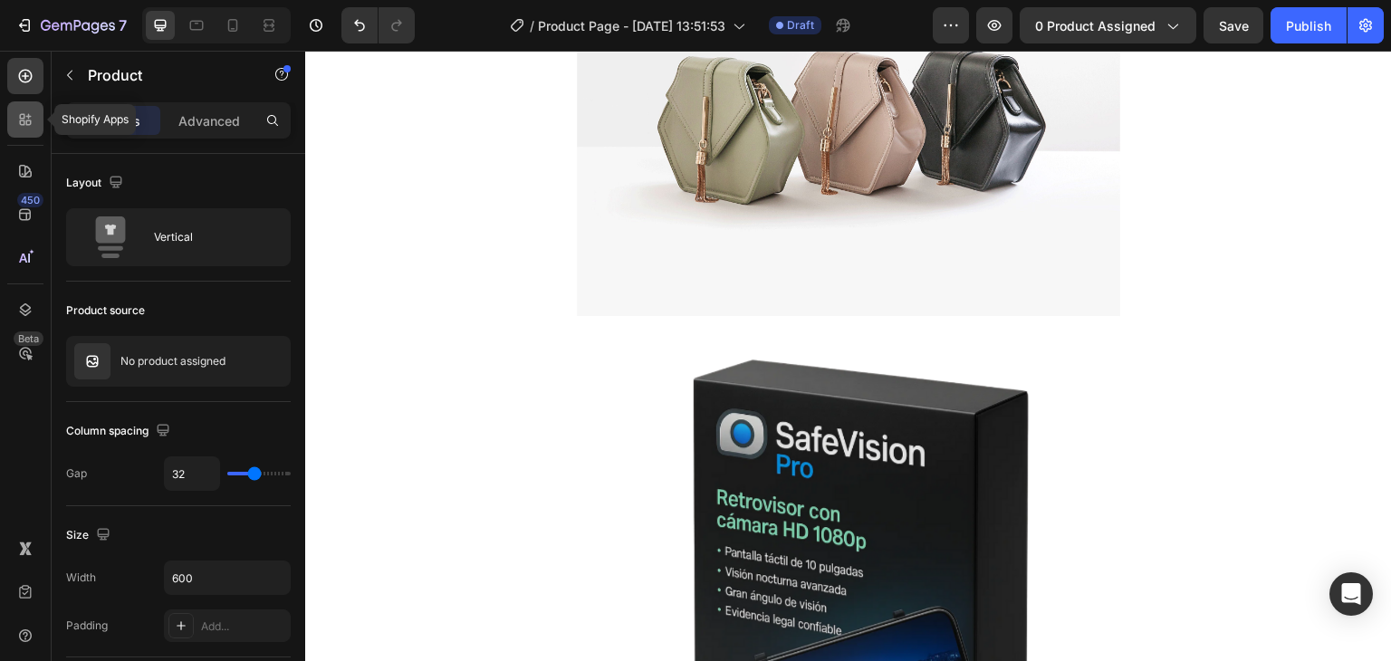
click at [31, 117] on icon at bounding box center [25, 119] width 18 height 18
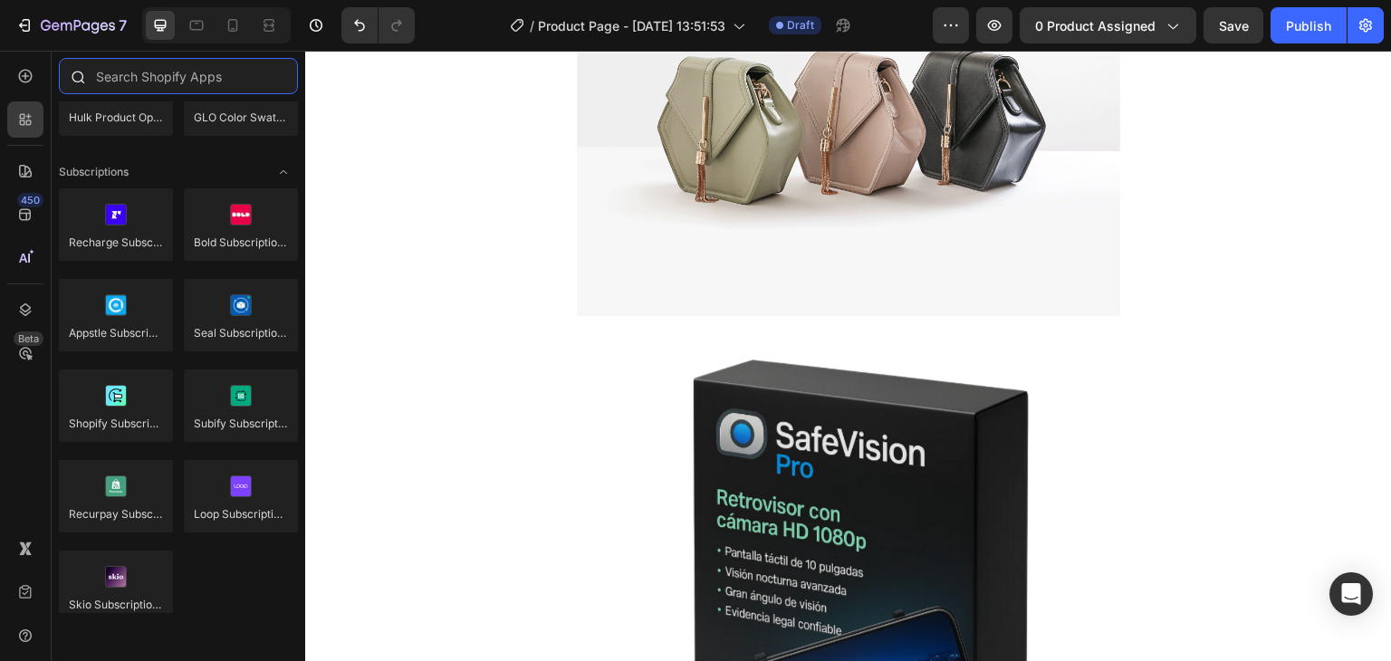
click at [133, 84] on input "text" at bounding box center [178, 76] width 239 height 36
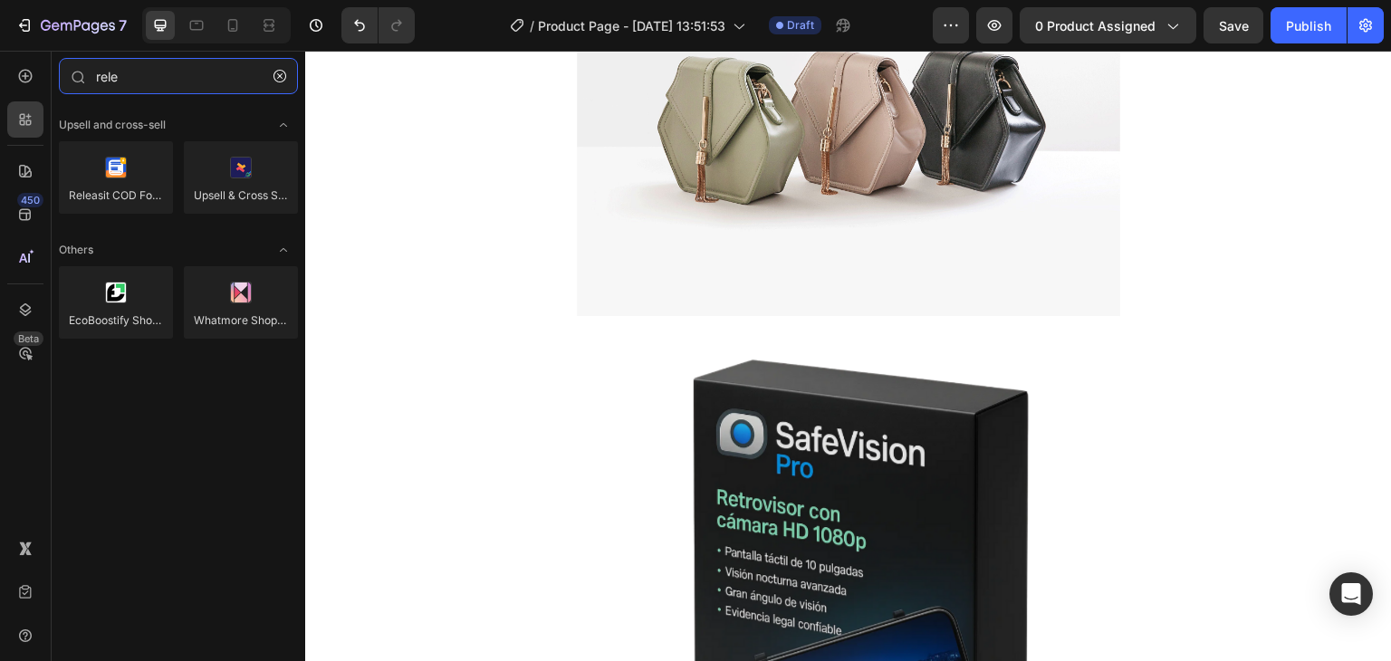
type input "rele"
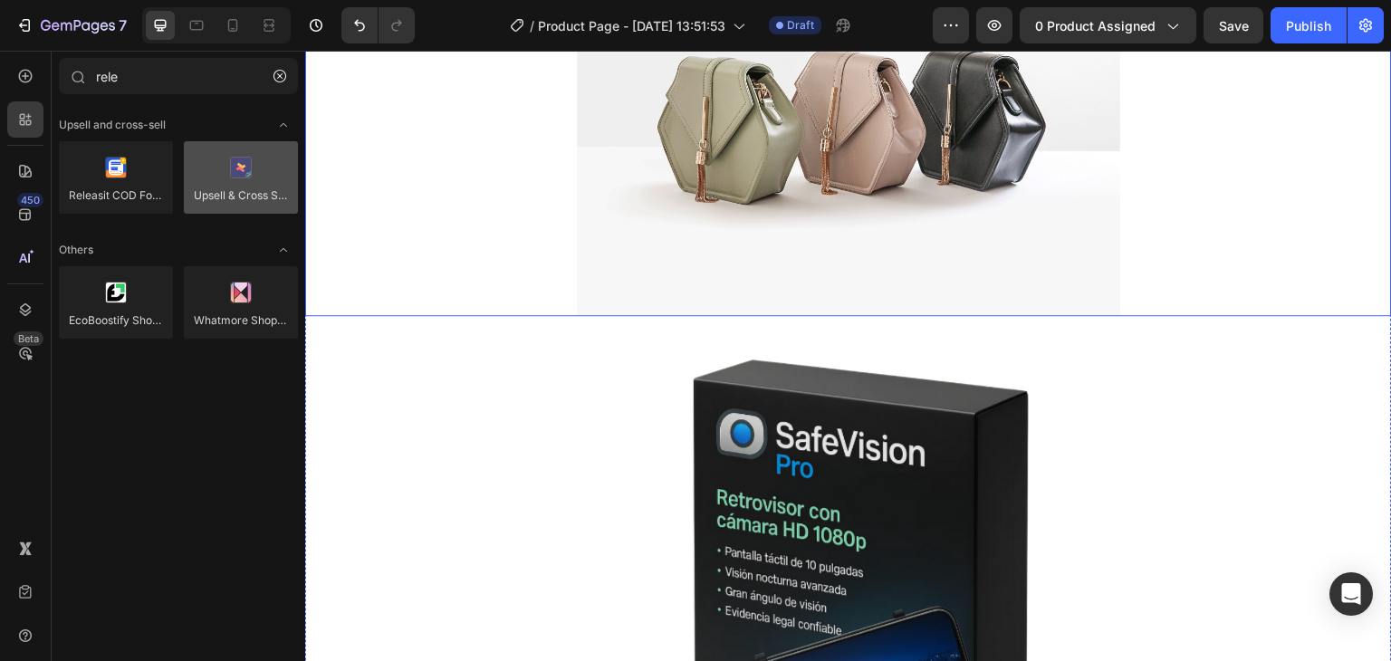
drag, startPoint x: 114, startPoint y: 136, endPoint x: 191, endPoint y: 195, distance: 96.9
click at [191, 195] on div "Upsell and cross-sell Releasit COD Form & Upsells Upsell & Cross Sell — Selleas…" at bounding box center [179, 238] width 254 height 275
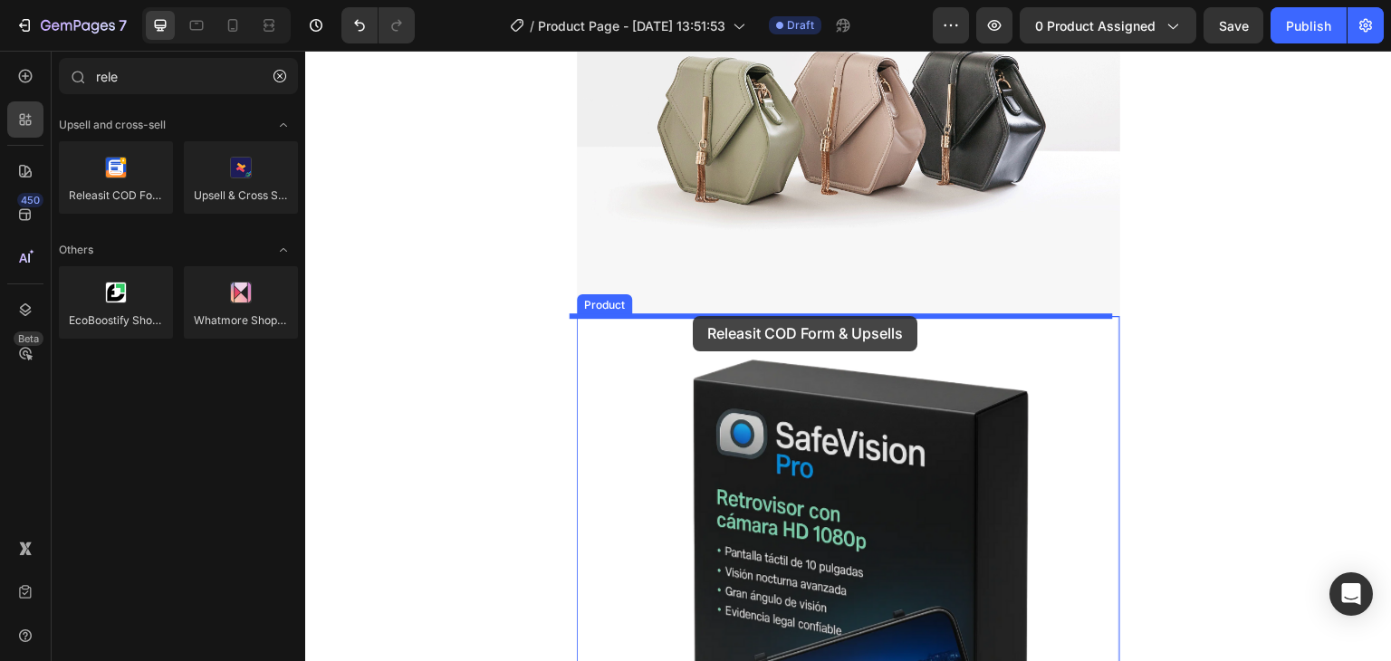
drag, startPoint x: 454, startPoint y: 245, endPoint x: 693, endPoint y: 316, distance: 249.3
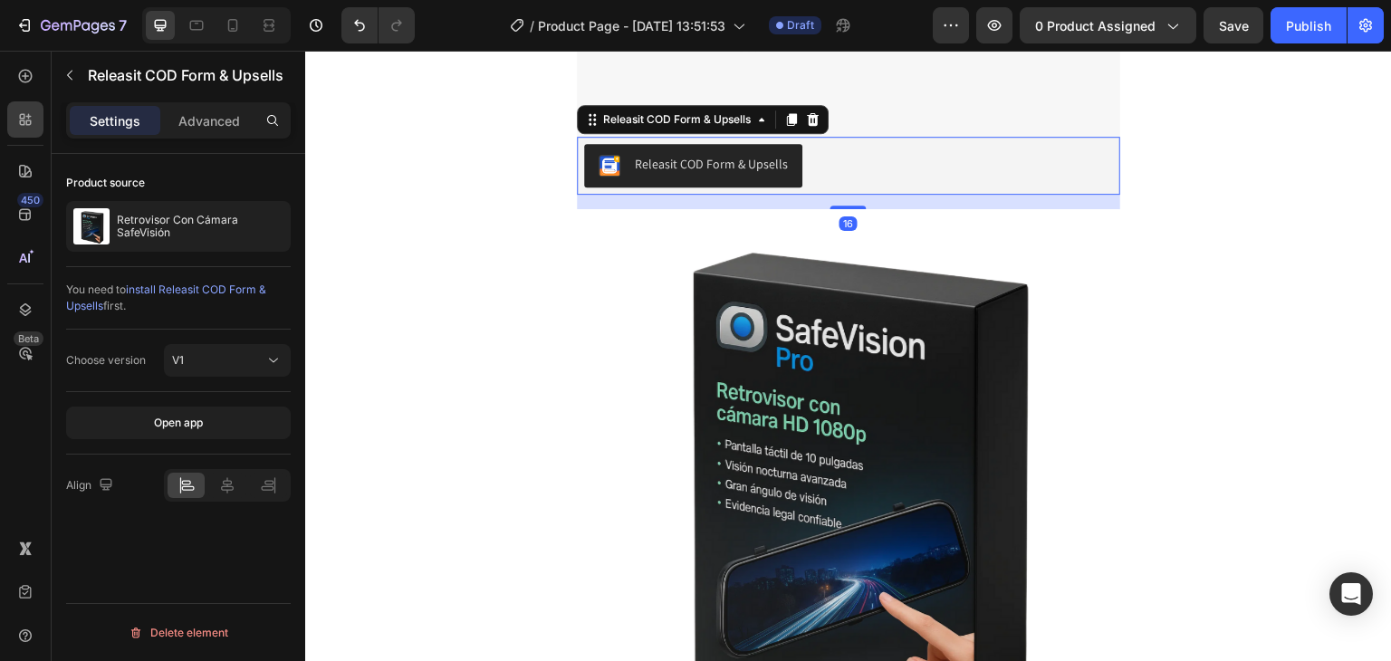
click at [686, 367] on img at bounding box center [848, 480] width 543 height 543
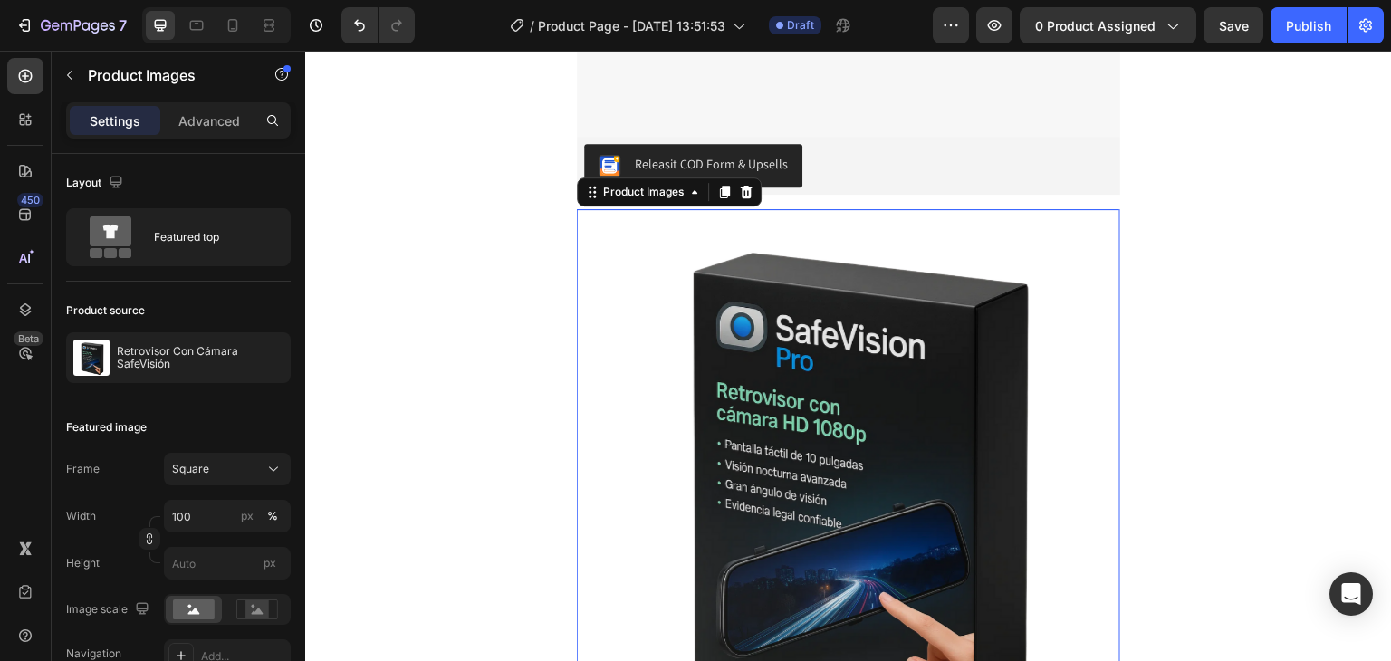
scroll to position [797, 0]
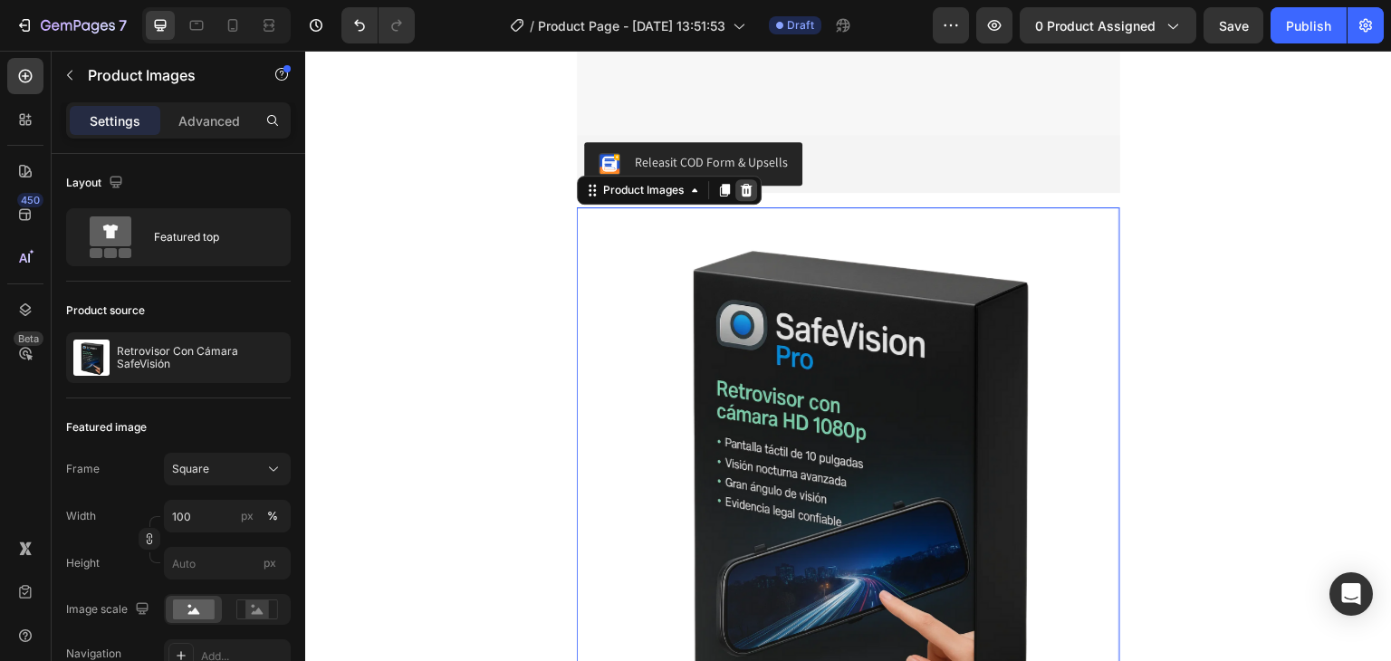
click at [739, 197] on icon at bounding box center [746, 190] width 14 height 14
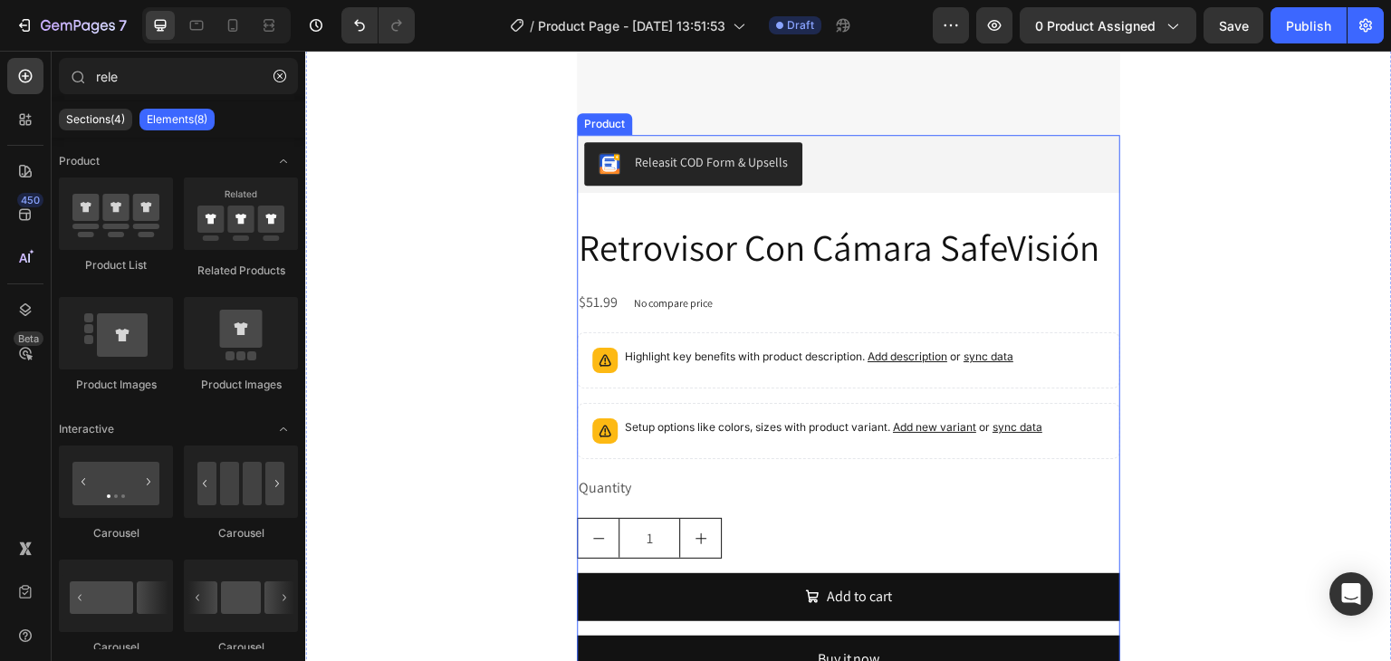
click at [741, 200] on div "Releasit COD Form & Upsells Releasit COD Form & Upsells Retrovisor Con Cámara S…" at bounding box center [848, 416] width 543 height 562
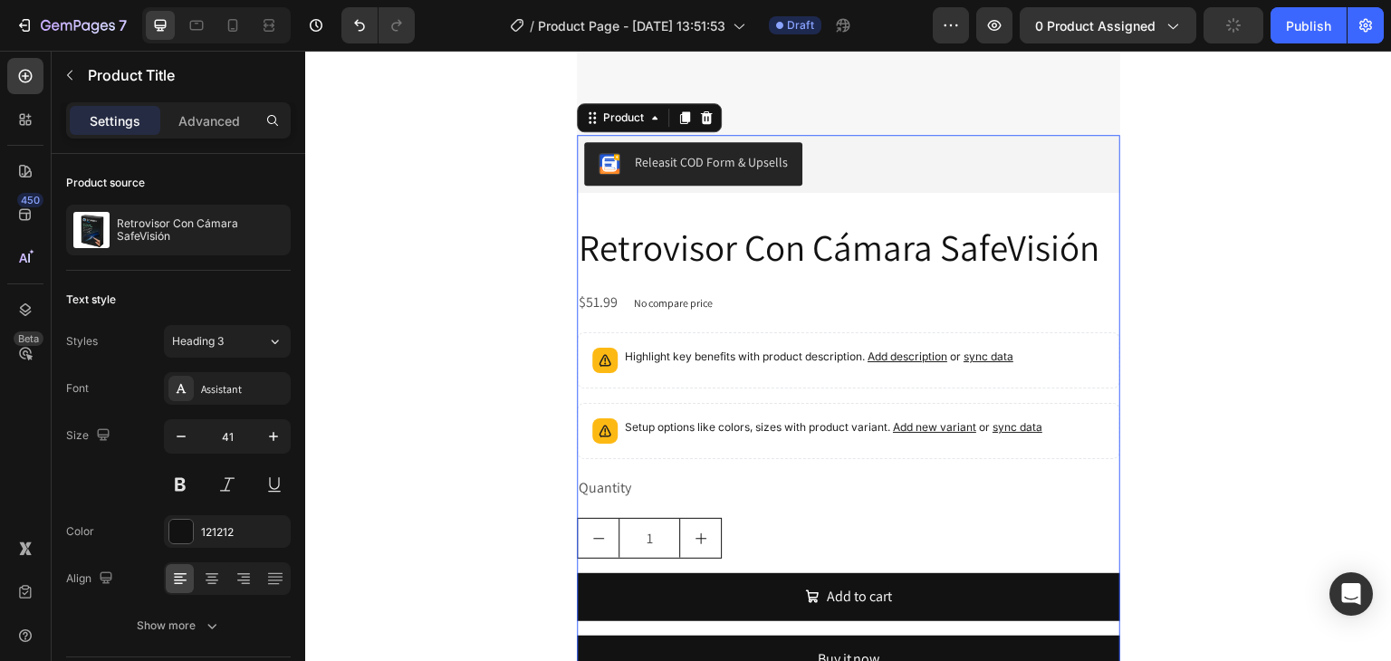
click at [743, 235] on h2 "Retrovisor Con Cámara SafeVisión" at bounding box center [848, 248] width 543 height 52
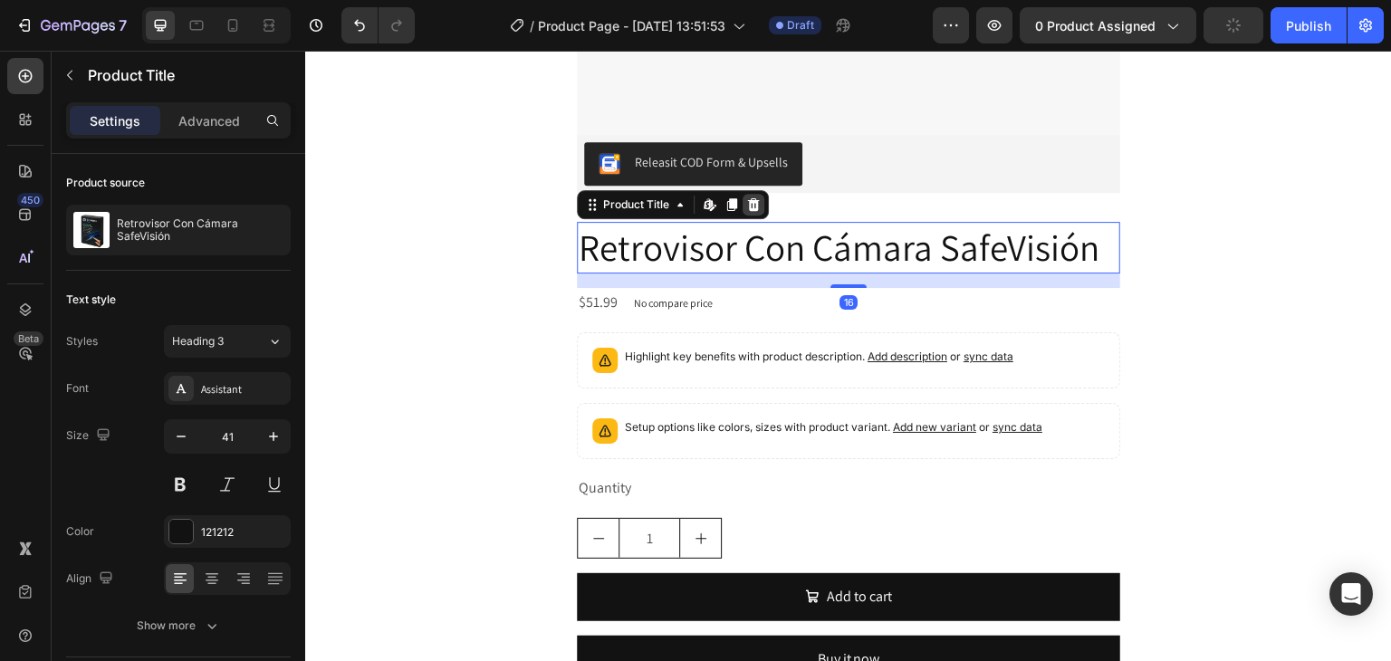
click at [743, 200] on div at bounding box center [754, 205] width 22 height 22
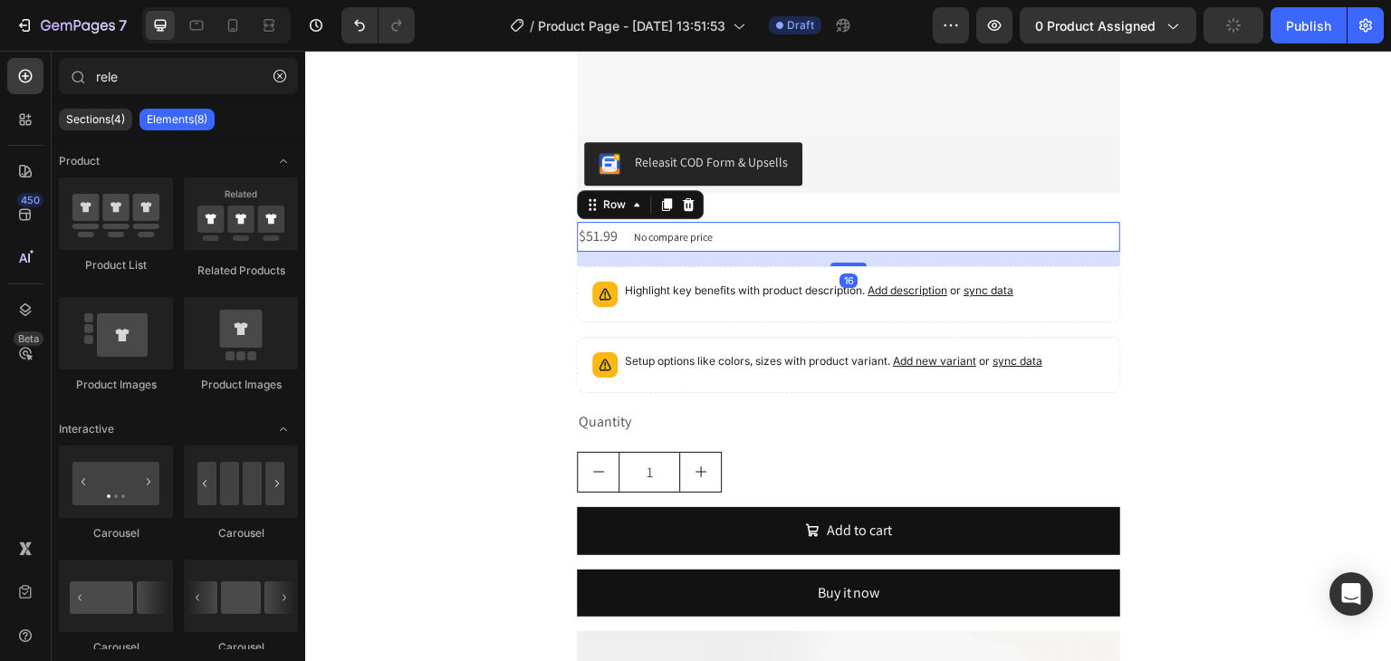
click at [744, 245] on div "$51.99 Product Price Product Price No compare price Product Price Row 16" at bounding box center [848, 237] width 543 height 30
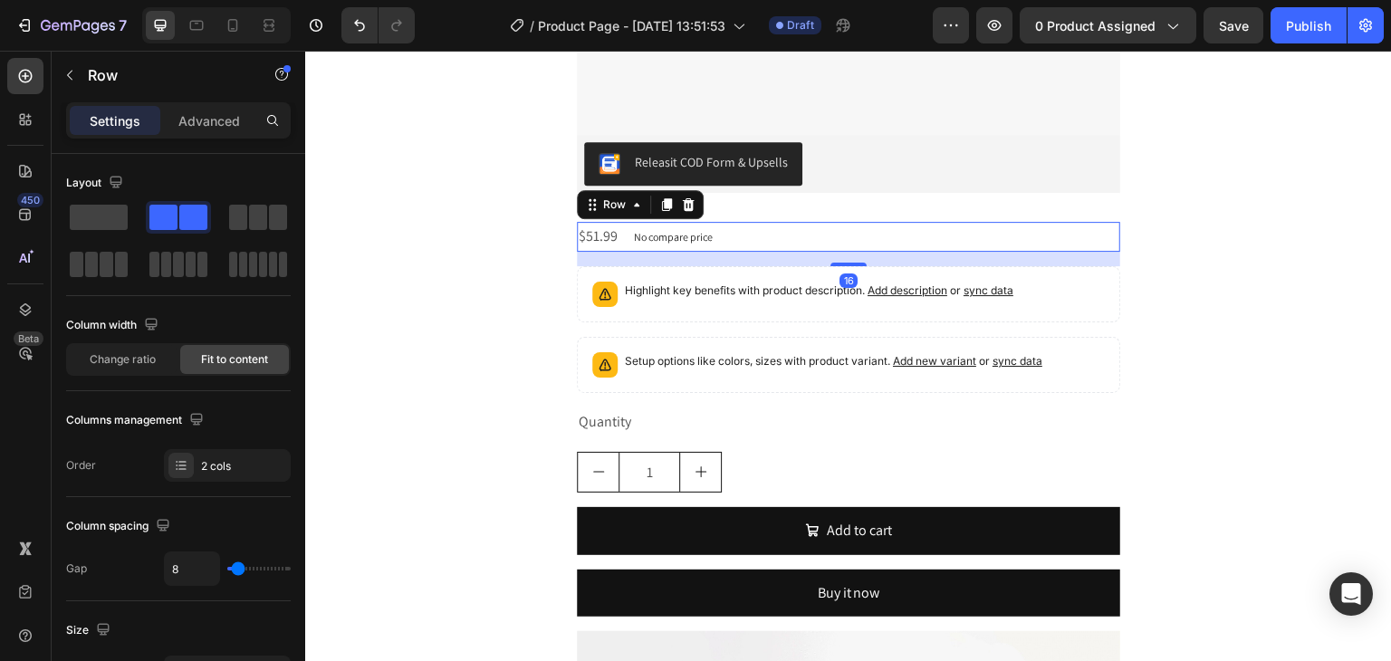
drag, startPoint x: 687, startPoint y: 208, endPoint x: 713, endPoint y: 246, distance: 45.7
click at [686, 208] on div at bounding box center [688, 205] width 22 height 22
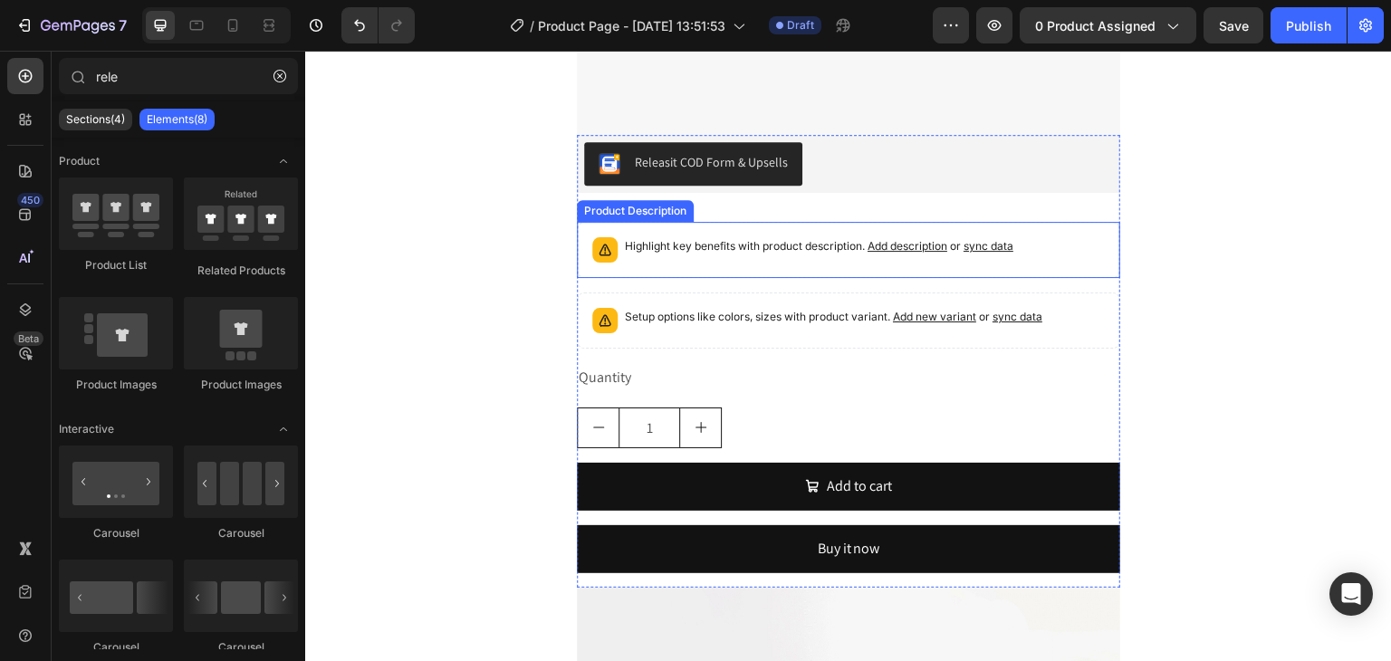
click at [724, 254] on p "Highlight key benefits with product description. Add description or sync data" at bounding box center [819, 246] width 389 height 18
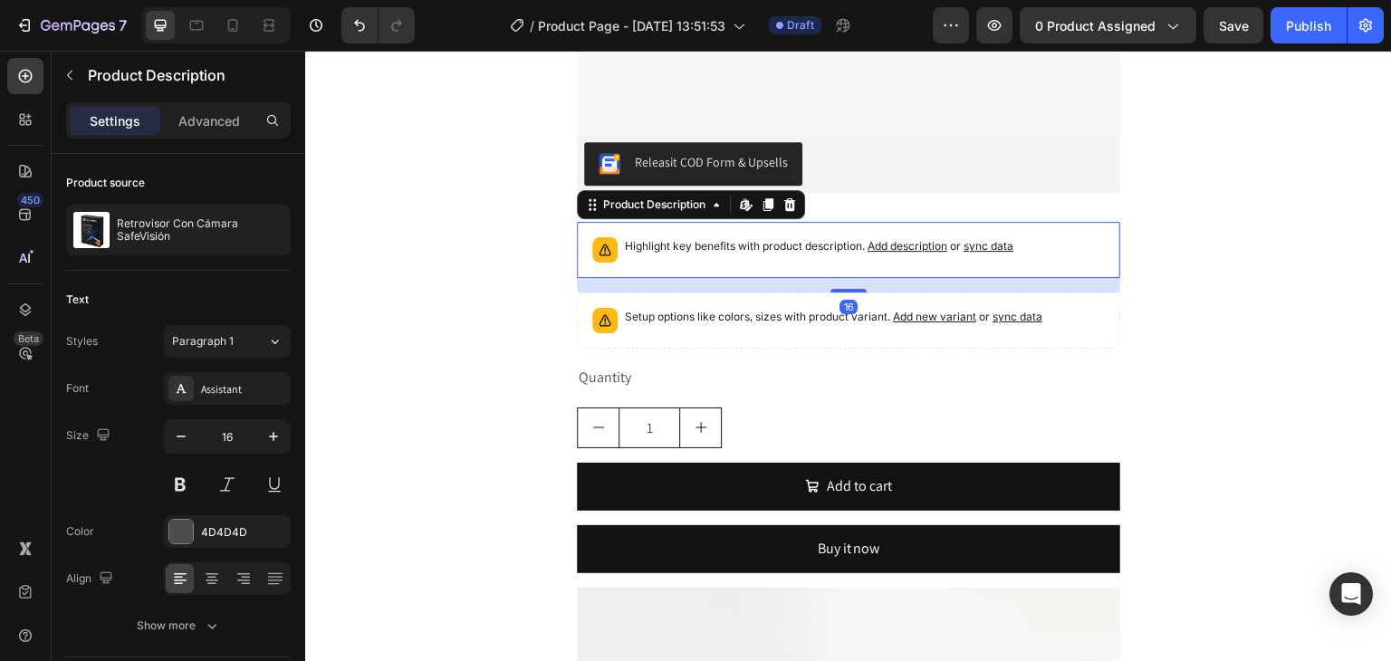
click at [795, 199] on div "Product Description Edit content in Shopify" at bounding box center [691, 204] width 228 height 29
click at [788, 206] on icon at bounding box center [790, 204] width 12 height 13
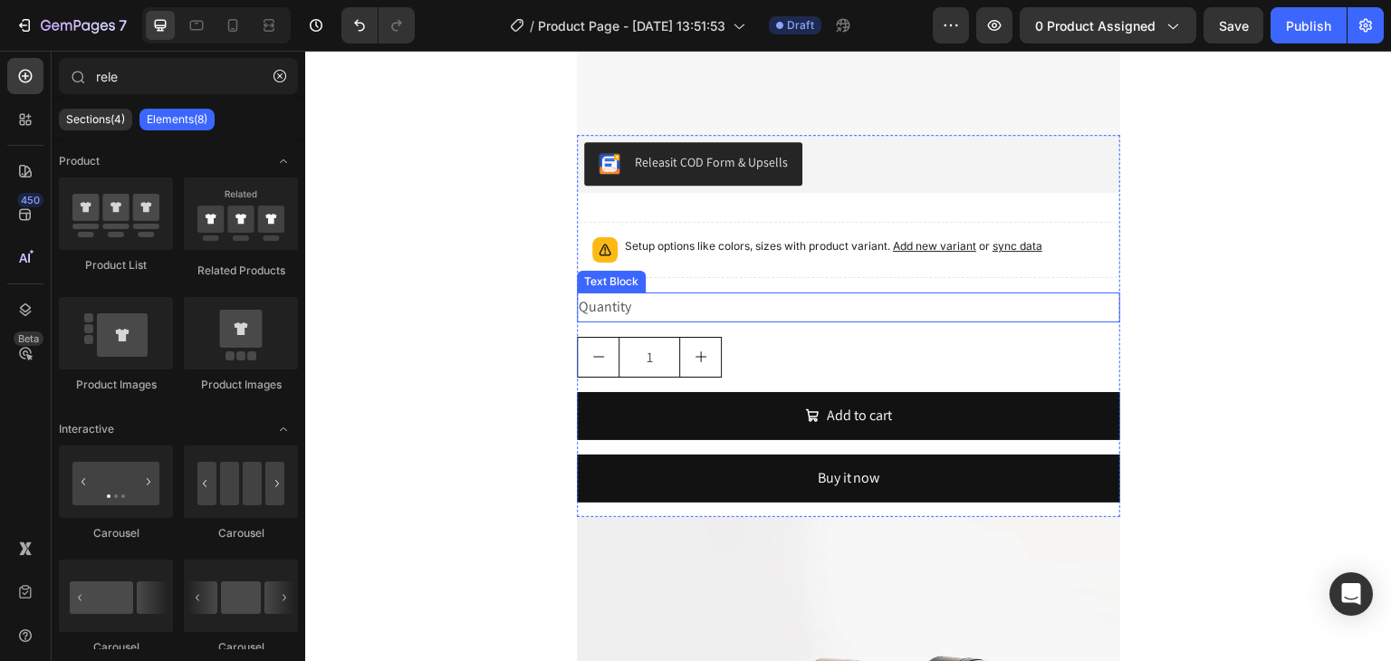
click at [814, 254] on div "Setup options like colors, sizes with product variant. Add new variant or sync …" at bounding box center [833, 249] width 417 height 25
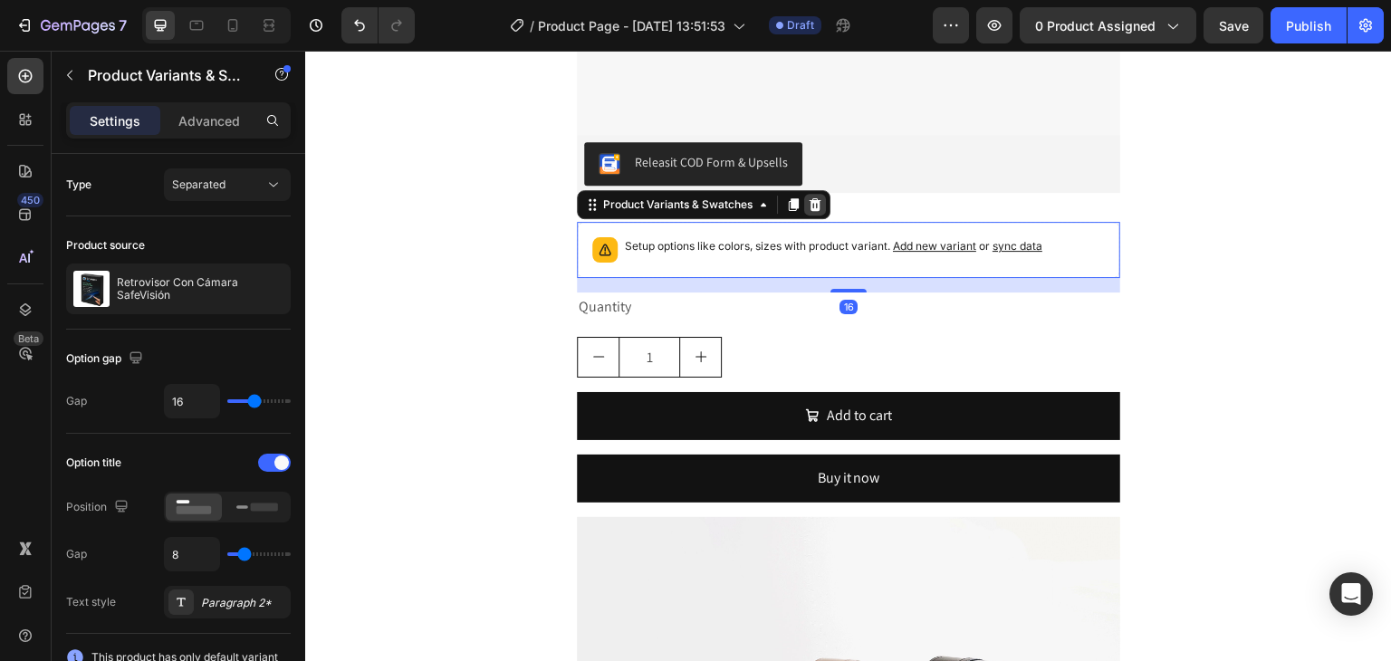
click at [811, 205] on icon at bounding box center [816, 204] width 12 height 13
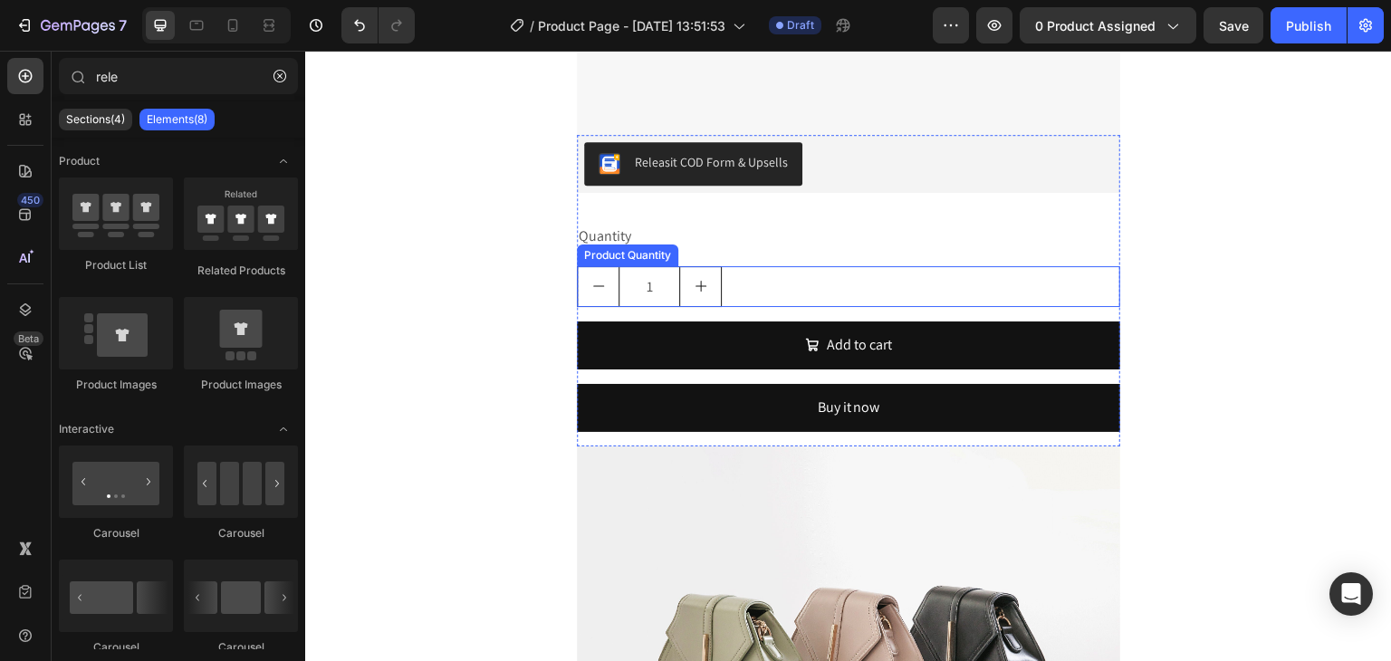
click at [801, 271] on div "1" at bounding box center [848, 286] width 543 height 41
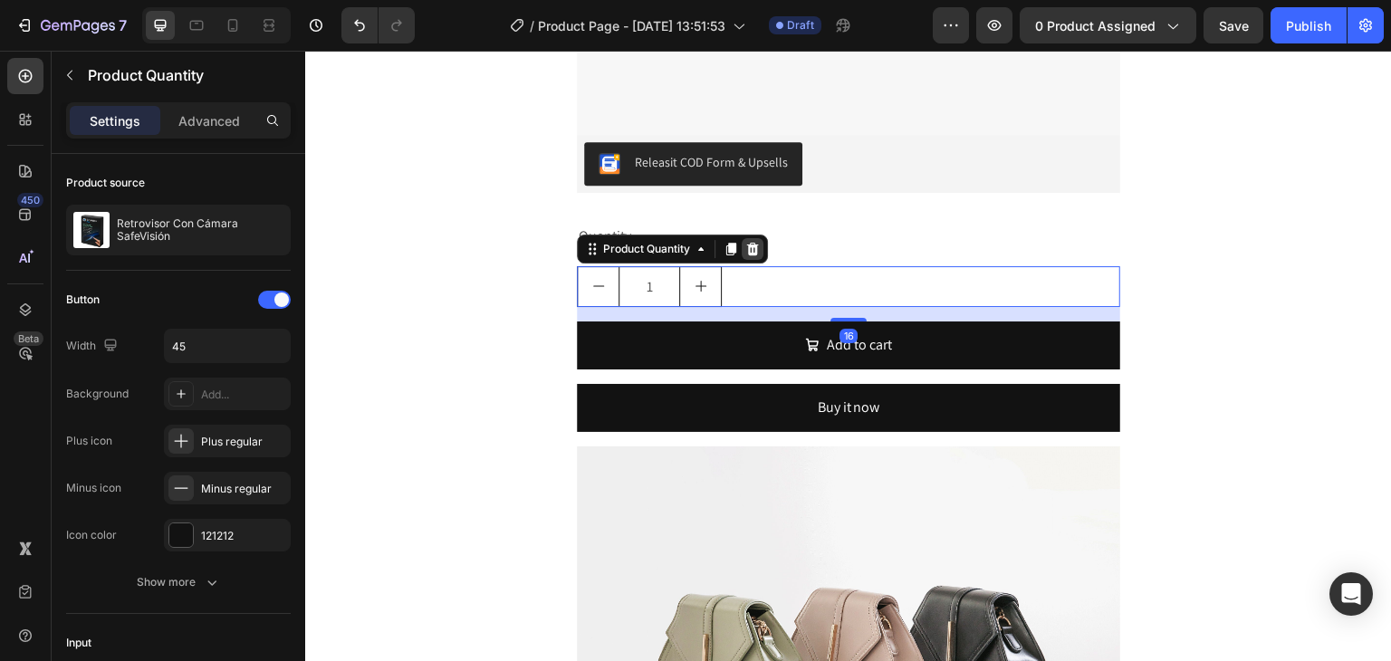
click at [753, 246] on icon at bounding box center [752, 249] width 14 height 14
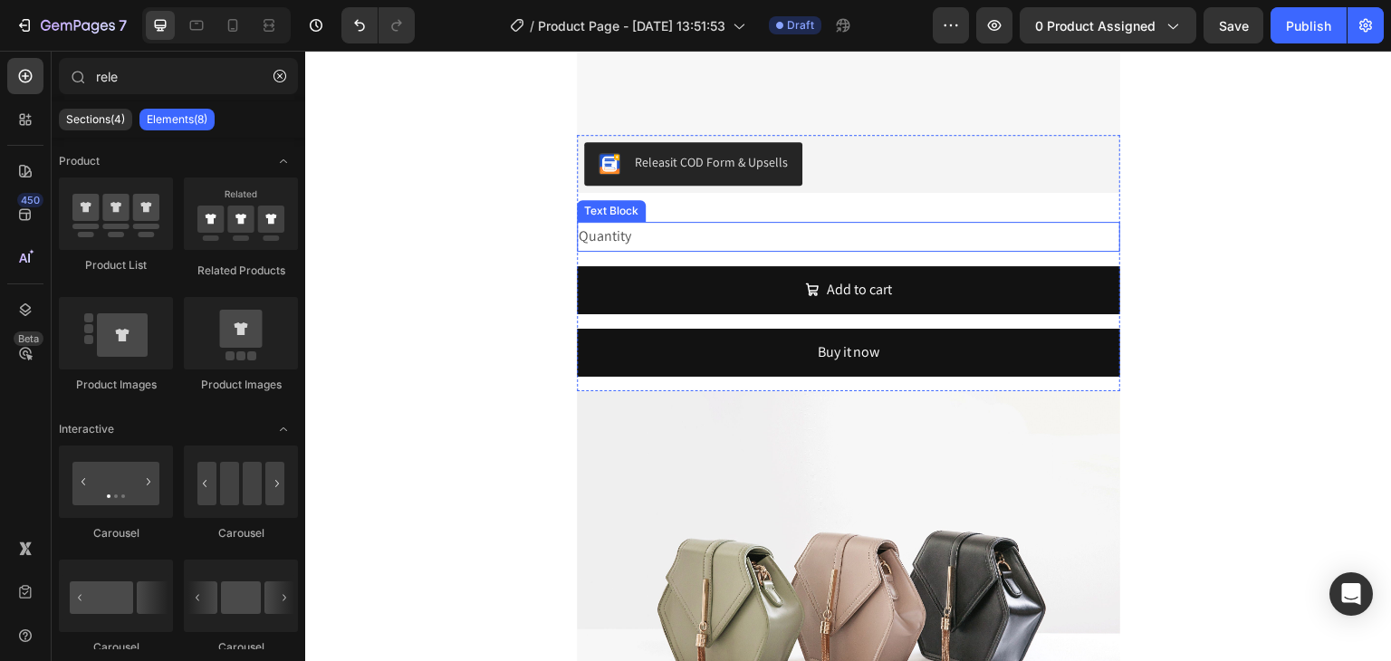
click at [758, 246] on div "Quantity" at bounding box center [848, 237] width 543 height 30
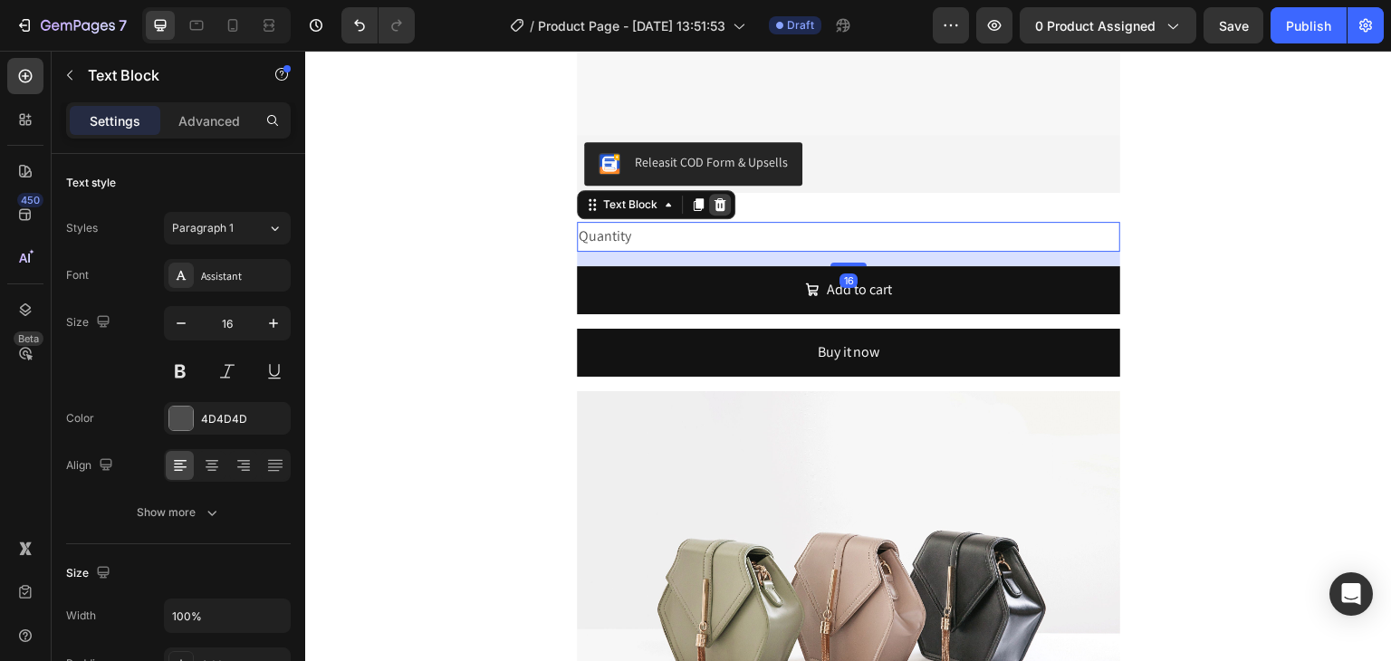
click at [715, 206] on icon at bounding box center [721, 204] width 12 height 13
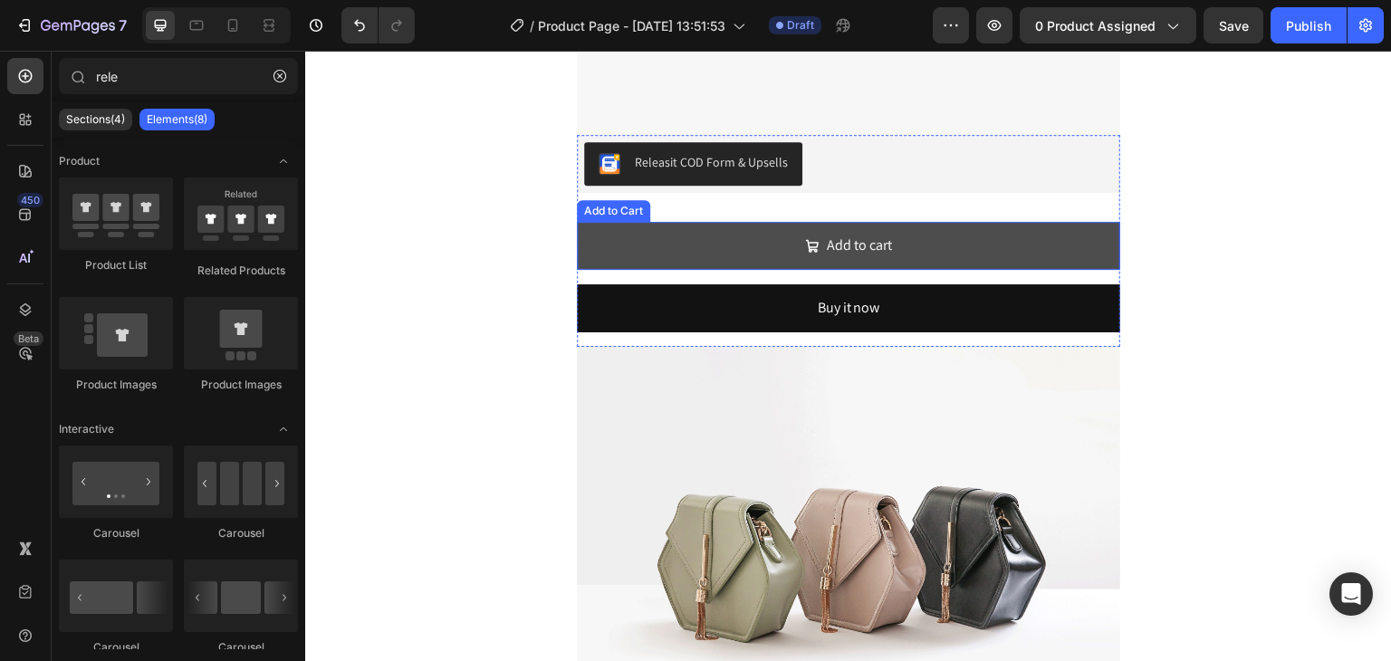
click at [732, 260] on button "Add to cart" at bounding box center [848, 246] width 543 height 48
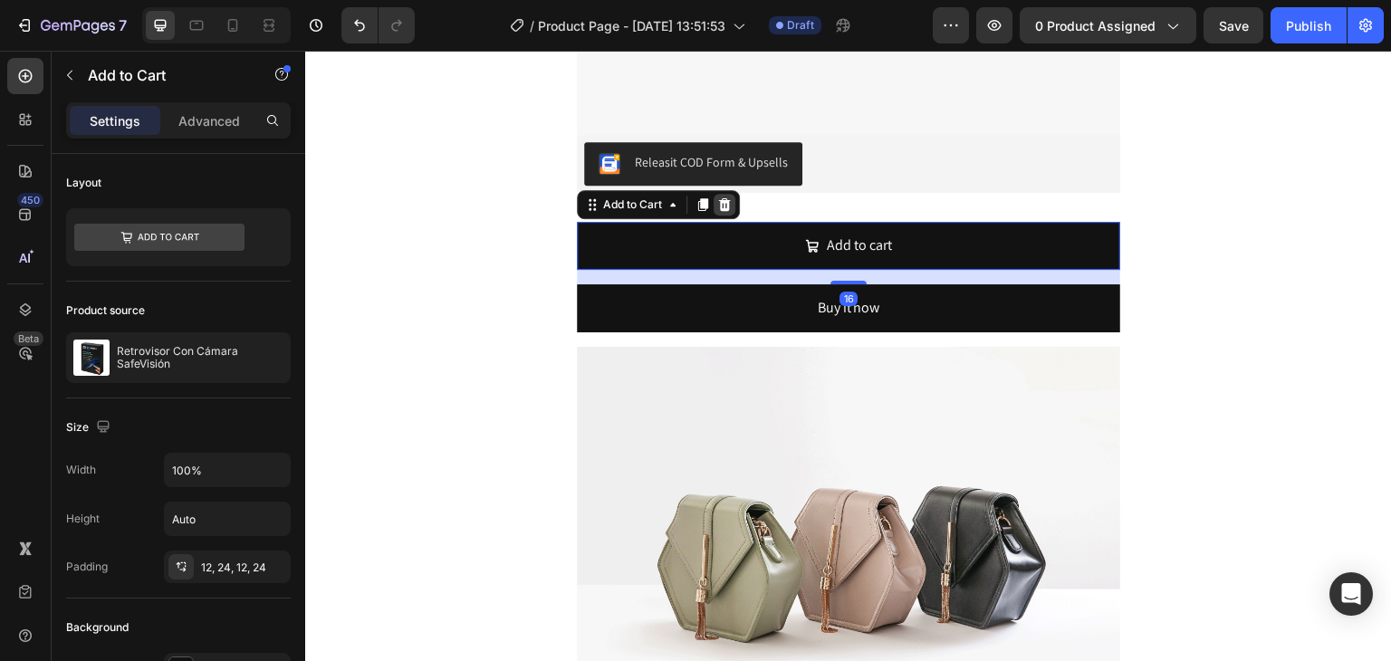
click at [722, 202] on icon at bounding box center [725, 204] width 12 height 13
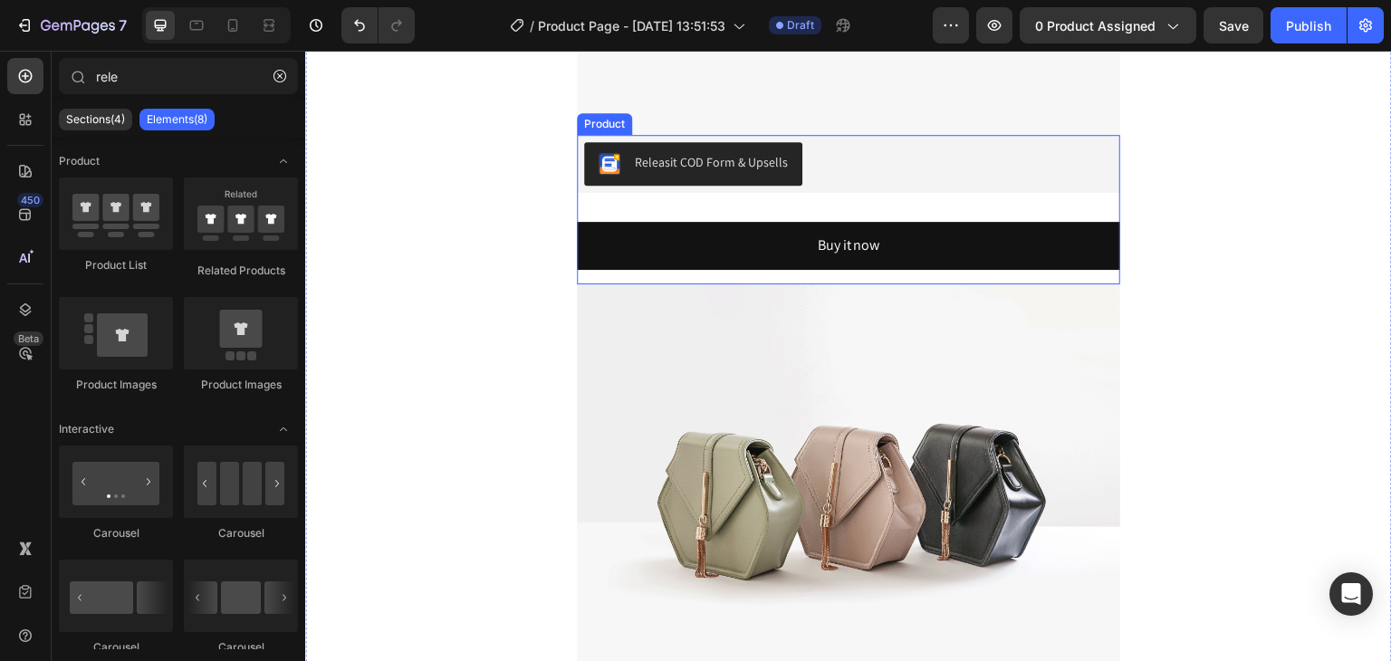
click at [736, 272] on div "Buy it now Dynamic Checkout" at bounding box center [848, 253] width 543 height 62
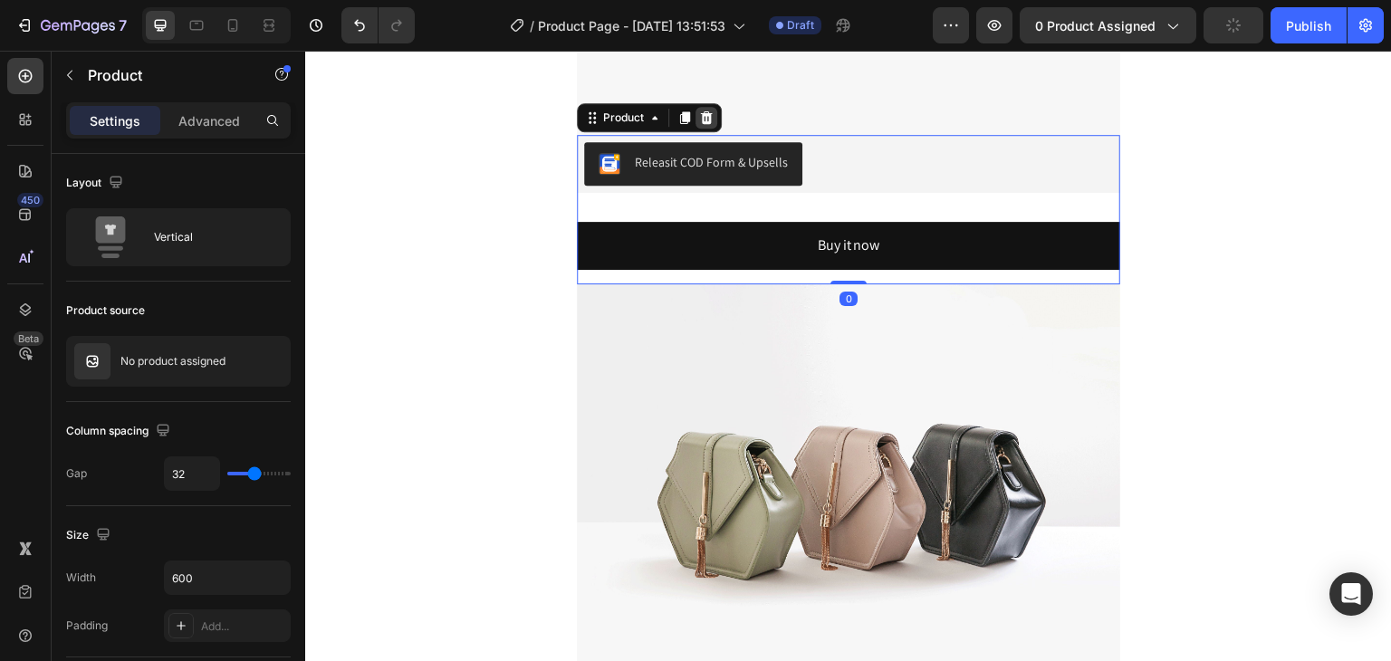
click at [704, 123] on icon at bounding box center [706, 117] width 14 height 14
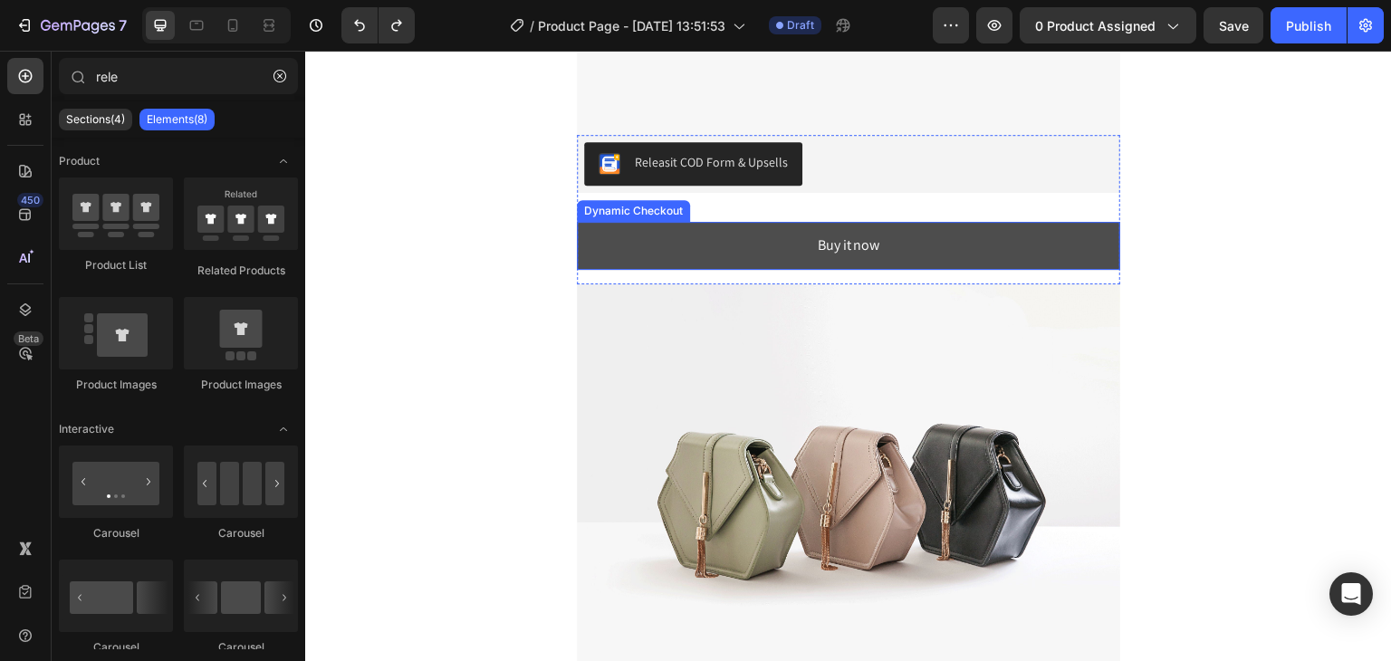
click at [727, 242] on button "Buy it now" at bounding box center [848, 246] width 543 height 48
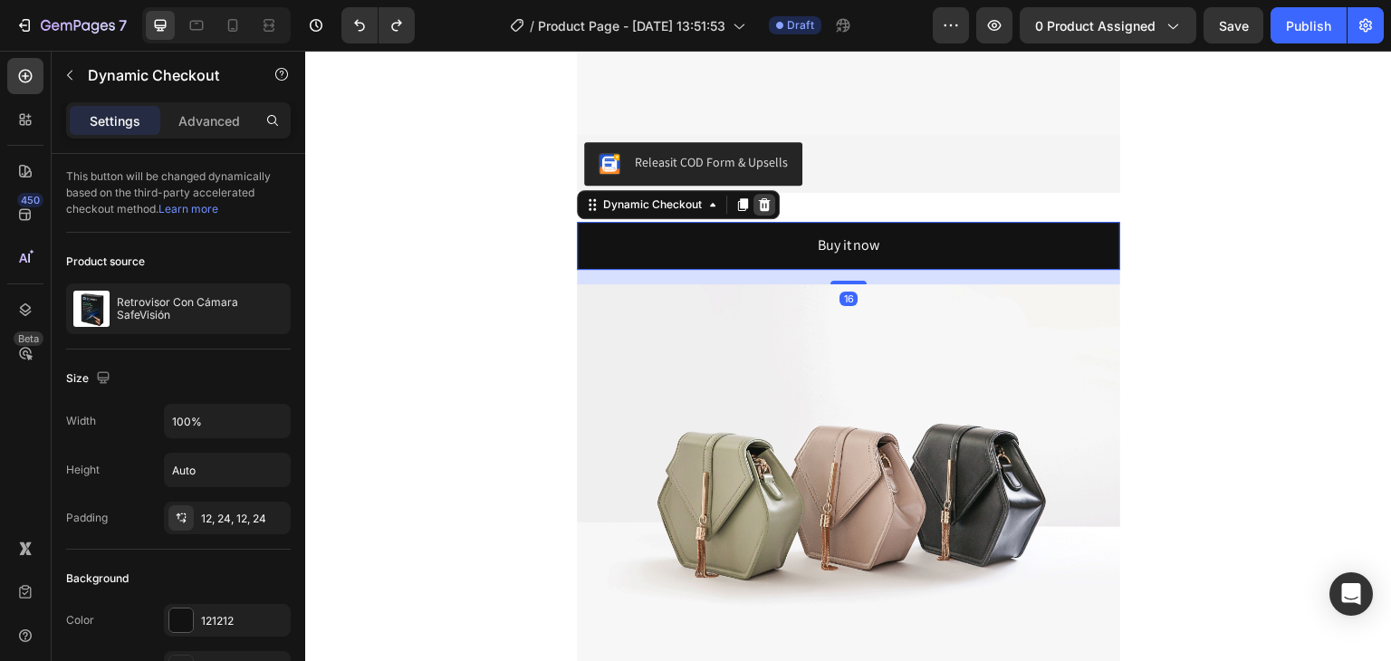
click at [757, 205] on icon at bounding box center [764, 204] width 14 height 14
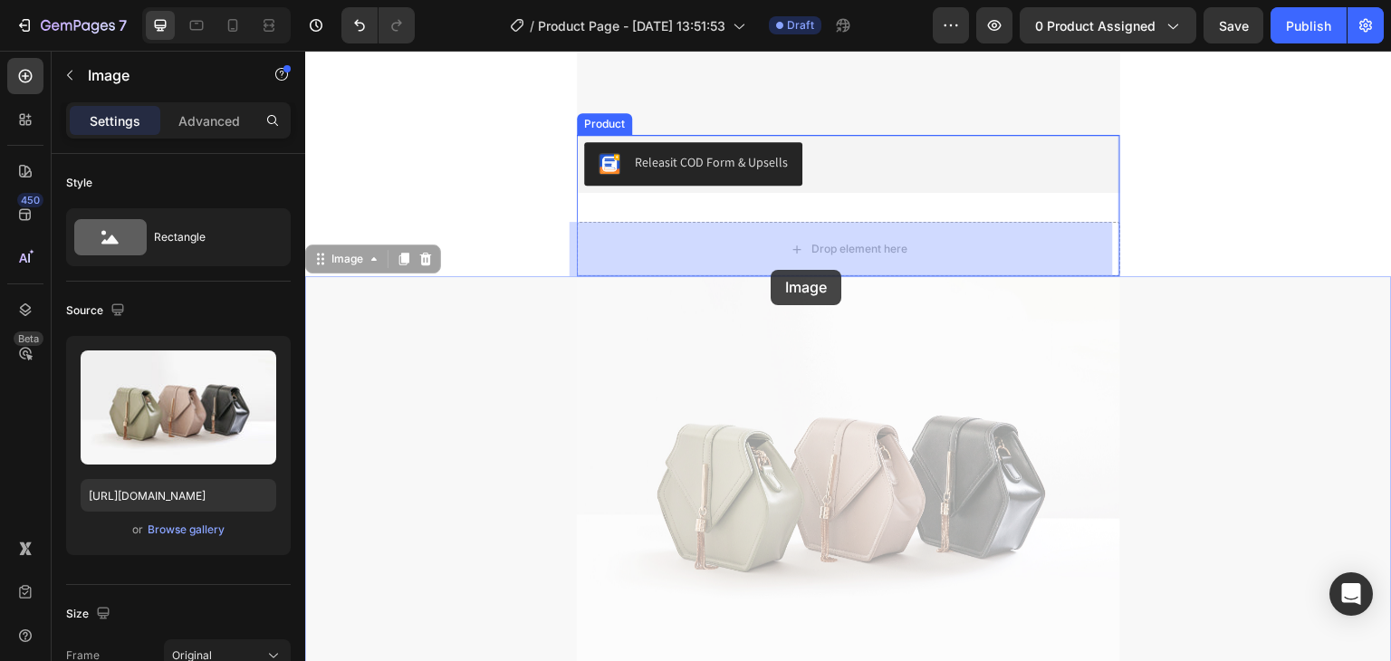
drag, startPoint x: 770, startPoint y: 299, endPoint x: 772, endPoint y: 264, distance: 34.5
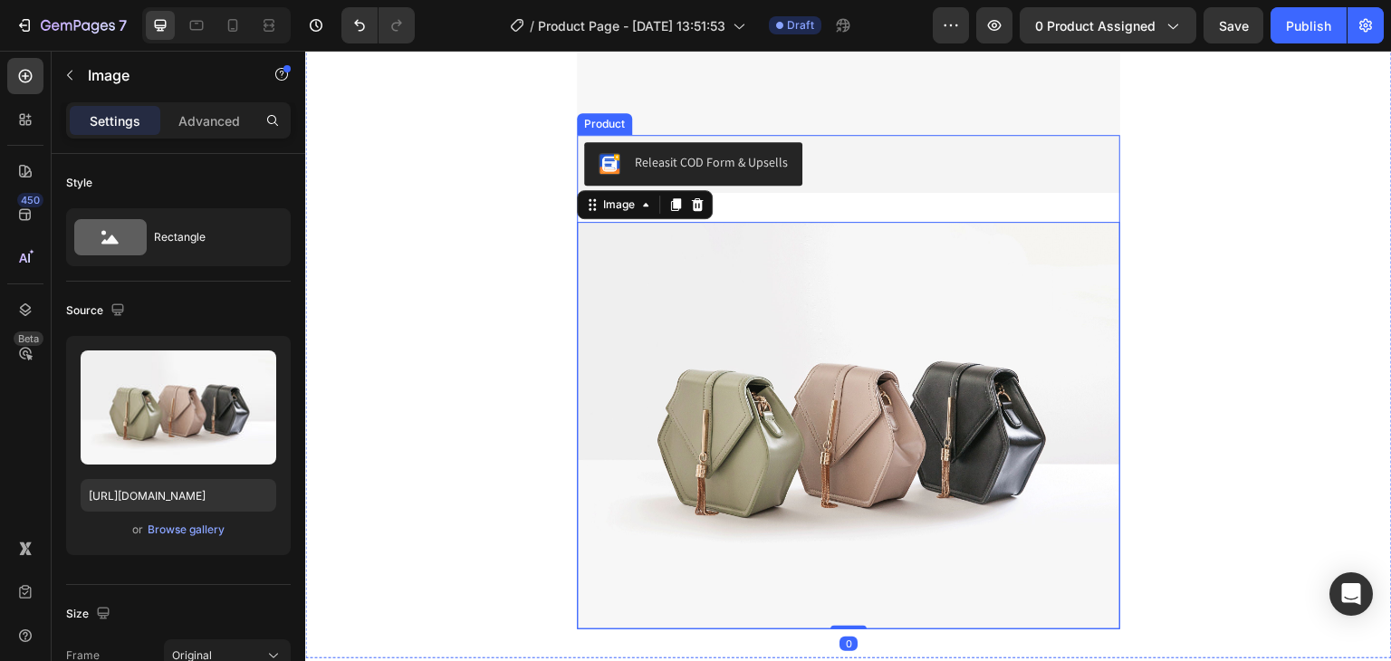
click at [827, 194] on div "Releasit COD Form & Upsells Releasit COD Form & Upsells Image 0 Product" at bounding box center [848, 382] width 543 height 494
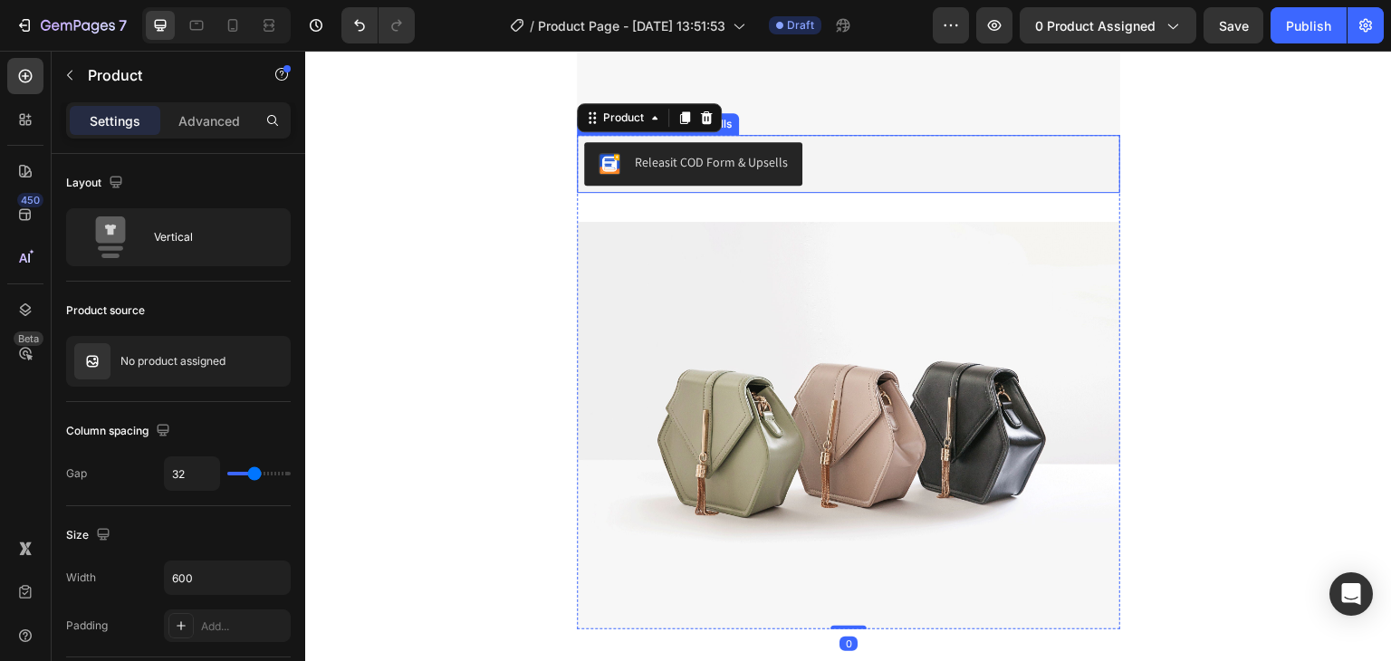
drag, startPoint x: 799, startPoint y: 179, endPoint x: 788, endPoint y: 187, distance: 13.6
click at [799, 178] on div "Releasit COD Form & Upsells" at bounding box center [848, 163] width 529 height 43
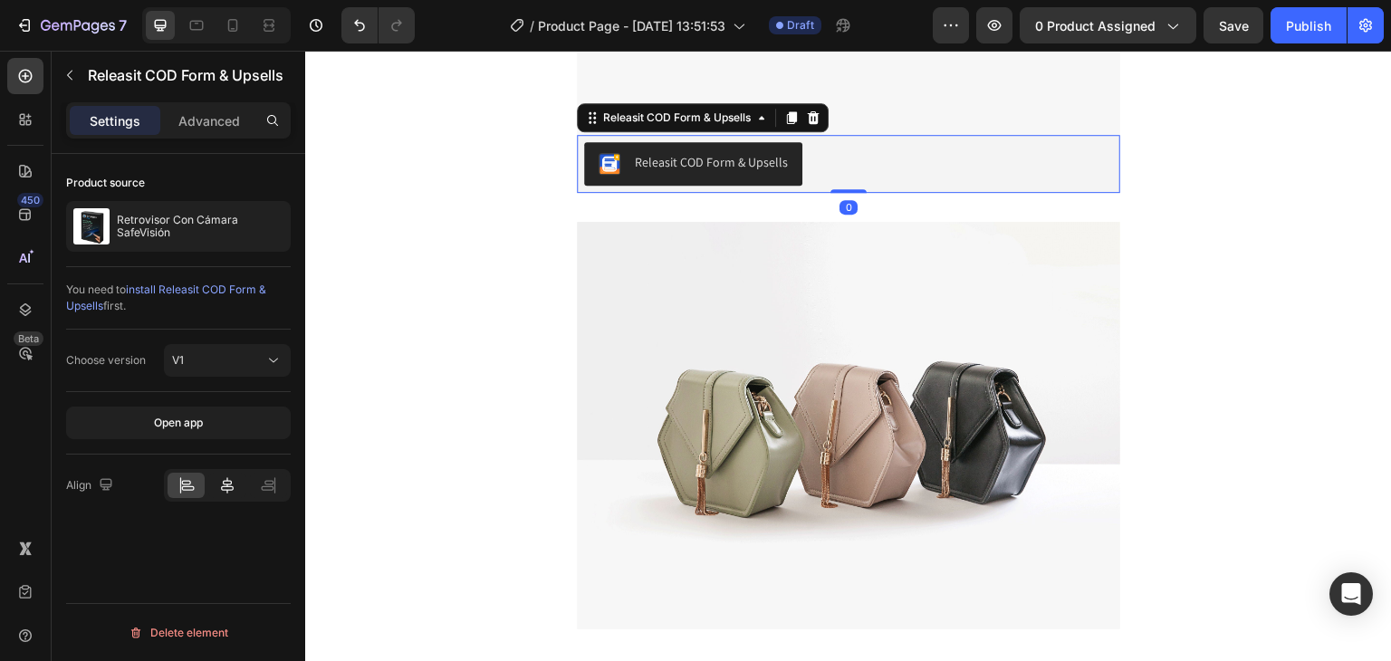
click at [225, 476] on icon at bounding box center [227, 485] width 18 height 18
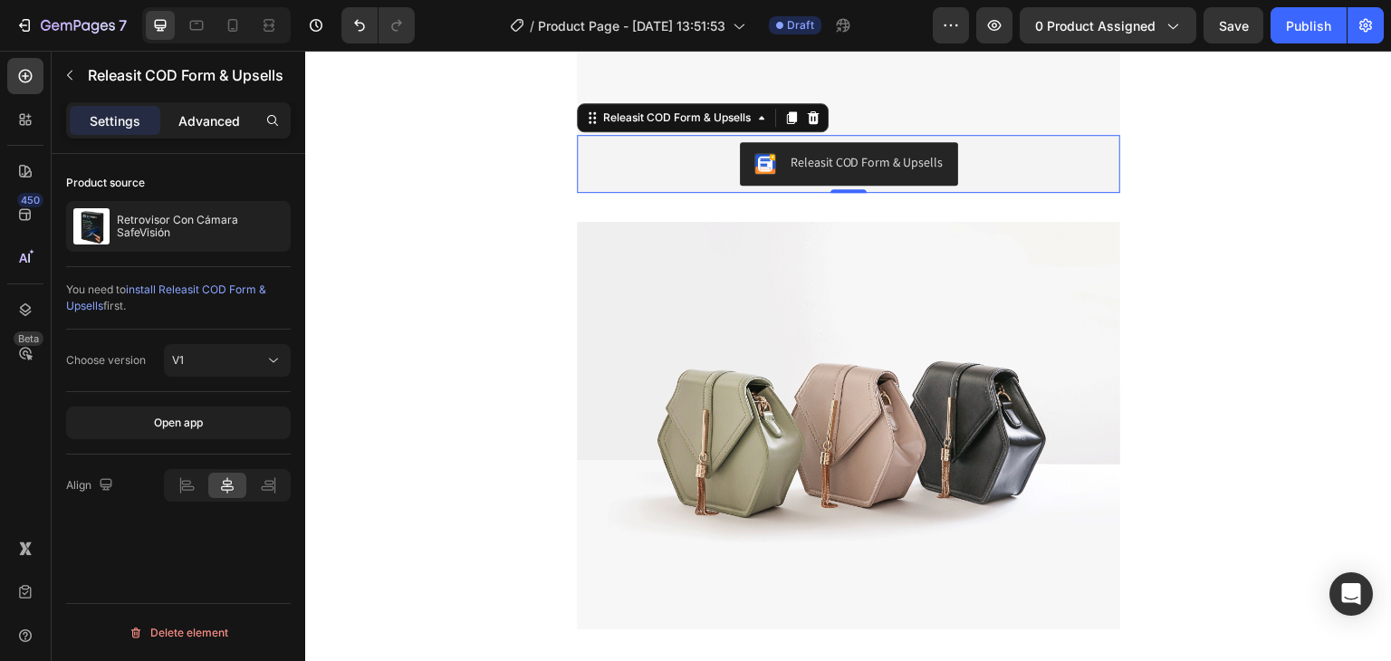
click at [224, 131] on div "Advanced" at bounding box center [209, 120] width 91 height 29
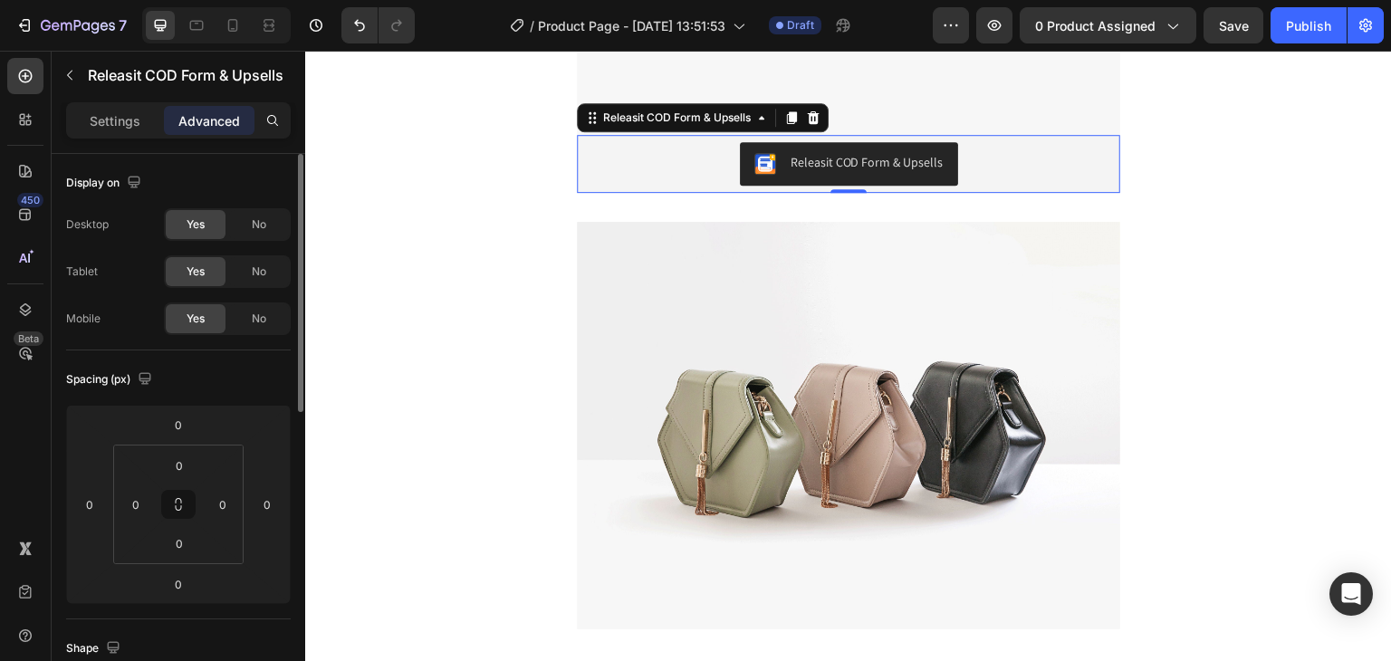
scroll to position [543, 0]
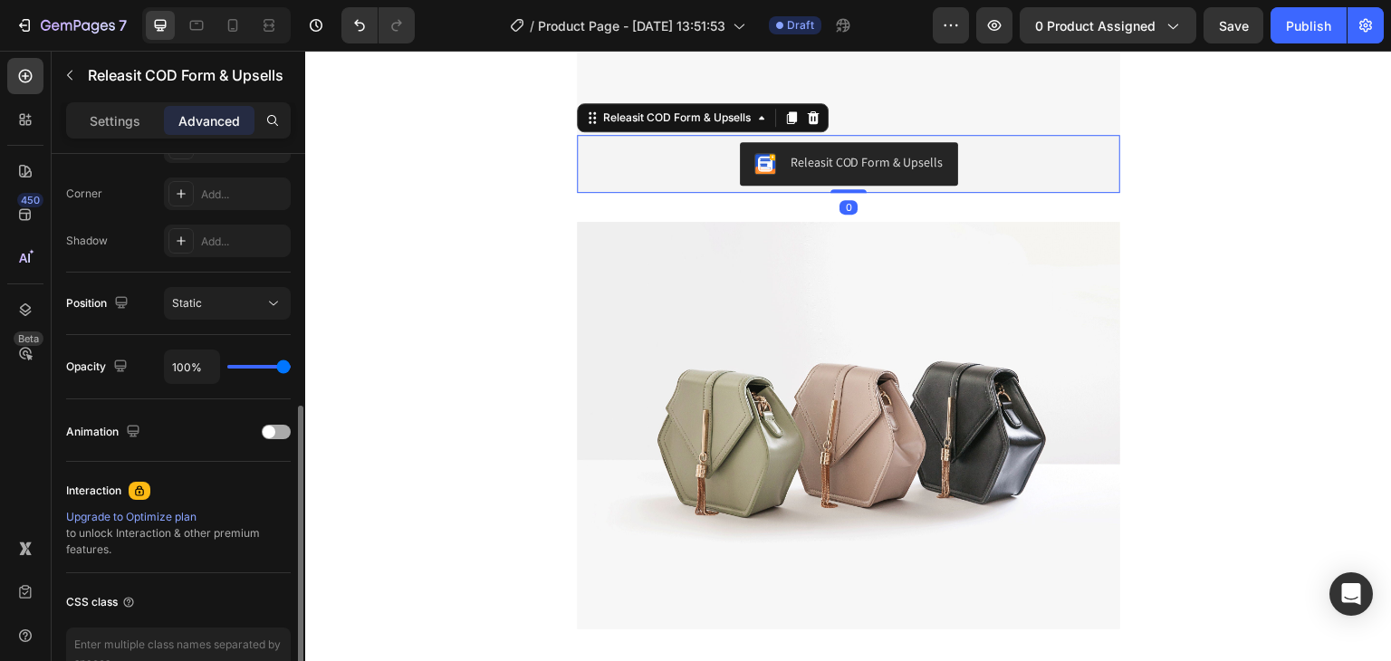
click at [275, 429] on div at bounding box center [276, 432] width 29 height 14
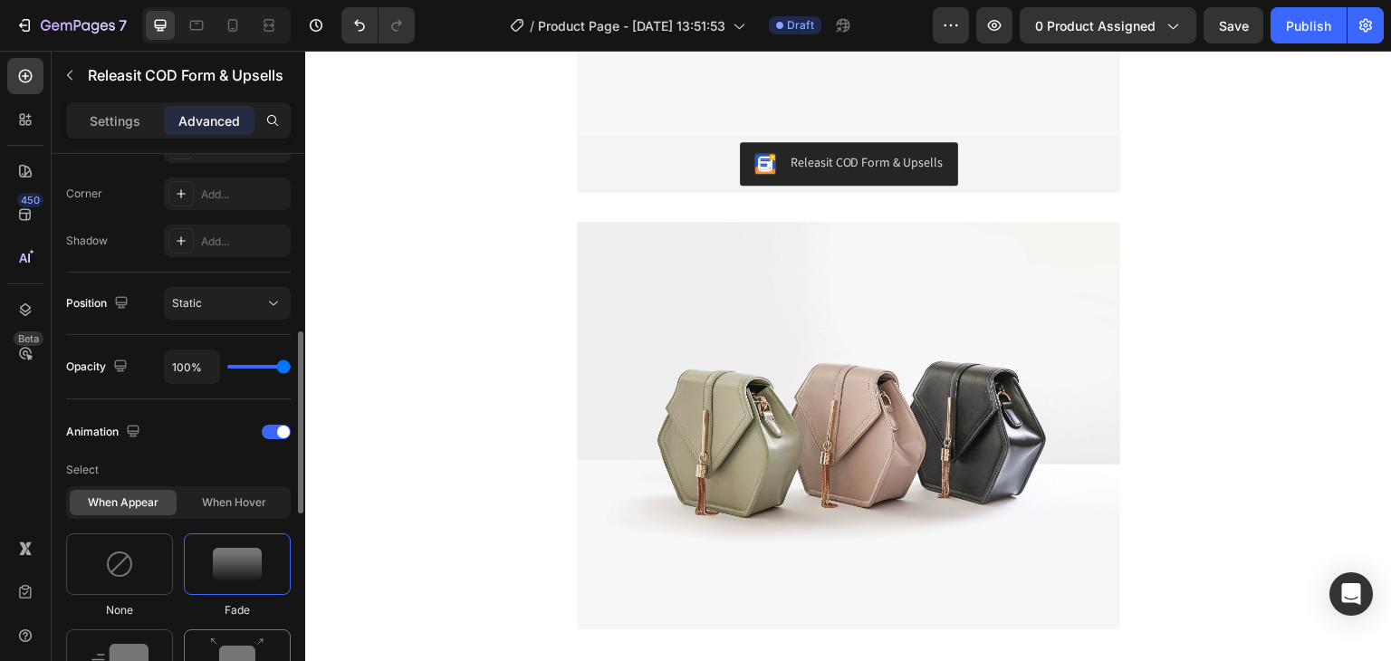
scroll to position [815, 0]
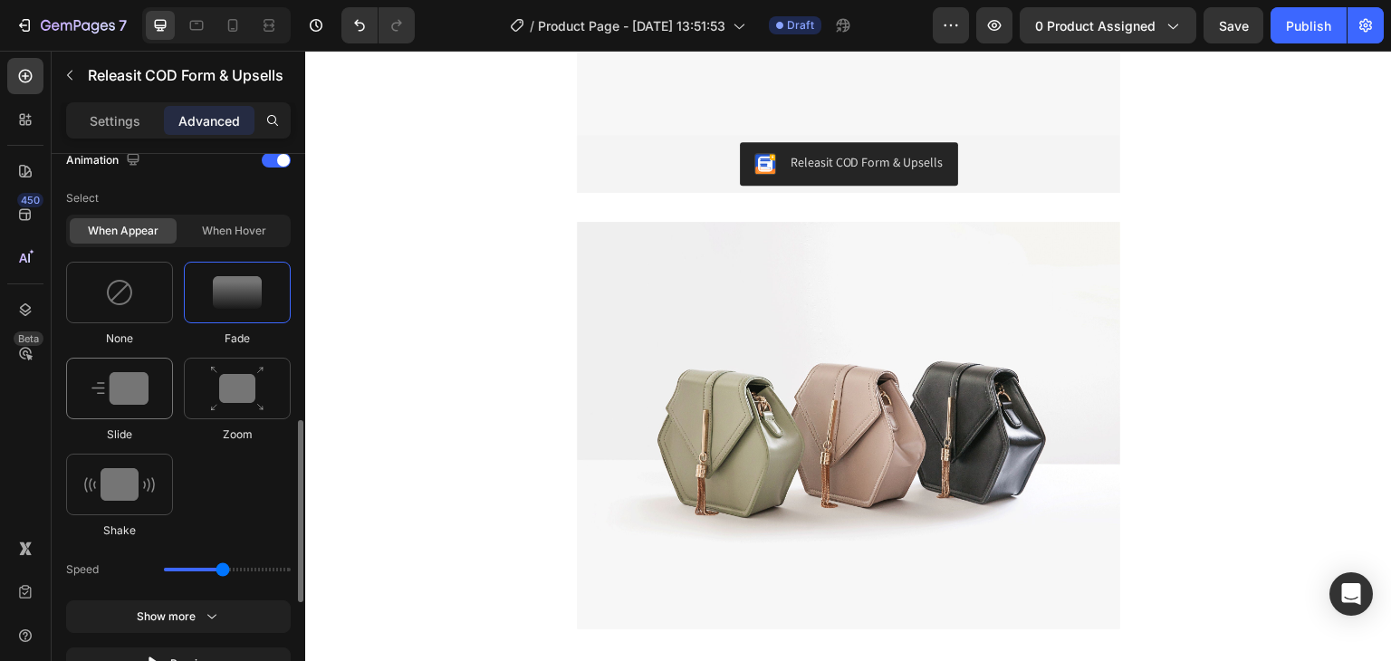
click at [146, 399] on img at bounding box center [119, 388] width 57 height 33
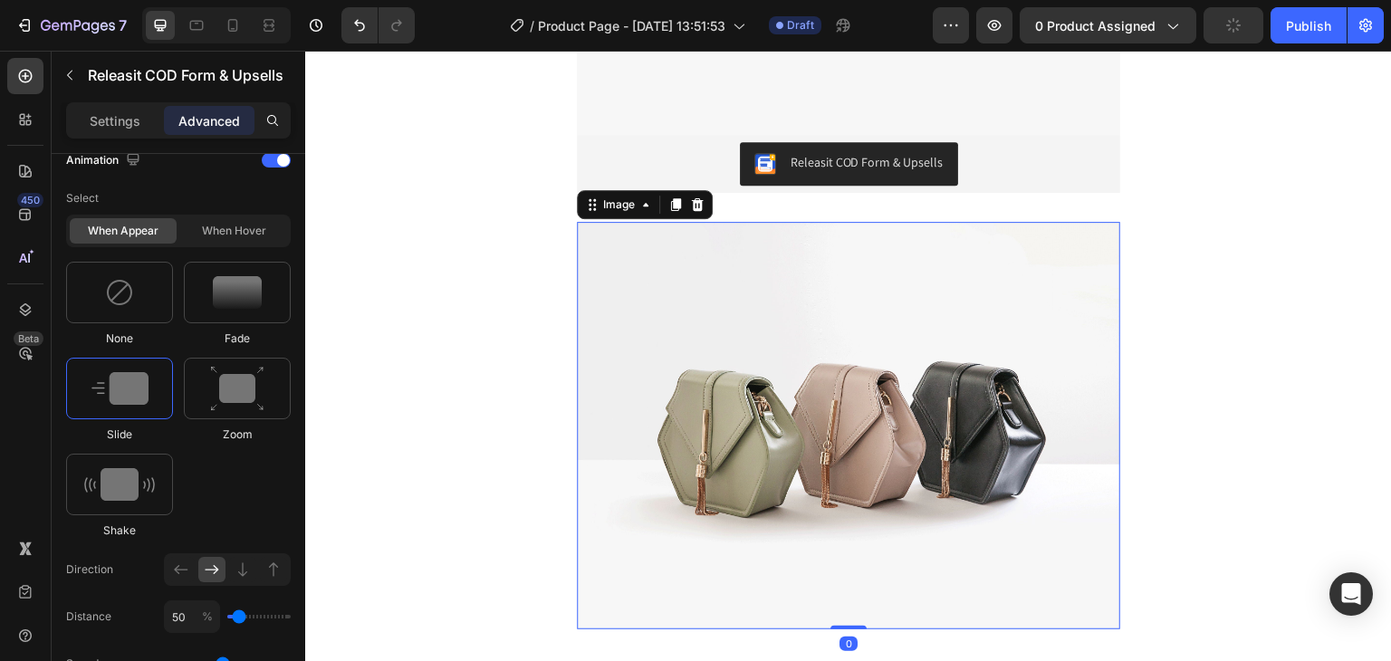
click at [744, 453] on img at bounding box center [848, 426] width 543 height 408
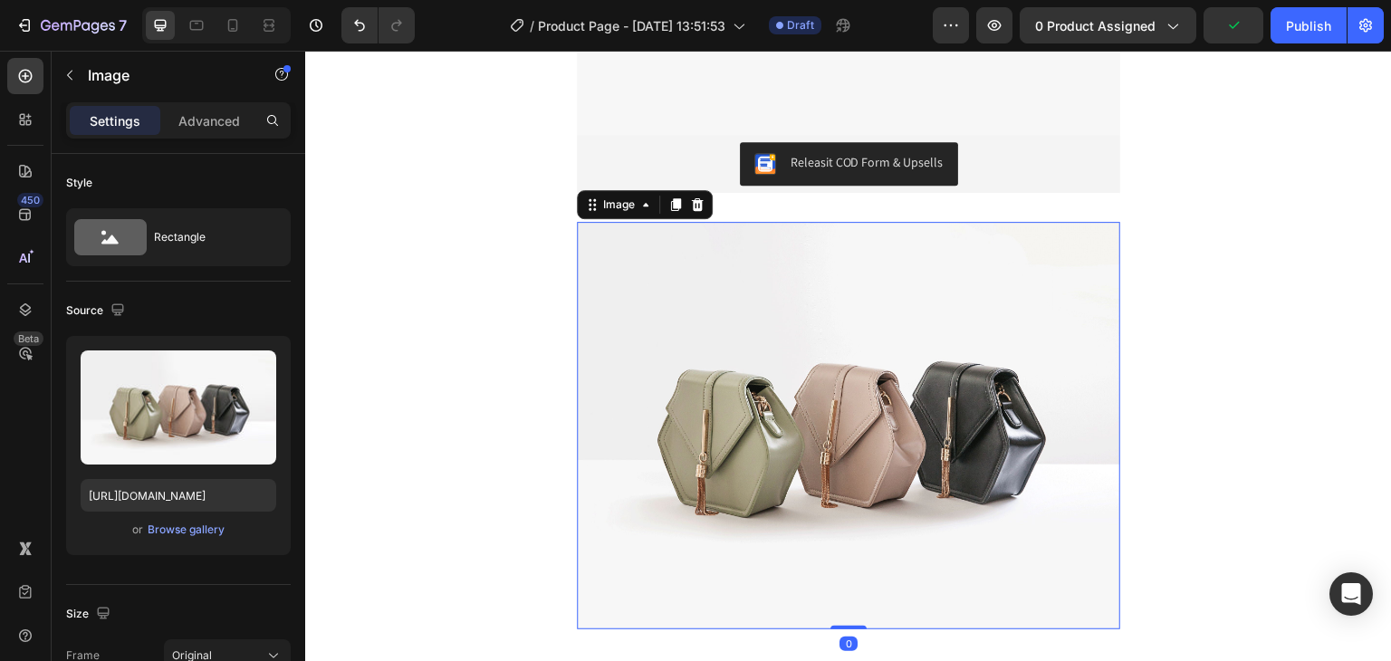
click at [811, 189] on div "Releasit COD Form & Upsells" at bounding box center [848, 164] width 543 height 58
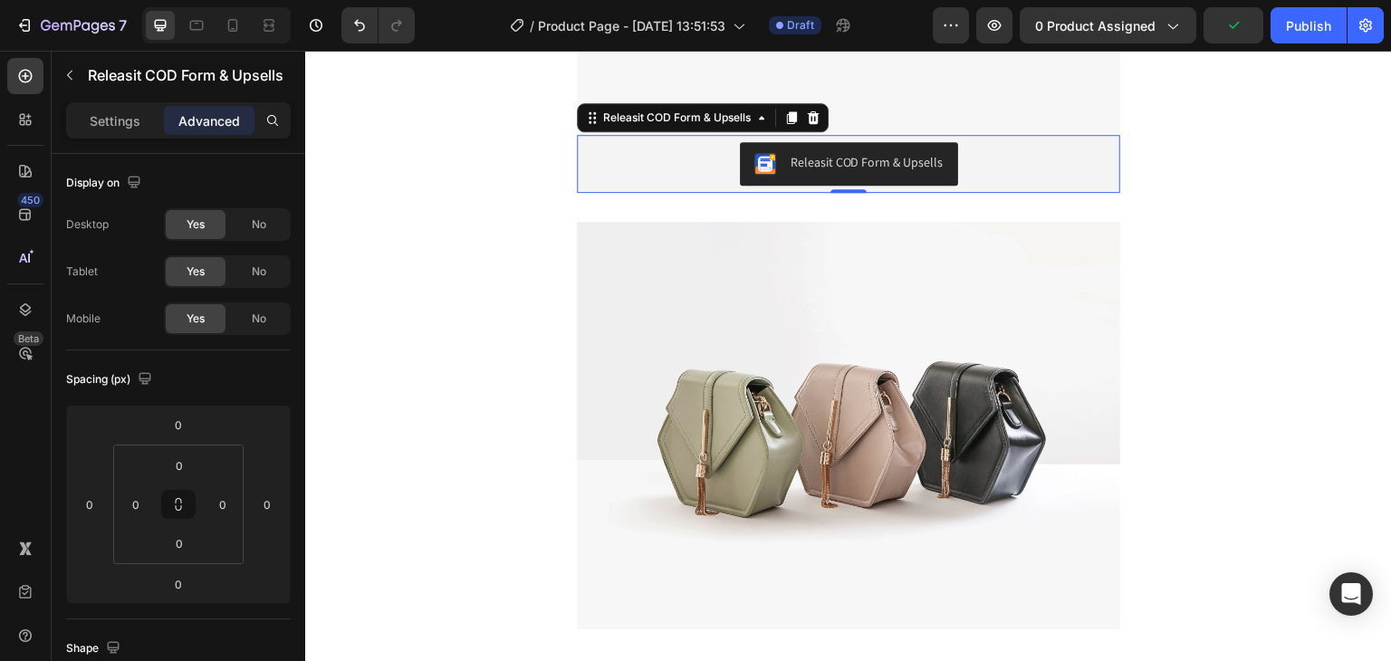
drag, startPoint x: 848, startPoint y: 187, endPoint x: 849, endPoint y: 201, distance: 14.6
click at [849, 193] on div "0" at bounding box center [848, 193] width 543 height 0
type input "16"
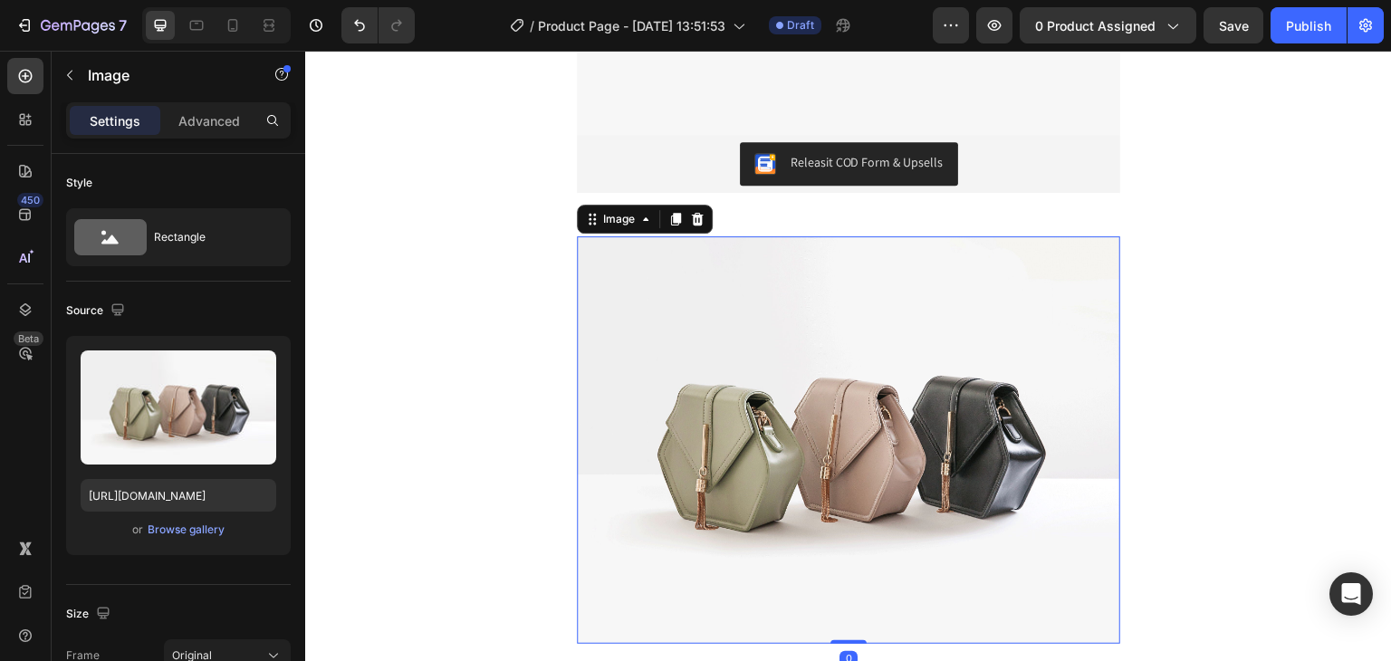
click at [836, 269] on img at bounding box center [848, 440] width 543 height 408
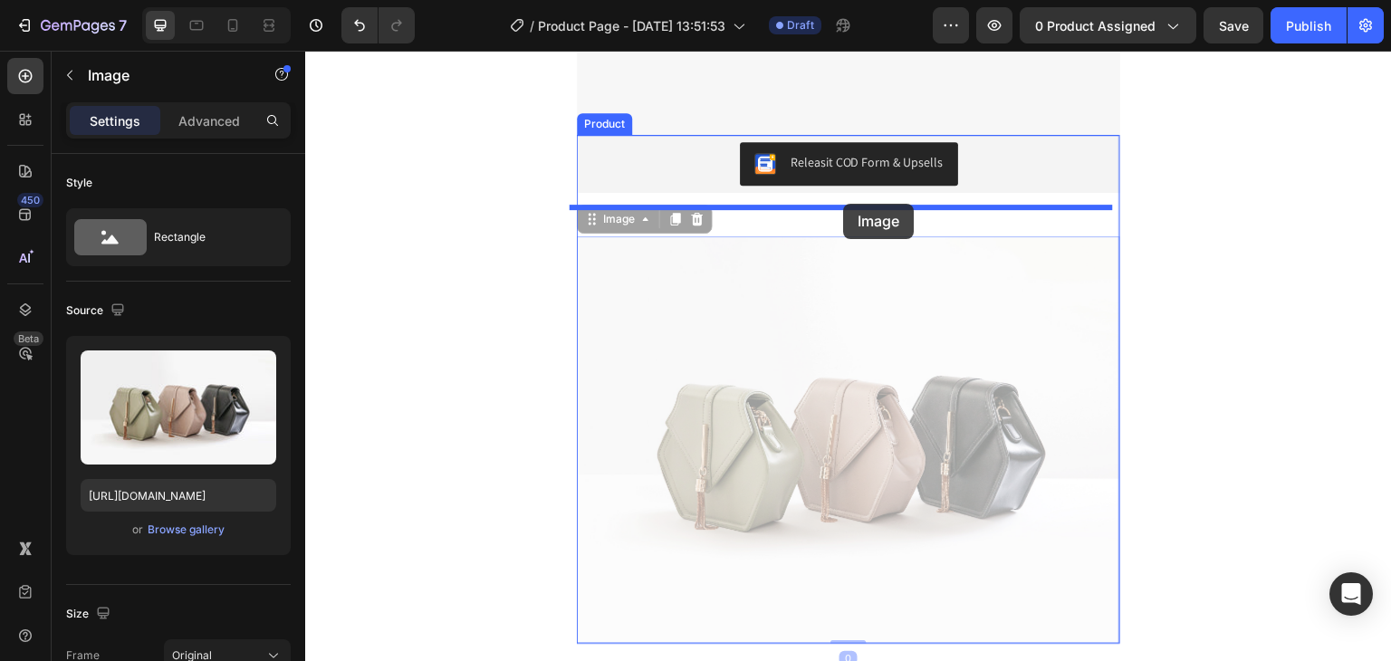
drag, startPoint x: 836, startPoint y: 266, endPoint x: 843, endPoint y: 204, distance: 62.9
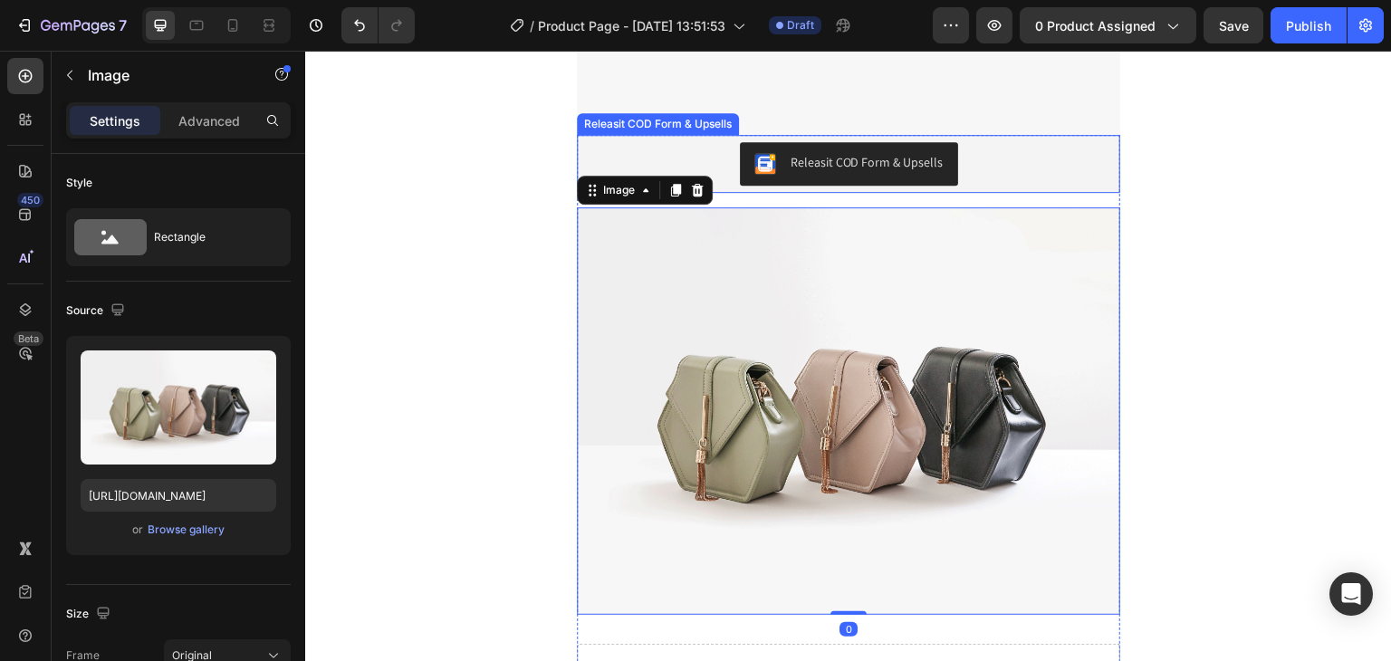
click at [861, 178] on button "Releasit COD Form & Upsells" at bounding box center [849, 163] width 218 height 43
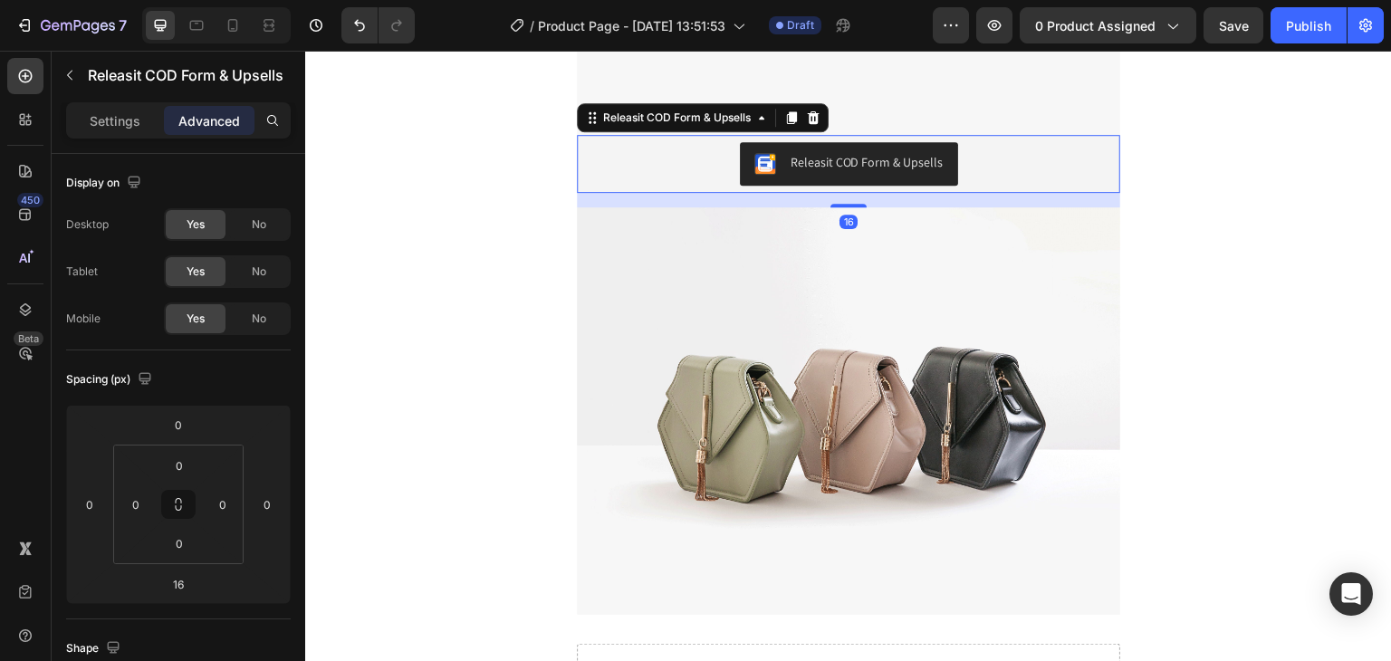
drag, startPoint x: 849, startPoint y: 205, endPoint x: 855, endPoint y: 160, distance: 44.7
click at [854, 163] on div "Releasit COD Form & Upsells Releasit COD Form & Upsells 16" at bounding box center [848, 164] width 543 height 58
type input "0"
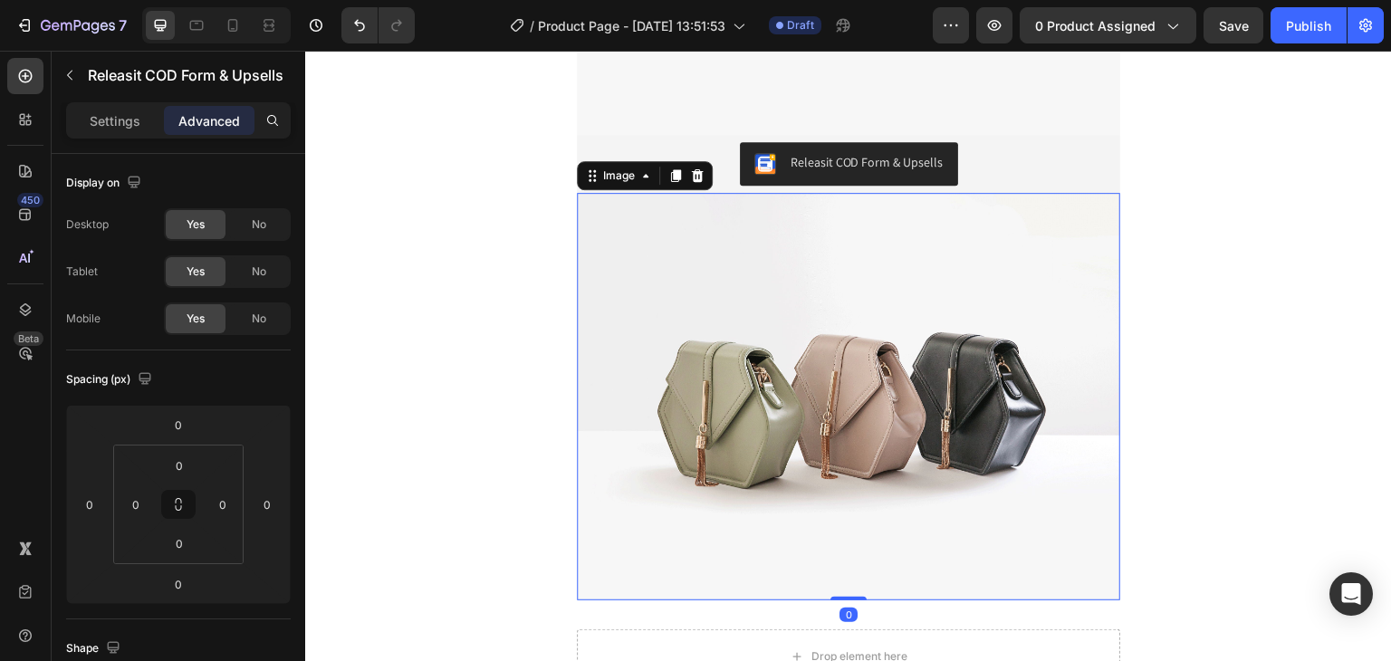
click at [849, 252] on img at bounding box center [848, 397] width 543 height 408
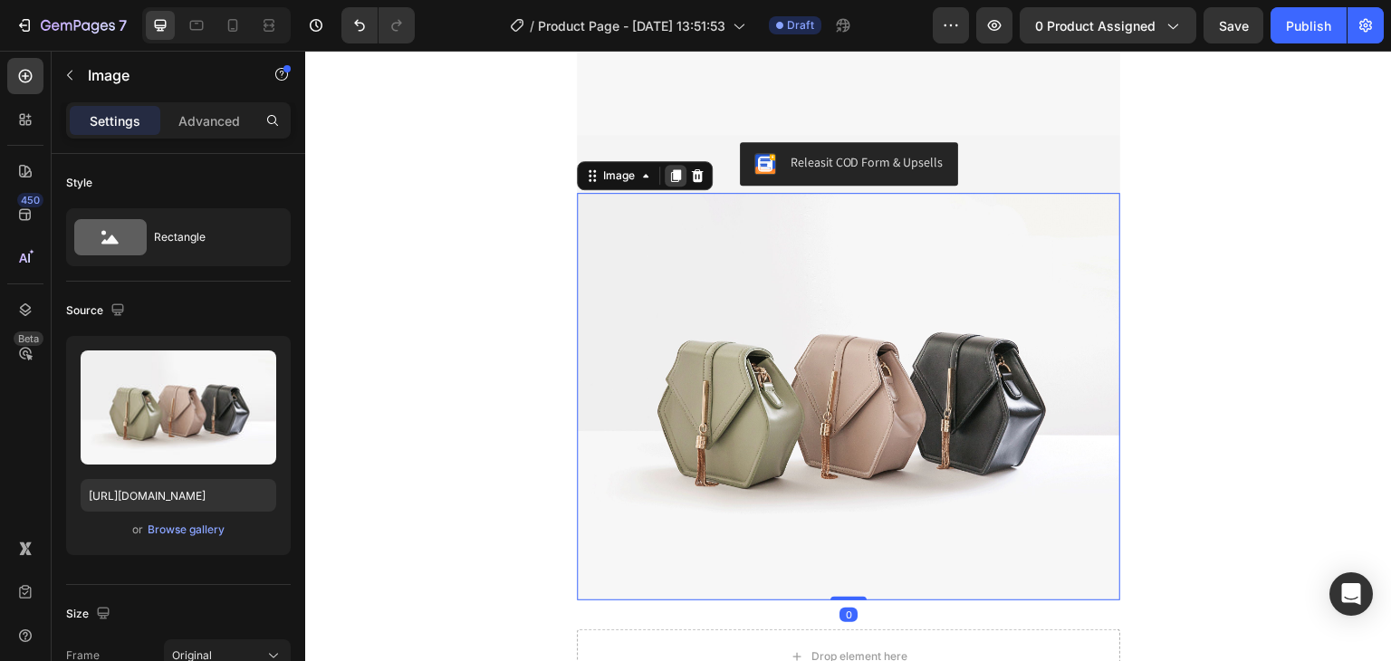
click at [671, 175] on icon at bounding box center [676, 175] width 10 height 13
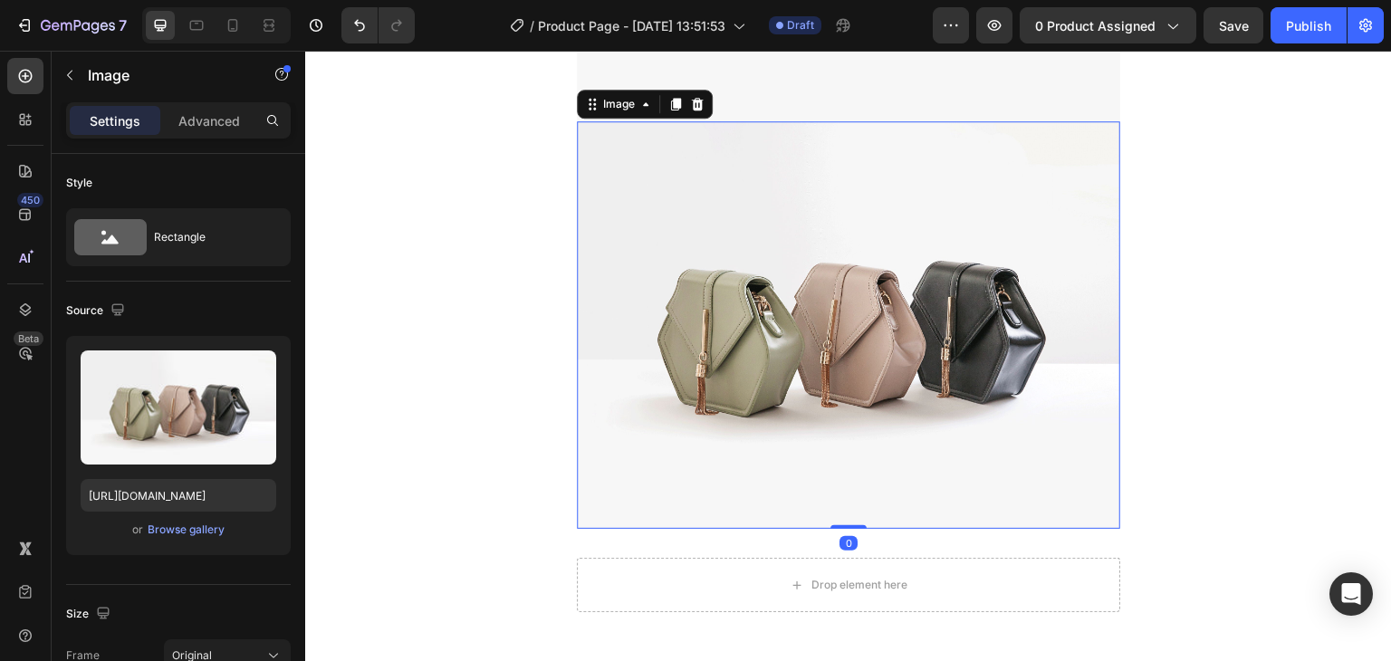
scroll to position [1282, 0]
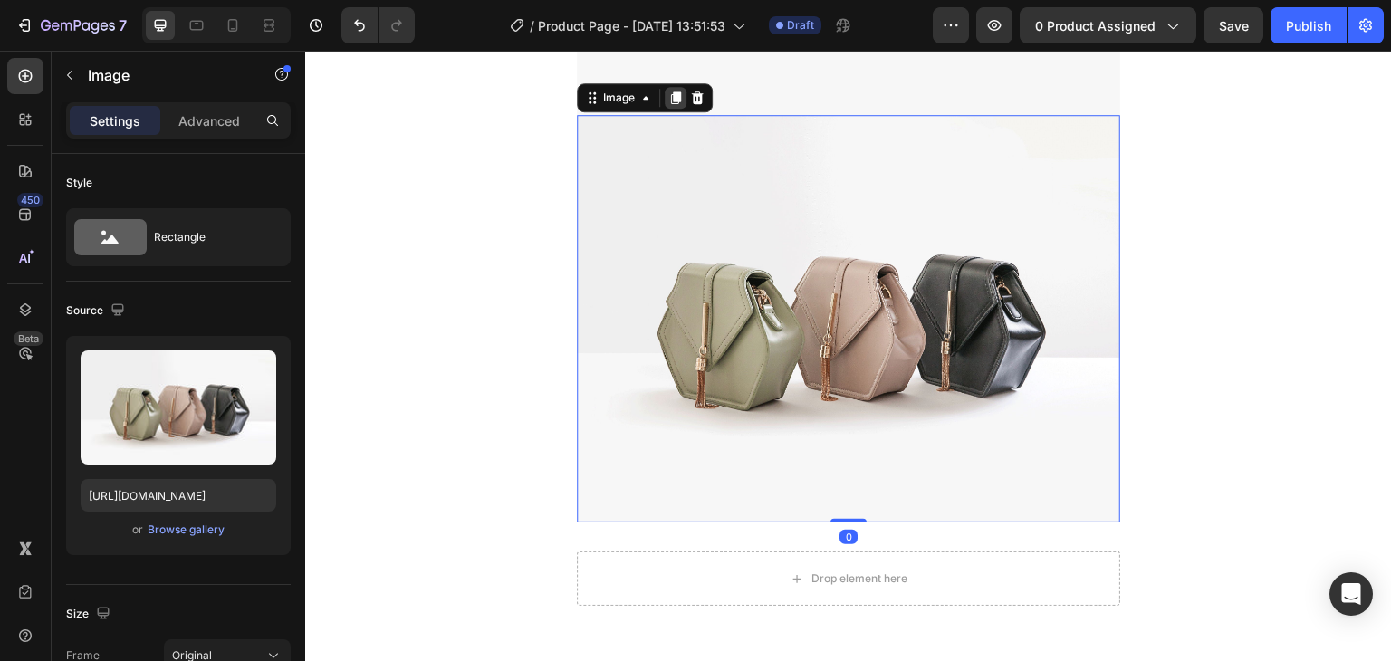
click at [672, 98] on icon at bounding box center [676, 97] width 10 height 13
click at [673, 90] on icon at bounding box center [675, 97] width 14 height 14
click at [673, 91] on icon at bounding box center [675, 98] width 14 height 14
click at [673, 90] on icon at bounding box center [675, 97] width 14 height 14
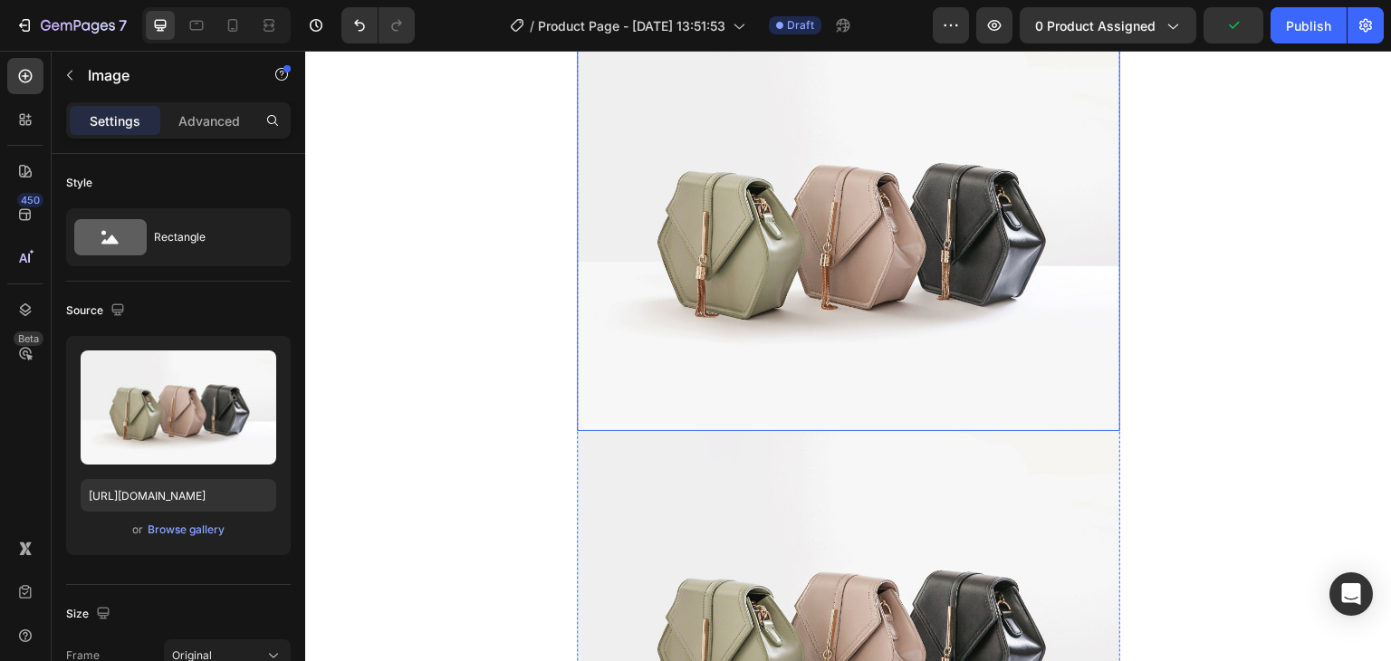
click at [838, 262] on img at bounding box center [848, 228] width 543 height 408
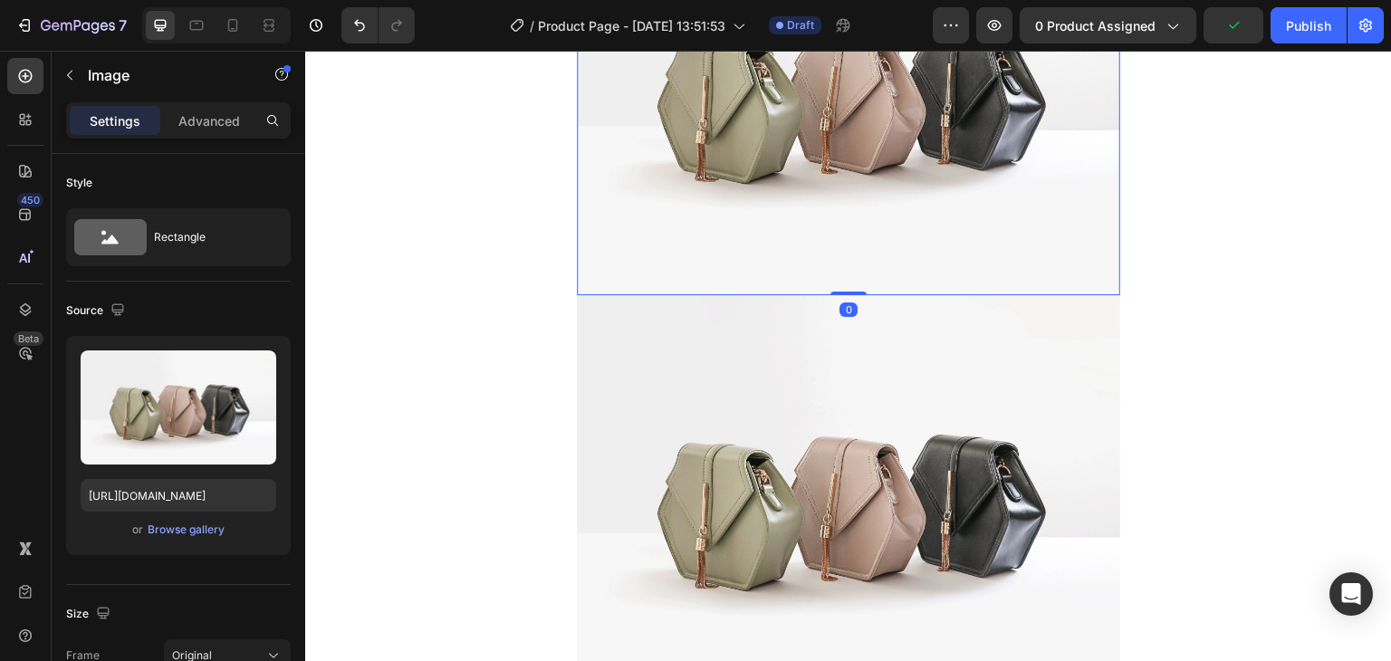
click at [827, 278] on img at bounding box center [848, 92] width 543 height 408
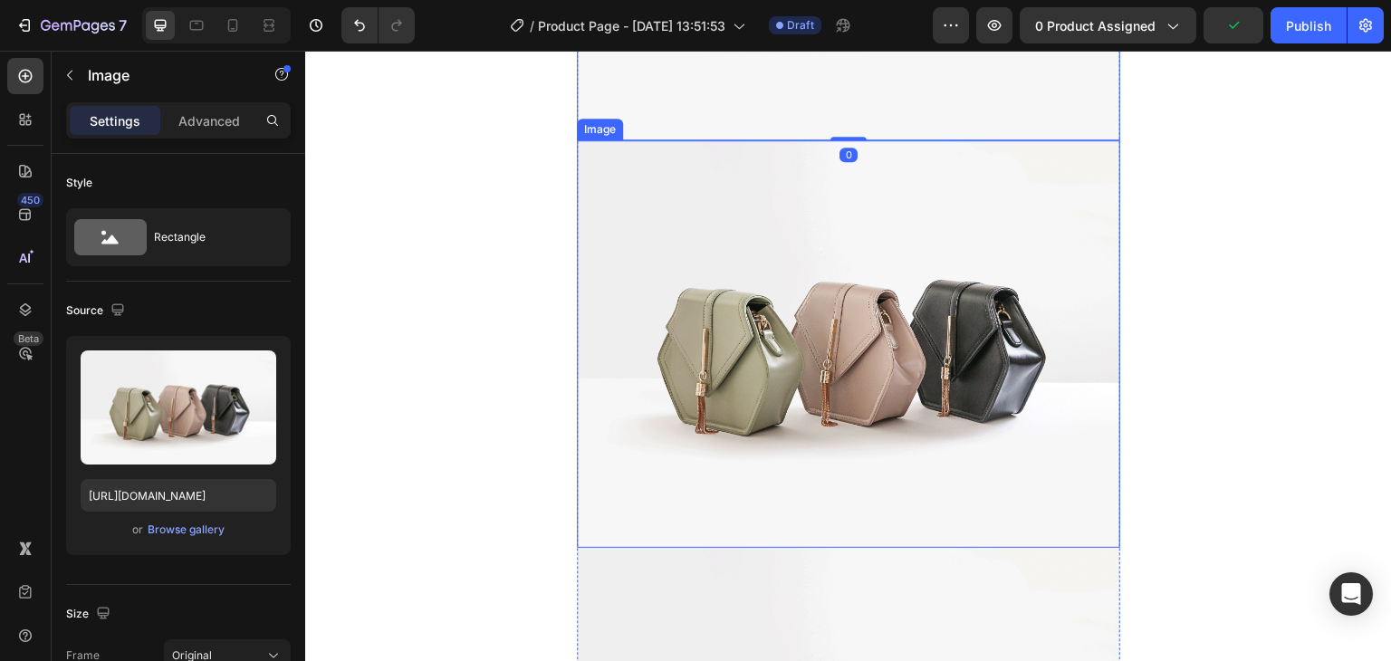
scroll to position [1781, 0]
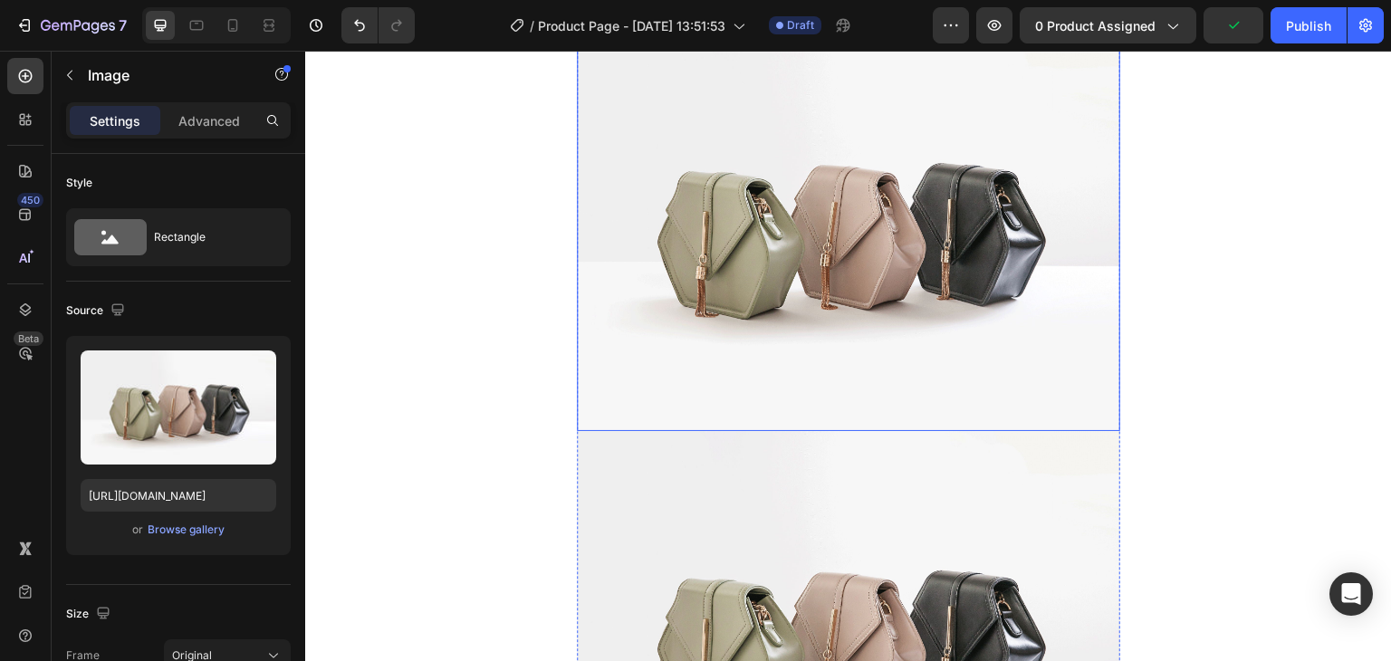
click at [813, 312] on img at bounding box center [848, 228] width 543 height 408
click at [25, 107] on div at bounding box center [25, 119] width 36 height 36
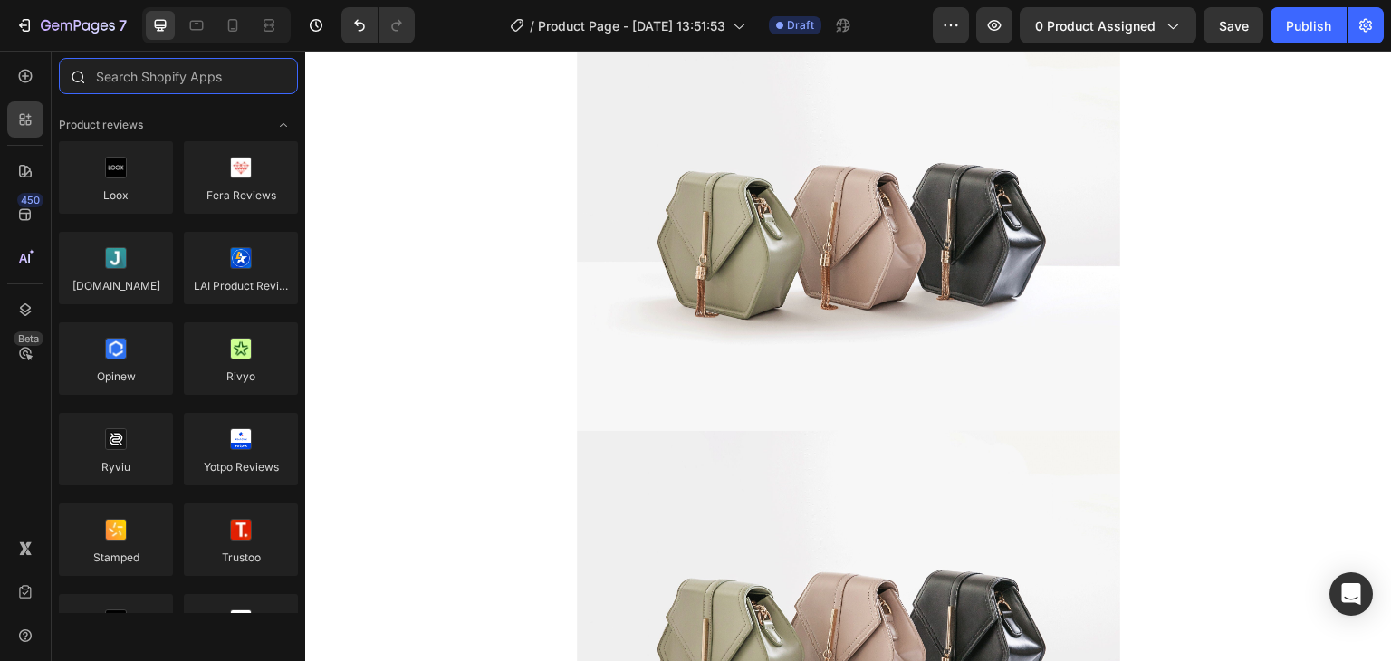
click at [136, 64] on input "text" at bounding box center [178, 76] width 239 height 36
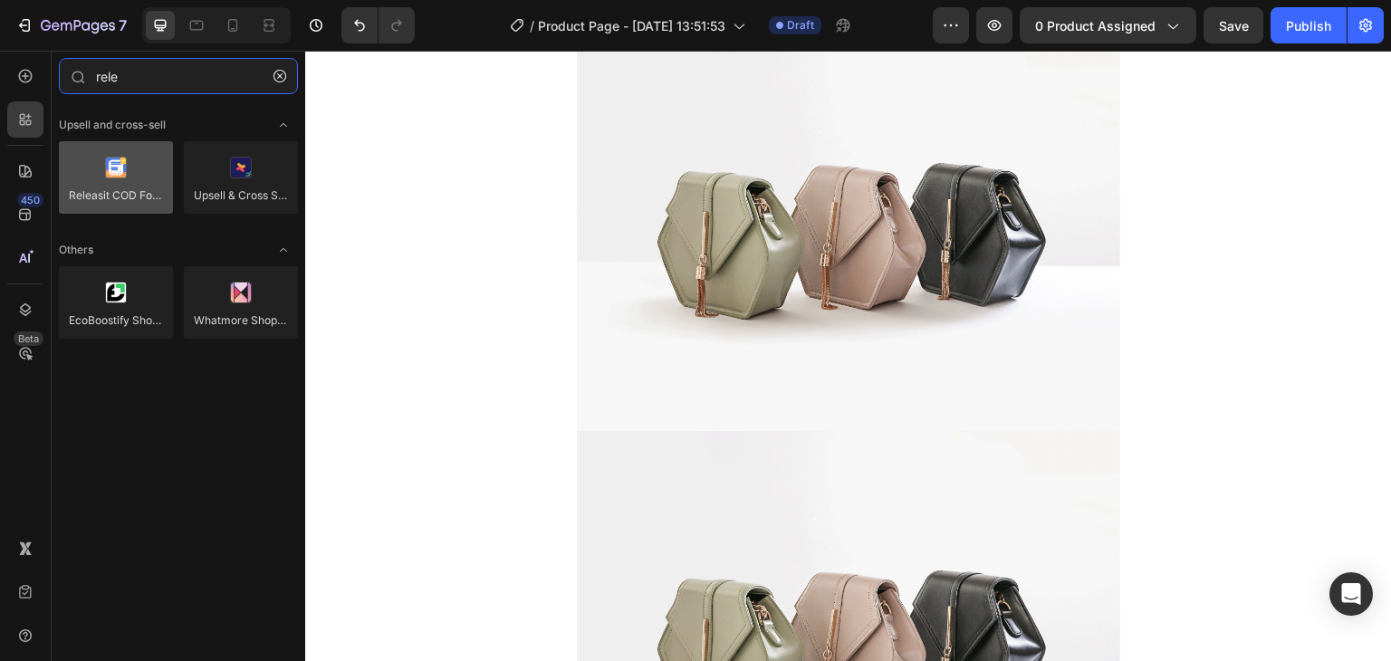
type input "rele"
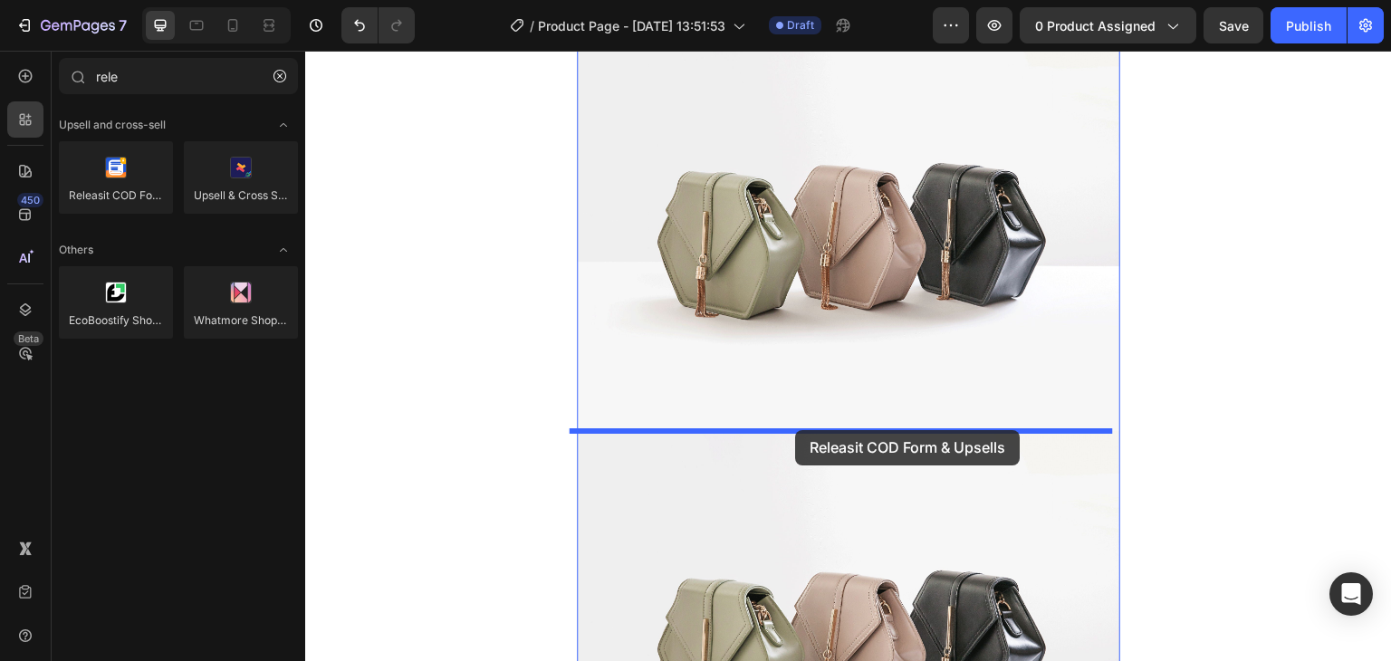
drag, startPoint x: 441, startPoint y: 217, endPoint x: 795, endPoint y: 430, distance: 413.1
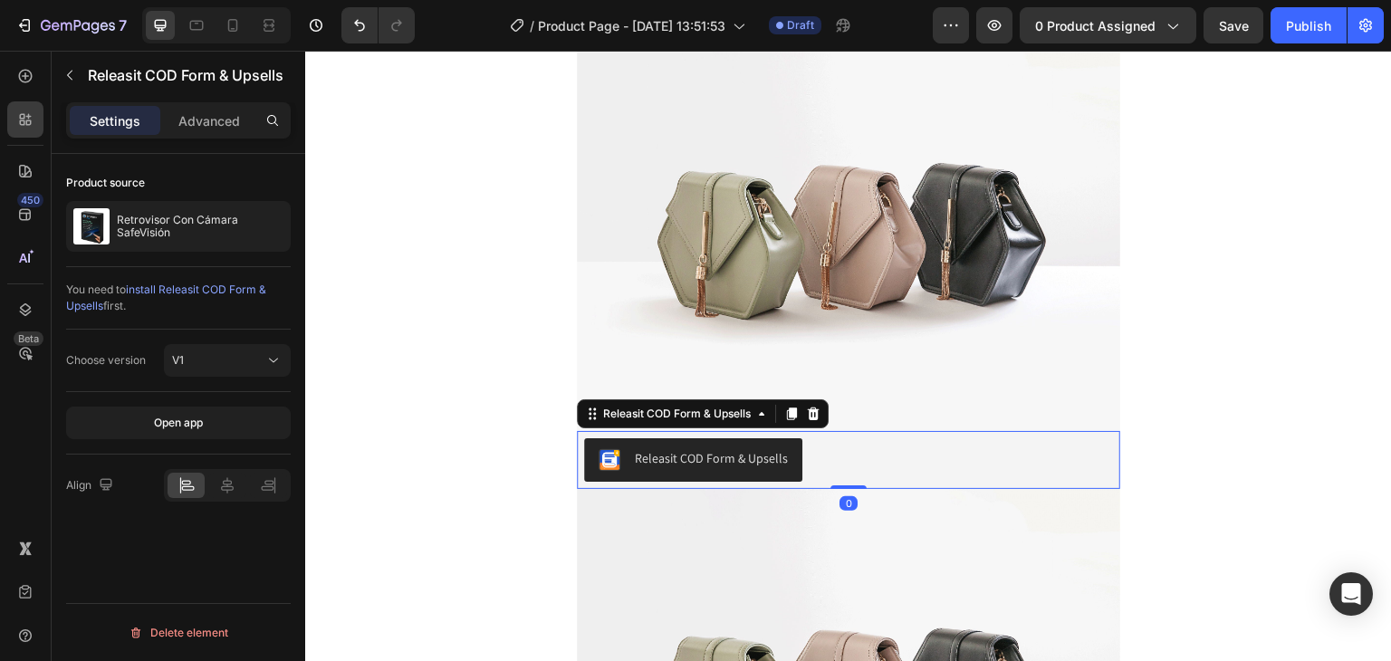
click at [235, 470] on div at bounding box center [227, 485] width 127 height 33
click at [228, 494] on div at bounding box center [226, 485] width 37 height 25
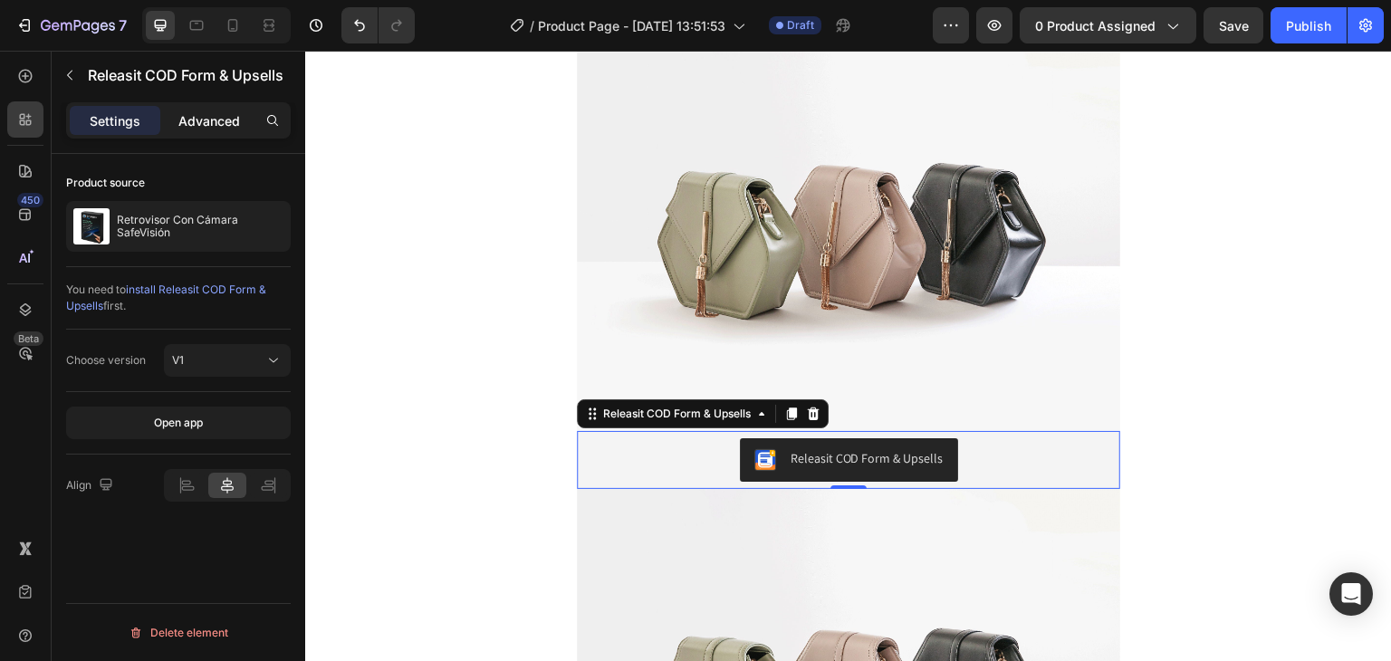
click at [235, 115] on p "Advanced" at bounding box center [209, 120] width 62 height 19
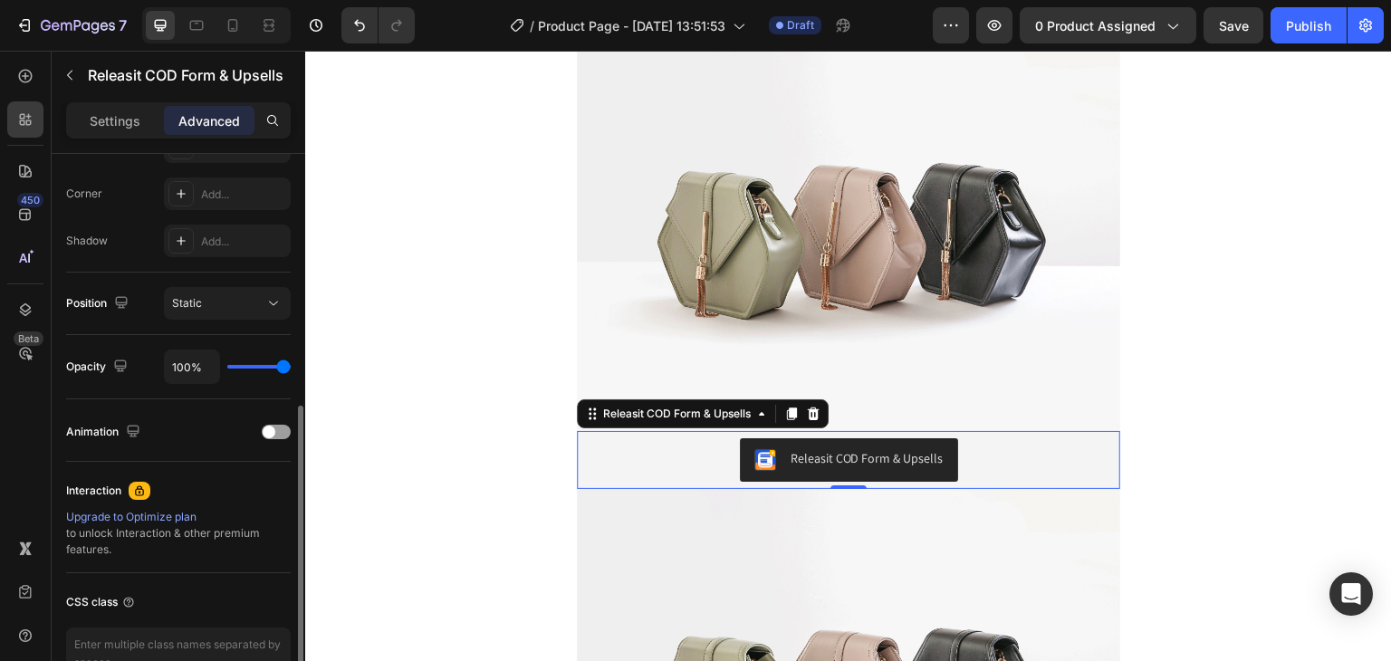
scroll to position [648, 0]
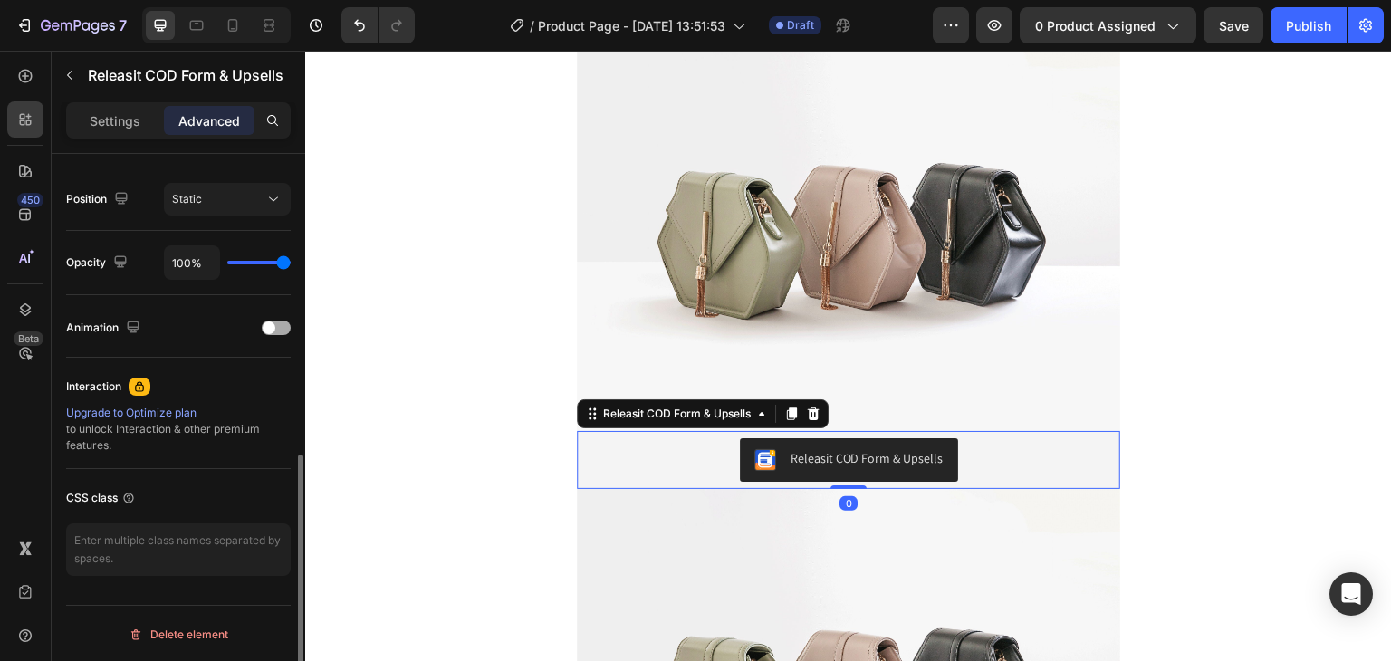
click at [285, 328] on div at bounding box center [276, 328] width 29 height 14
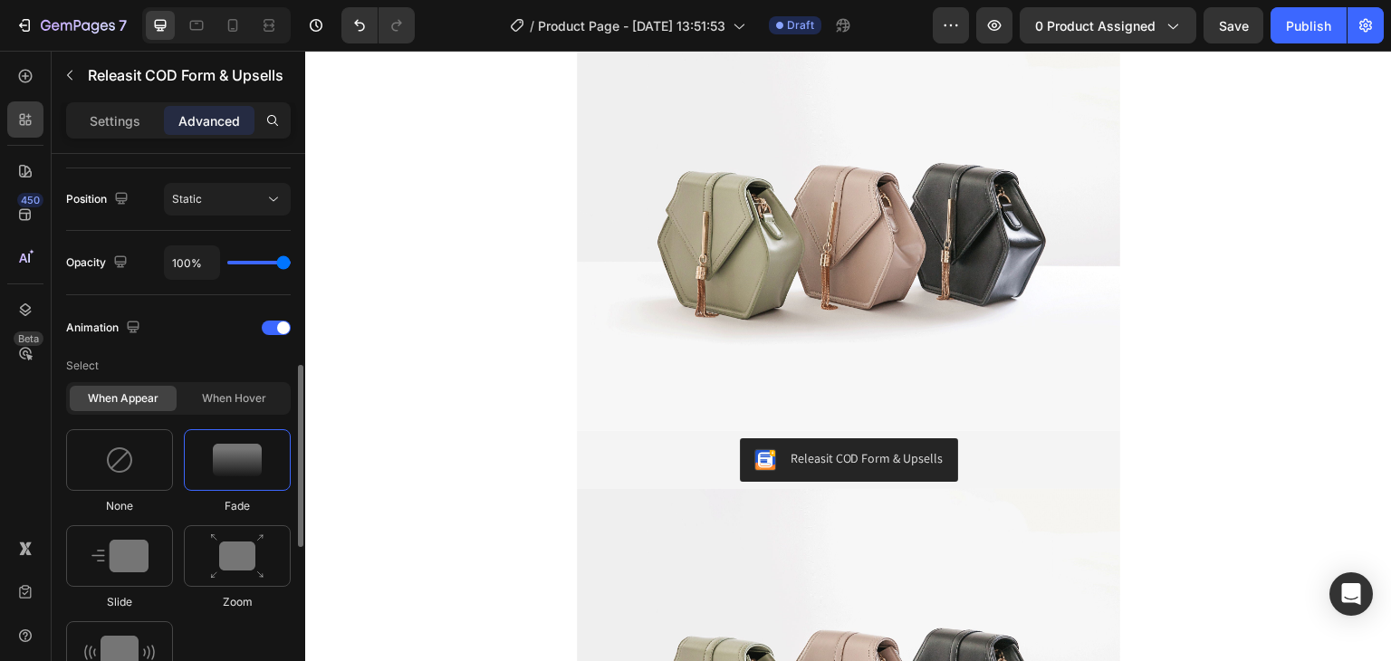
click at [132, 519] on div "None Fade Slide Zoom Shake" at bounding box center [178, 567] width 225 height 277
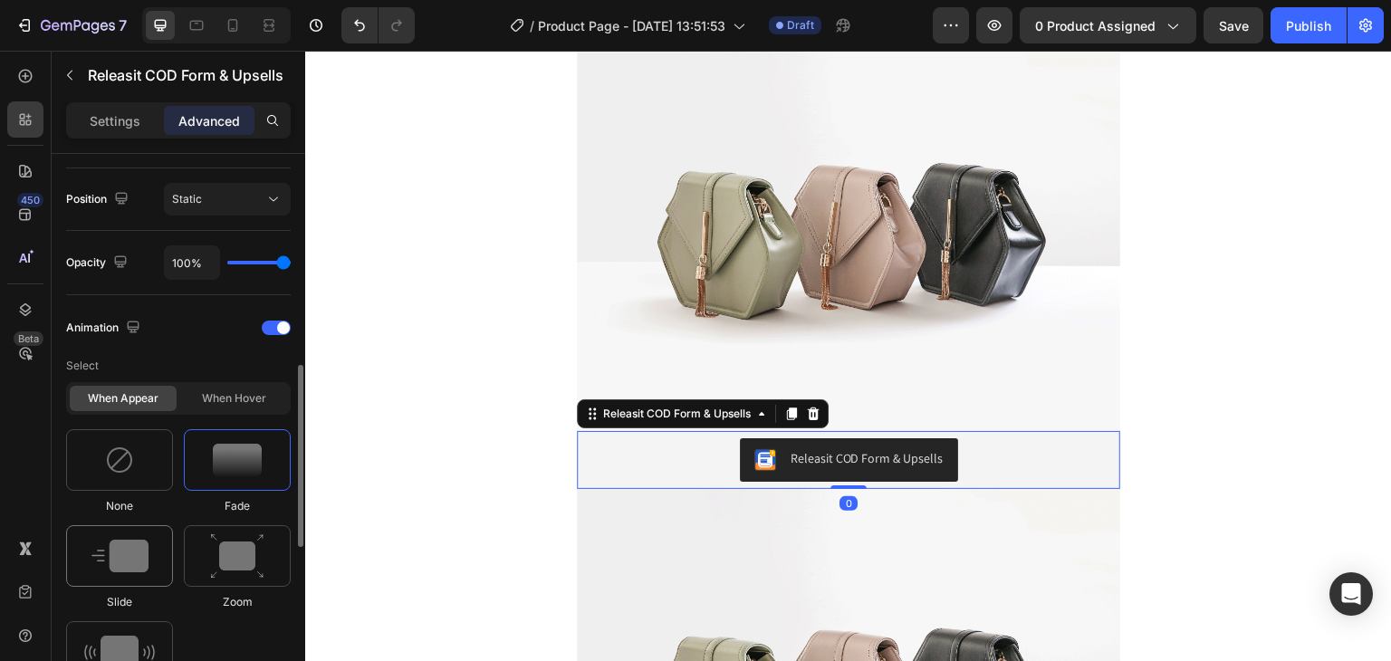
click at [130, 533] on div at bounding box center [119, 556] width 107 height 62
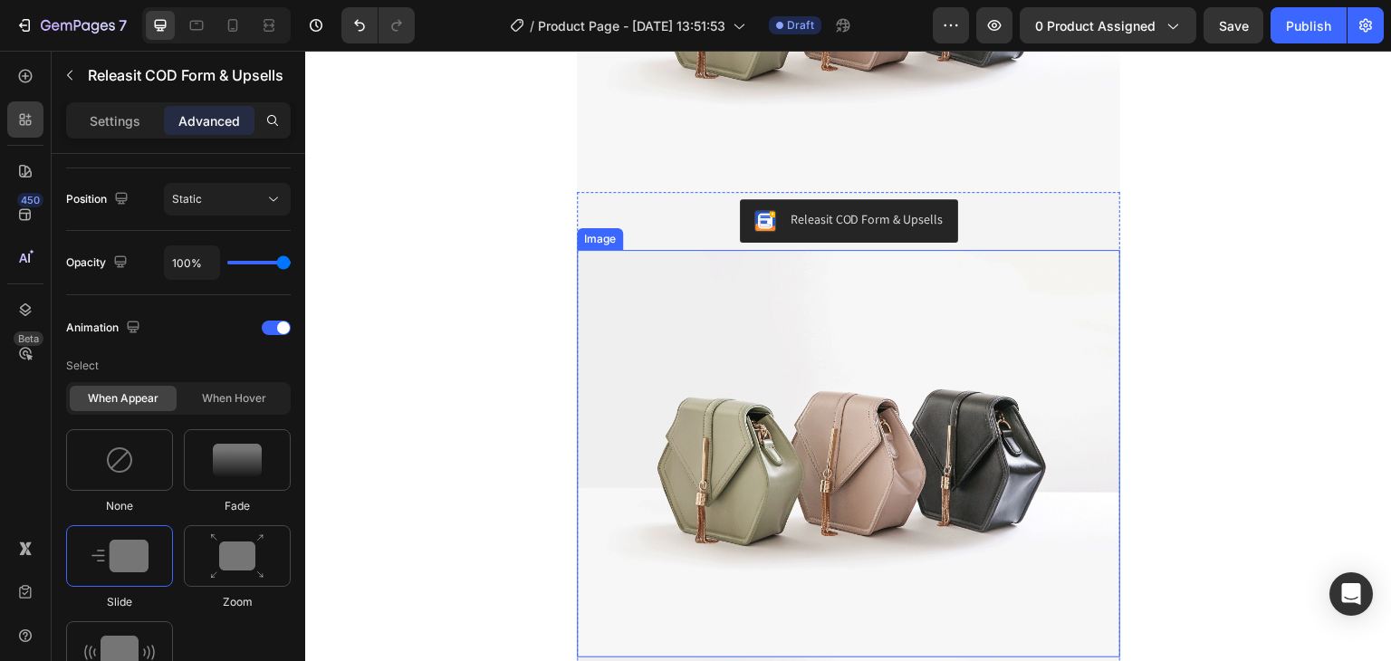
scroll to position [0, 0]
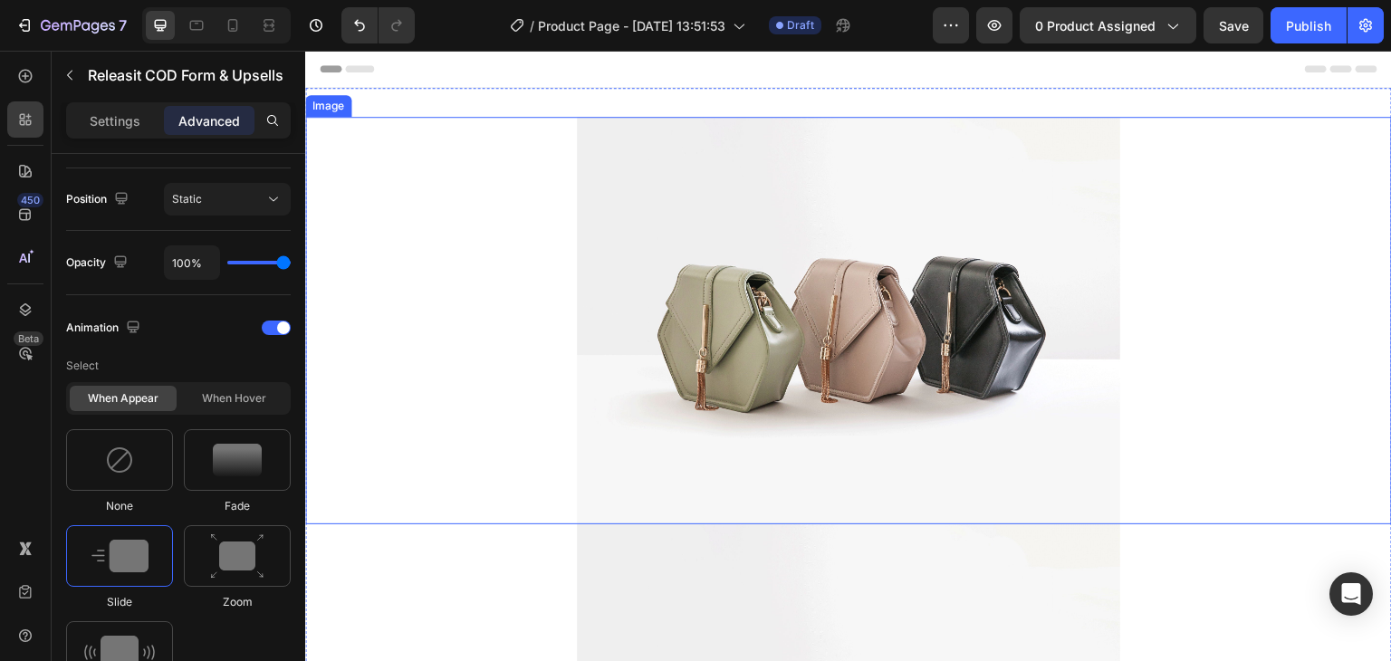
click at [783, 376] on img at bounding box center [848, 321] width 543 height 408
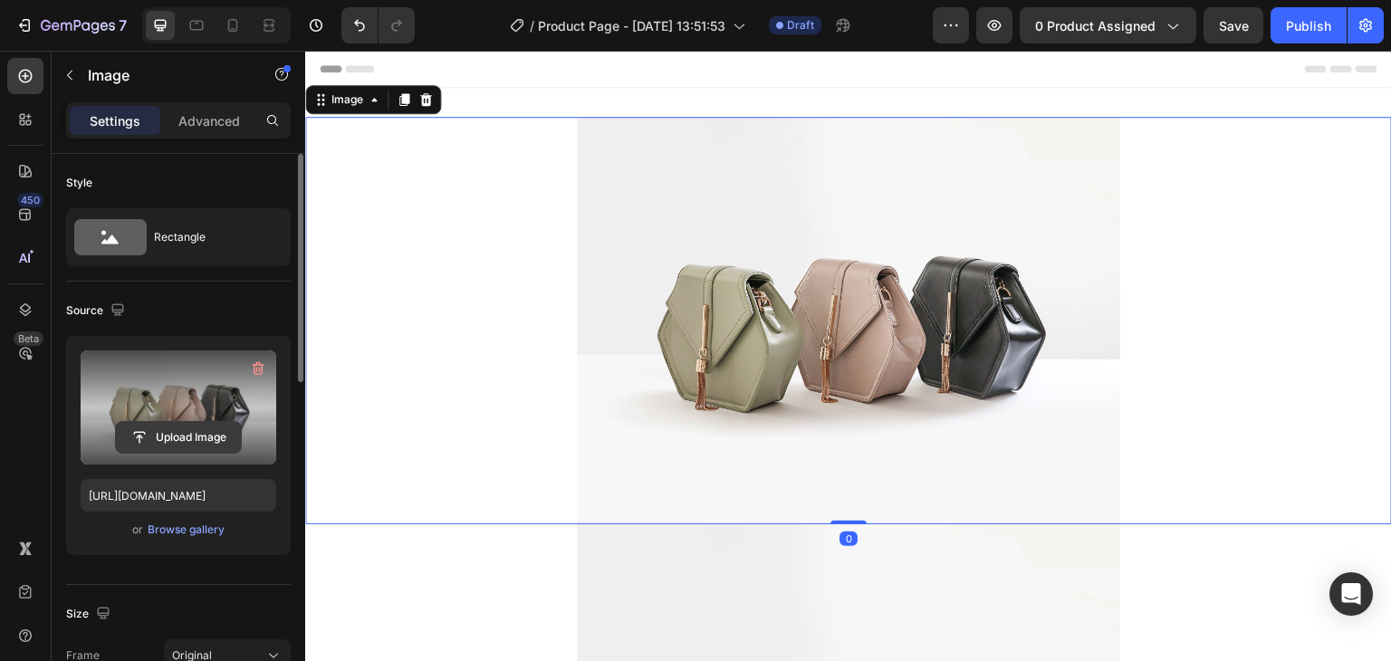
click at [199, 434] on input "file" at bounding box center [178, 437] width 125 height 31
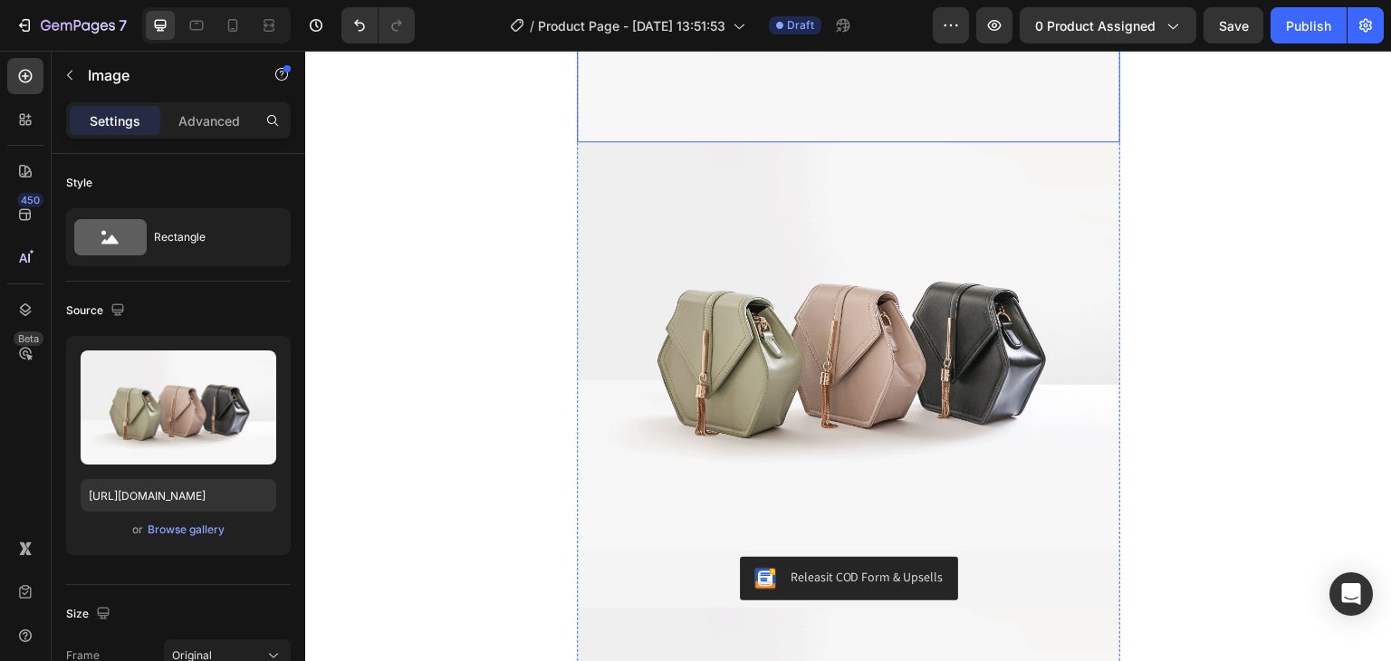
scroll to position [1902, 0]
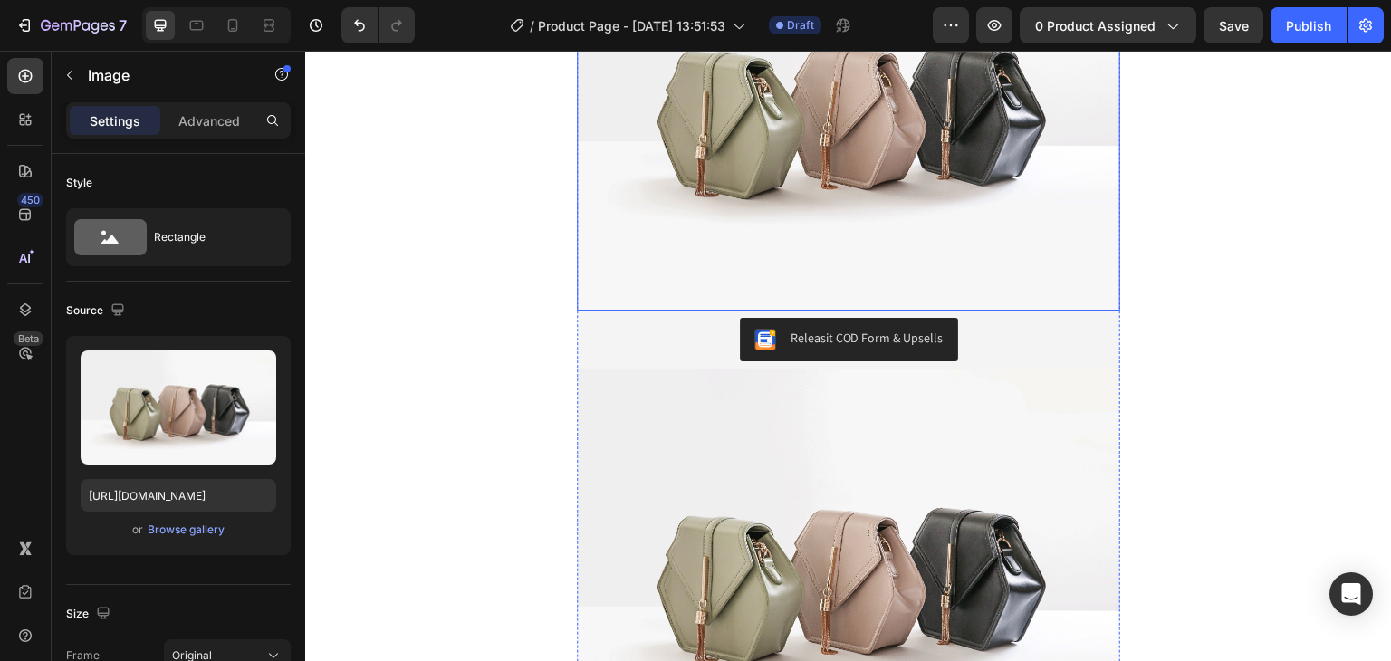
click at [782, 284] on img at bounding box center [848, 107] width 543 height 408
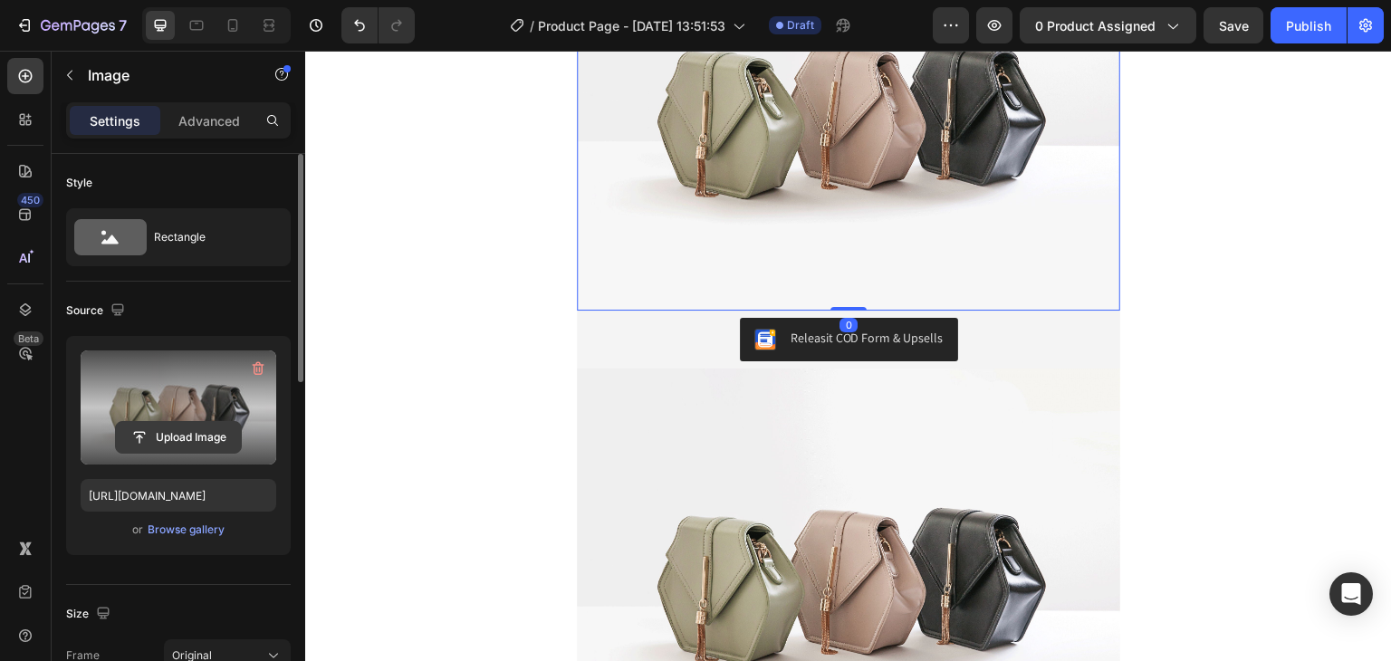
click at [205, 431] on input "file" at bounding box center [178, 437] width 125 height 31
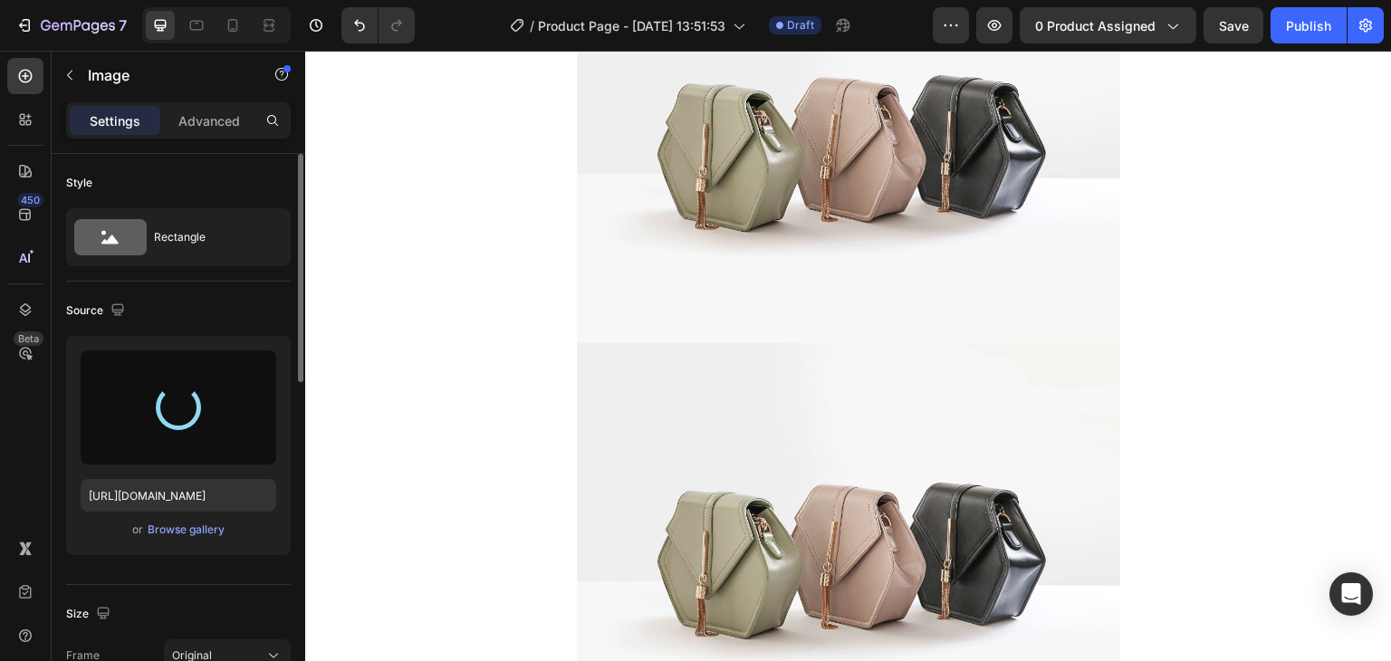
type input "[URL][DOMAIN_NAME]"
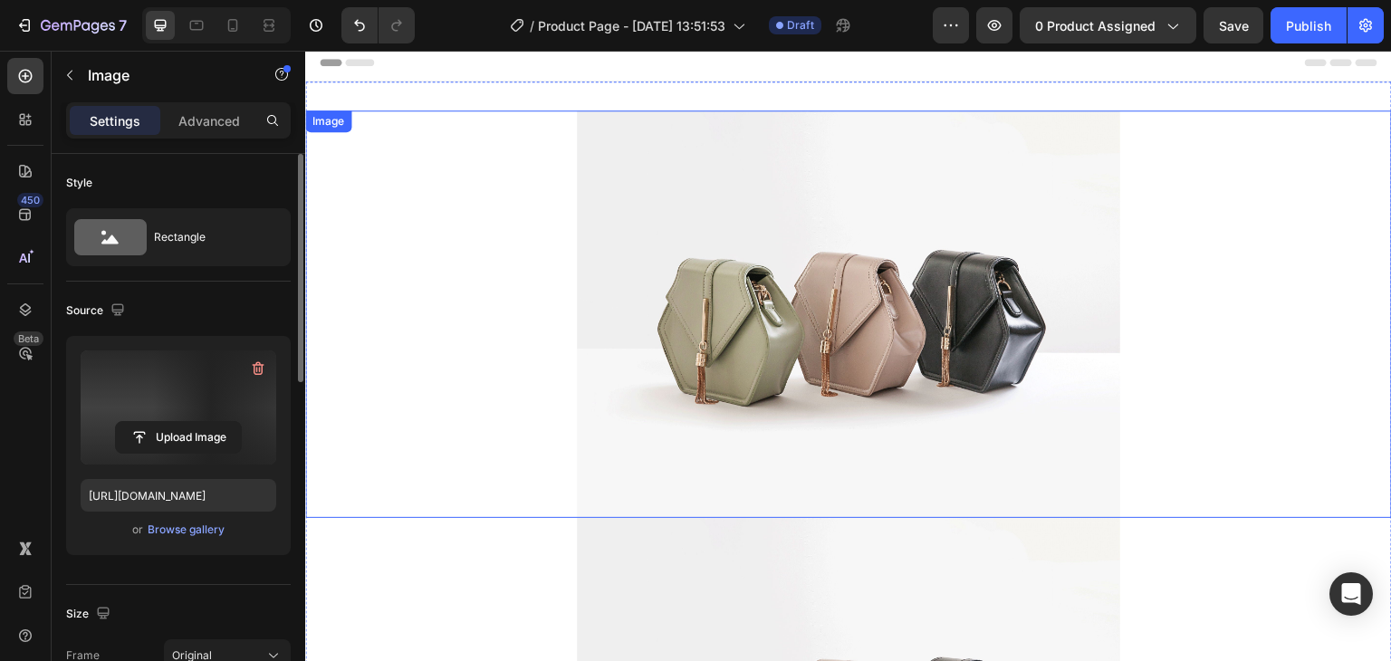
scroll to position [0, 0]
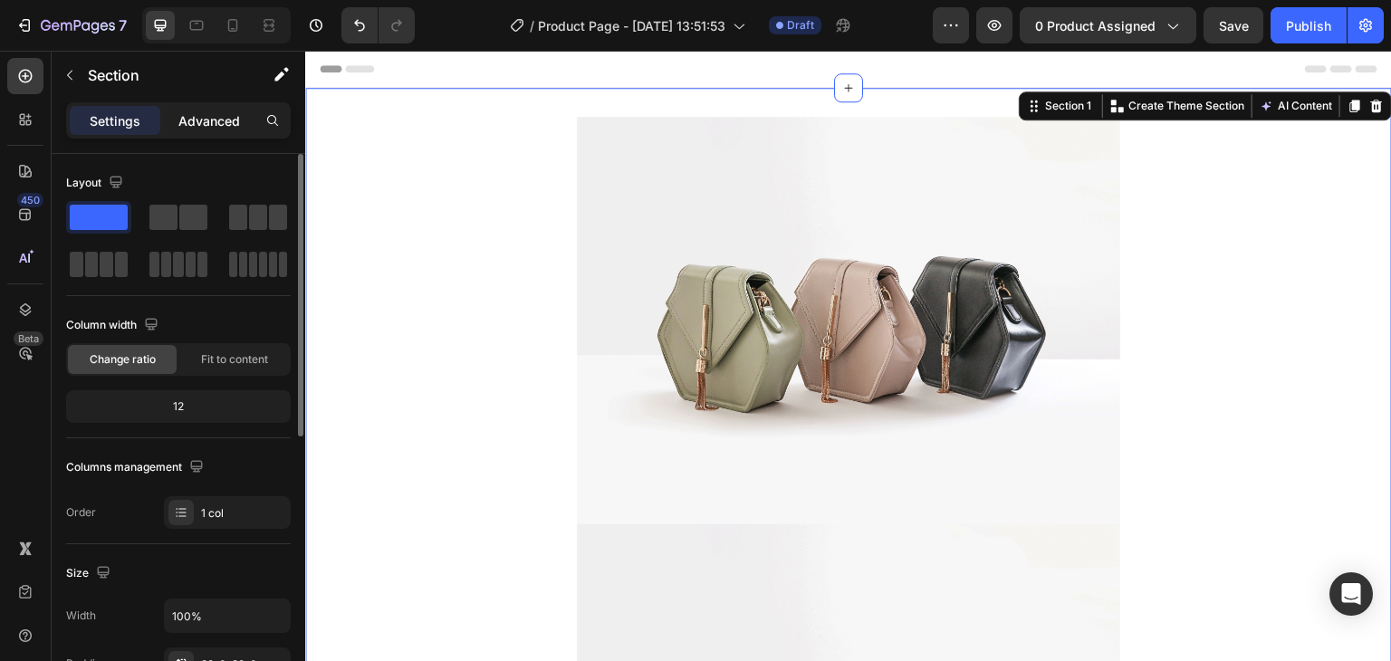
click at [232, 128] on p "Advanced" at bounding box center [209, 120] width 62 height 19
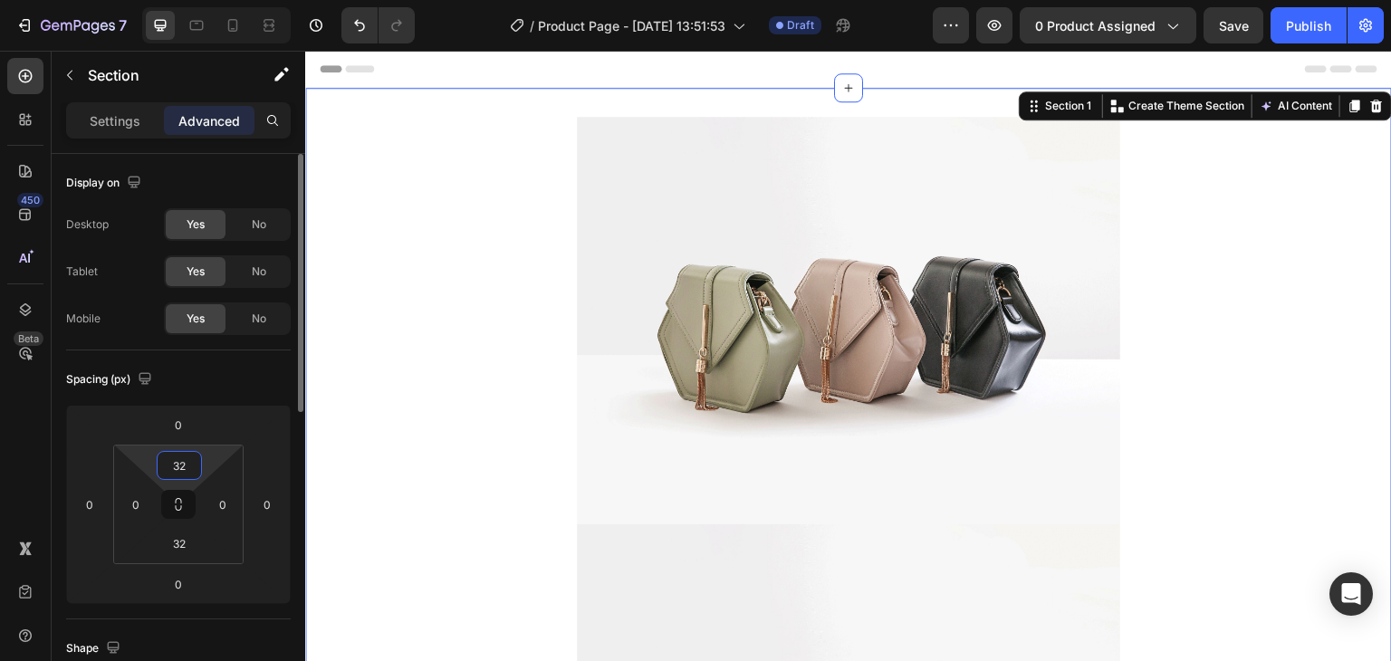
click at [184, 472] on input "32" at bounding box center [179, 465] width 36 height 27
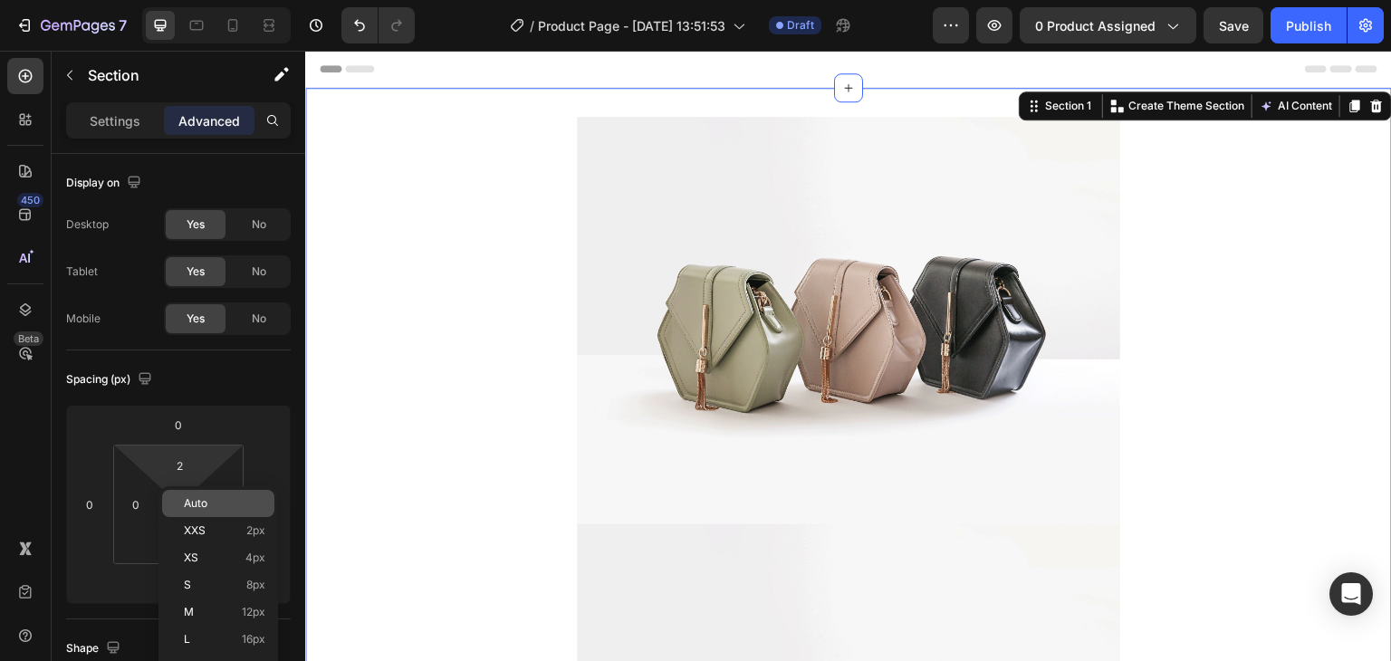
click at [194, 497] on span "Auto" at bounding box center [196, 503] width 24 height 13
type input "Auto"
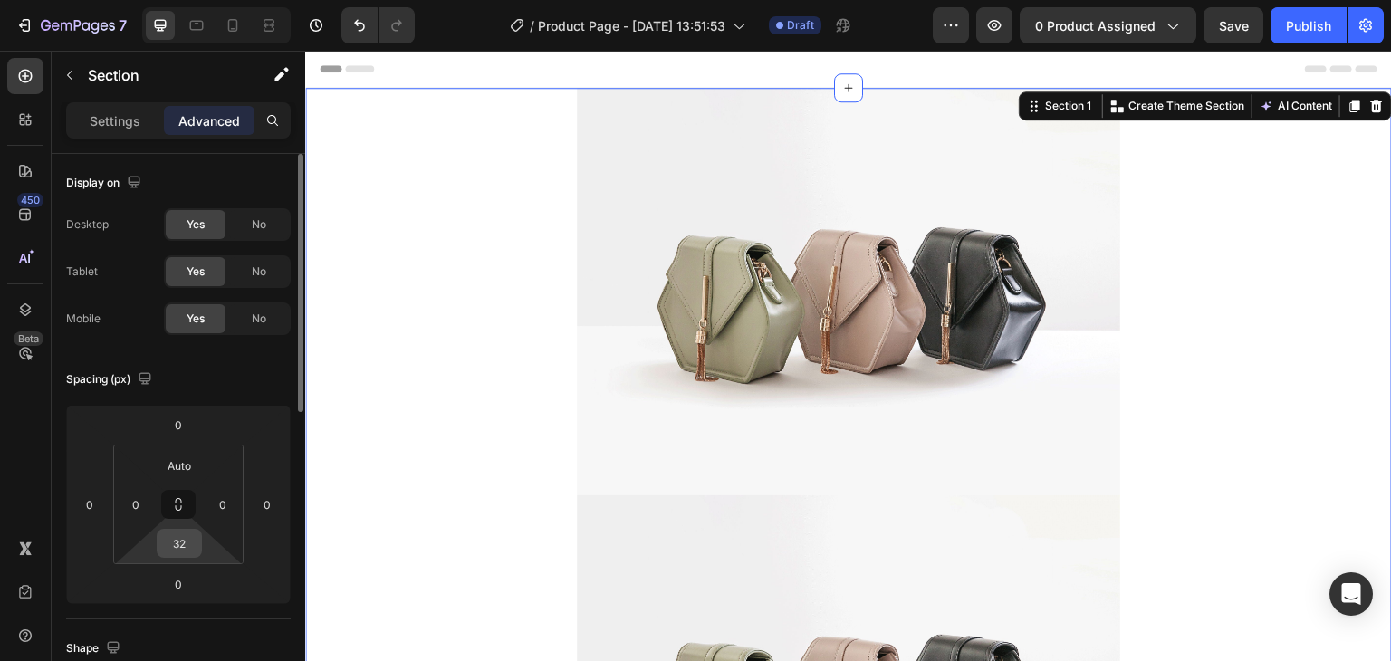
click at [182, 555] on input "32" at bounding box center [179, 543] width 36 height 27
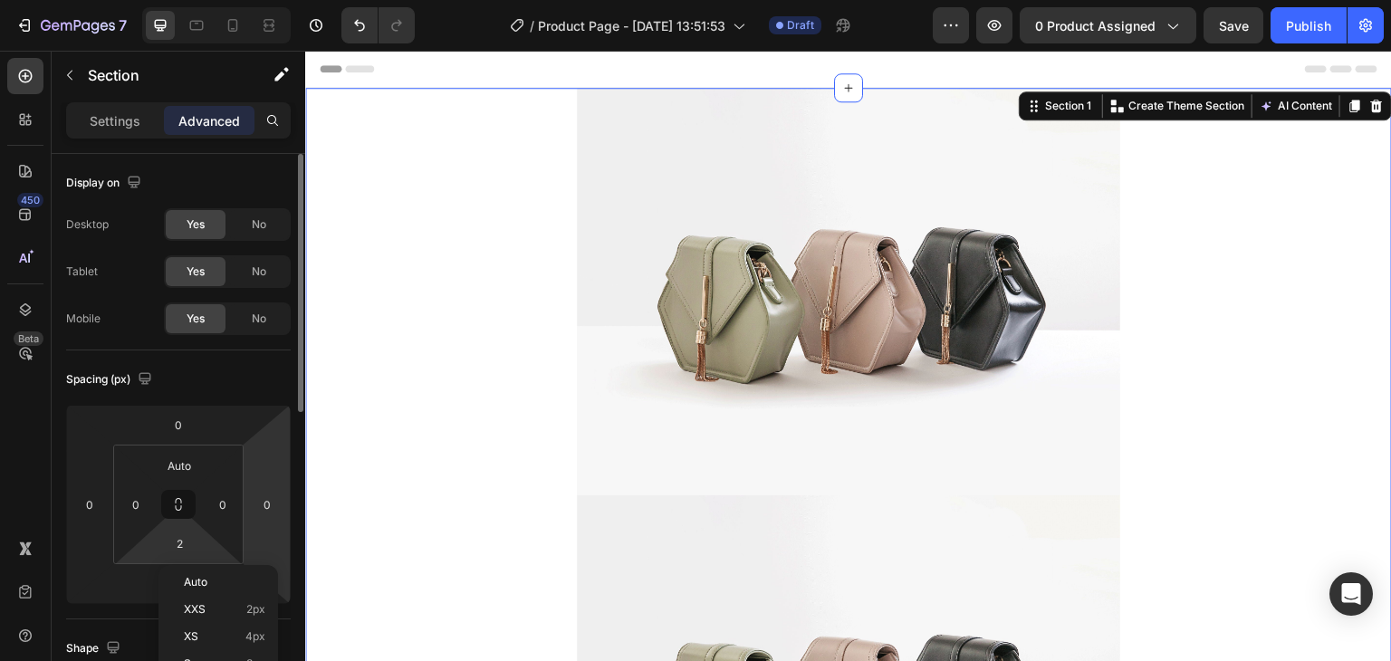
drag, startPoint x: 188, startPoint y: 573, endPoint x: 274, endPoint y: 551, distance: 89.0
click at [188, 573] on div "Auto" at bounding box center [218, 582] width 112 height 27
type input "Auto"
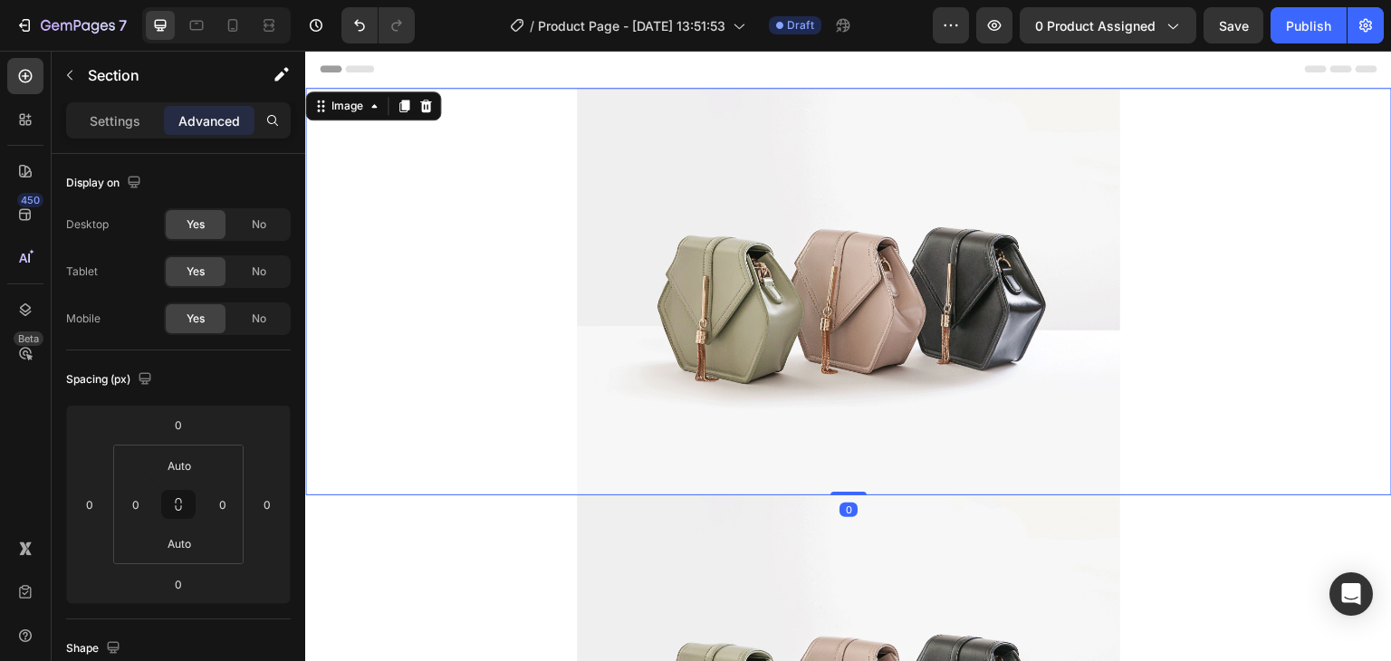
click at [767, 357] on img at bounding box center [848, 292] width 543 height 408
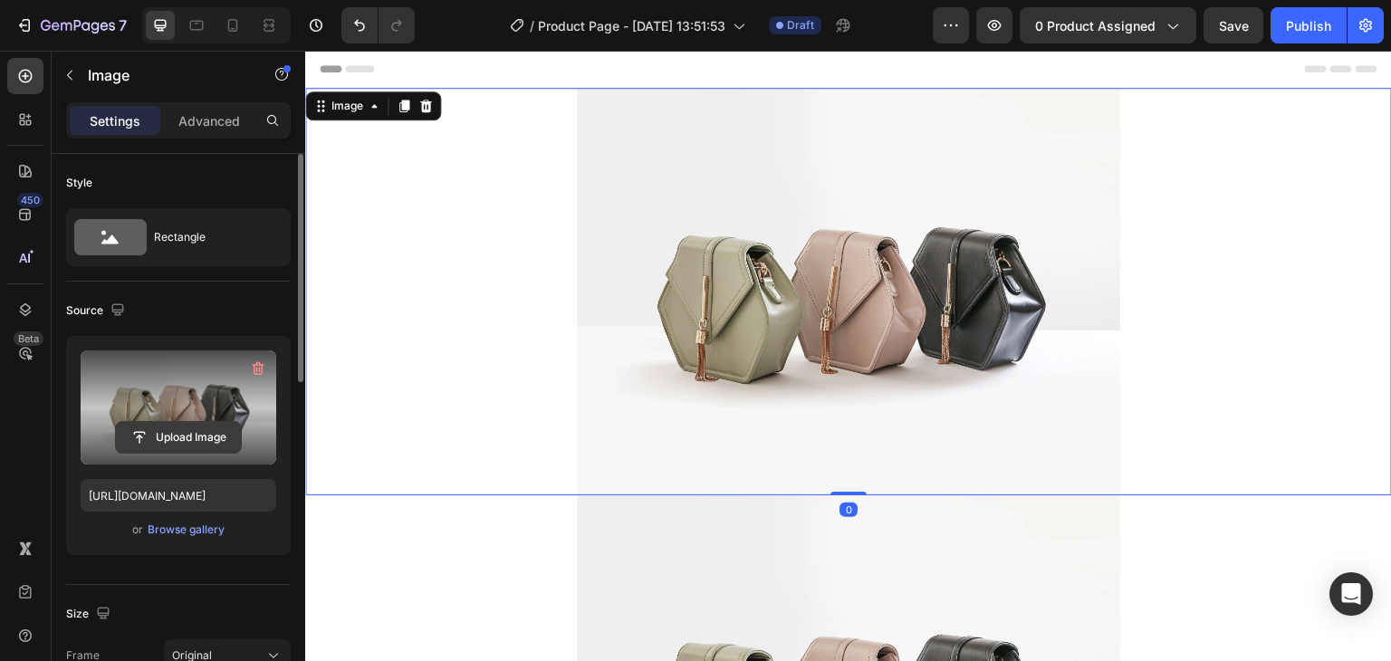
click at [194, 426] on input "file" at bounding box center [178, 437] width 125 height 31
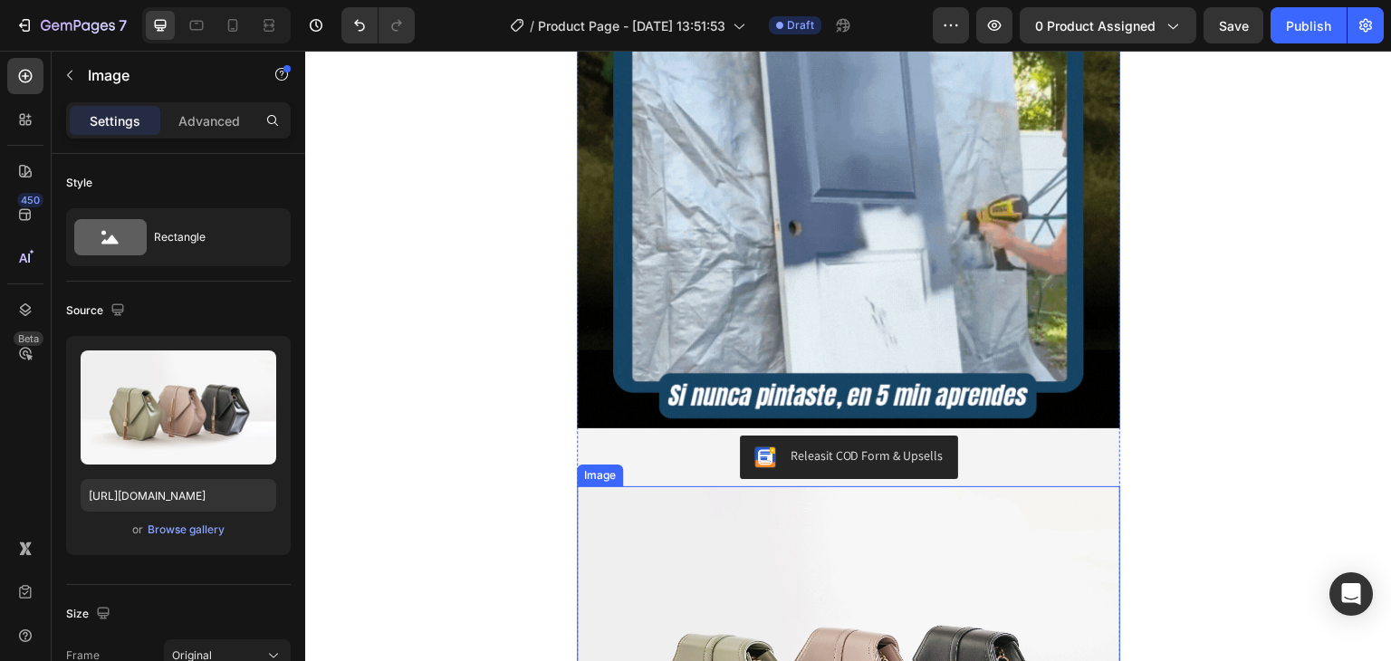
scroll to position [1811, 0]
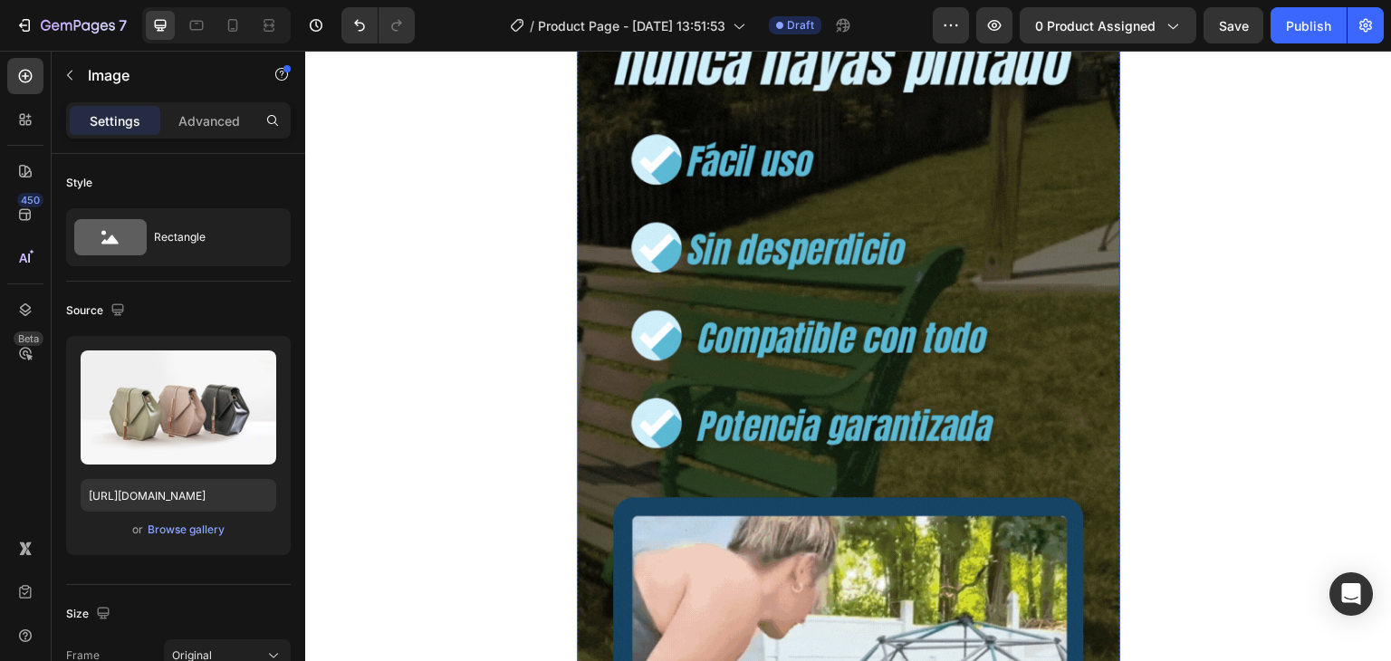
click at [903, 345] on img at bounding box center [848, 448] width 543 height 966
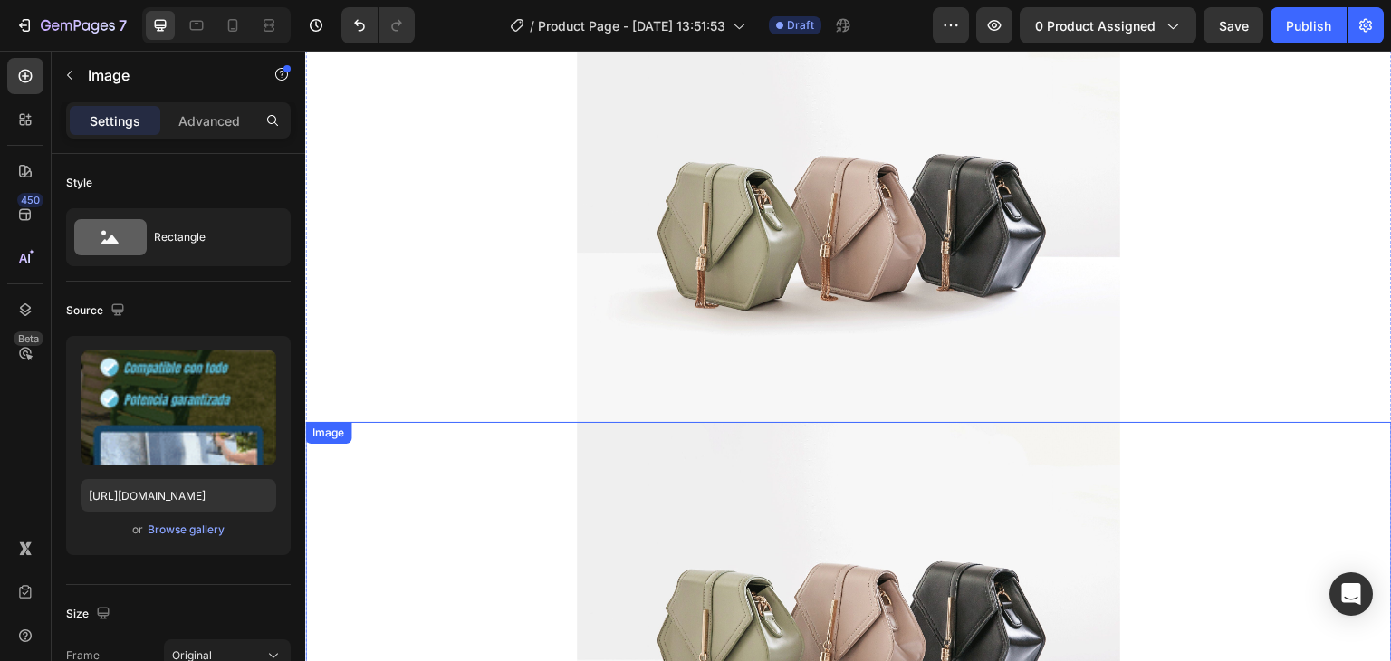
scroll to position [0, 0]
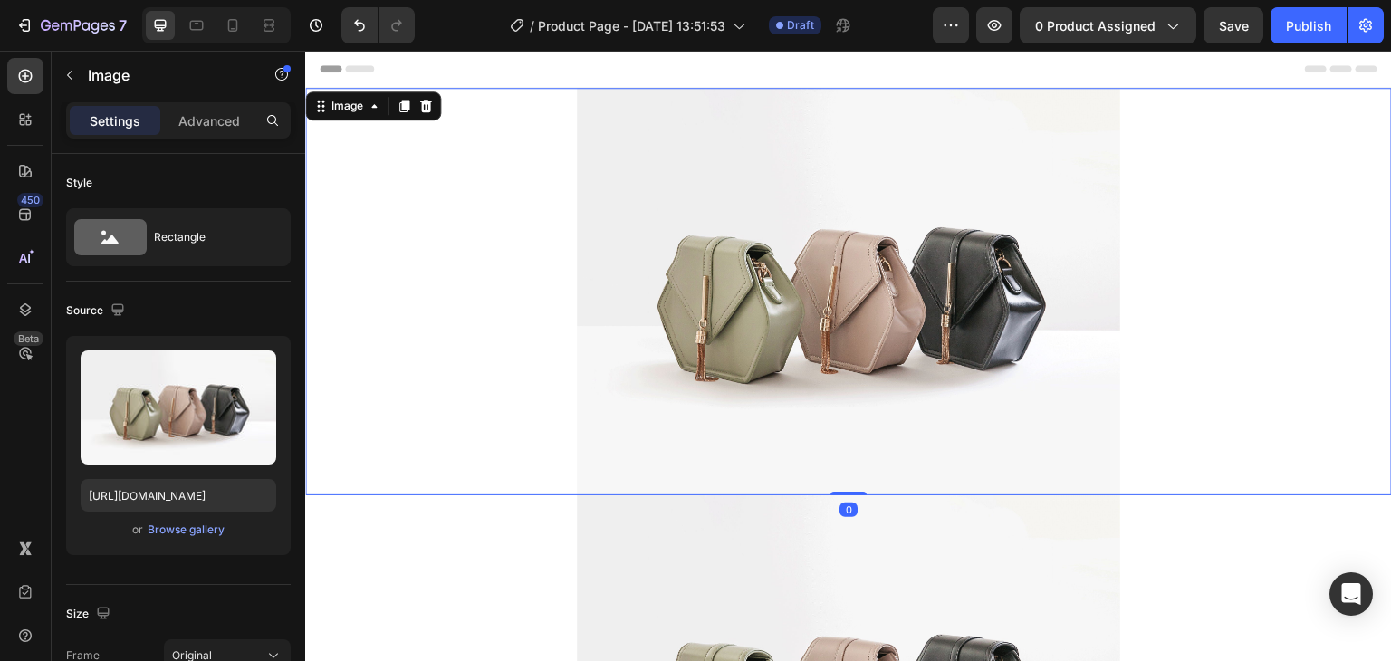
click at [952, 249] on img at bounding box center [848, 292] width 543 height 408
drag, startPoint x: 687, startPoint y: 427, endPoint x: 689, endPoint y: 416, distance: 11.0
click at [689, 417] on img at bounding box center [848, 292] width 543 height 408
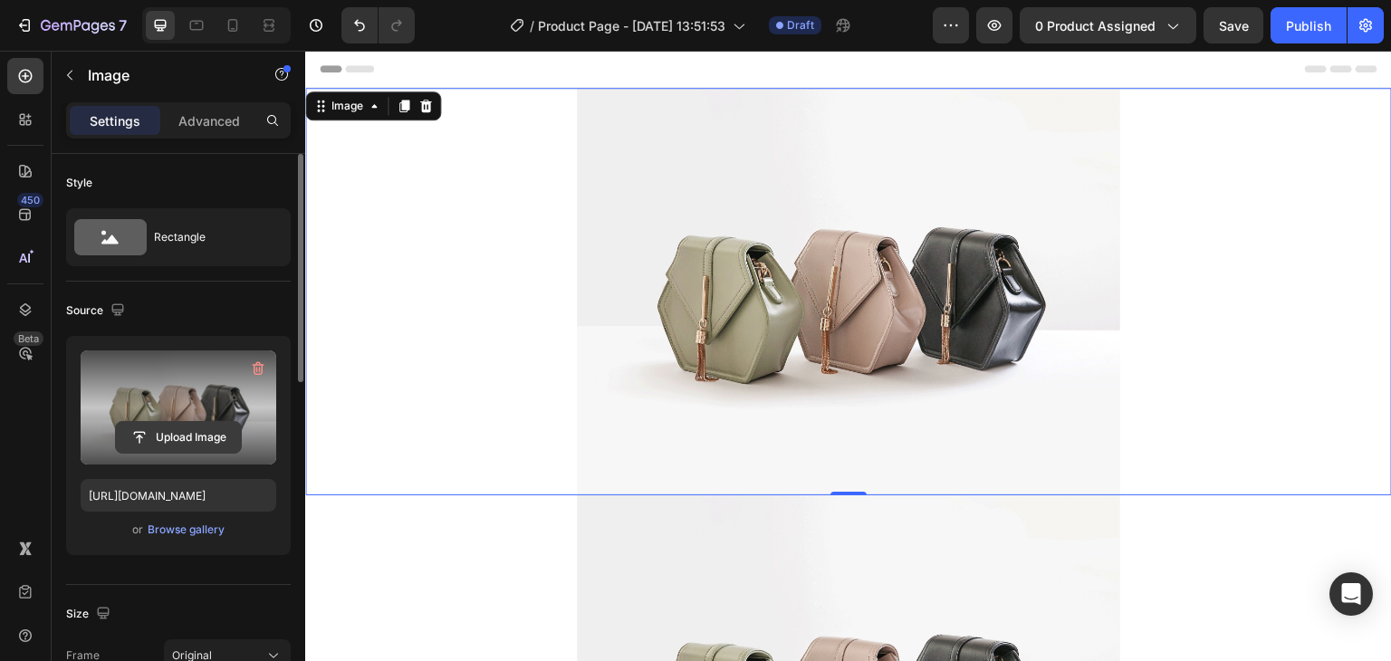
click at [205, 433] on input "file" at bounding box center [178, 437] width 125 height 31
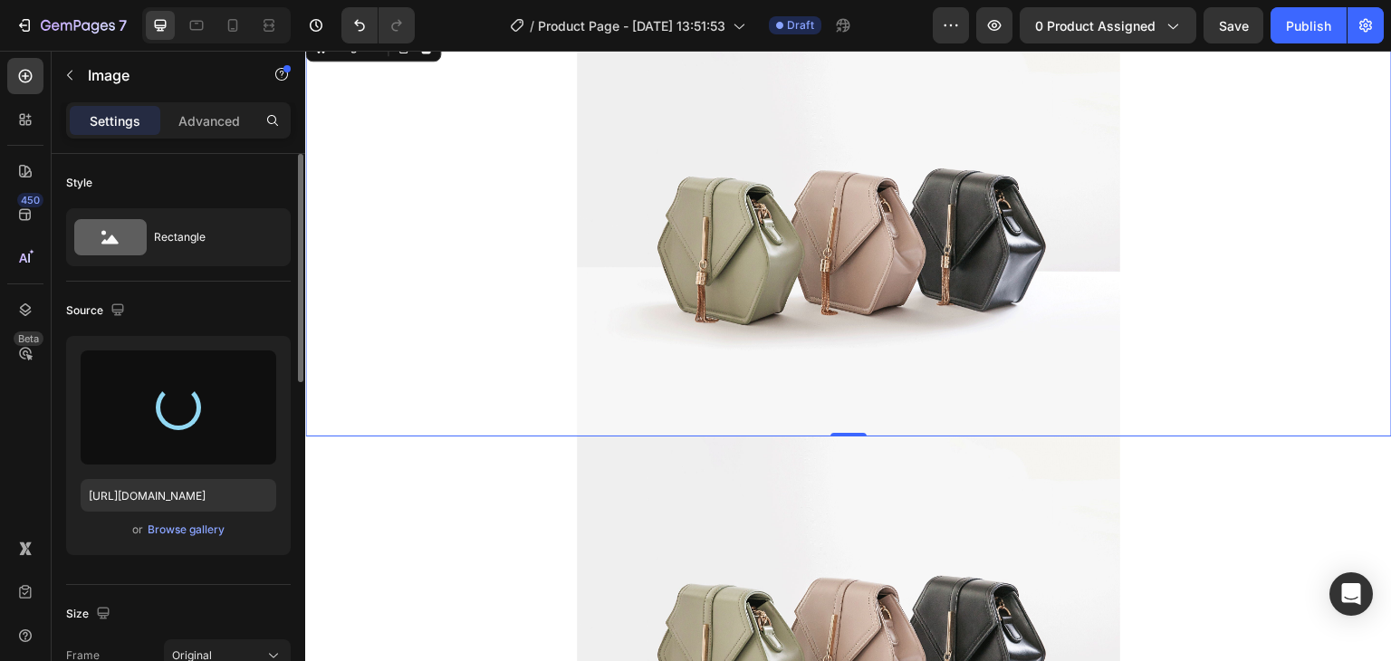
scroll to position [91, 0]
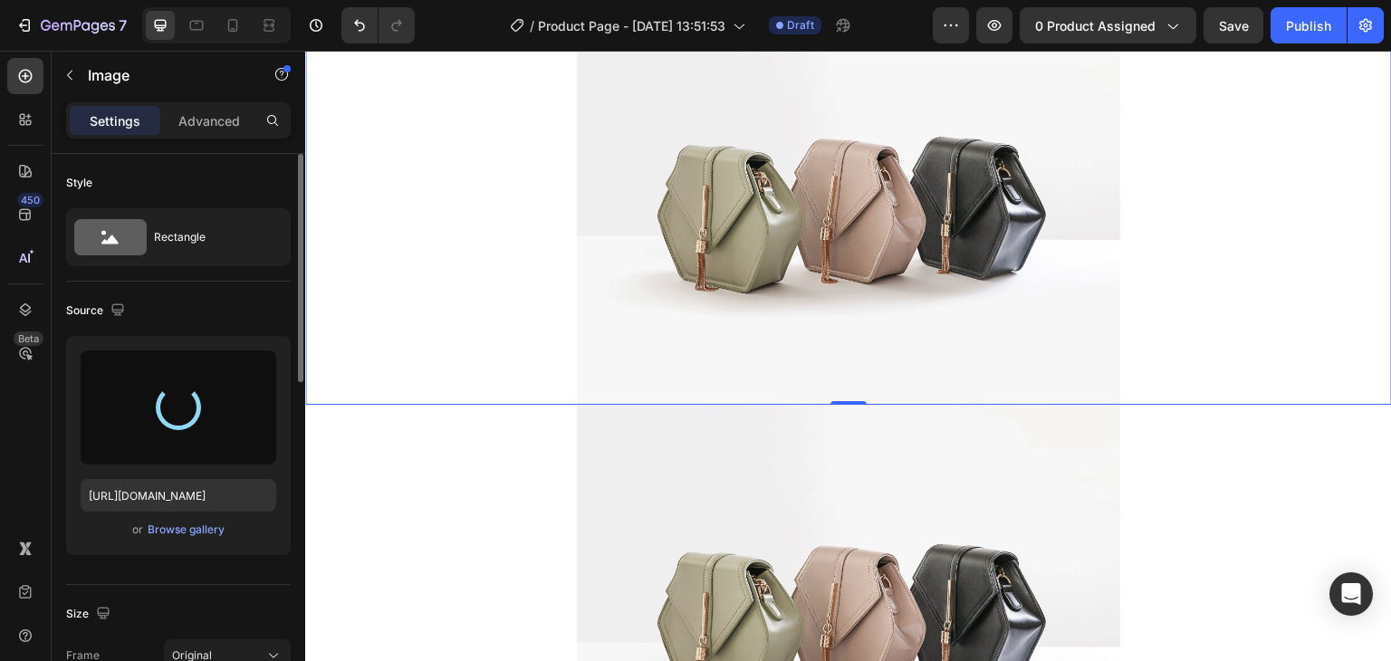
type input "[URL][DOMAIN_NAME]"
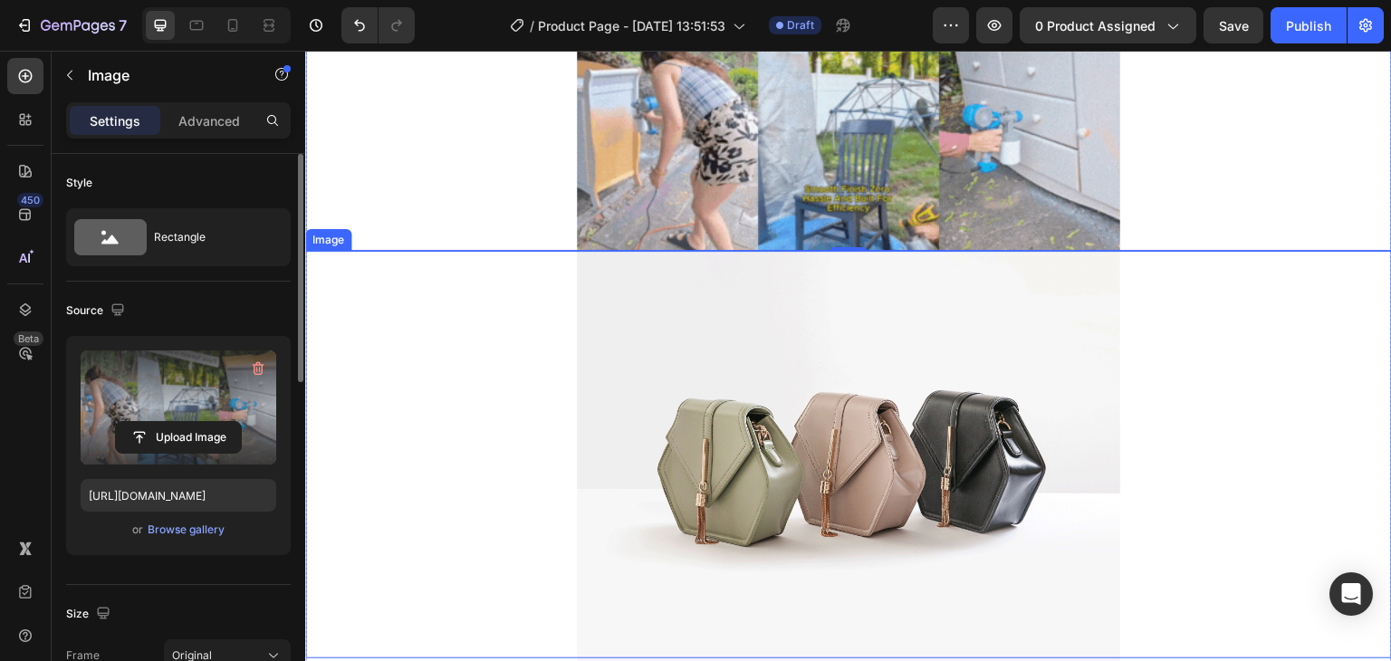
click at [642, 339] on img at bounding box center [848, 455] width 543 height 408
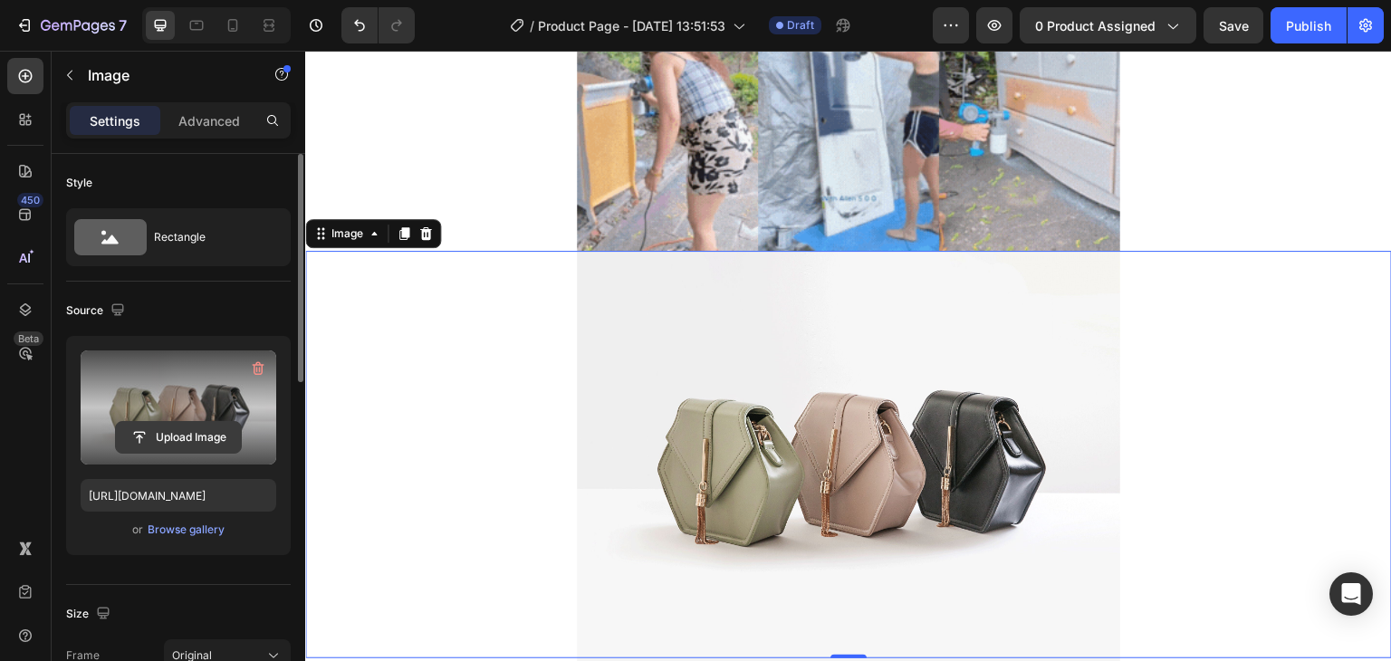
click at [225, 432] on input "file" at bounding box center [178, 437] width 125 height 31
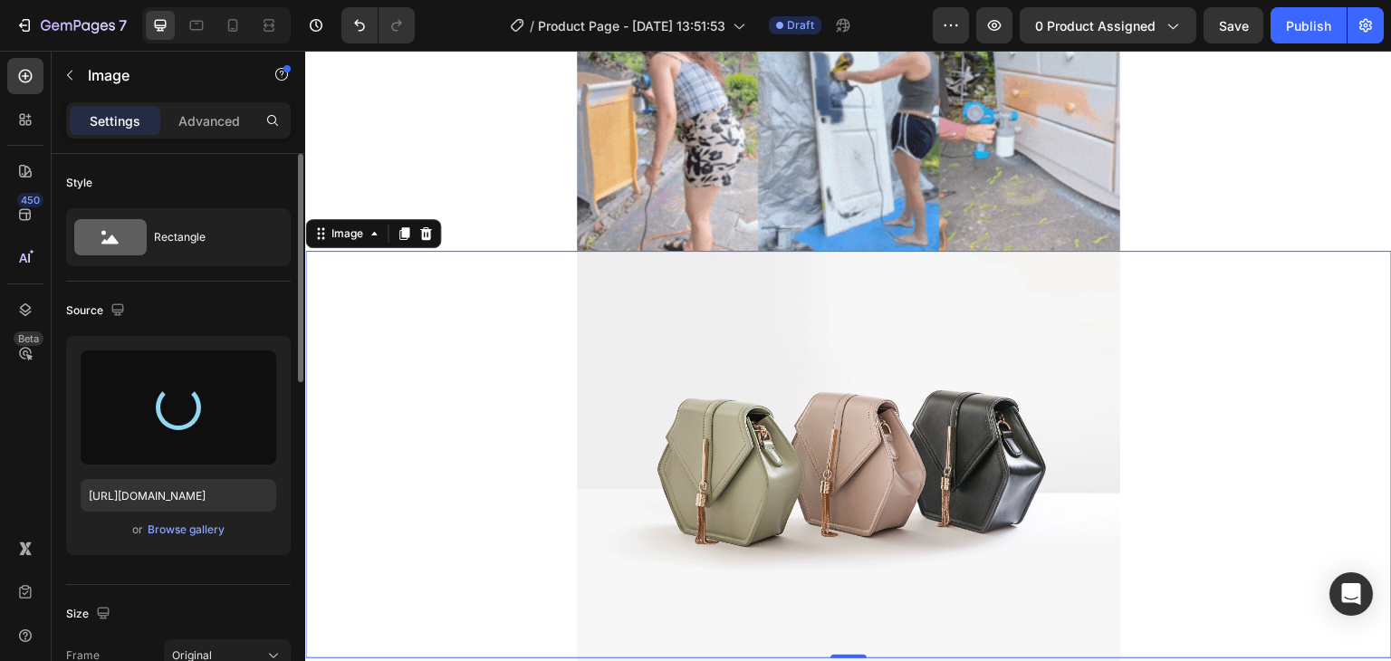
type input "[URL][DOMAIN_NAME]"
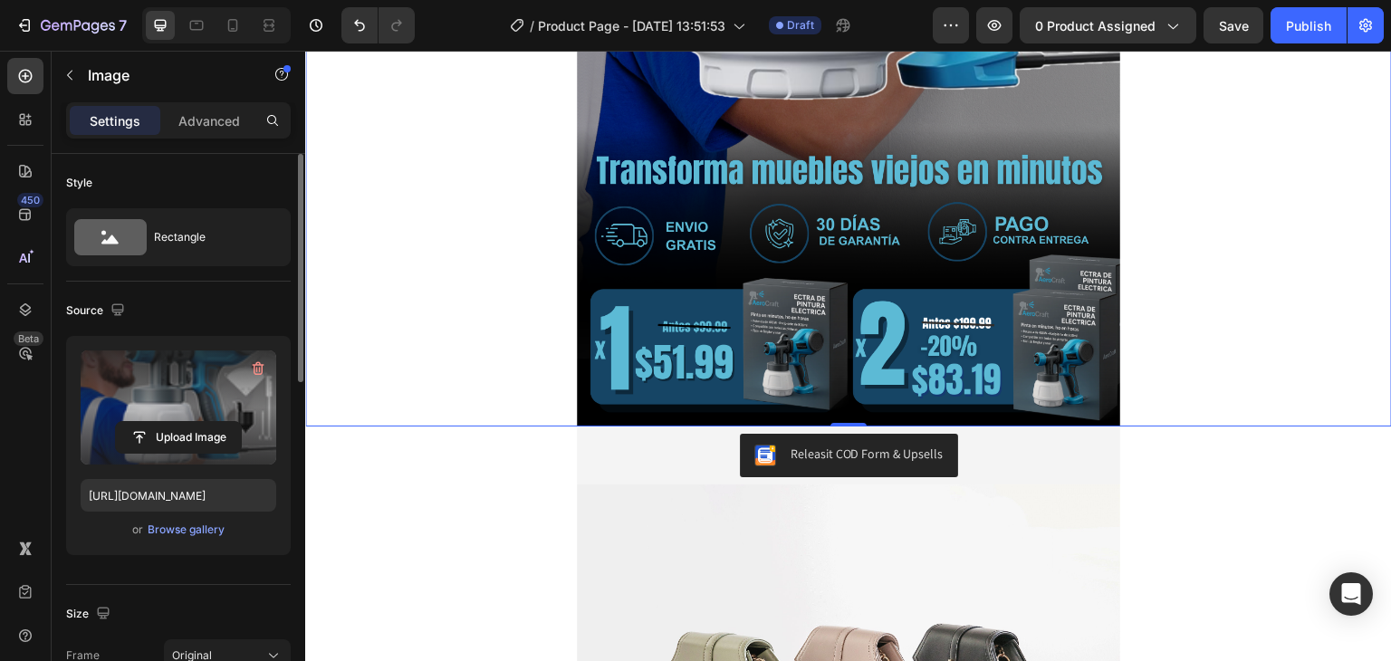
scroll to position [1087, 0]
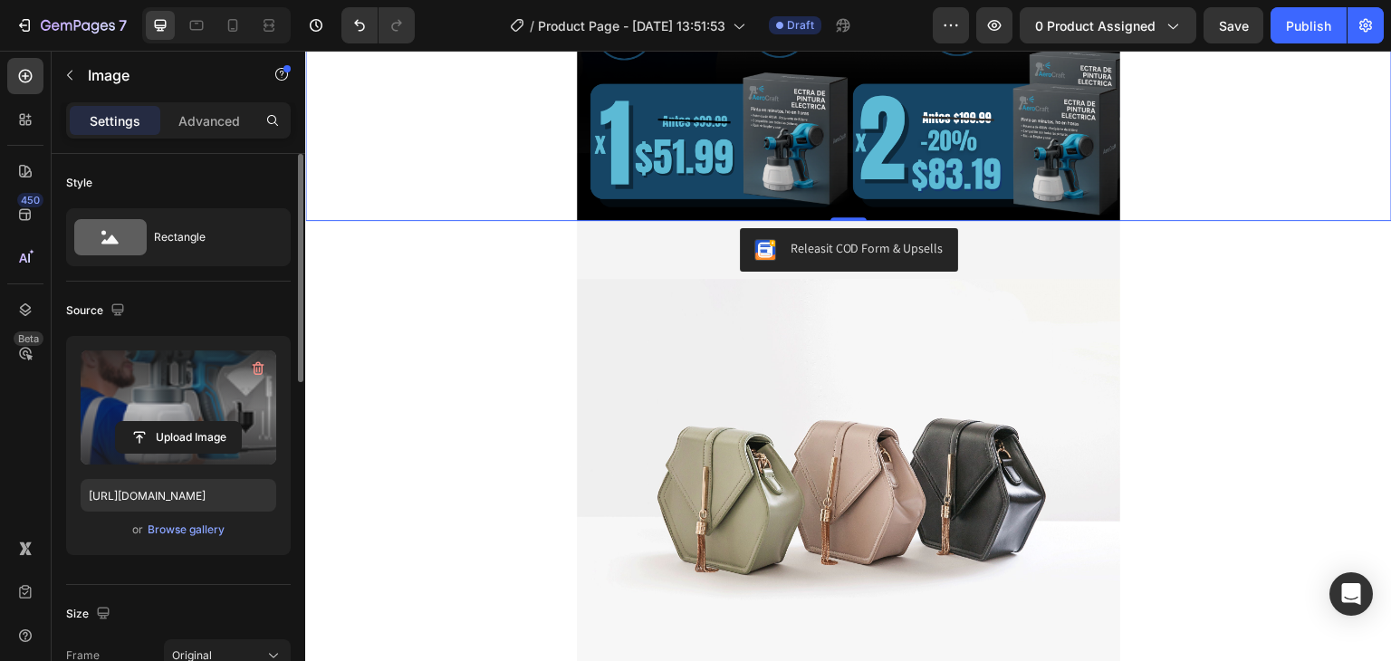
click at [947, 349] on img at bounding box center [848, 483] width 543 height 408
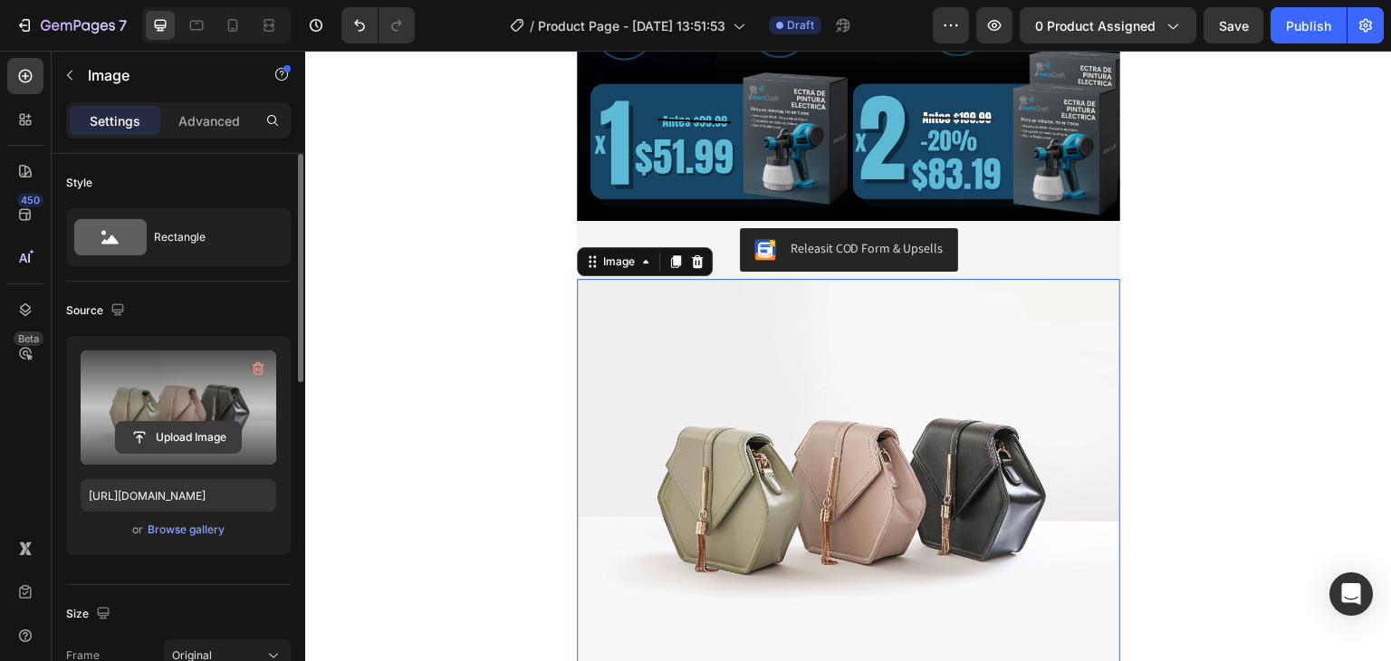
click at [218, 439] on input "file" at bounding box center [178, 437] width 125 height 31
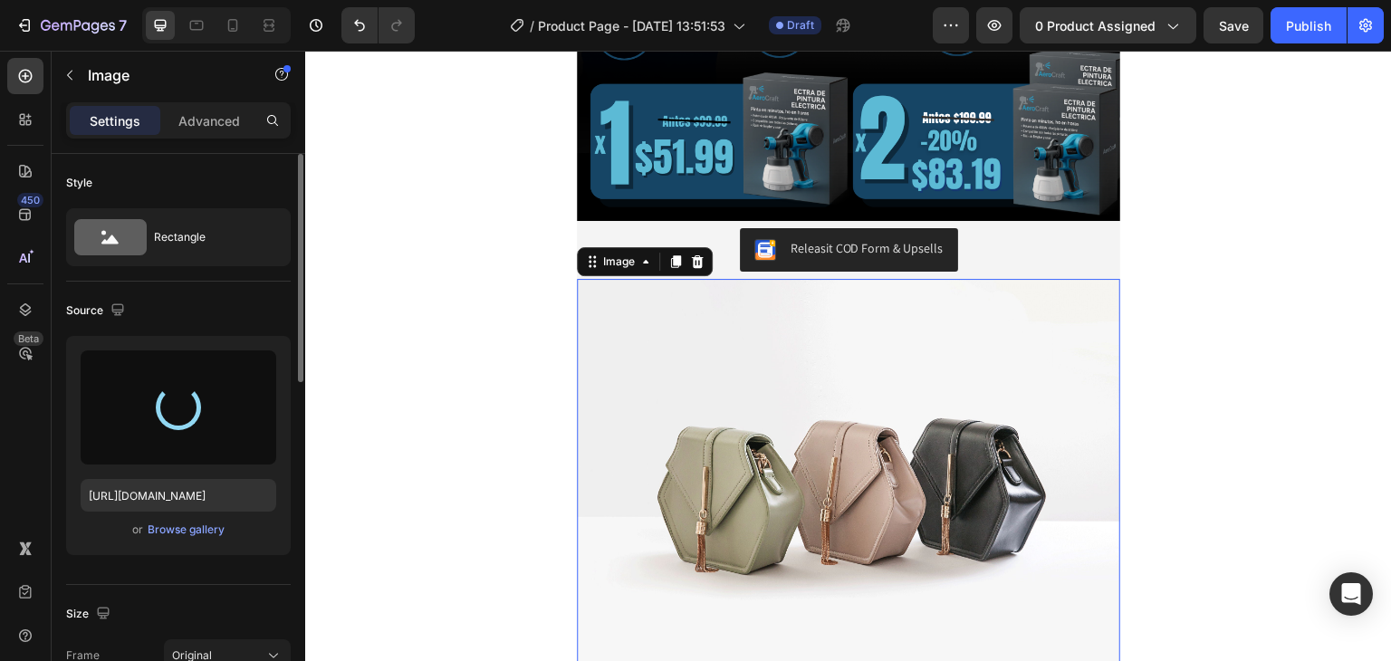
type input "[URL][DOMAIN_NAME]"
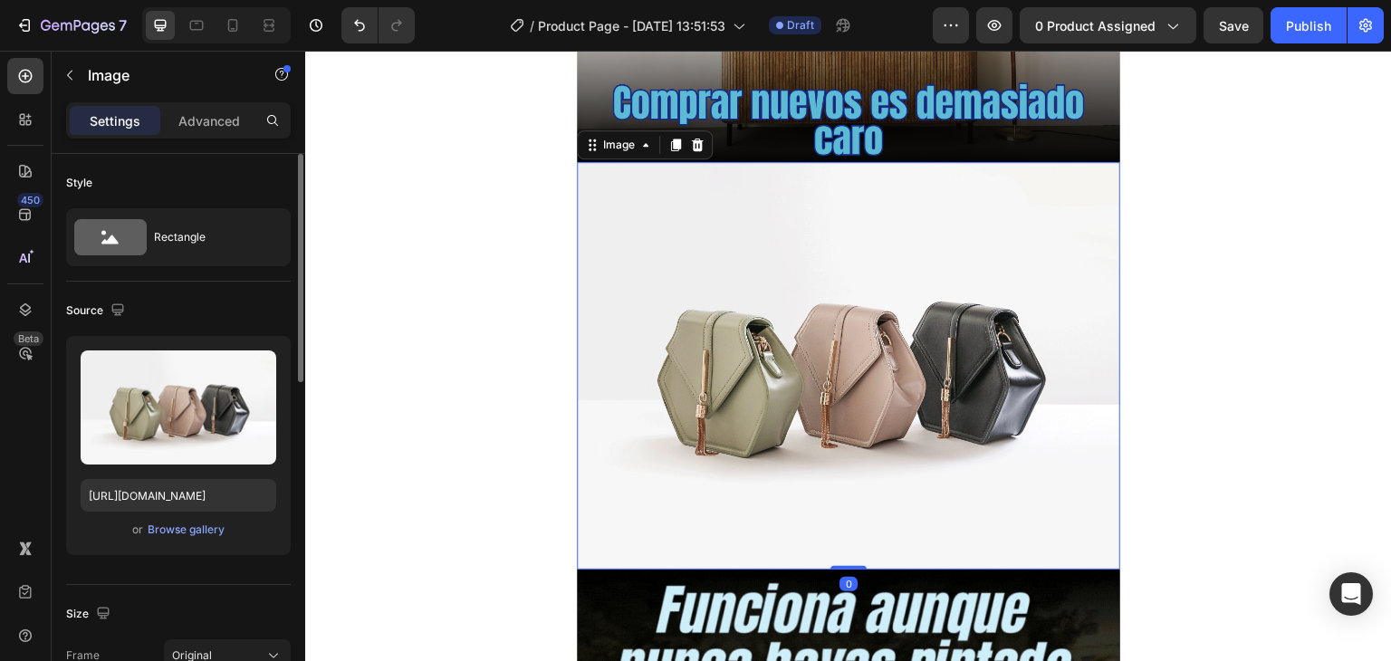
scroll to position [2173, 0]
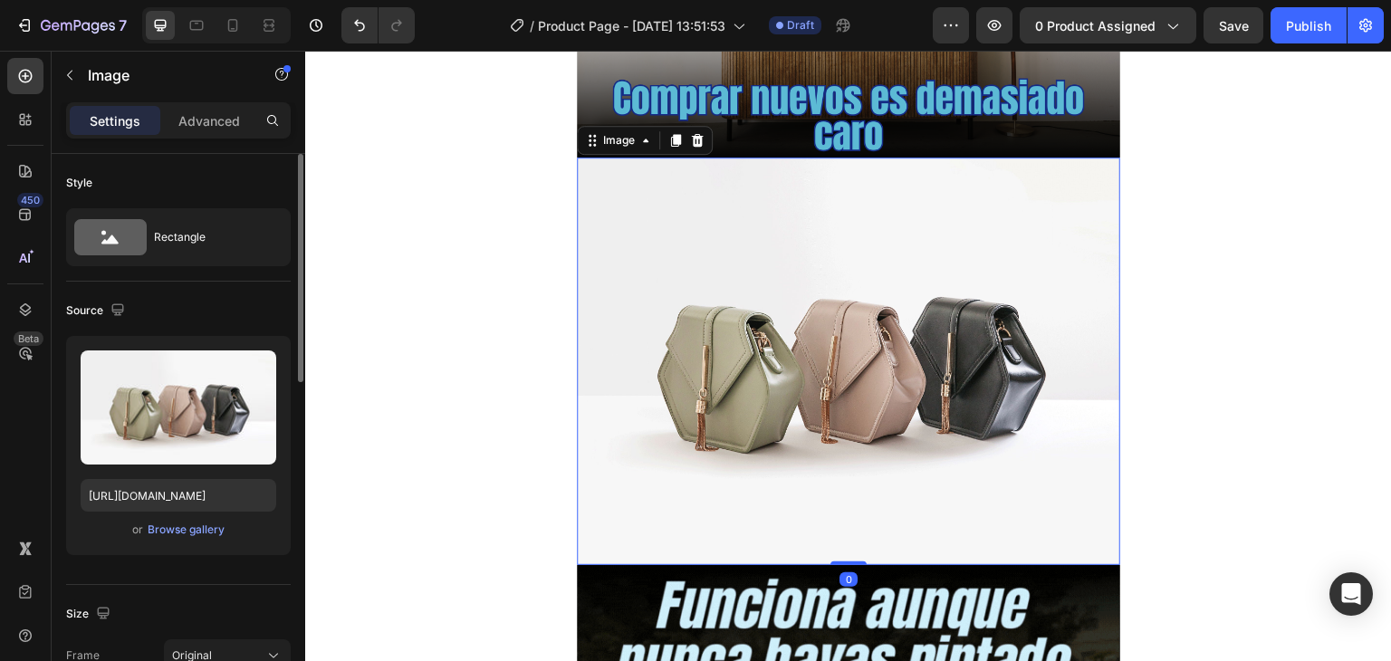
click at [978, 308] on img at bounding box center [848, 362] width 543 height 408
click at [693, 394] on img at bounding box center [848, 362] width 543 height 408
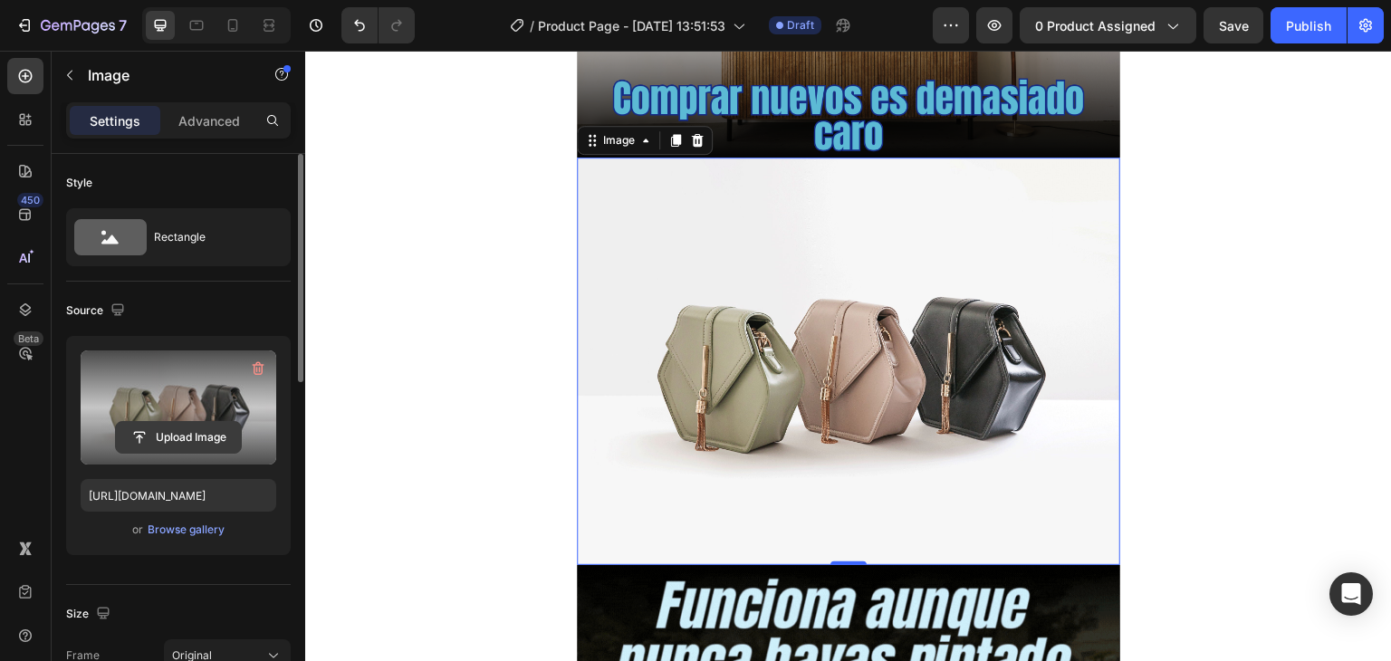
click at [197, 438] on input "file" at bounding box center [178, 437] width 125 height 31
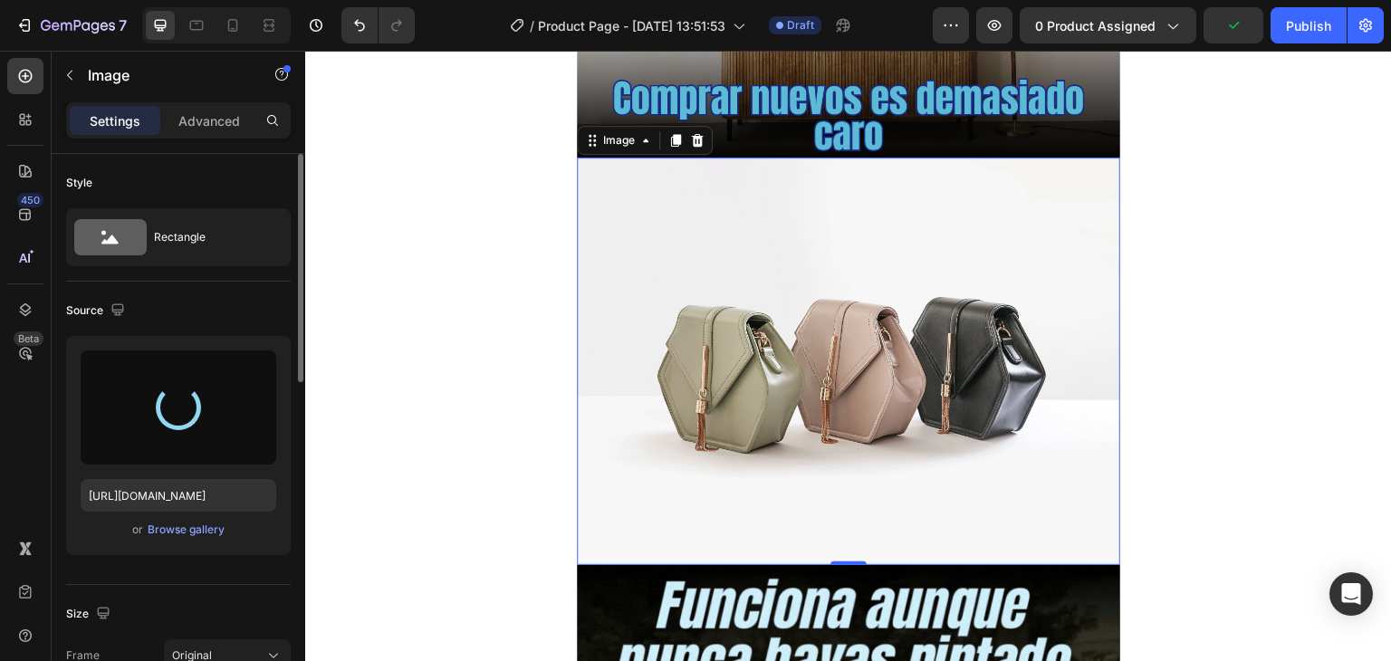
type input "[URL][DOMAIN_NAME]"
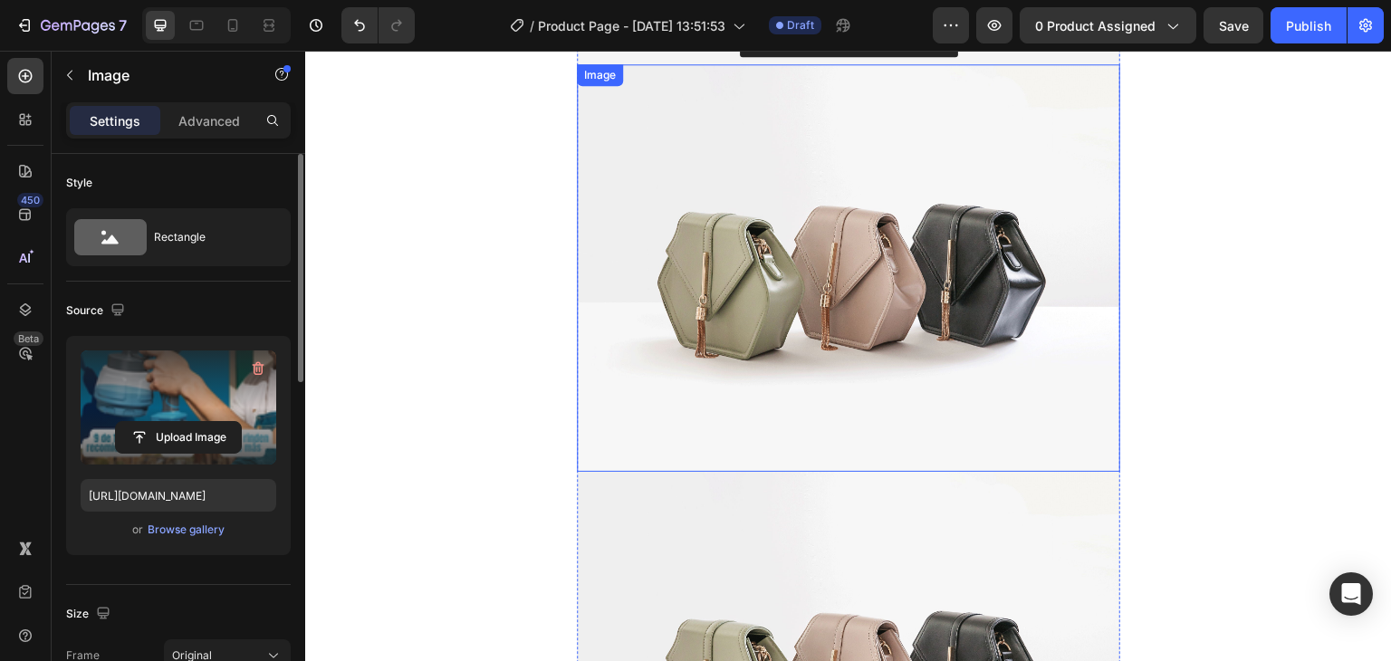
scroll to position [4347, 0]
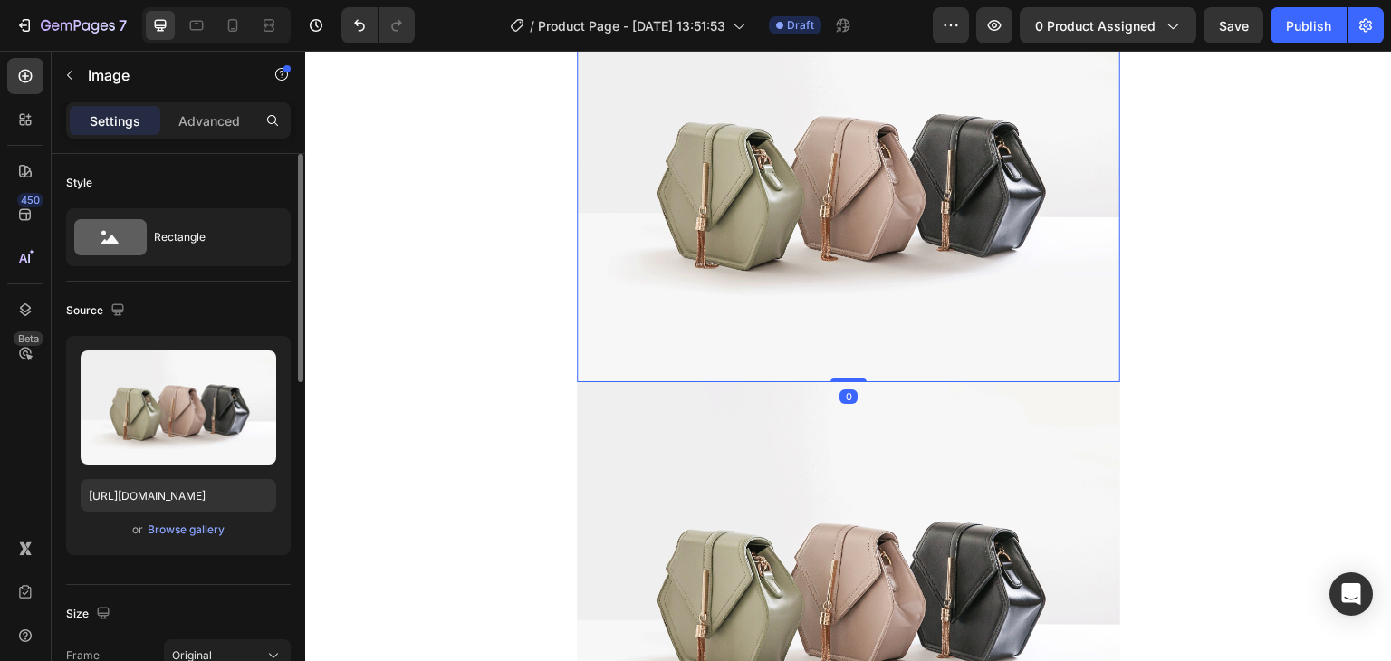
click at [997, 295] on img at bounding box center [848, 179] width 543 height 408
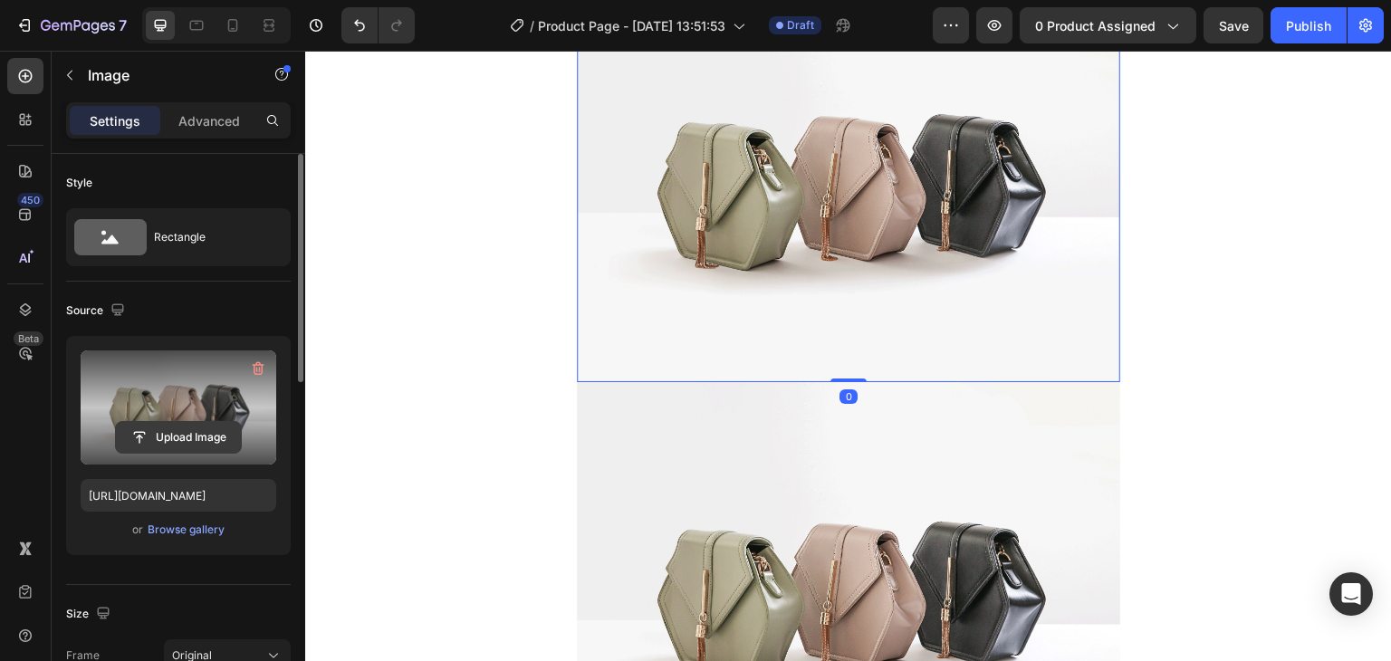
click at [233, 439] on input "file" at bounding box center [178, 437] width 125 height 31
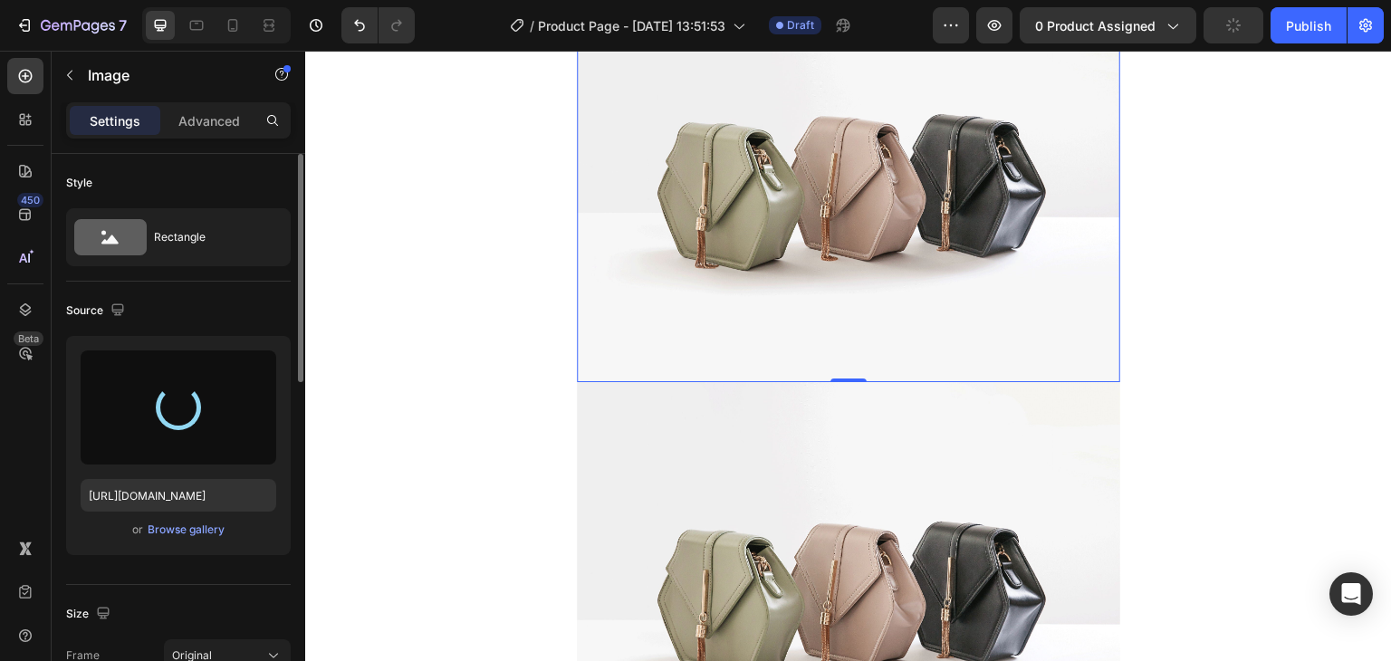
type input "[URL][DOMAIN_NAME]"
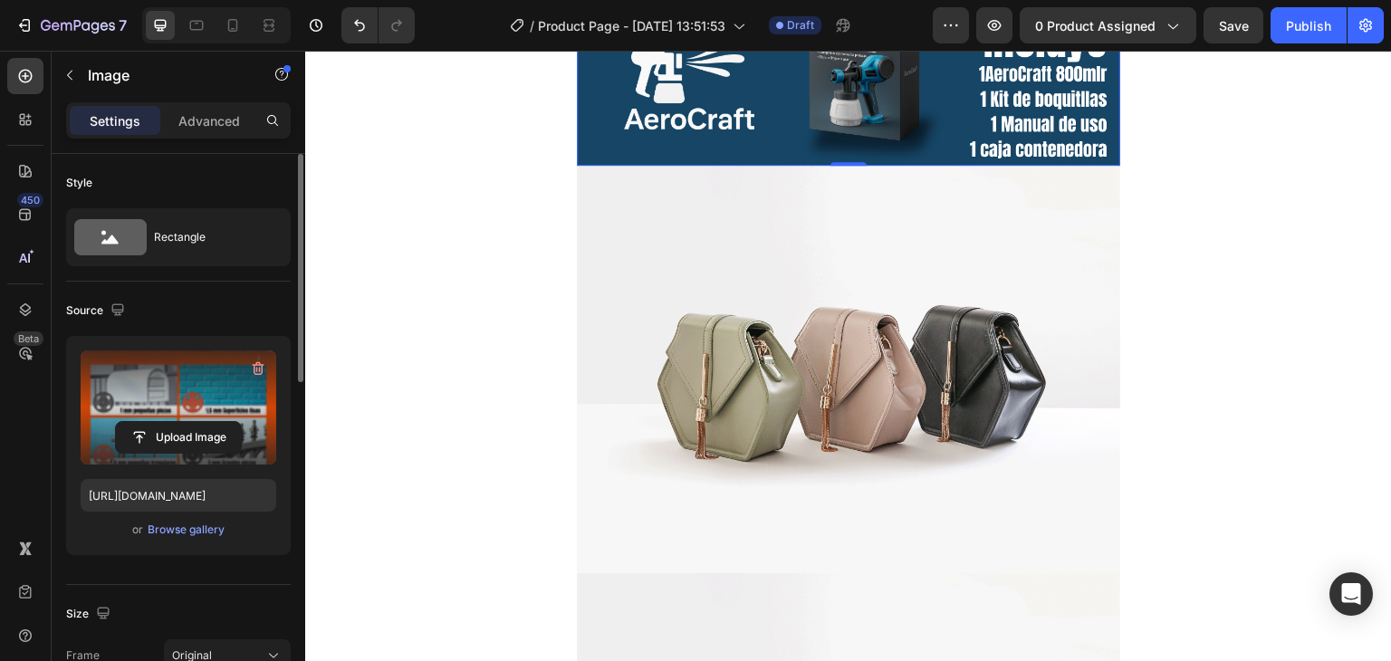
scroll to position [5253, 0]
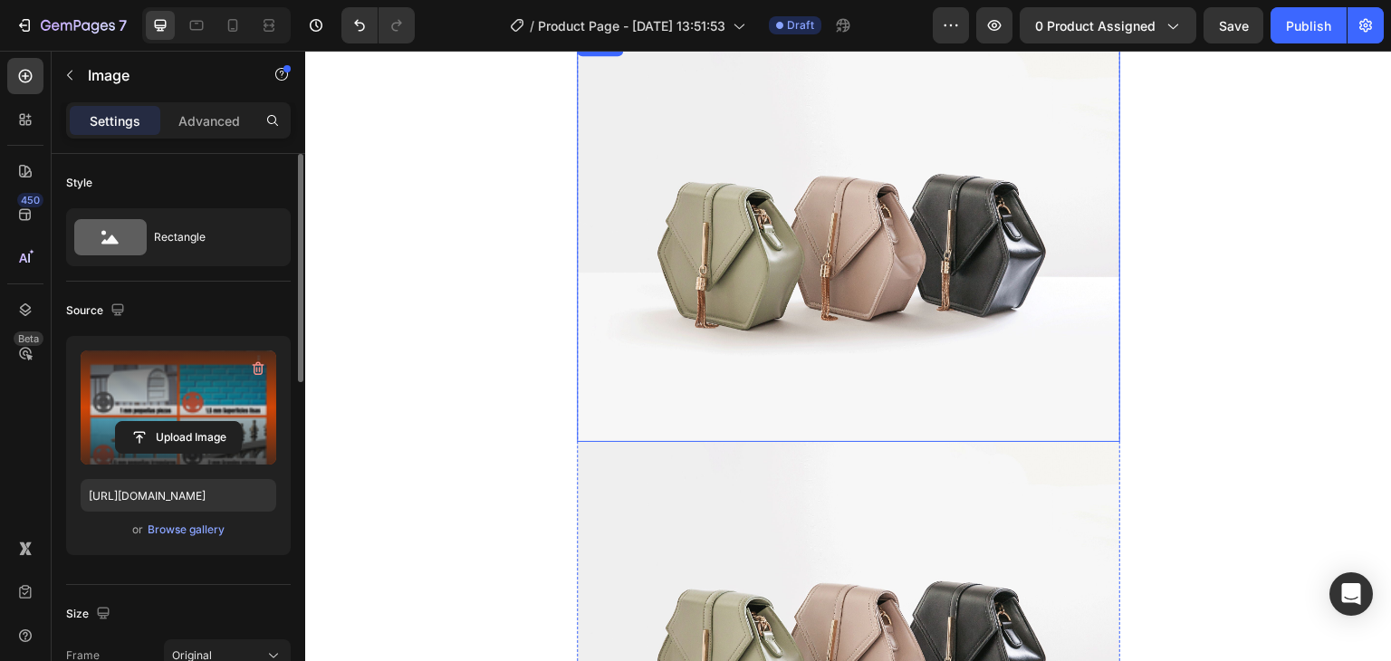
click at [967, 265] on img at bounding box center [848, 238] width 543 height 408
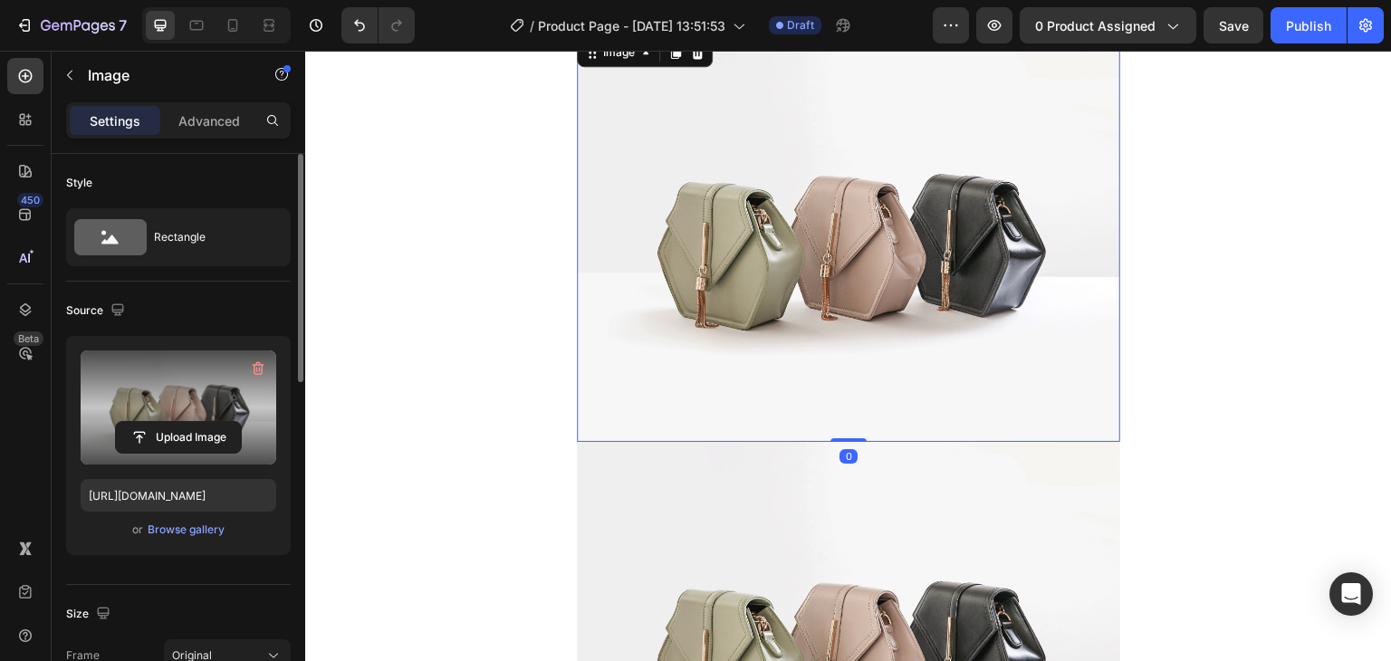
click at [183, 418] on label at bounding box center [179, 407] width 196 height 114
click at [183, 422] on input "file" at bounding box center [178, 437] width 125 height 31
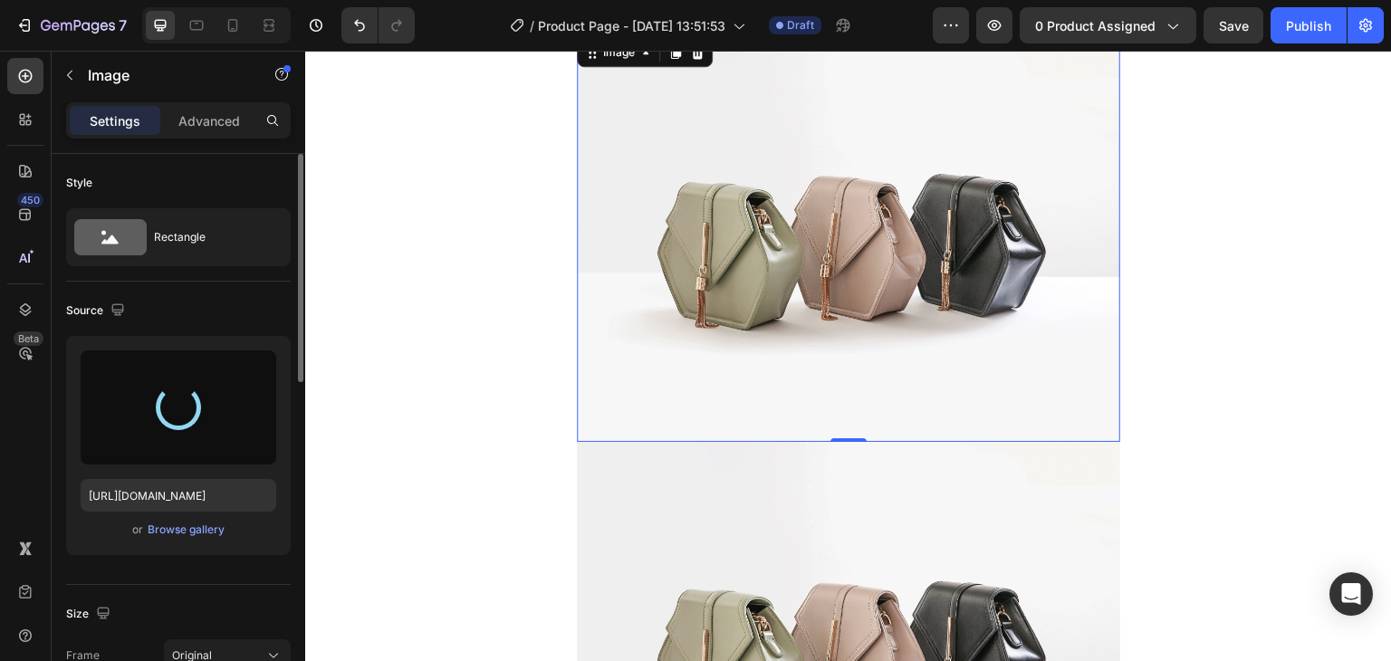
type input "[URL][DOMAIN_NAME]"
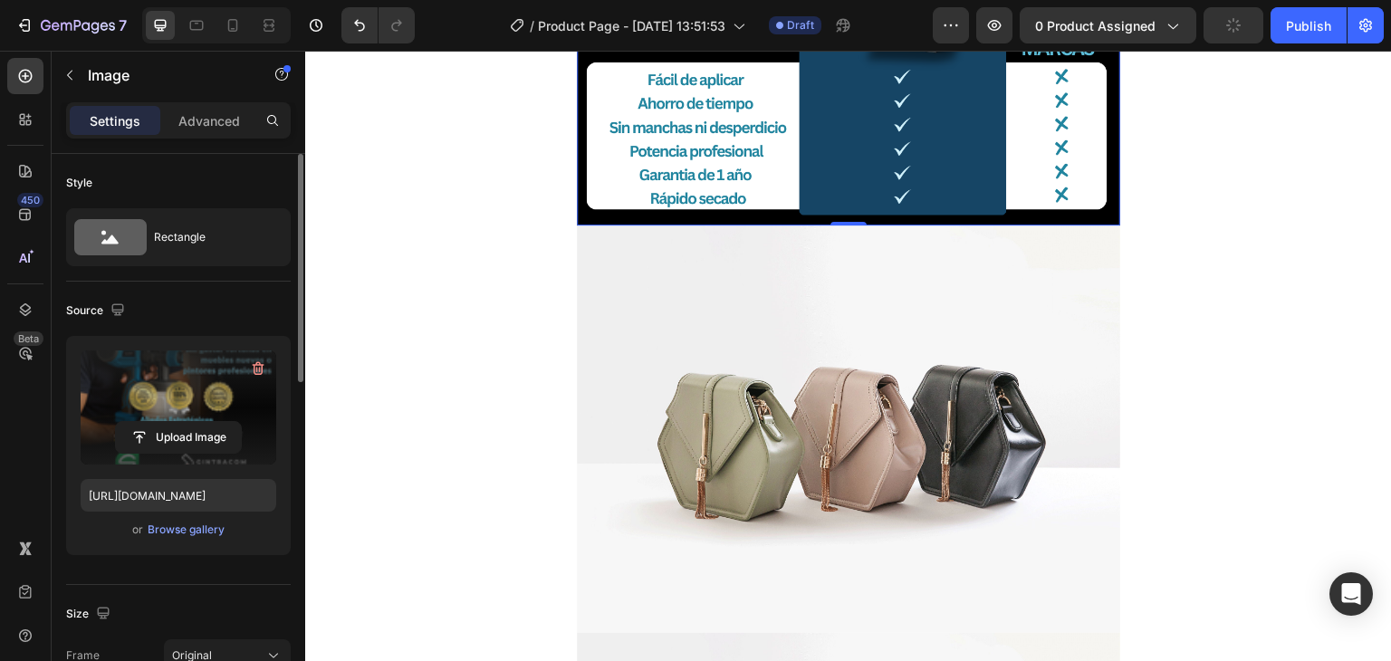
scroll to position [6158, 0]
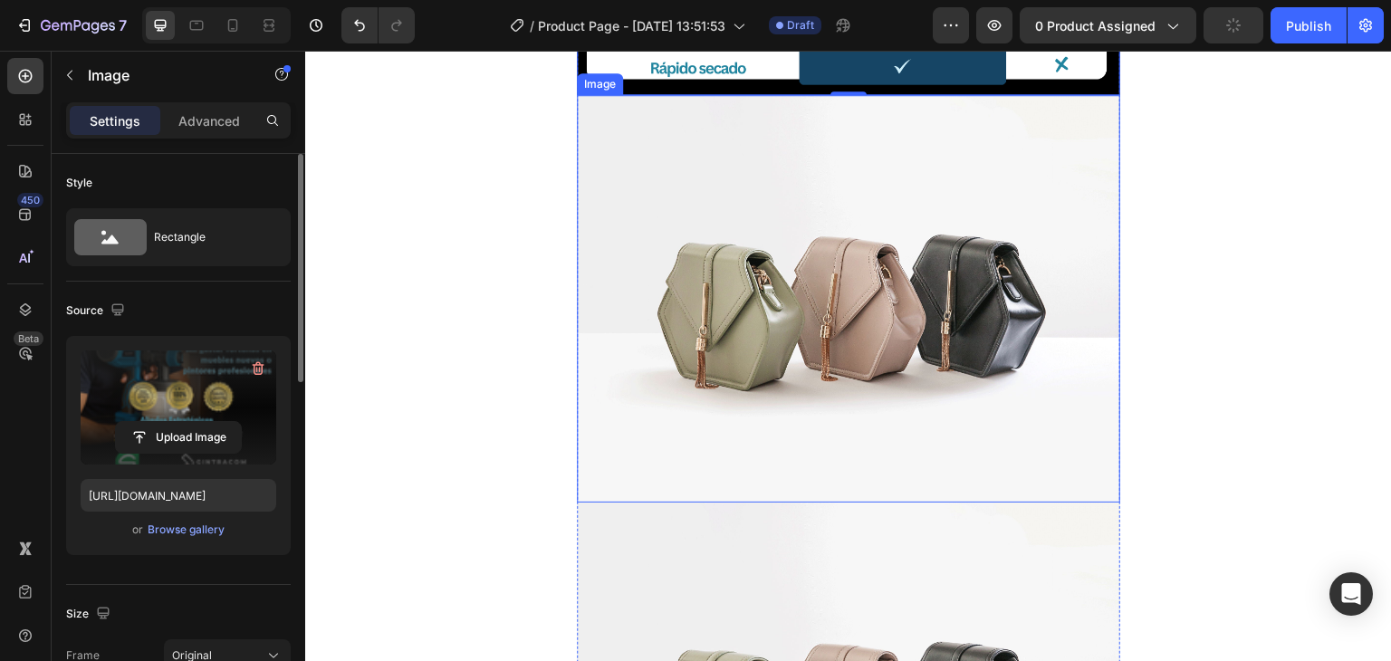
click at [948, 355] on img at bounding box center [848, 299] width 543 height 408
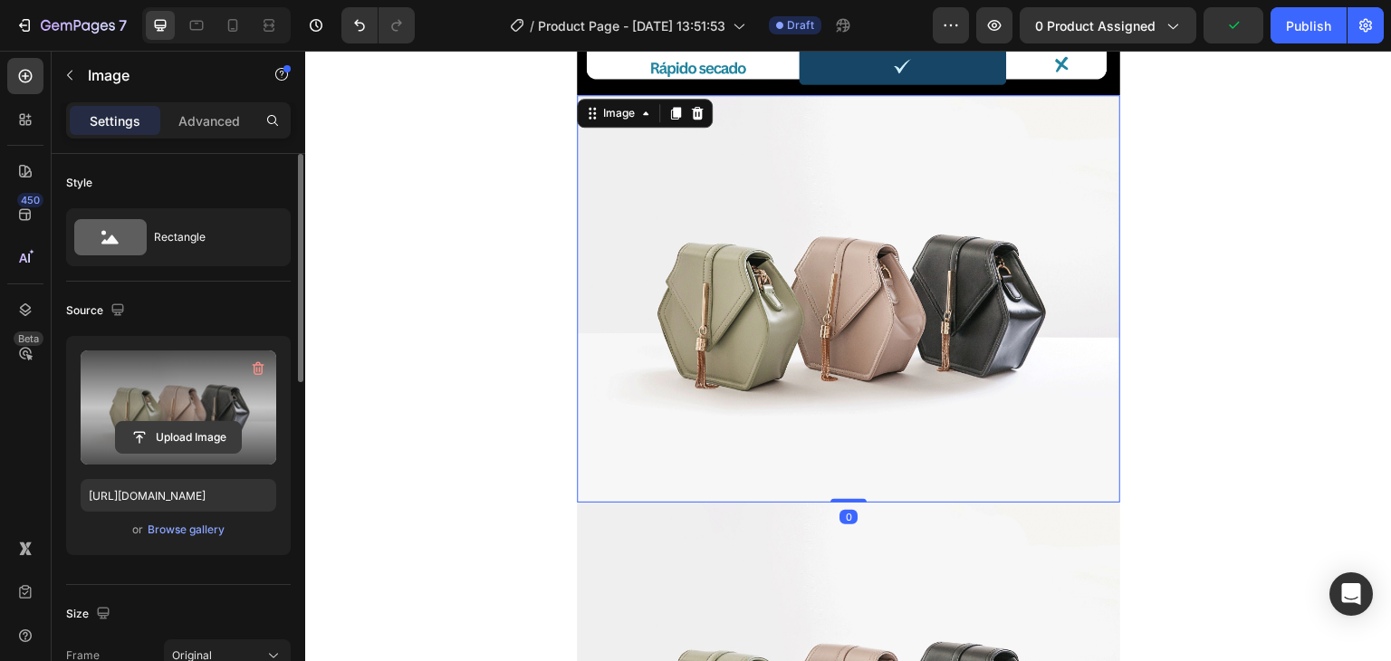
click at [127, 437] on input "file" at bounding box center [178, 437] width 125 height 31
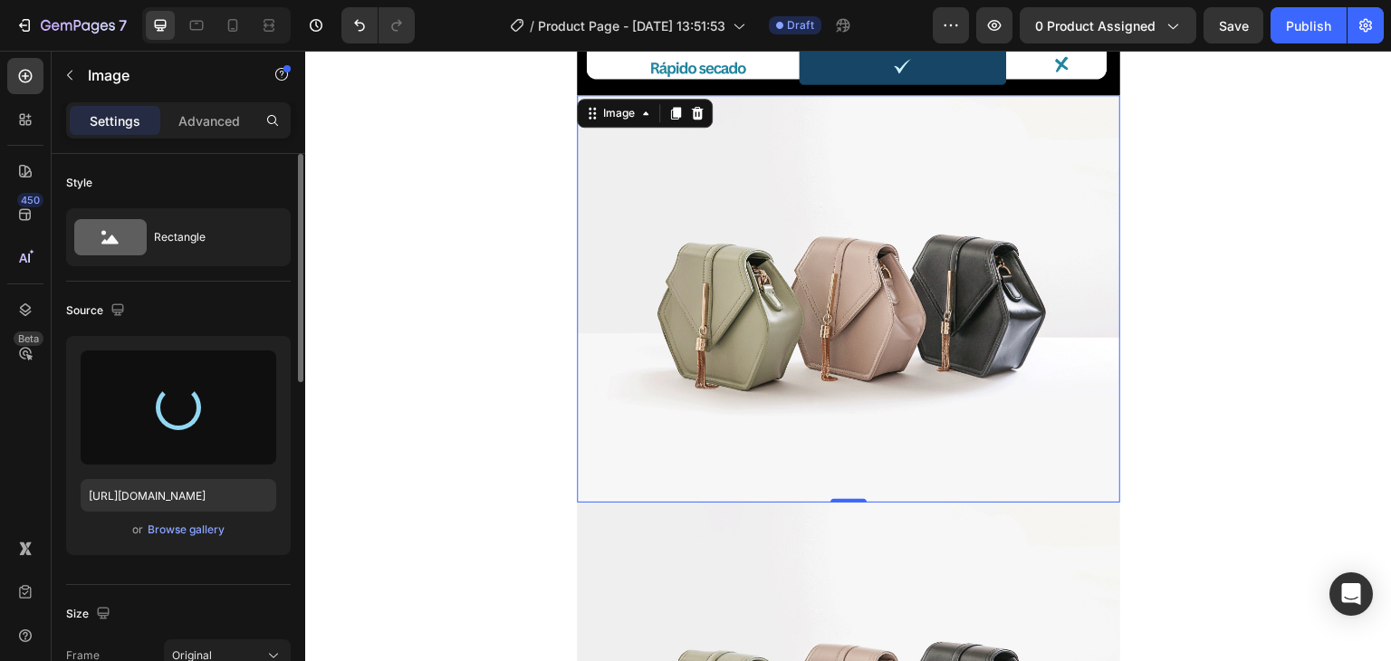
type input "[URL][DOMAIN_NAME]"
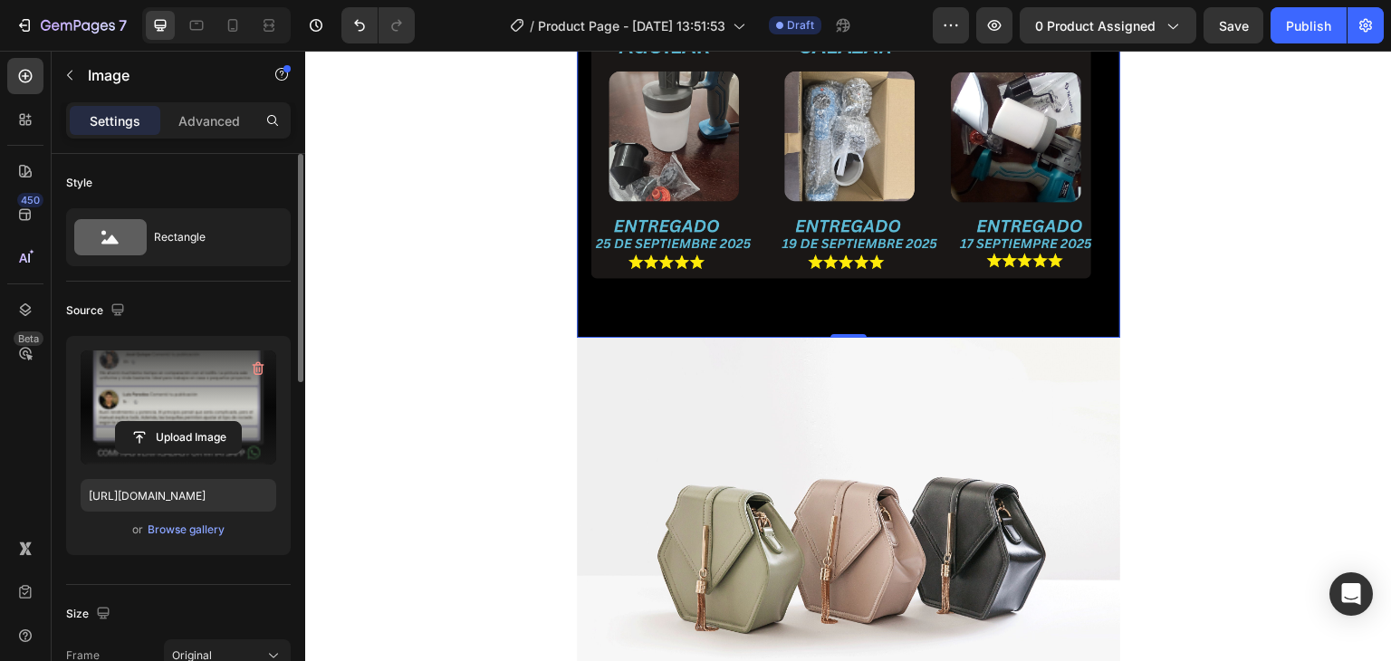
scroll to position [7064, 0]
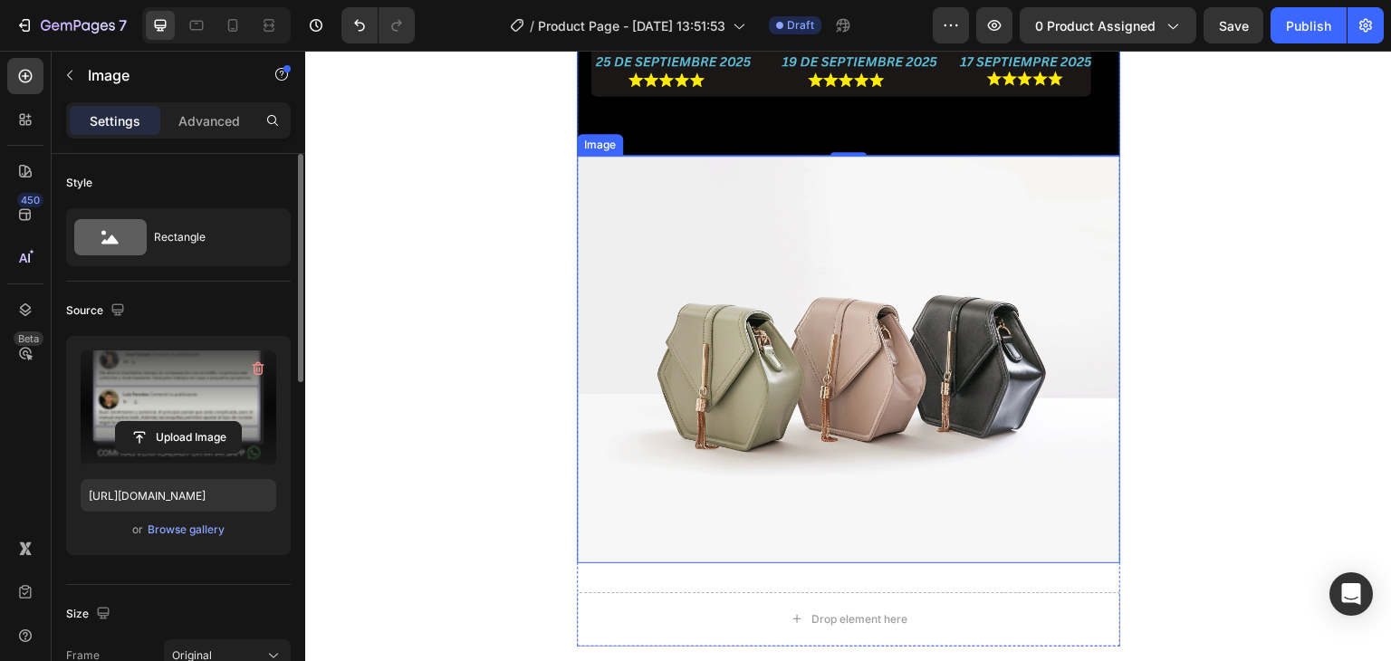
click at [938, 312] on img at bounding box center [848, 360] width 543 height 408
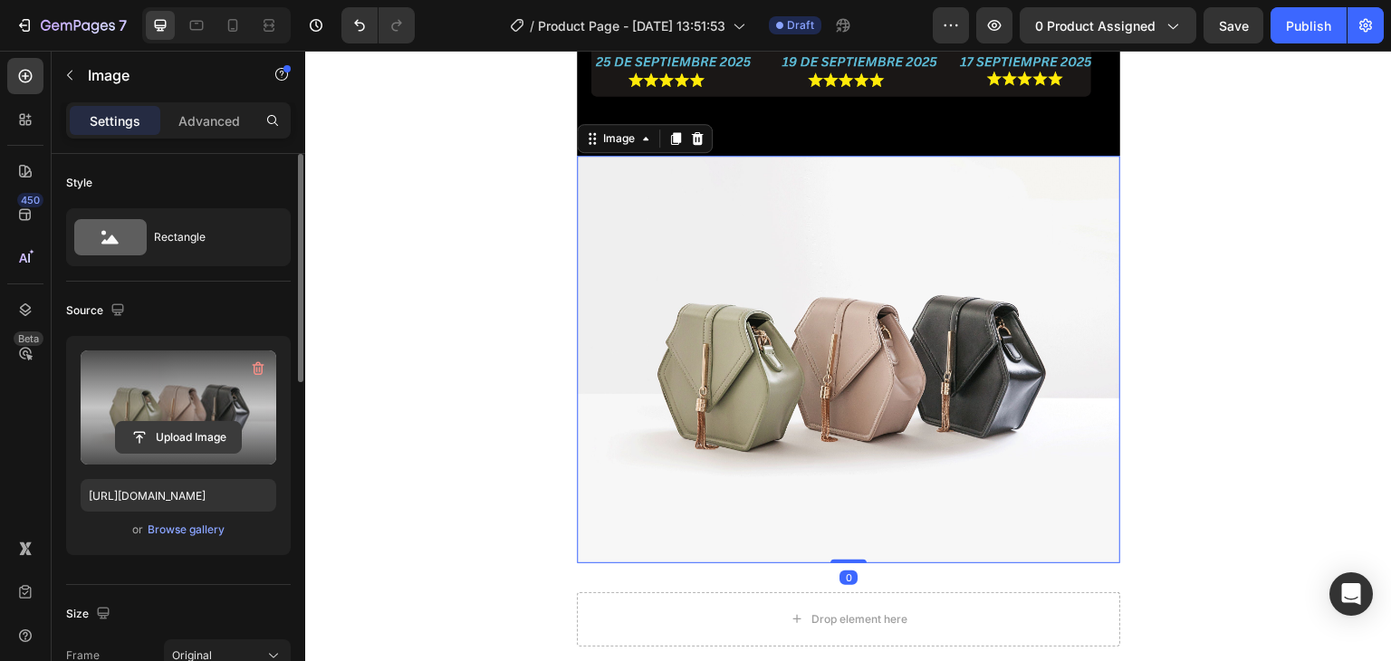
click at [191, 440] on input "file" at bounding box center [178, 437] width 125 height 31
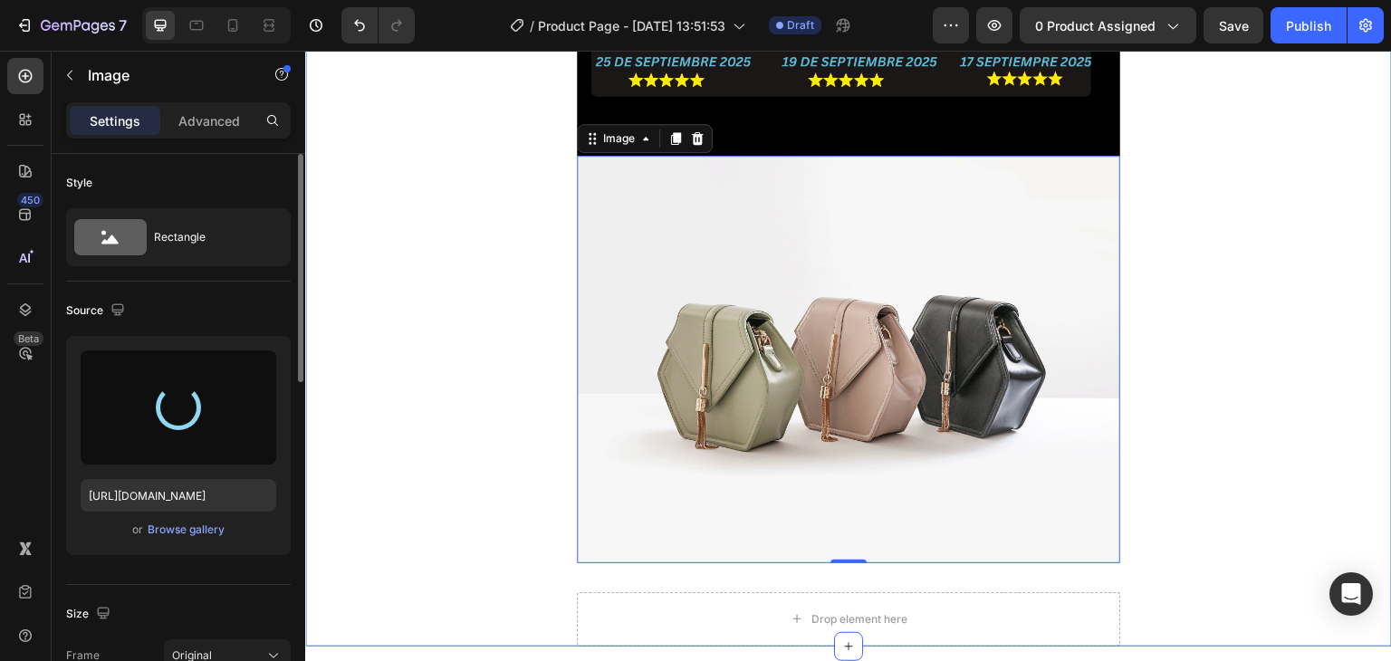
type input "[URL][DOMAIN_NAME]"
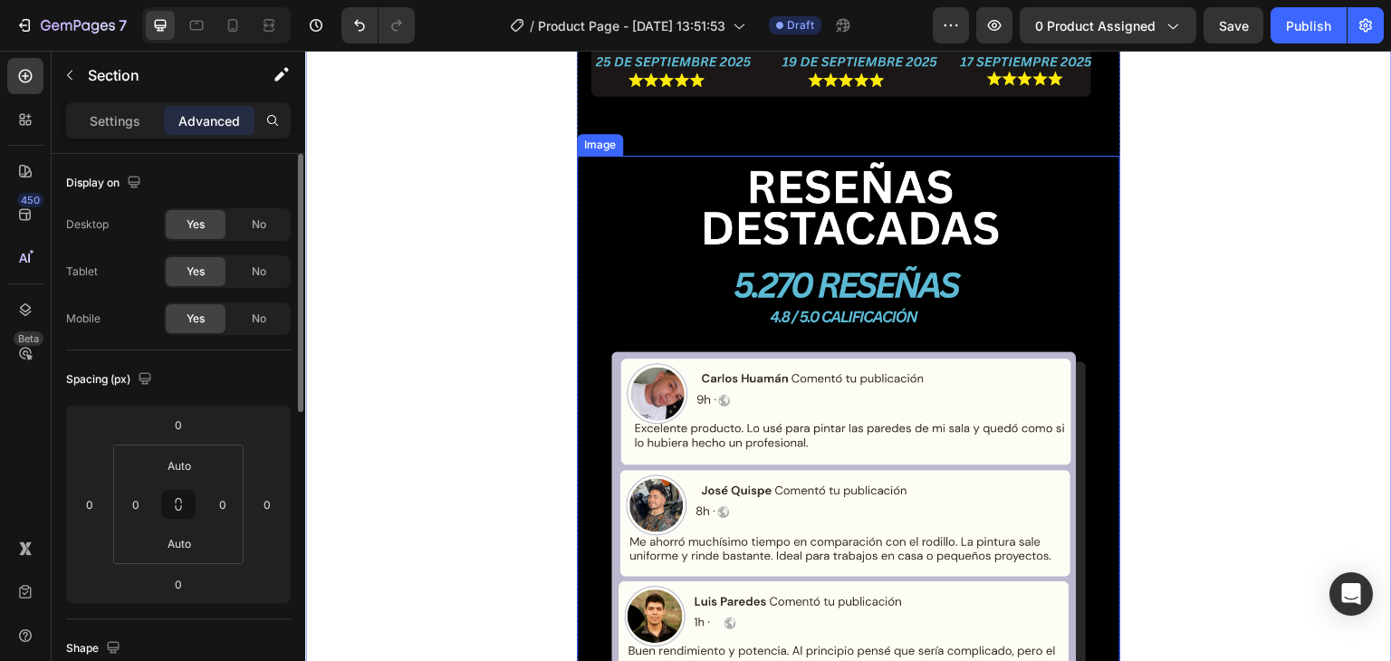
click at [770, 354] on img at bounding box center [848, 639] width 543 height 966
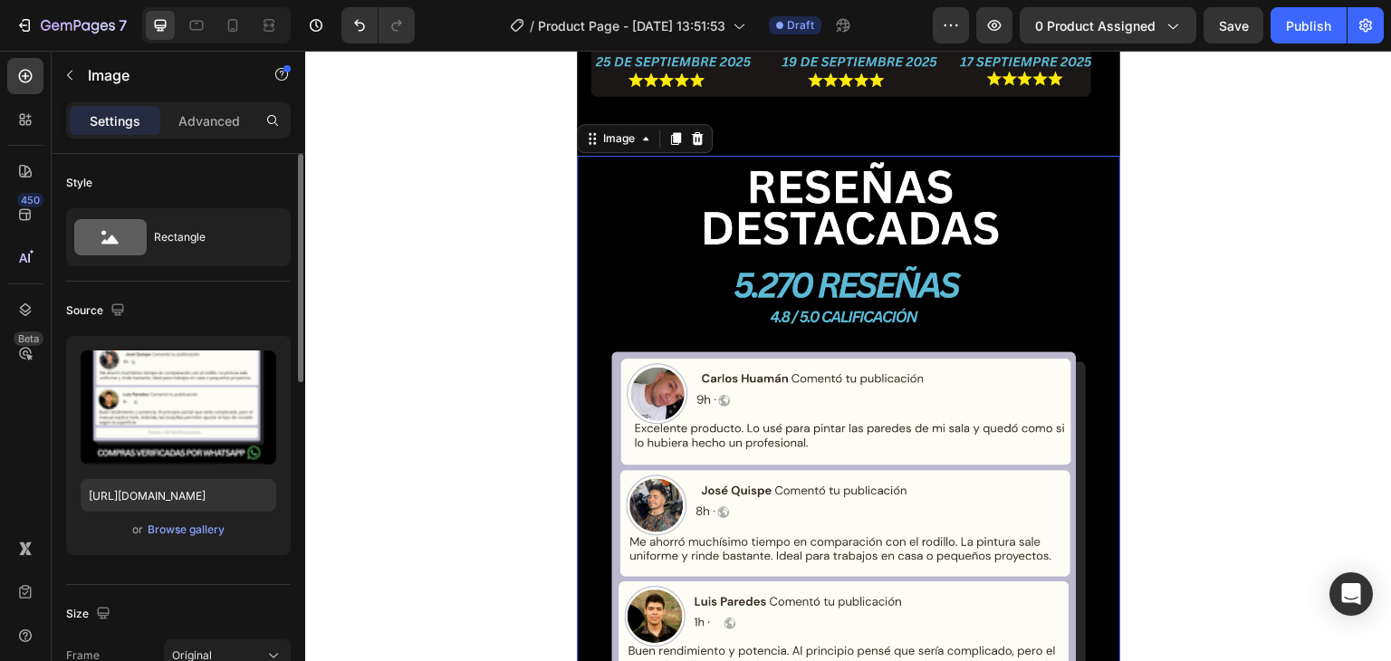
click at [770, 354] on img at bounding box center [848, 639] width 543 height 966
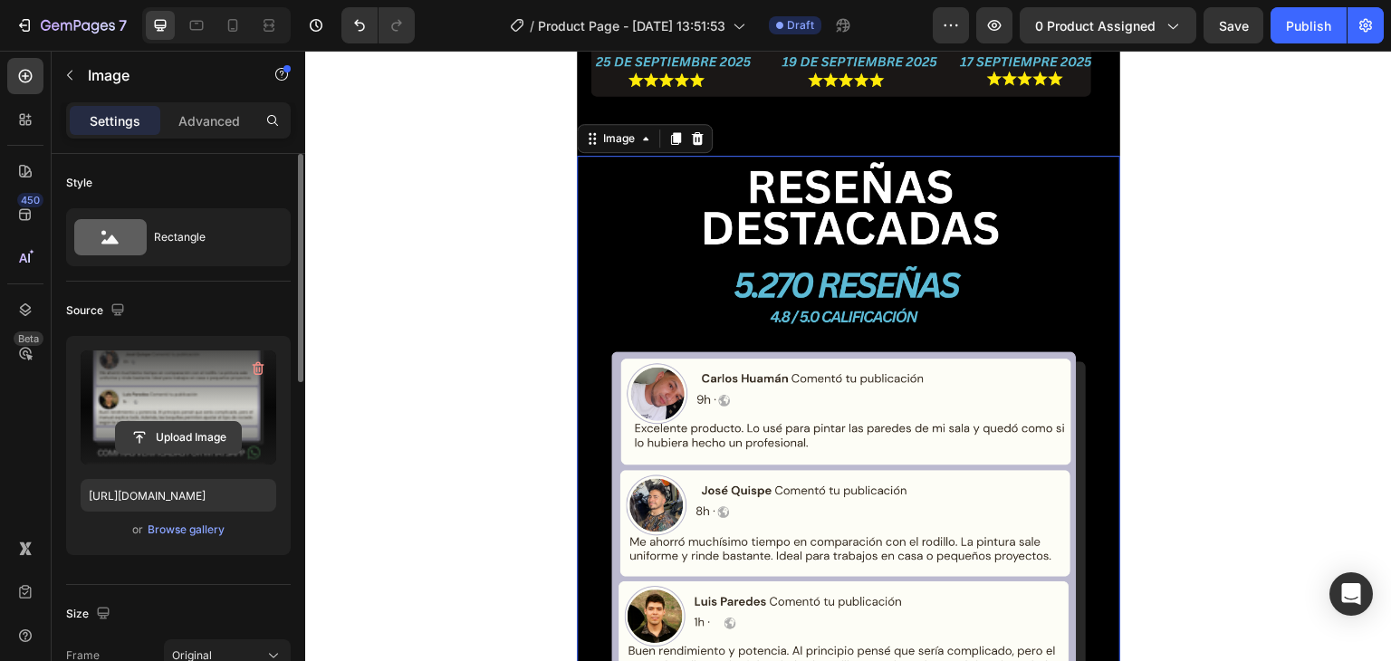
click at [154, 426] on input "file" at bounding box center [178, 437] width 125 height 31
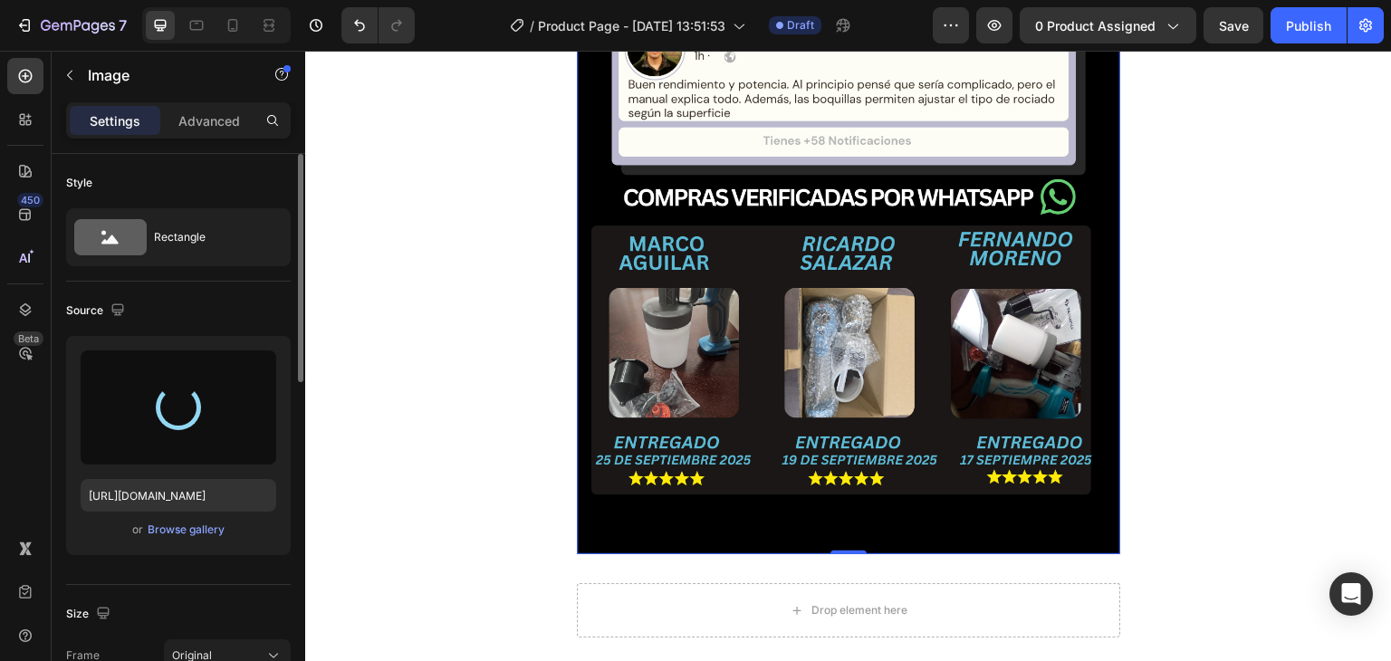
scroll to position [7607, 0]
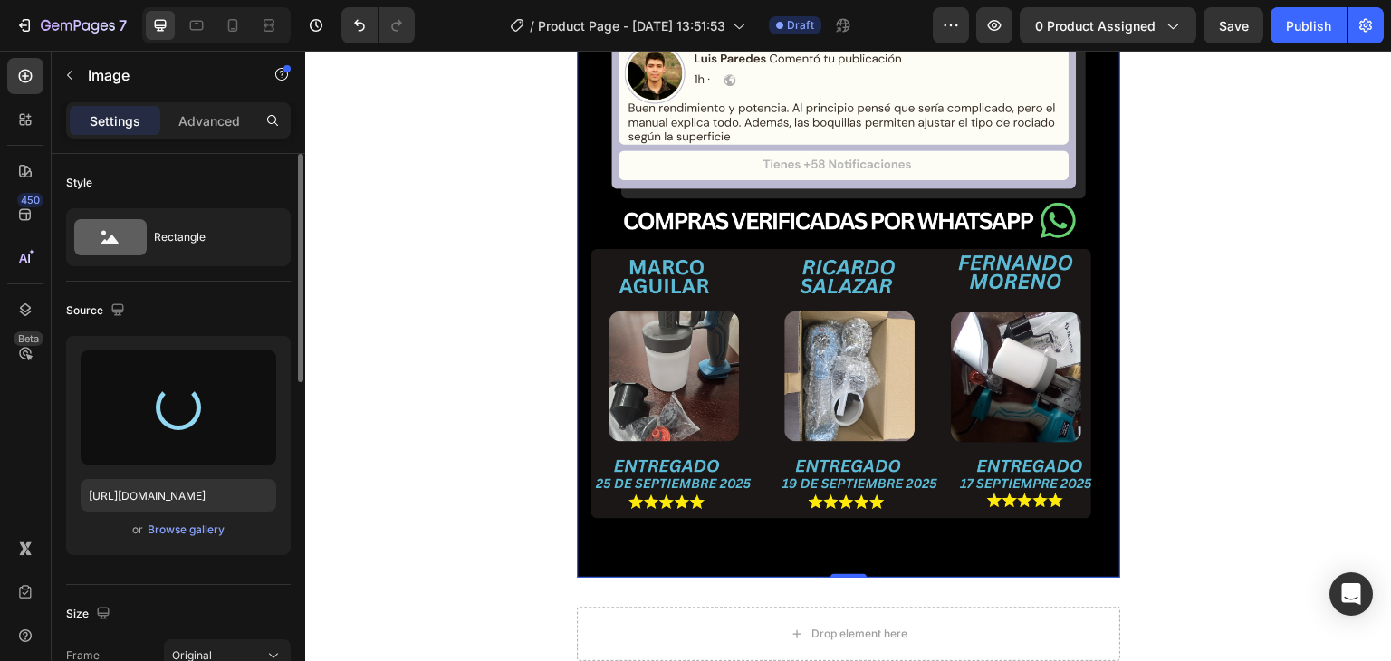
type input "[URL][DOMAIN_NAME]"
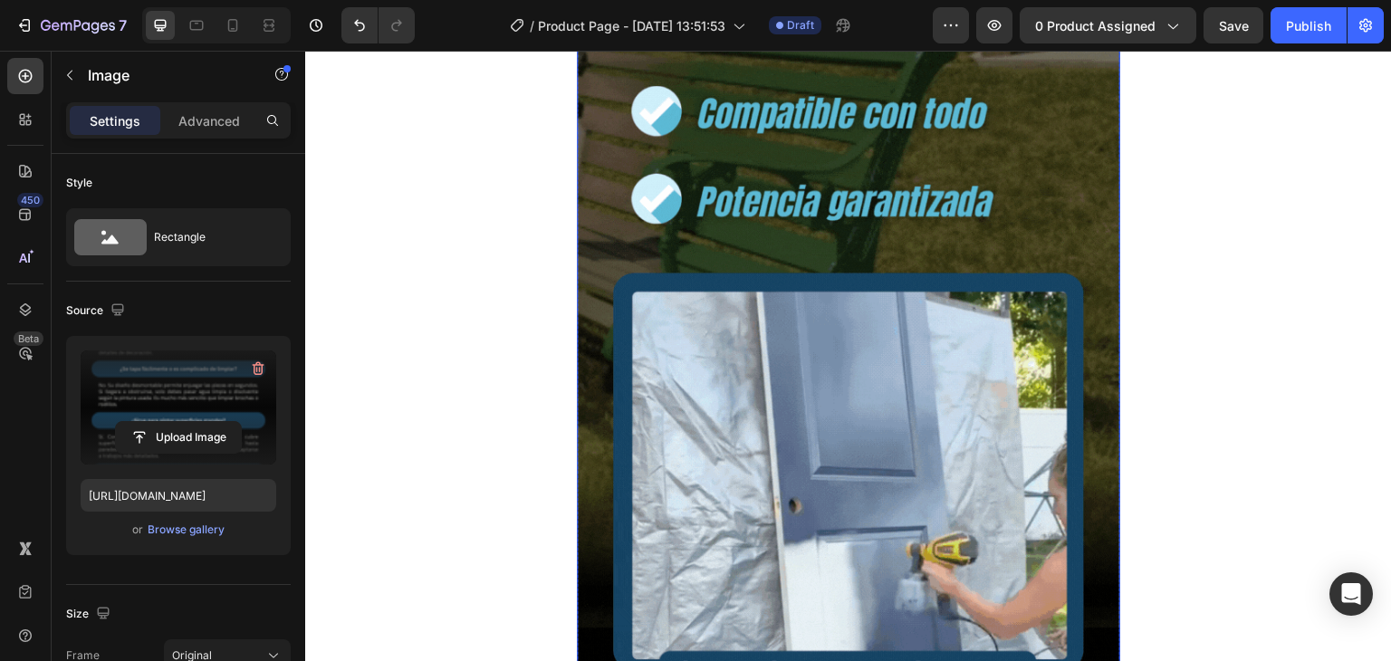
scroll to position [3351, 0]
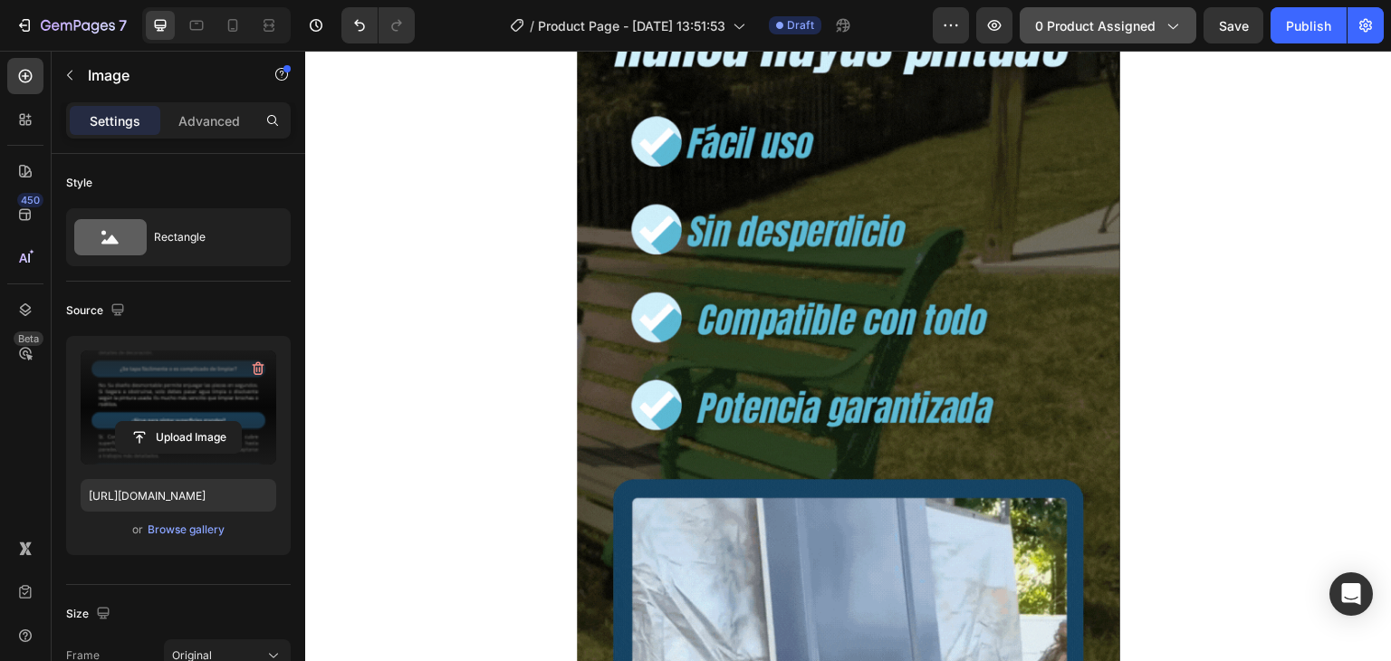
click at [1137, 19] on span "0 product assigned" at bounding box center [1095, 25] width 120 height 19
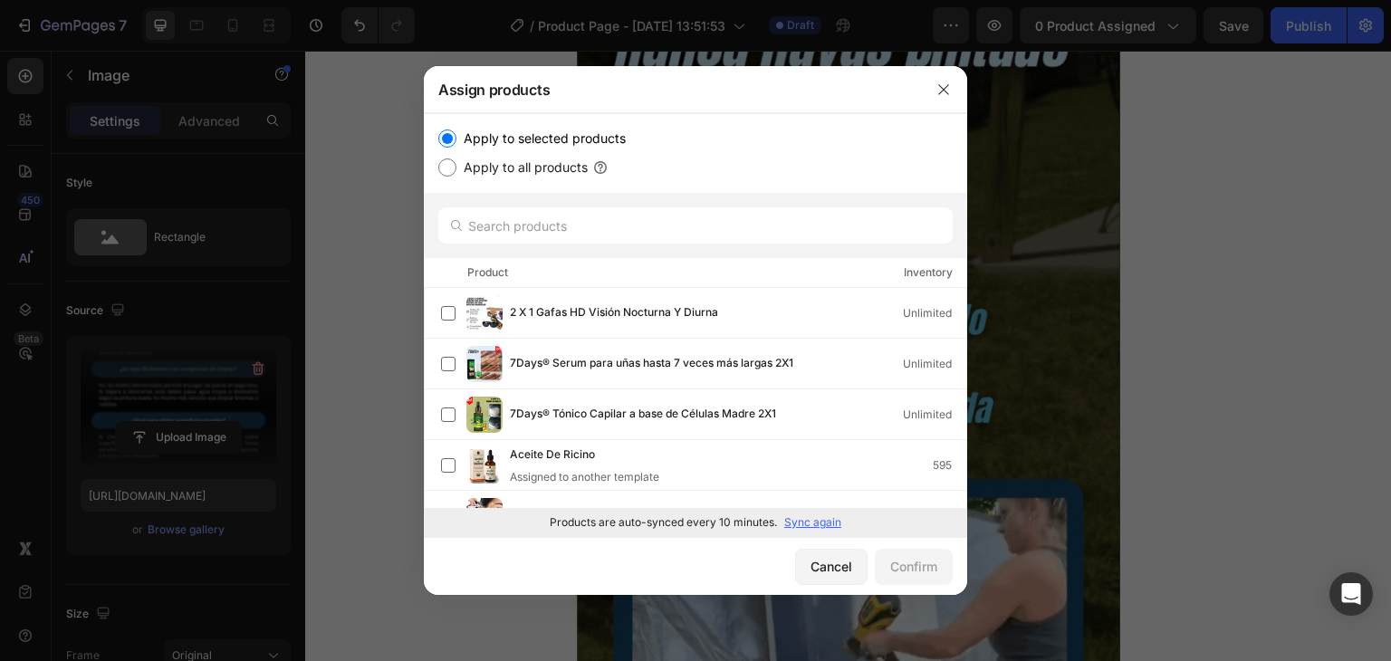
click at [811, 516] on p "Sync again" at bounding box center [812, 522] width 57 height 16
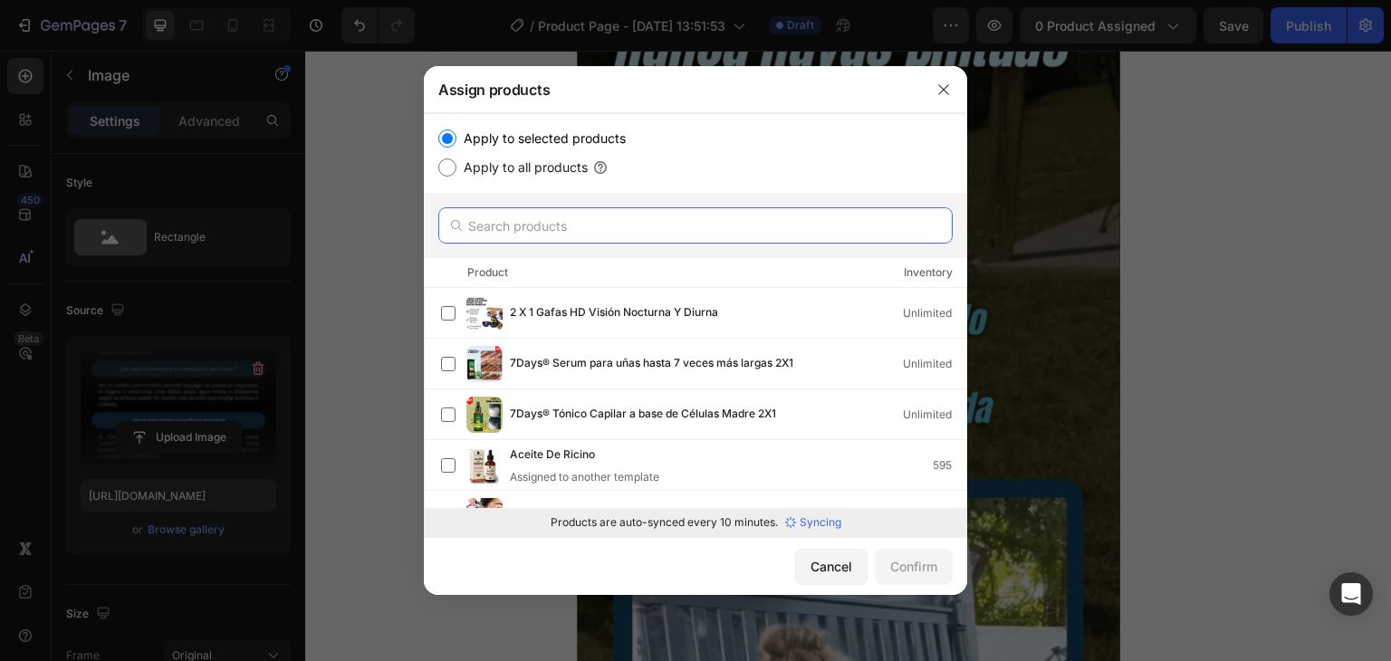
click at [525, 222] on input "text" at bounding box center [695, 225] width 514 height 36
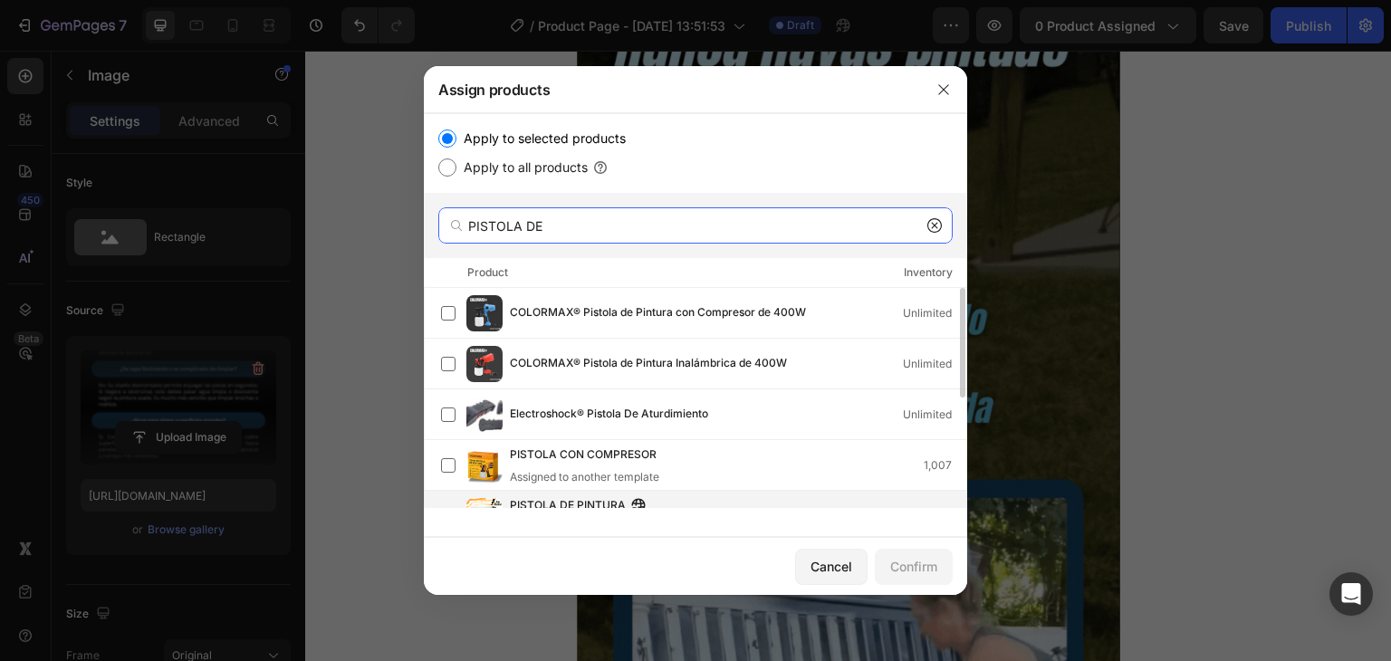
scroll to position [222, 0]
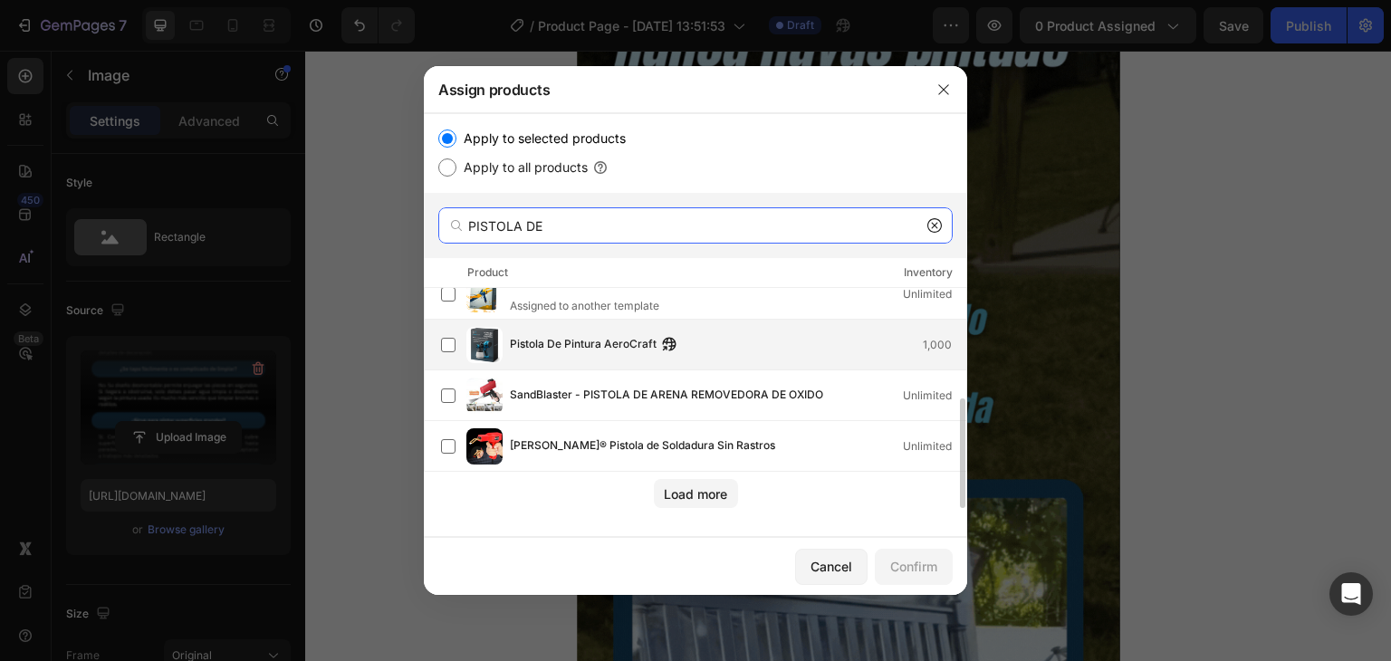
type input "PISTOLA DE"
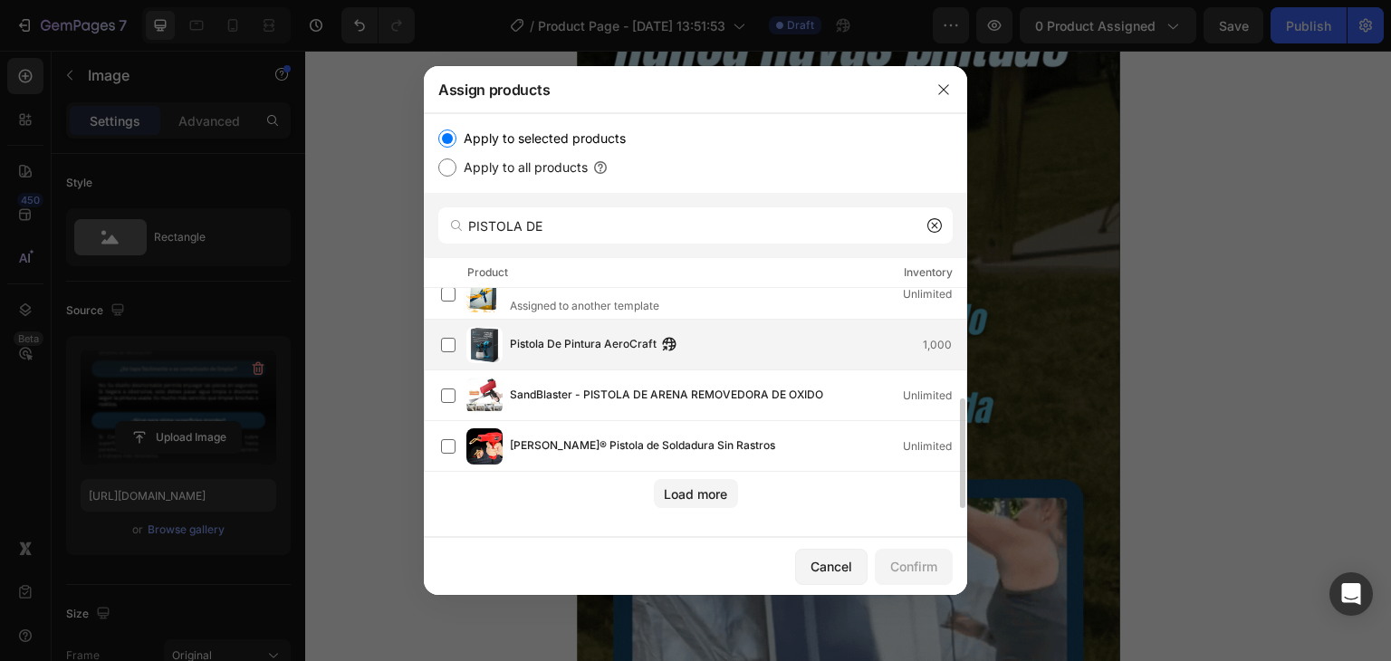
click at [638, 346] on span "Pistola De Pintura AeroCraft" at bounding box center [583, 345] width 147 height 20
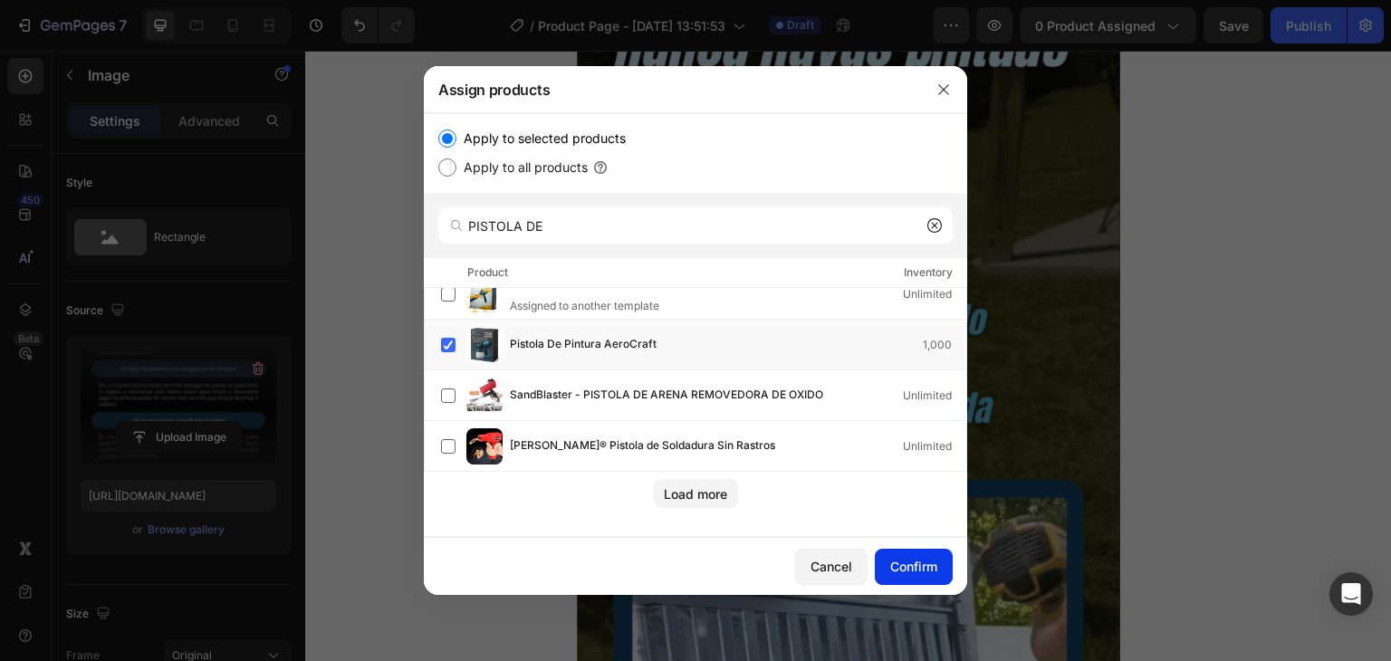
click at [913, 558] on div "Confirm" at bounding box center [913, 566] width 47 height 19
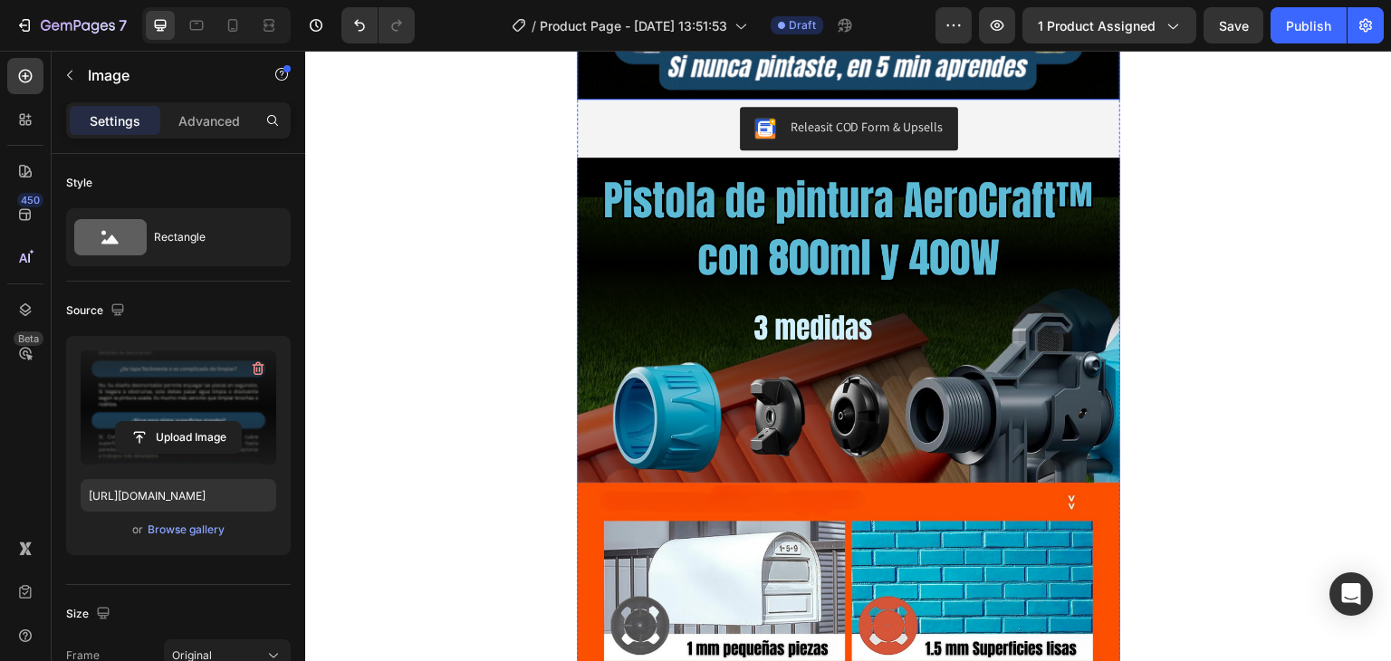
scroll to position [4166, 0]
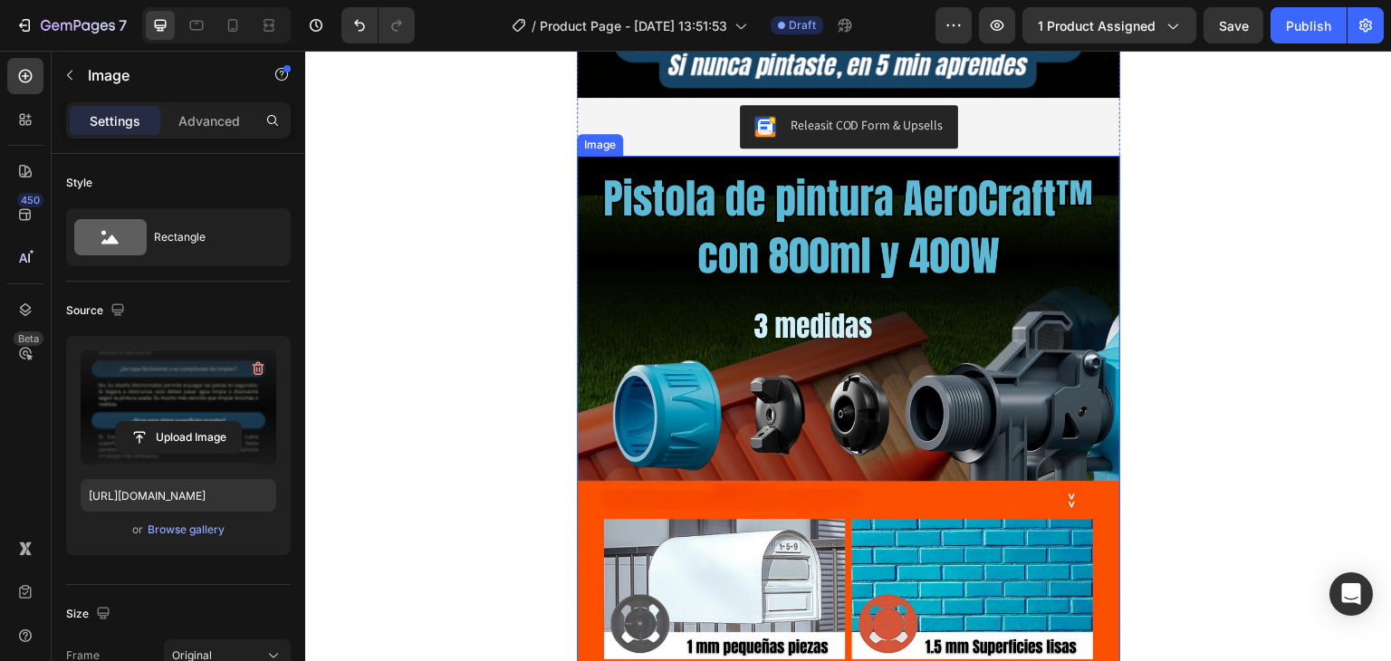
click at [711, 133] on div "Releasit COD Form & Upsells" at bounding box center [848, 126] width 529 height 43
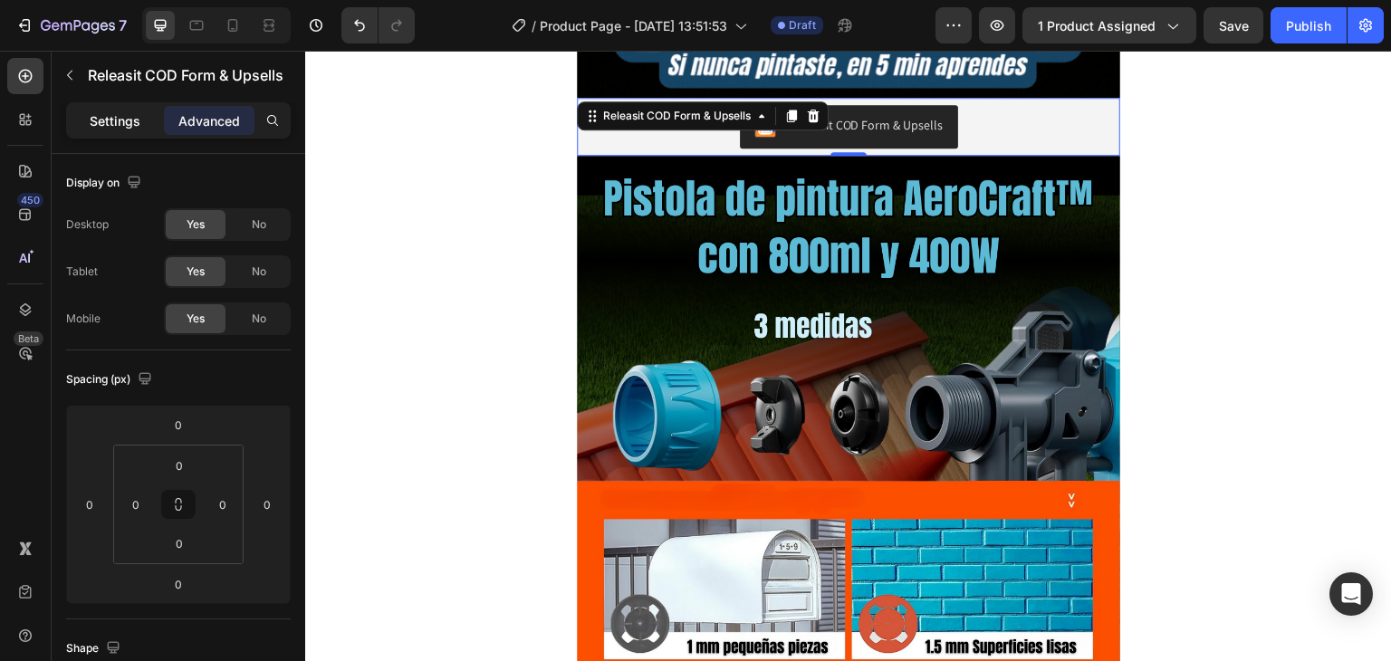
click at [113, 130] on div "Settings" at bounding box center [115, 120] width 91 height 29
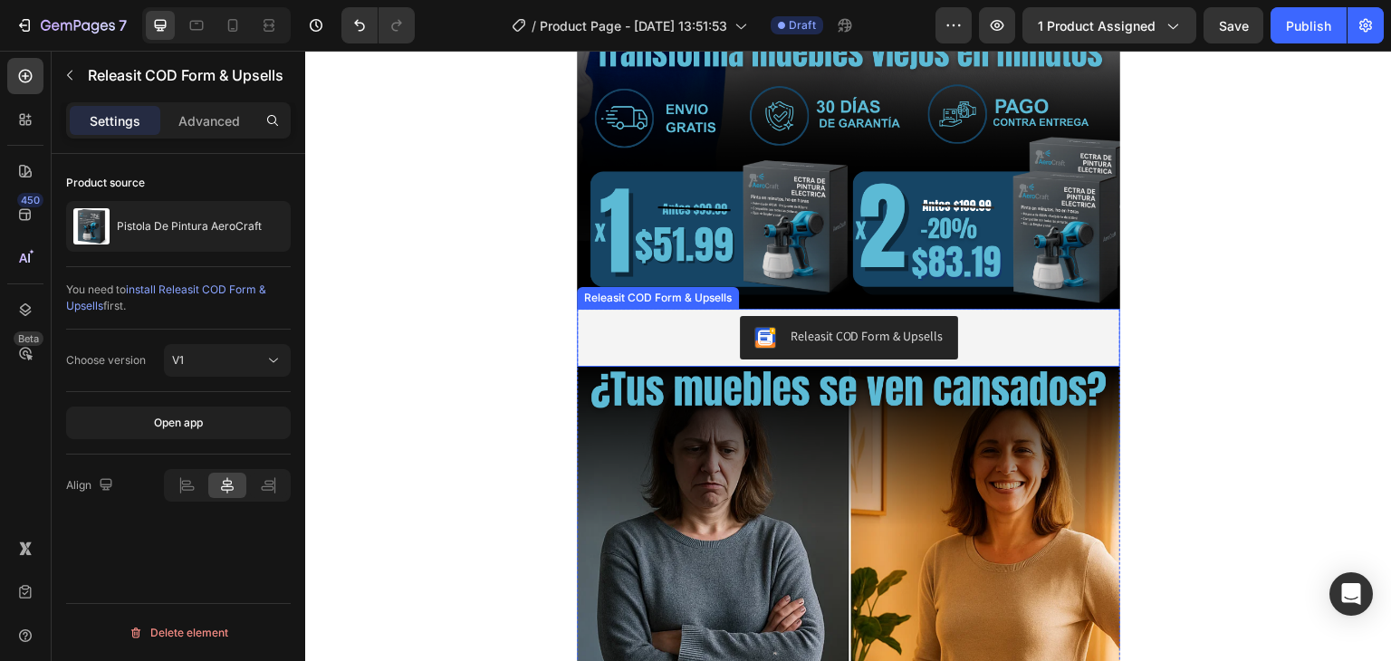
scroll to position [996, 0]
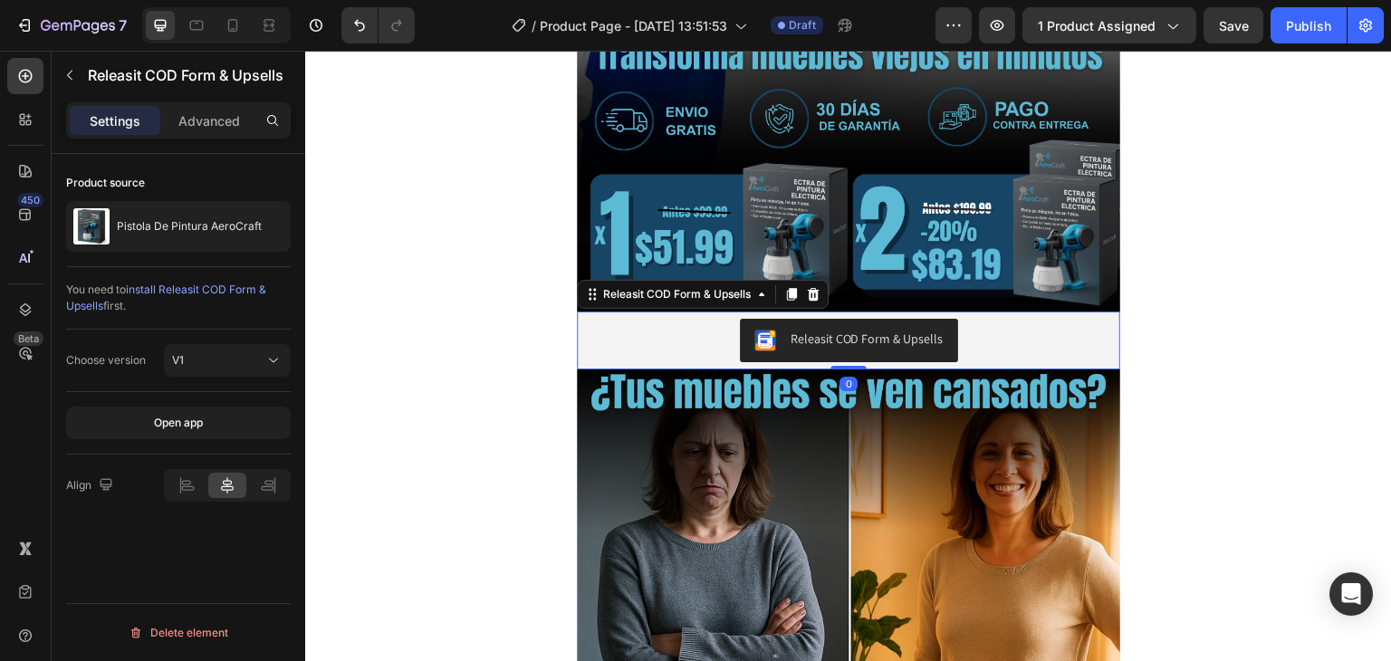
click at [639, 331] on div "Releasit COD Form & Upsells" at bounding box center [848, 340] width 529 height 43
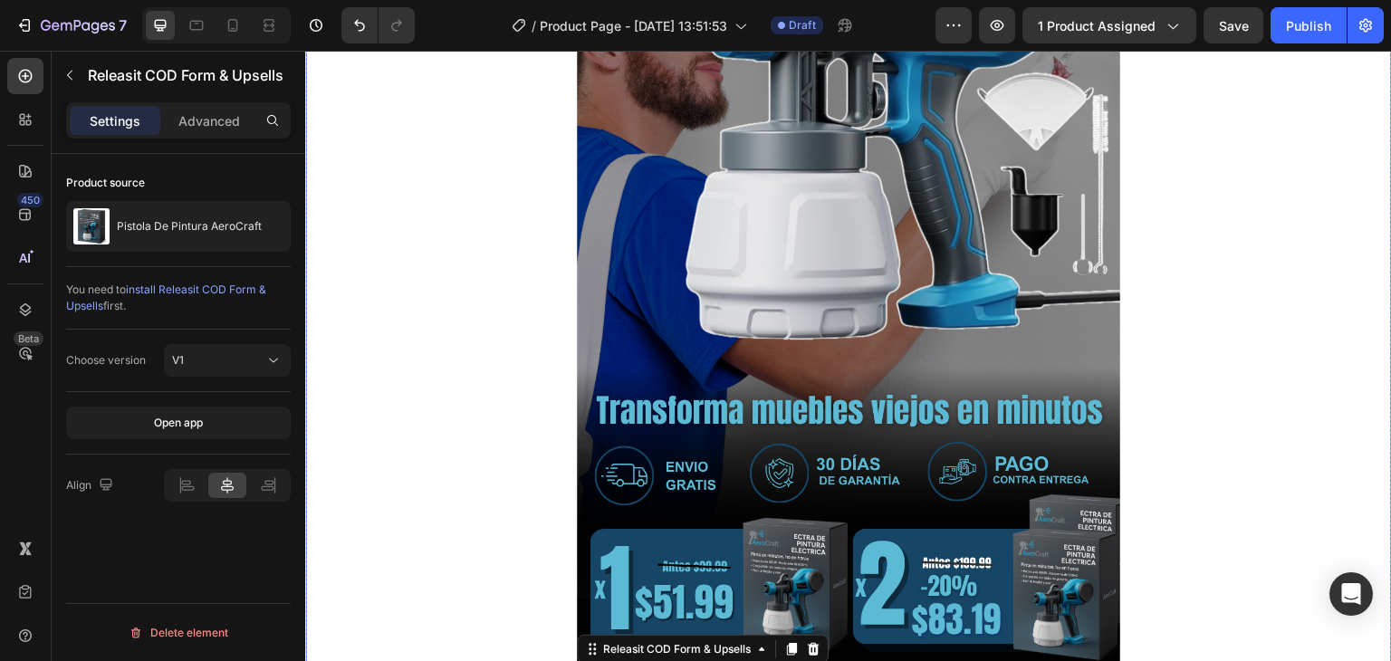
scroll to position [724, 0]
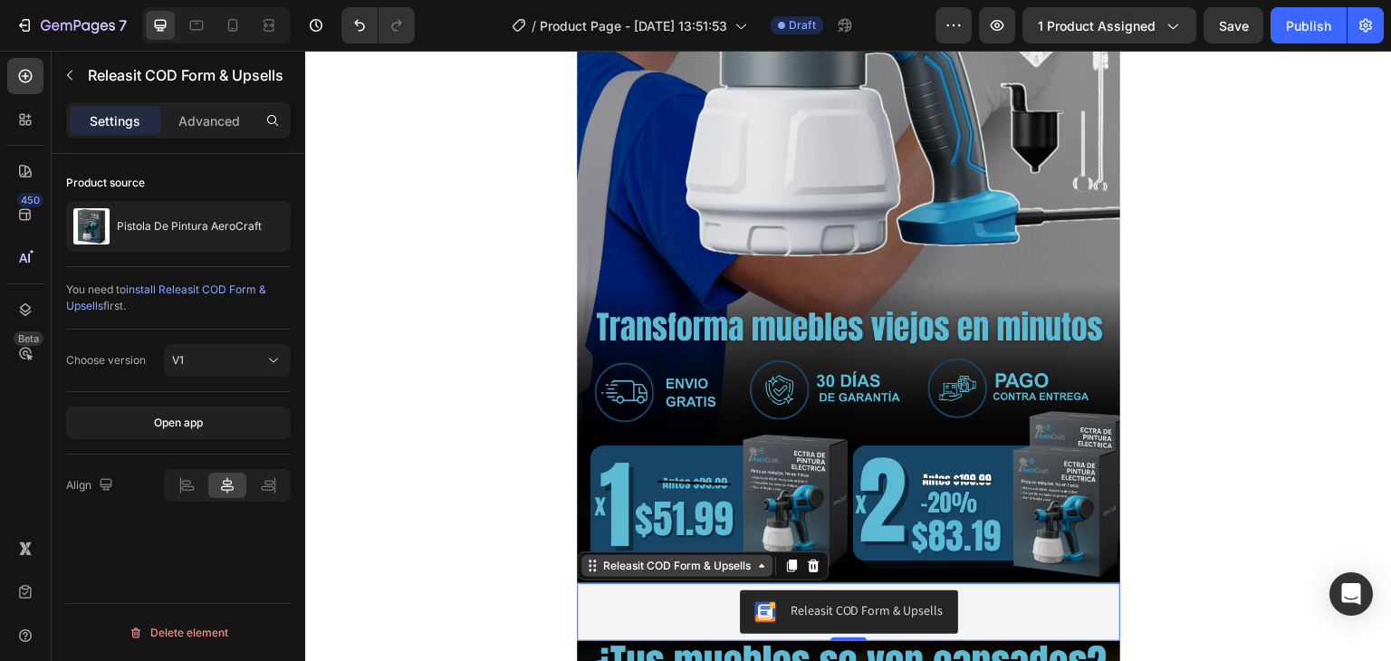
click at [664, 569] on div "Releasit COD Form & Upsells" at bounding box center [677, 566] width 155 height 16
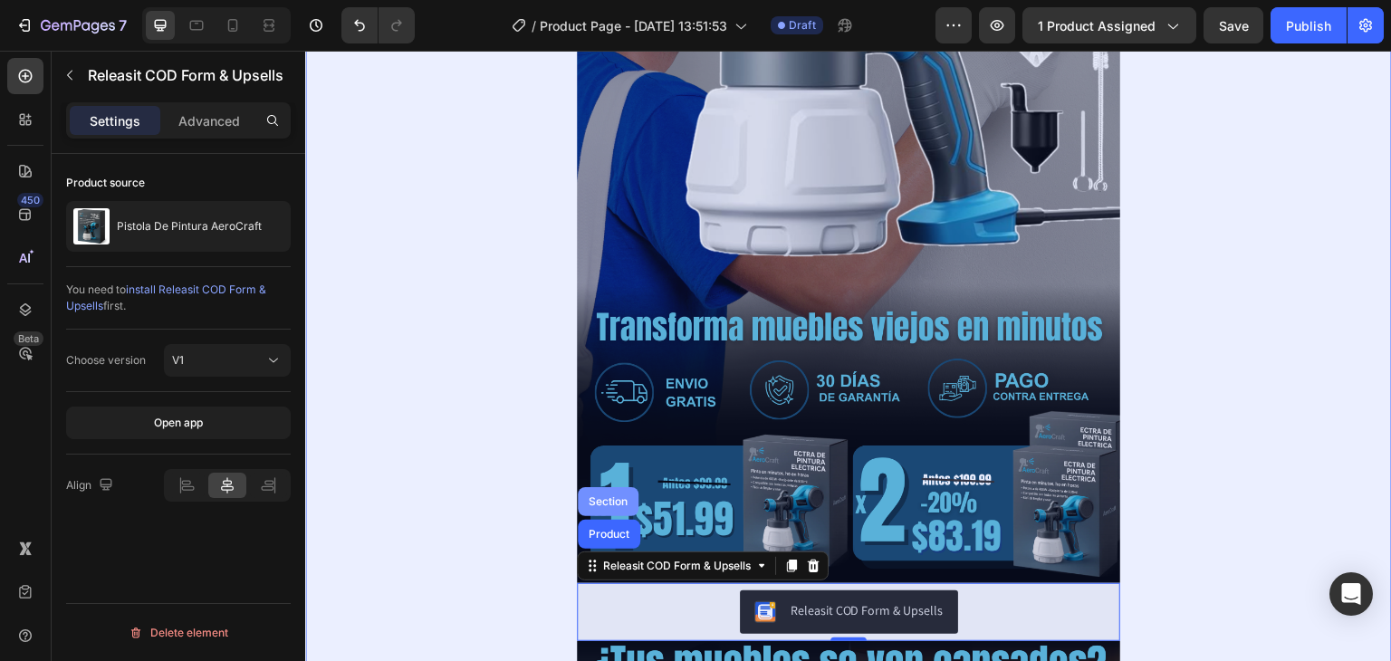
click at [608, 494] on div "Section" at bounding box center [608, 501] width 61 height 29
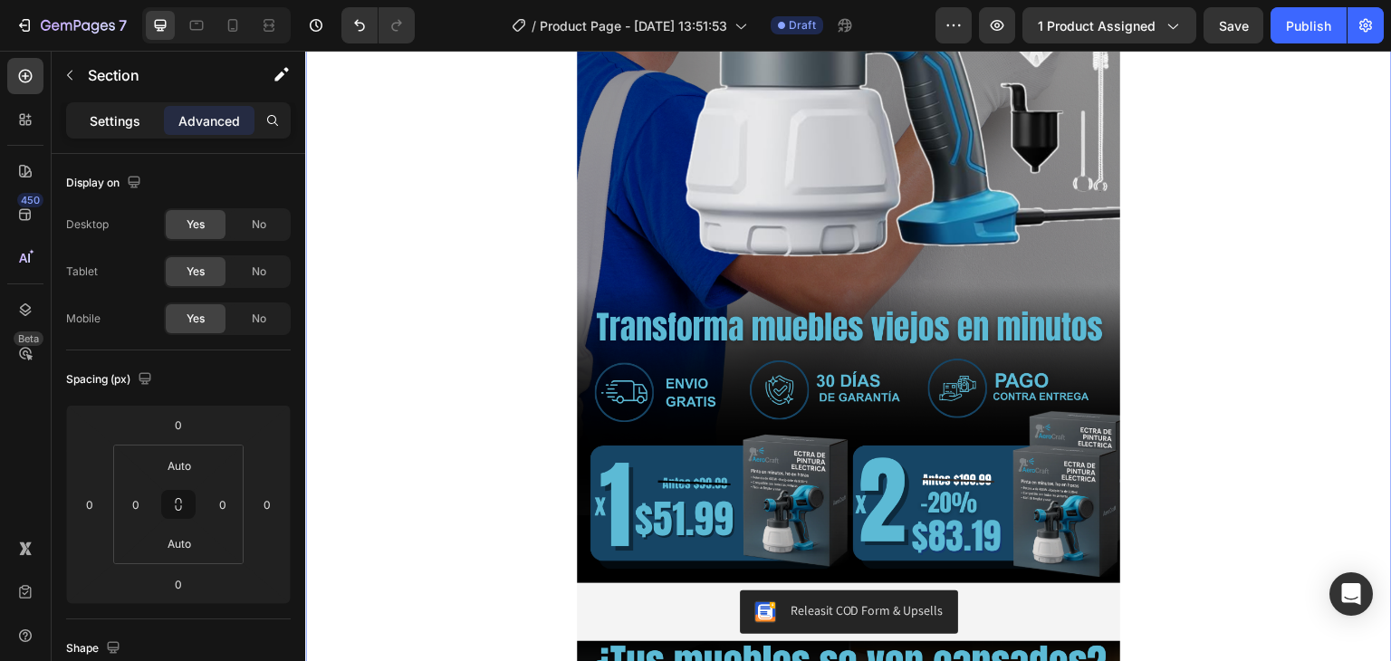
click at [112, 111] on p "Settings" at bounding box center [115, 120] width 51 height 19
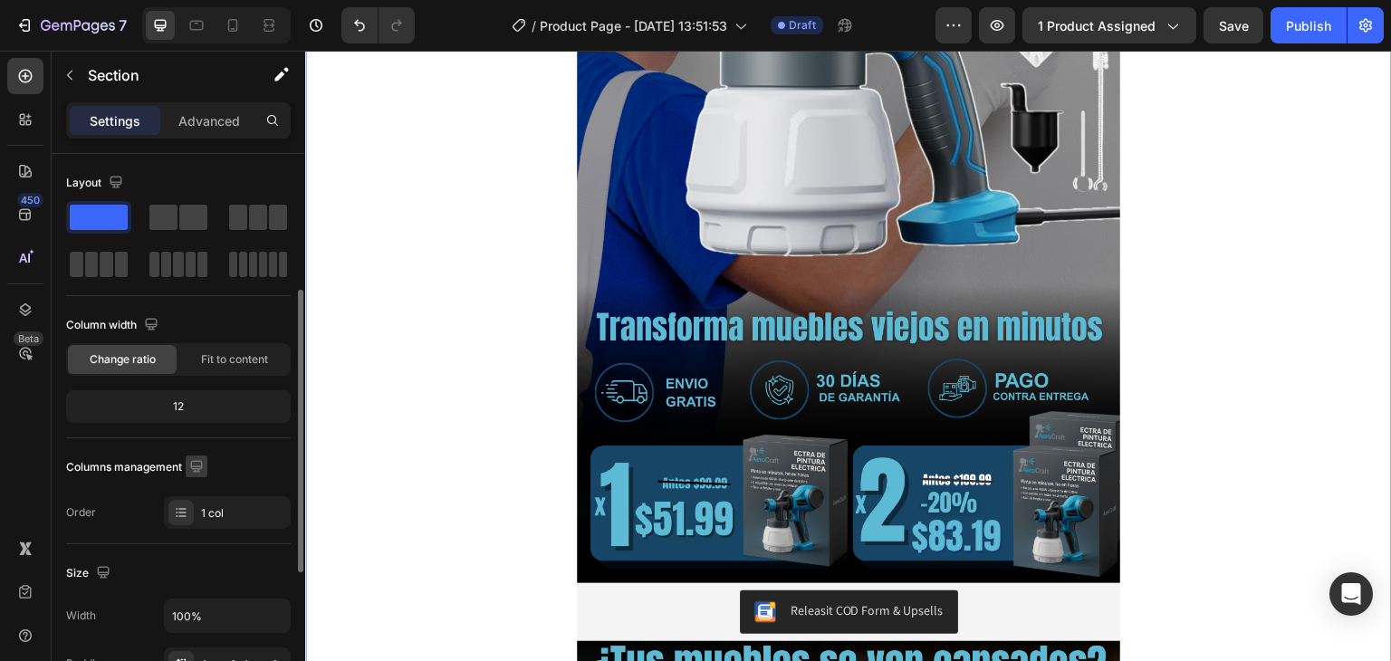
scroll to position [453, 0]
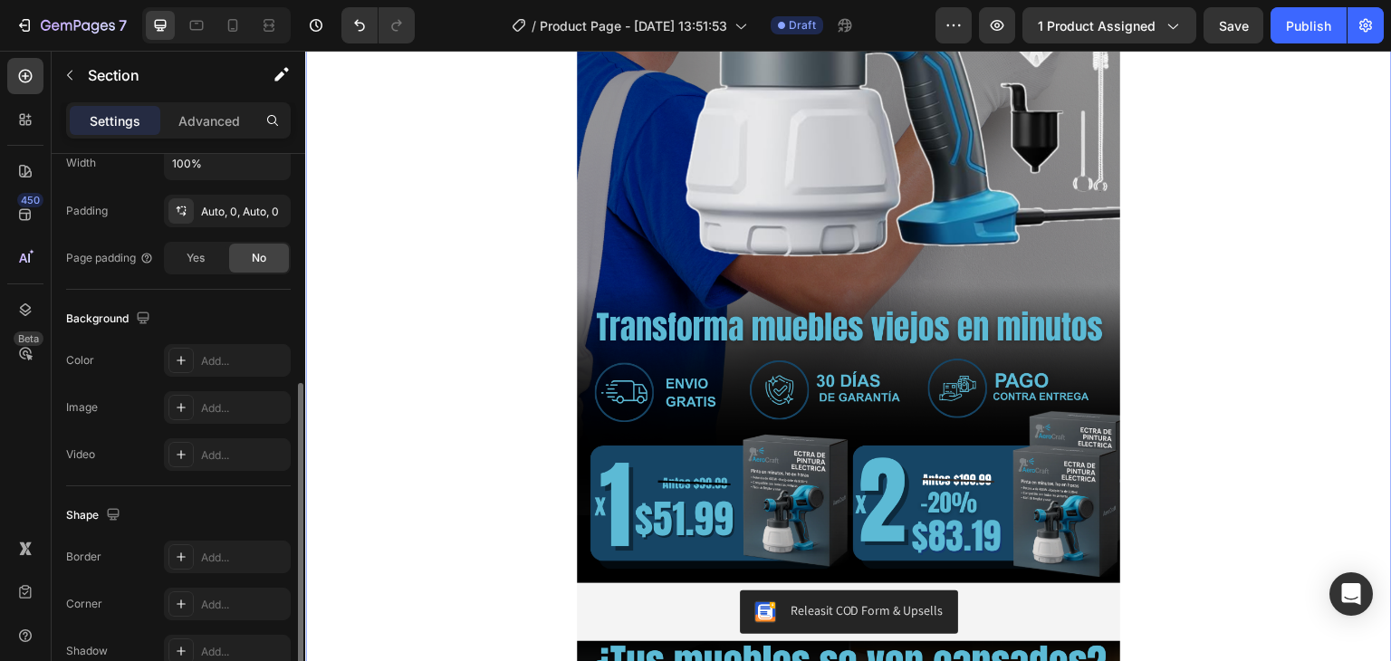
click at [203, 340] on div "Background The changes might be hidden by the video. Color Add... Image Add... …" at bounding box center [178, 388] width 225 height 197
click at [203, 350] on div "Add..." at bounding box center [227, 360] width 127 height 33
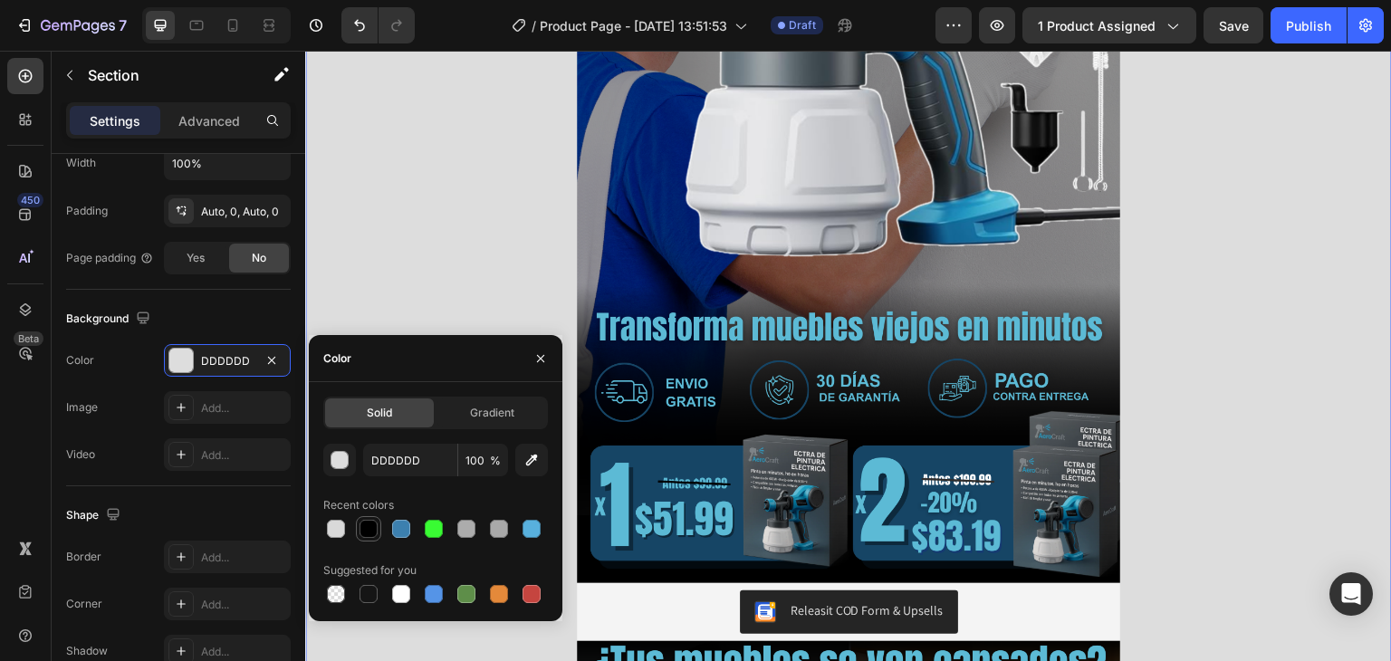
click at [371, 535] on div at bounding box center [369, 529] width 18 height 18
type input "000000"
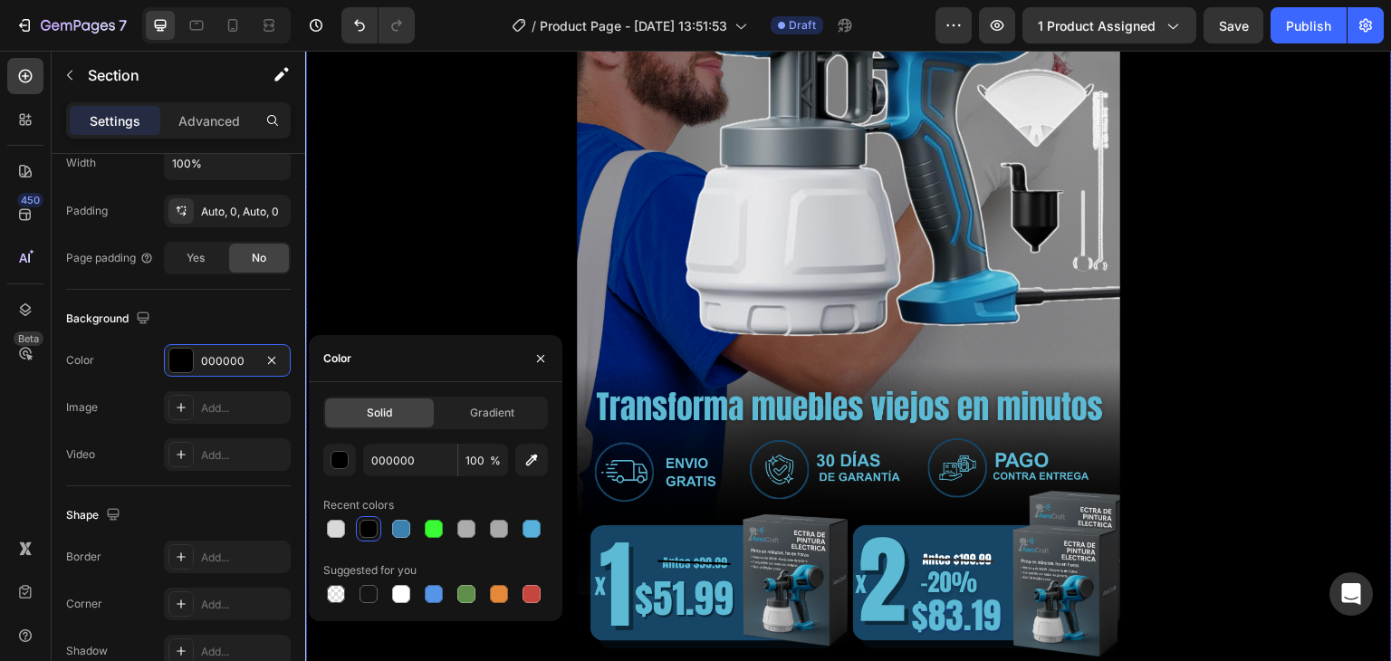
scroll to position [362, 0]
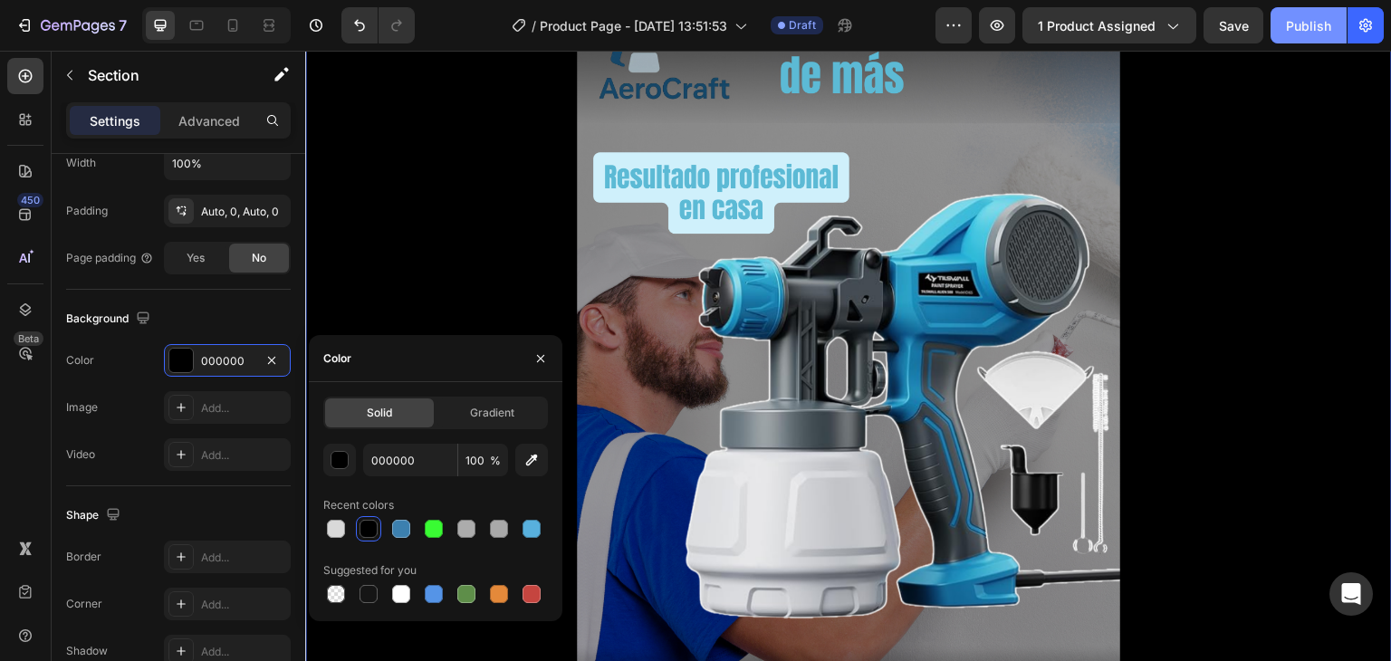
click at [1321, 37] on button "Publish" at bounding box center [1309, 25] width 76 height 36
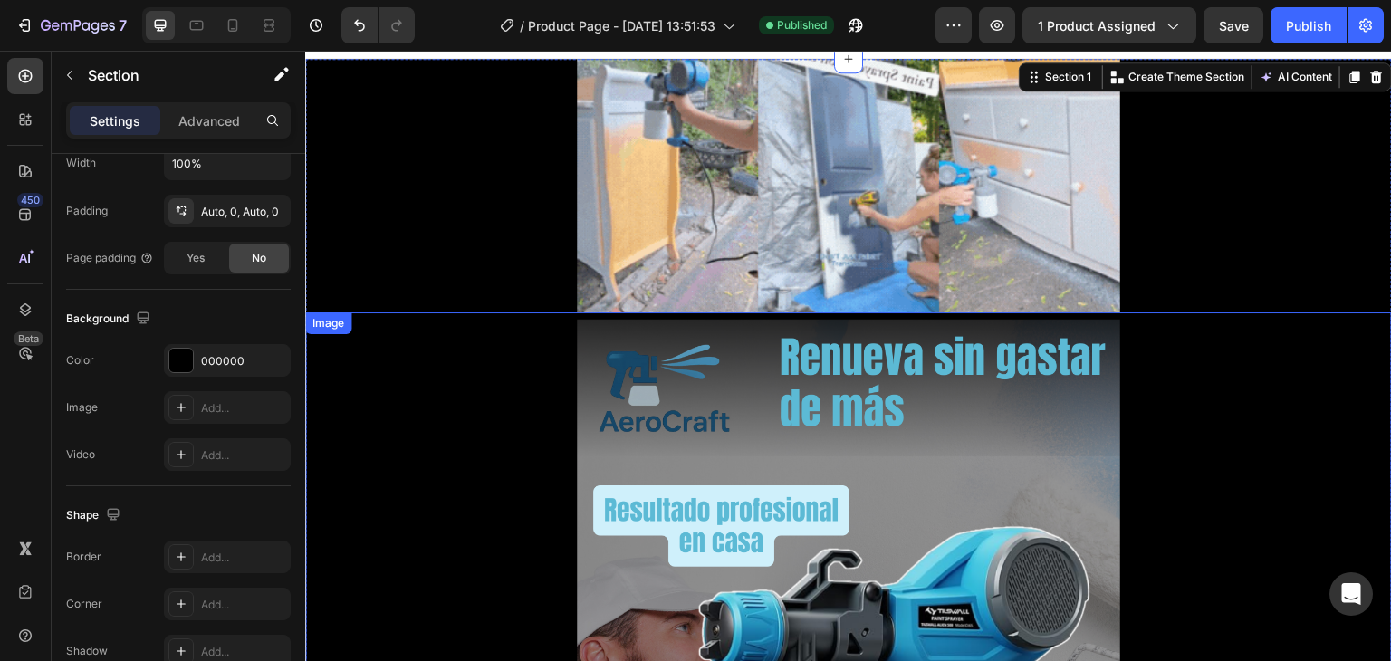
scroll to position [0, 0]
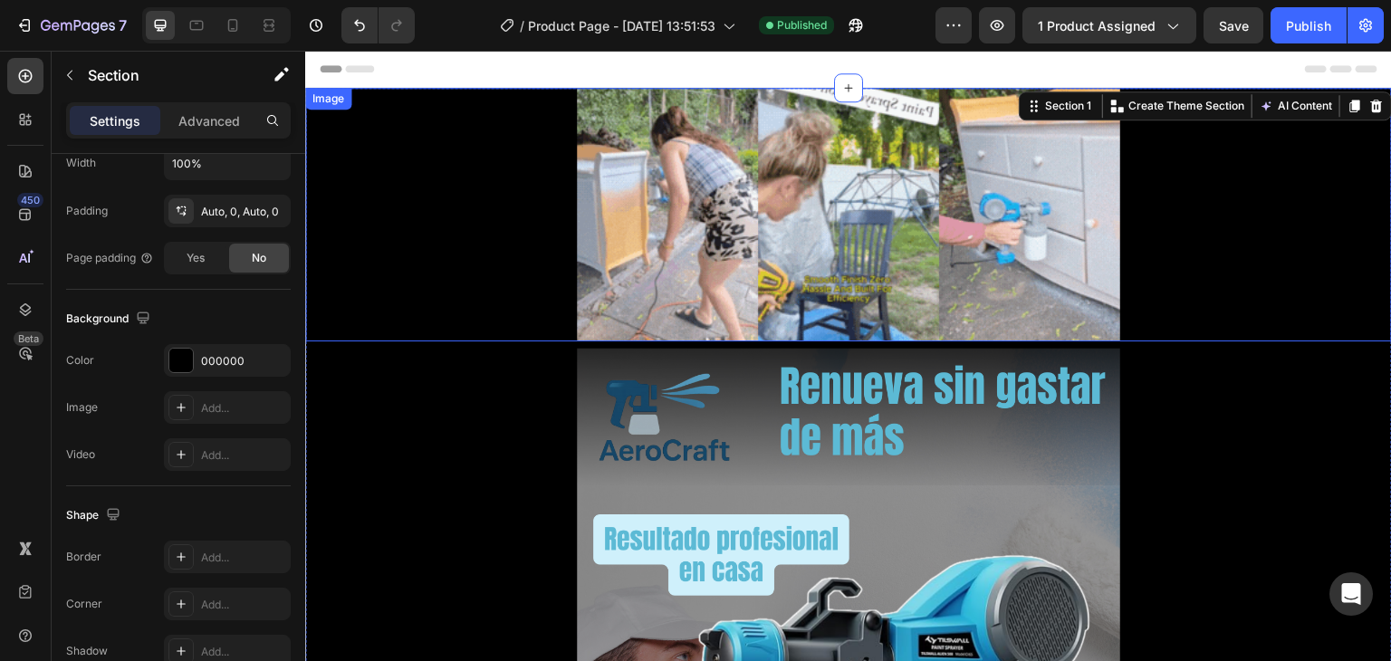
click at [729, 229] on img at bounding box center [848, 215] width 543 height 254
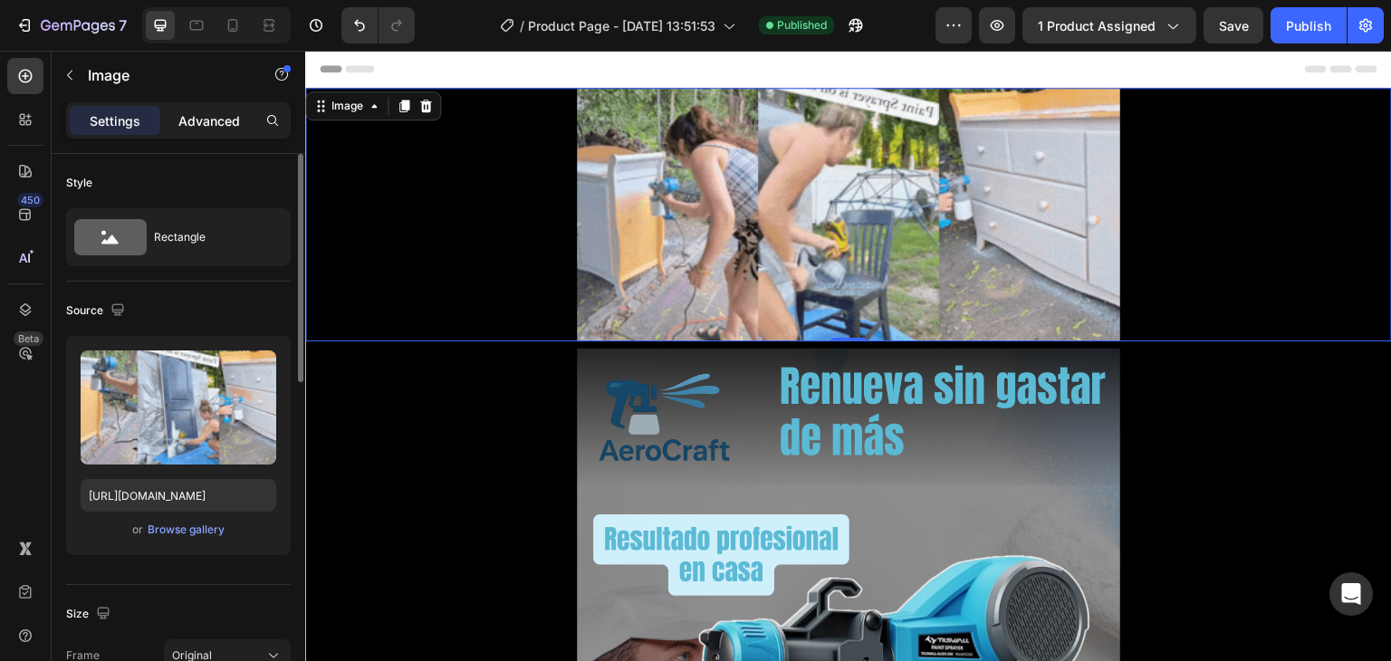
click at [225, 120] on p "Advanced" at bounding box center [209, 120] width 62 height 19
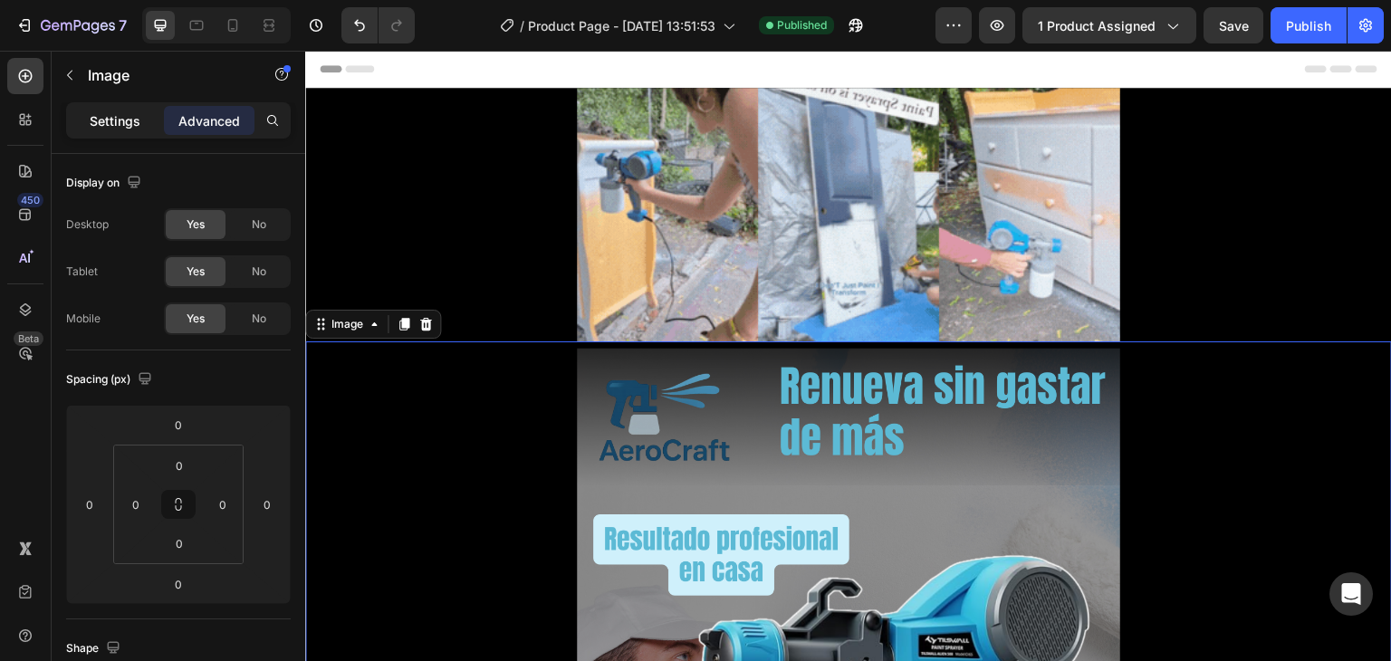
click at [110, 131] on div "Settings" at bounding box center [115, 120] width 91 height 29
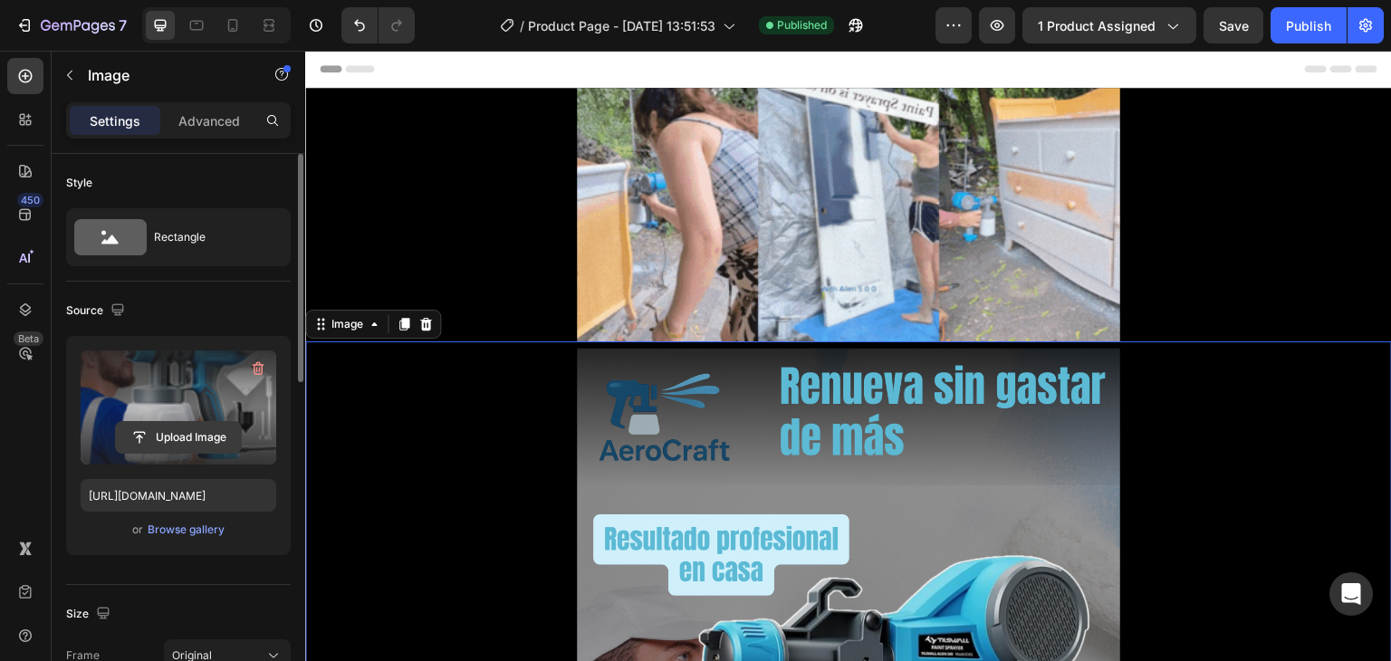
click at [153, 444] on input "file" at bounding box center [178, 437] width 125 height 31
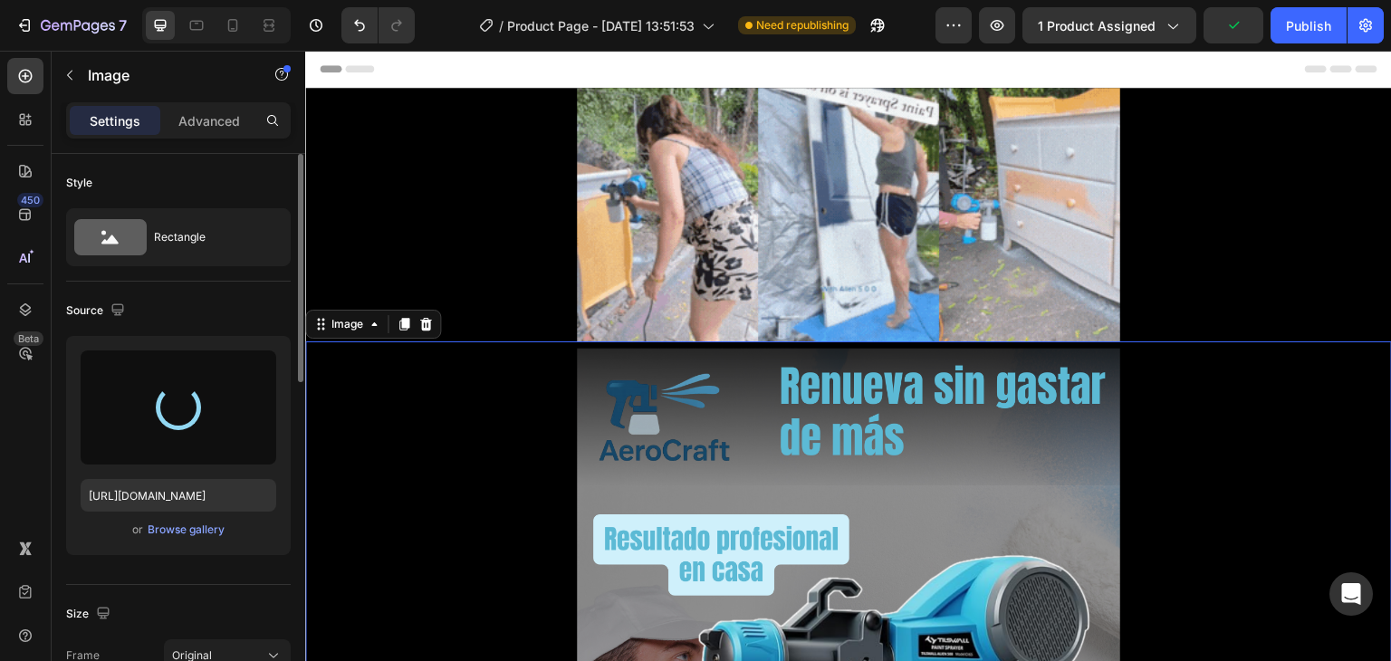
type input "[URL][DOMAIN_NAME]"
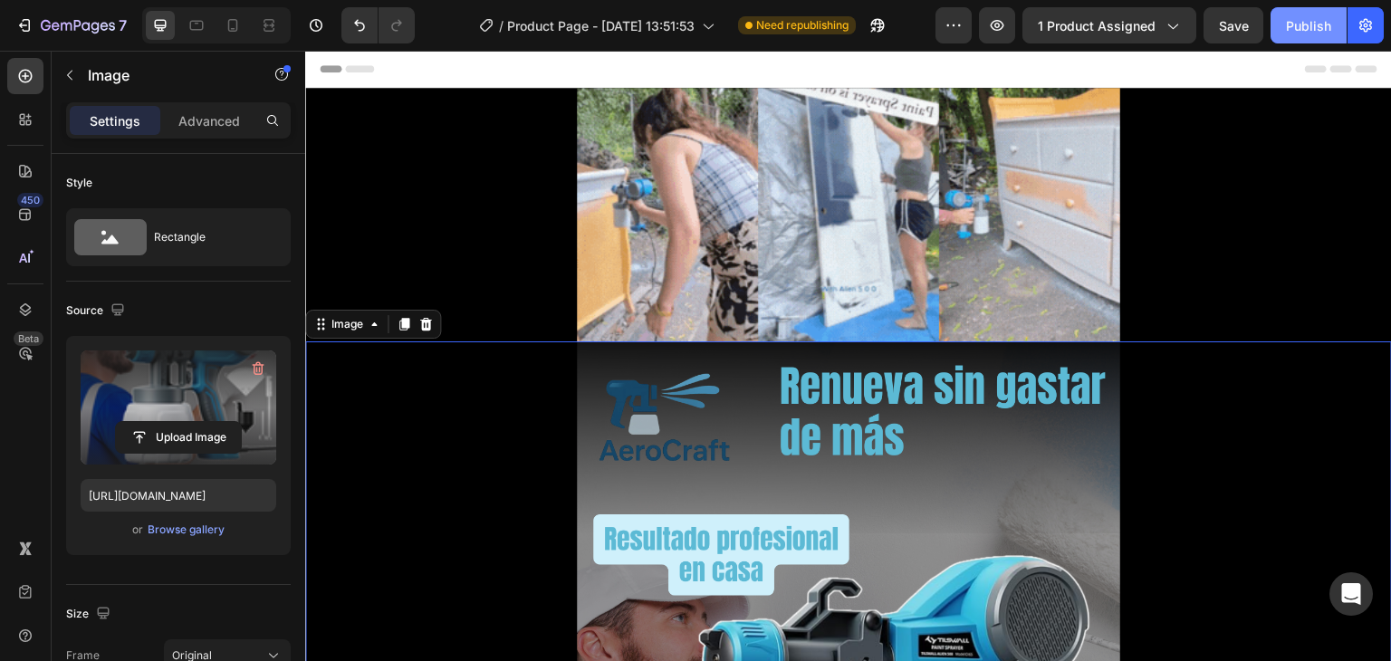
click at [1311, 13] on button "Publish" at bounding box center [1309, 25] width 76 height 36
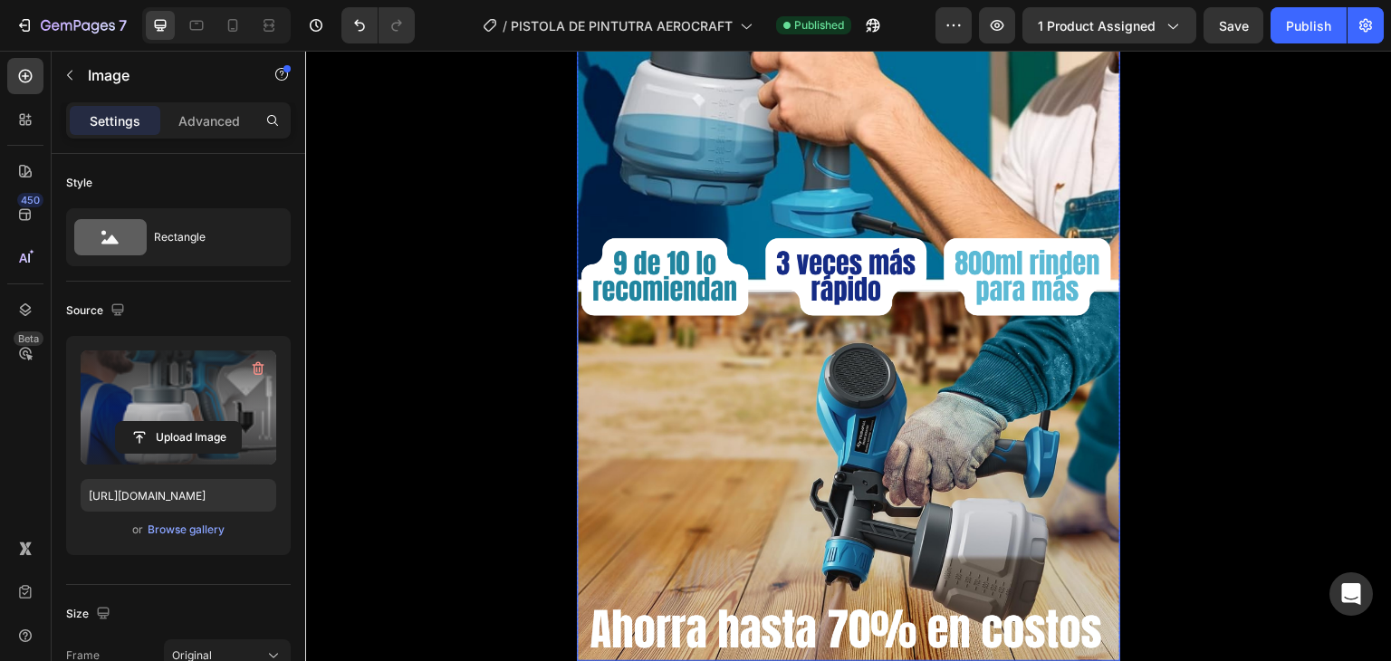
scroll to position [2717, 0]
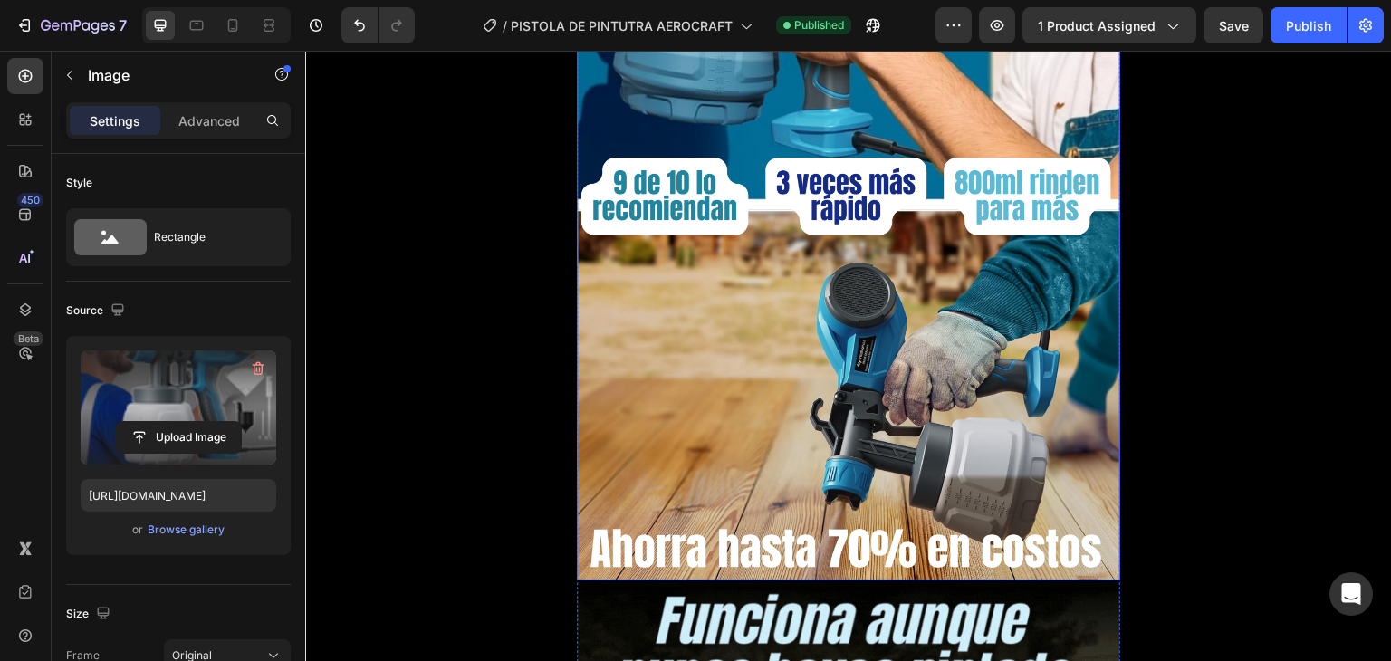
click at [824, 277] on img at bounding box center [848, 97] width 543 height 966
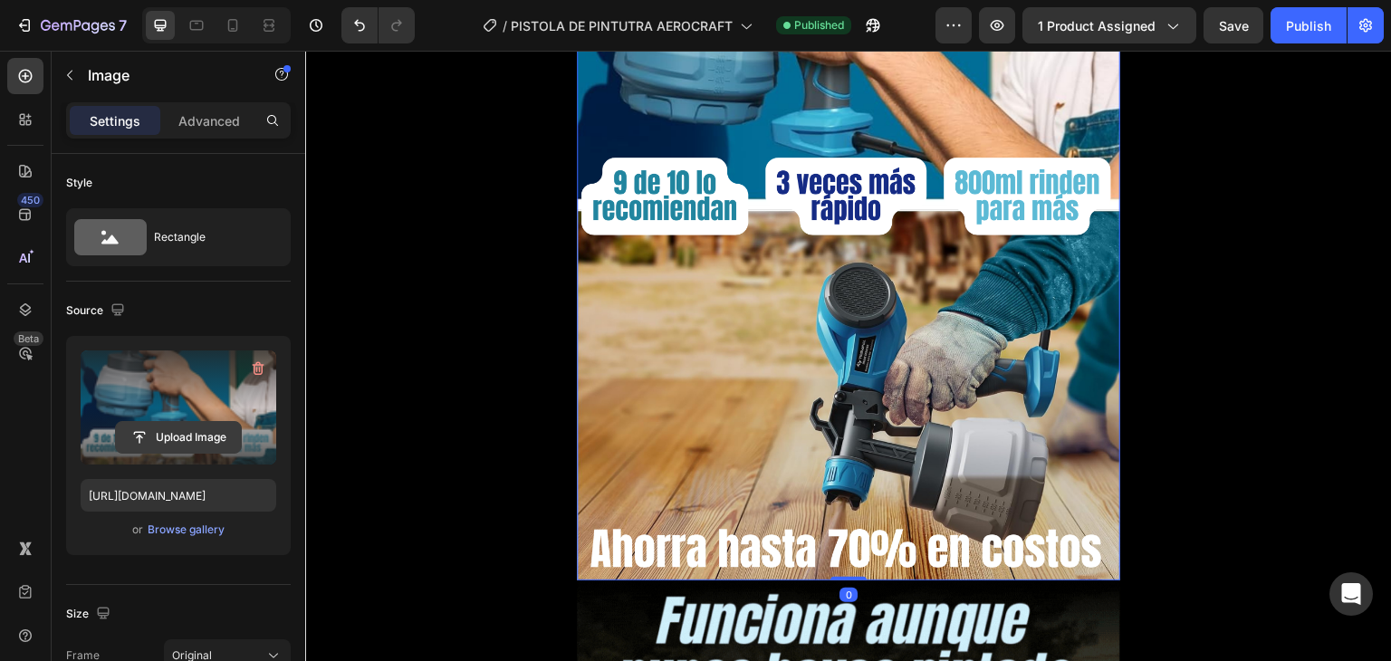
click at [208, 428] on input "file" at bounding box center [178, 437] width 125 height 31
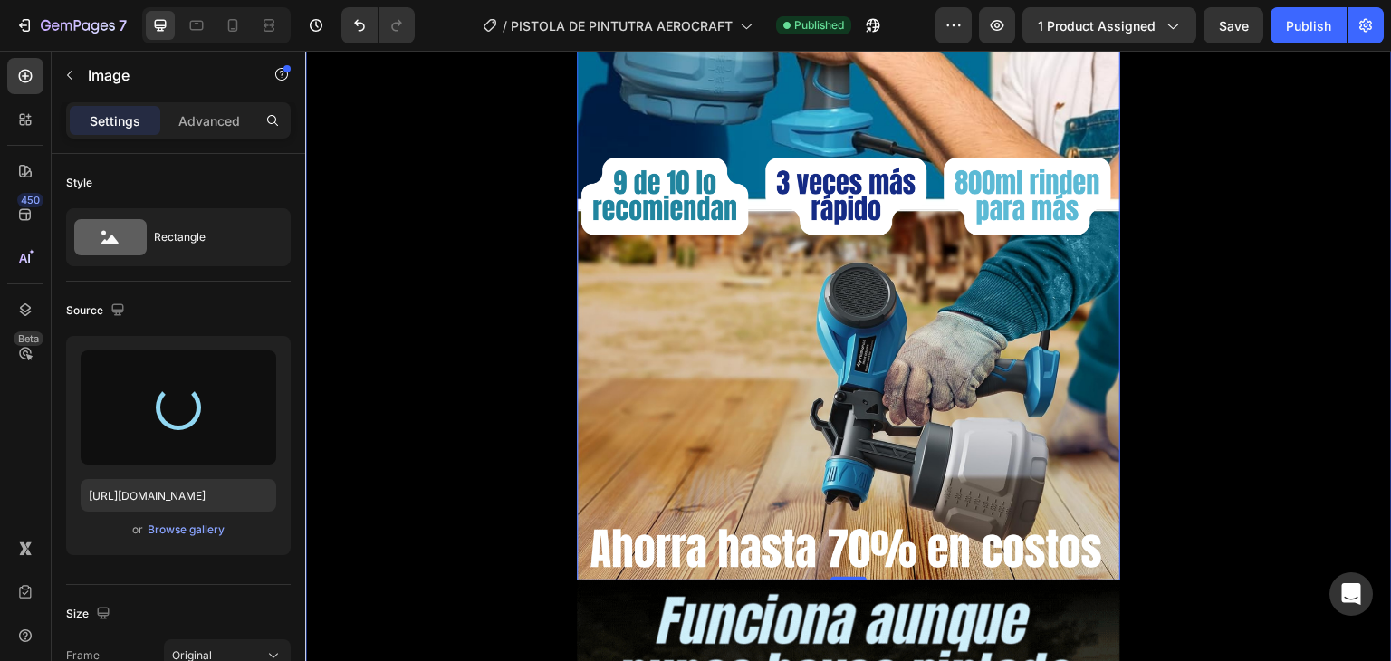
type input "[URL][DOMAIN_NAME]"
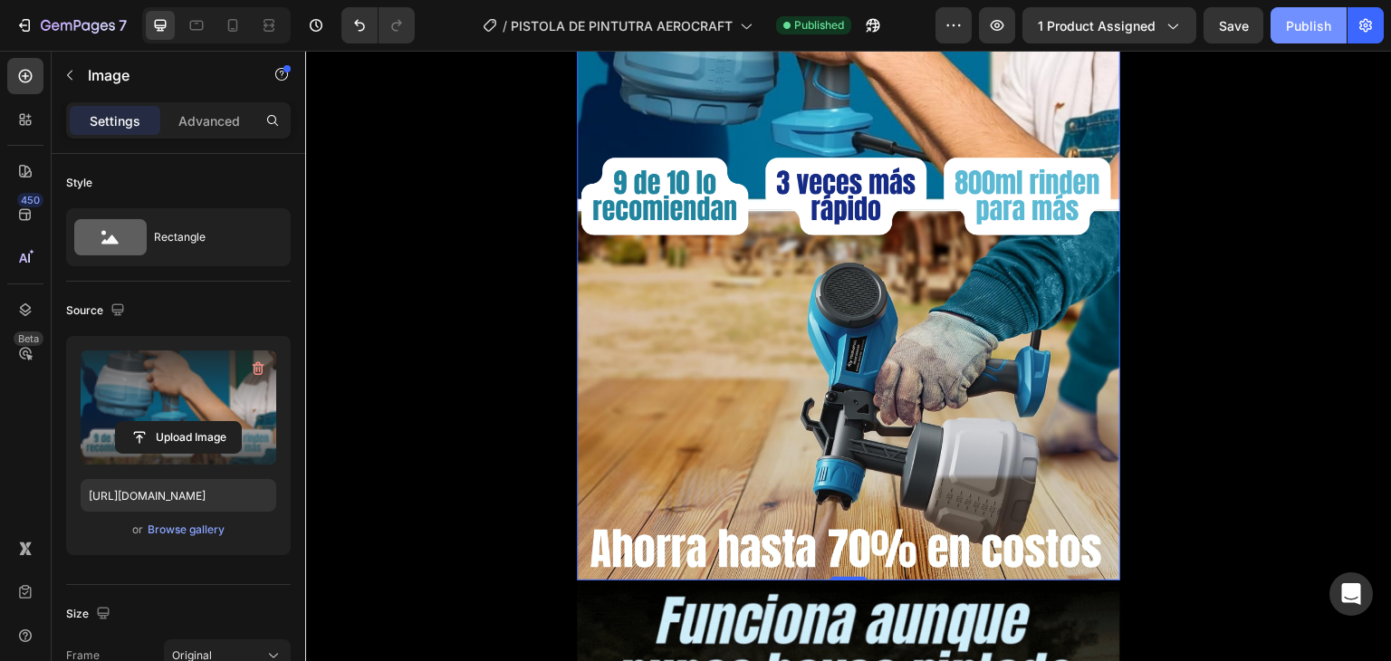
click at [1313, 28] on div "Publish" at bounding box center [1308, 25] width 45 height 19
